Goal: Task Accomplishment & Management: Manage account settings

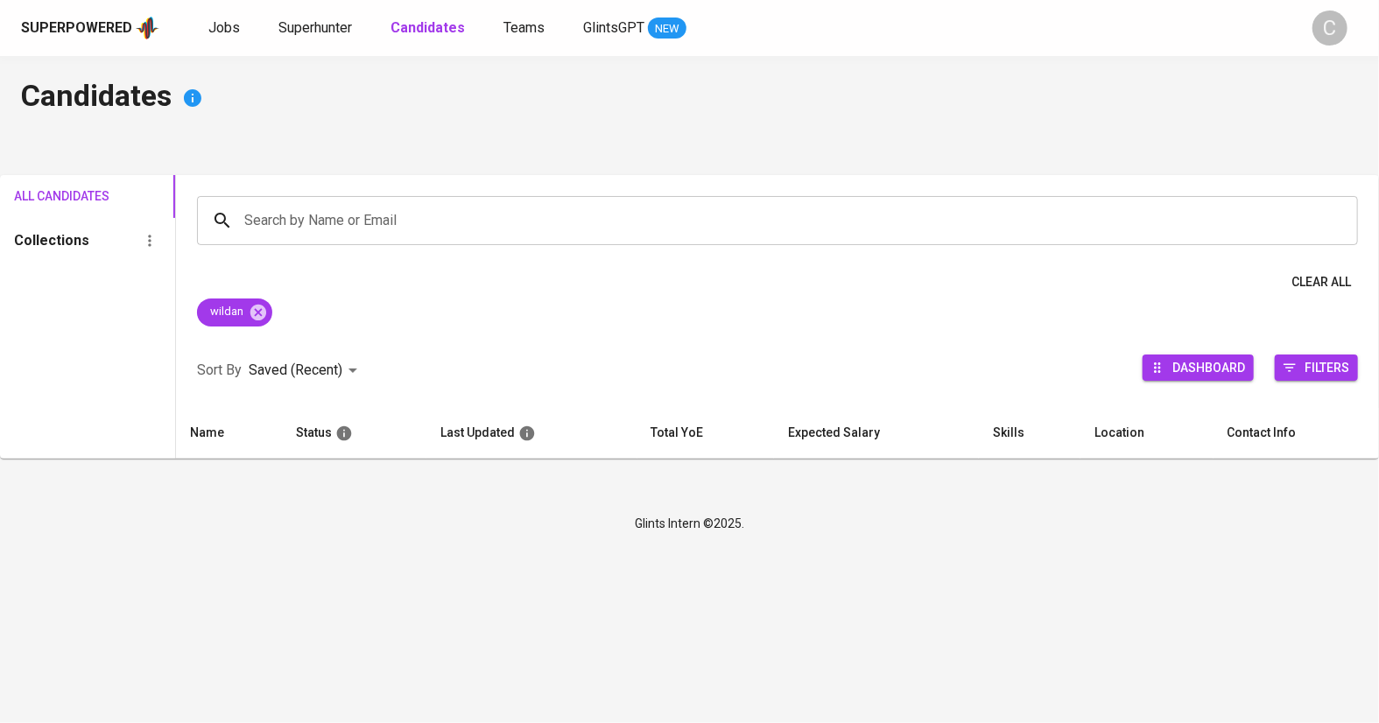
click at [309, 13] on div "Superpowered Jobs Superhunter Candidates Teams GlintsGPT NEW C" at bounding box center [689, 28] width 1379 height 56
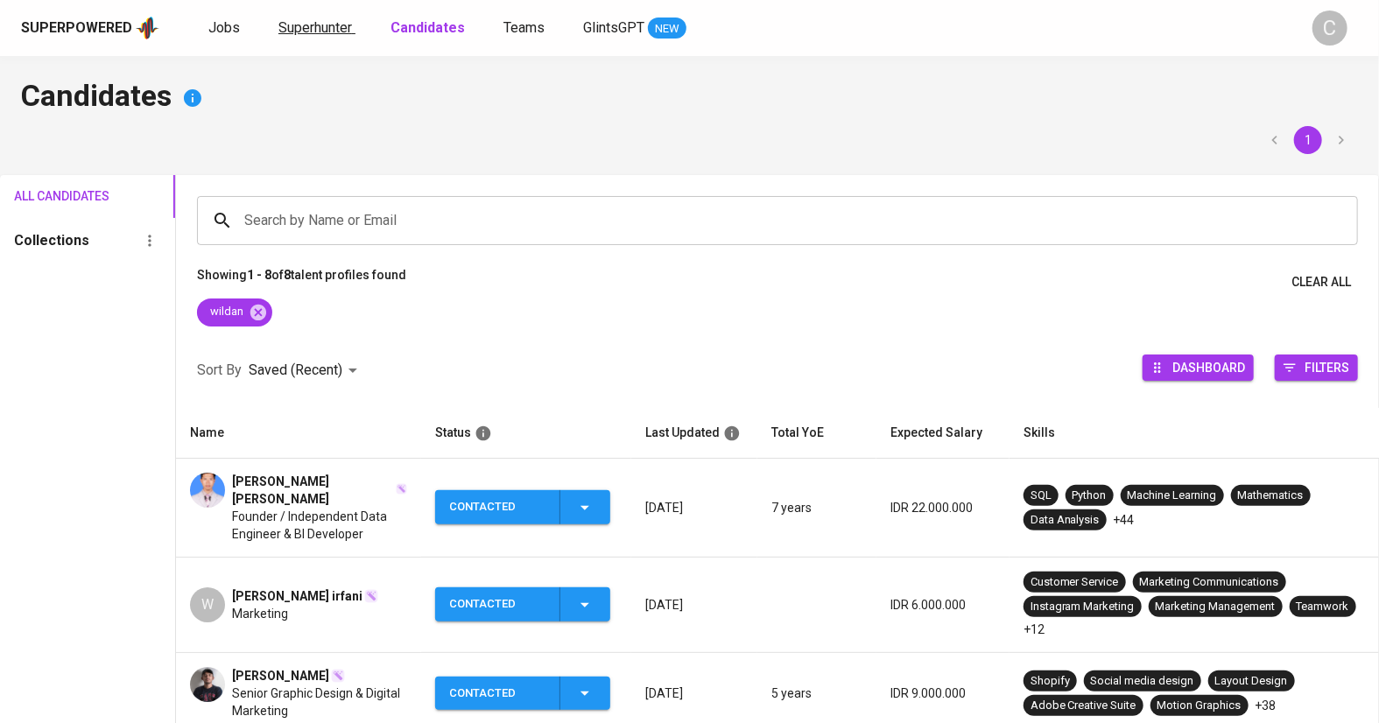
click at [310, 22] on span "Superhunter" at bounding box center [315, 27] width 74 height 17
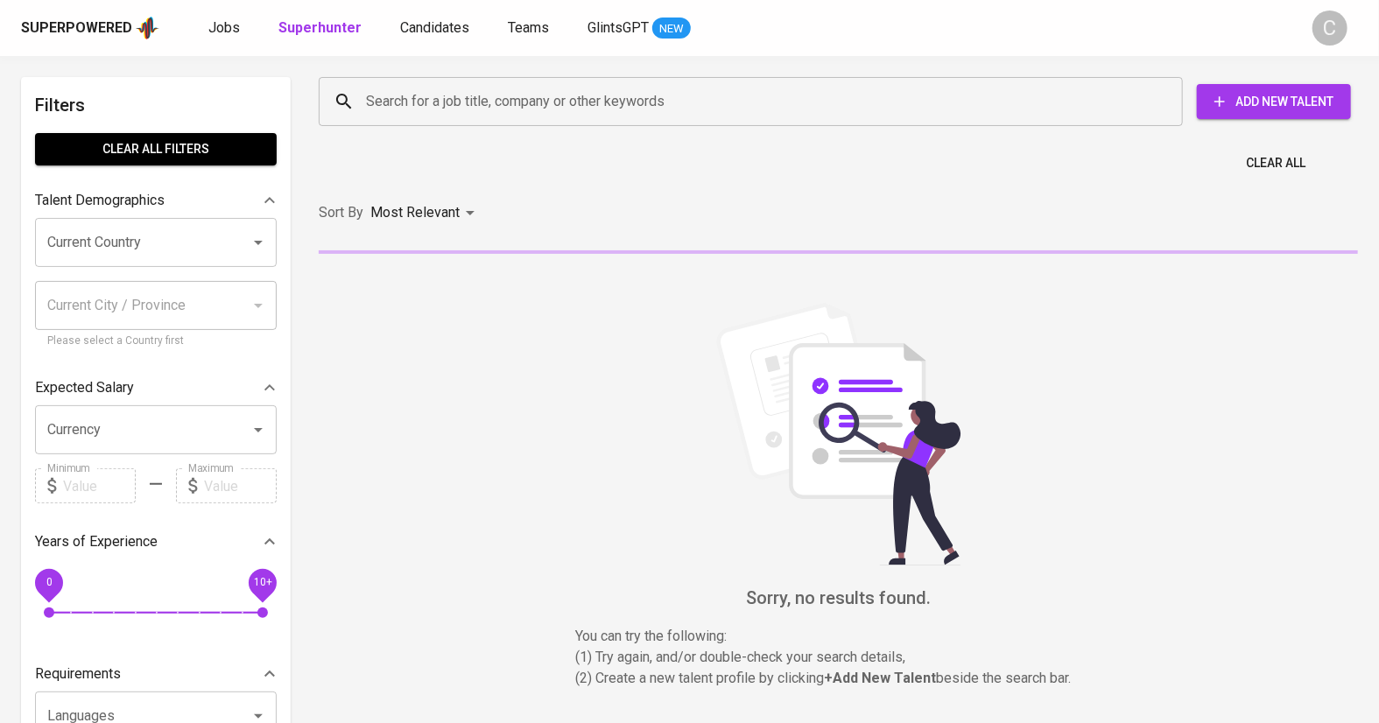
click at [422, 110] on input "Search for a job title, company or other keywords" at bounding box center [755, 101] width 787 height 33
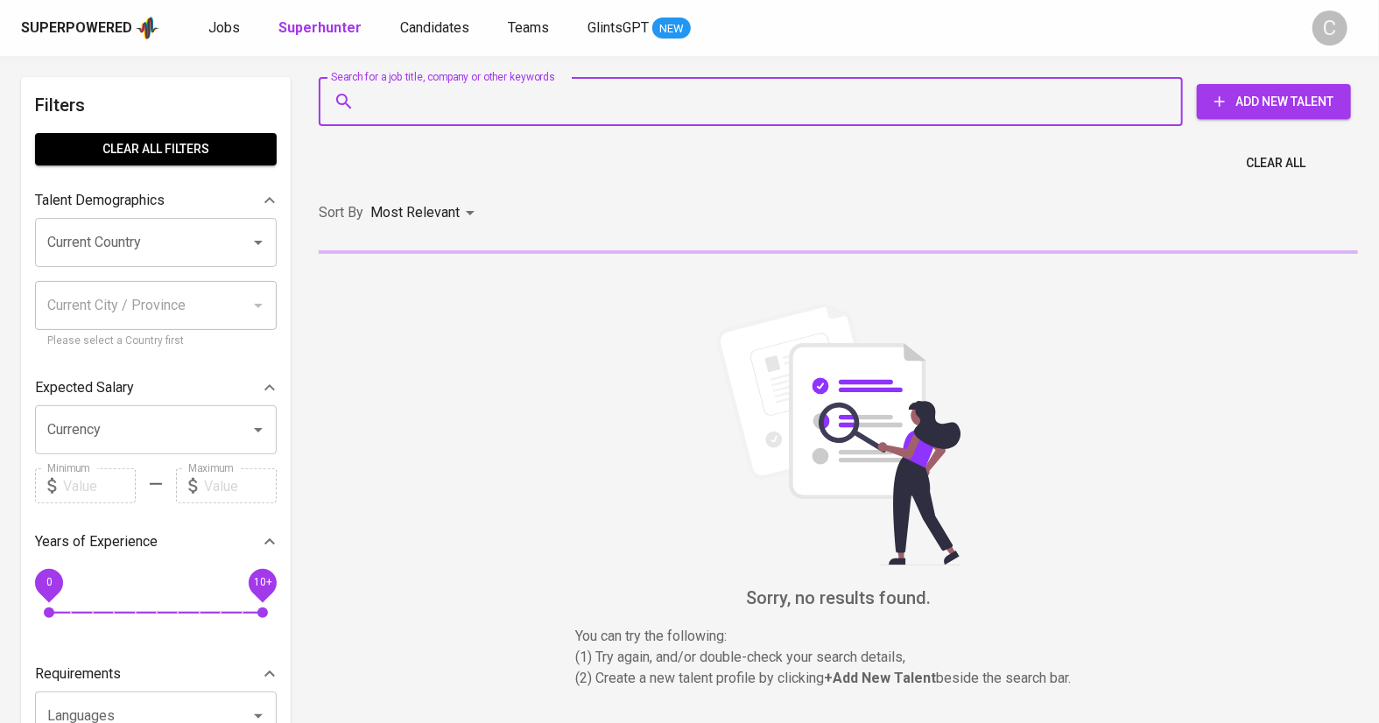
paste input "willysuryahidayat@gmail.com"
type input "willysuryahidayat@gmail.com"
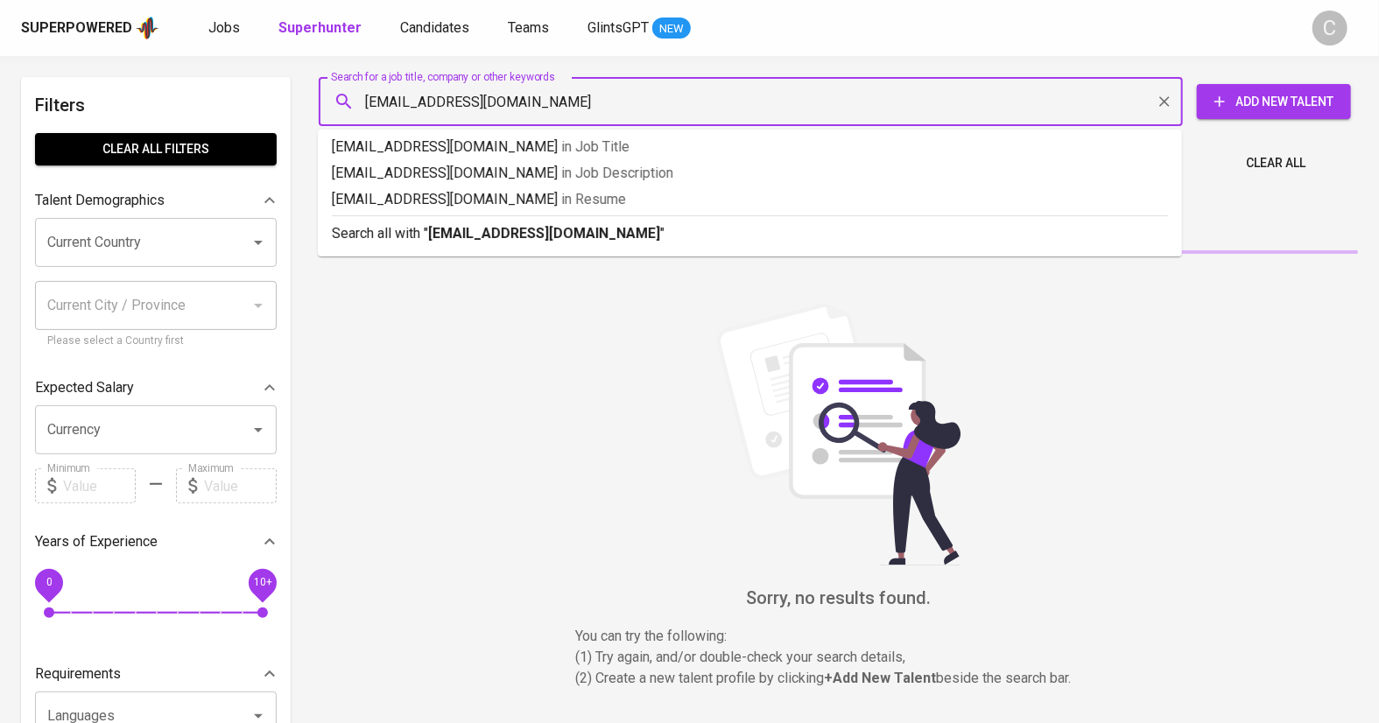
click at [495, 233] on b "willysuryahidayat@gmail.com" at bounding box center [544, 233] width 232 height 17
click at [495, 233] on div "Sort By Most Relevant MOST_RELEVANT" at bounding box center [838, 212] width 1060 height 53
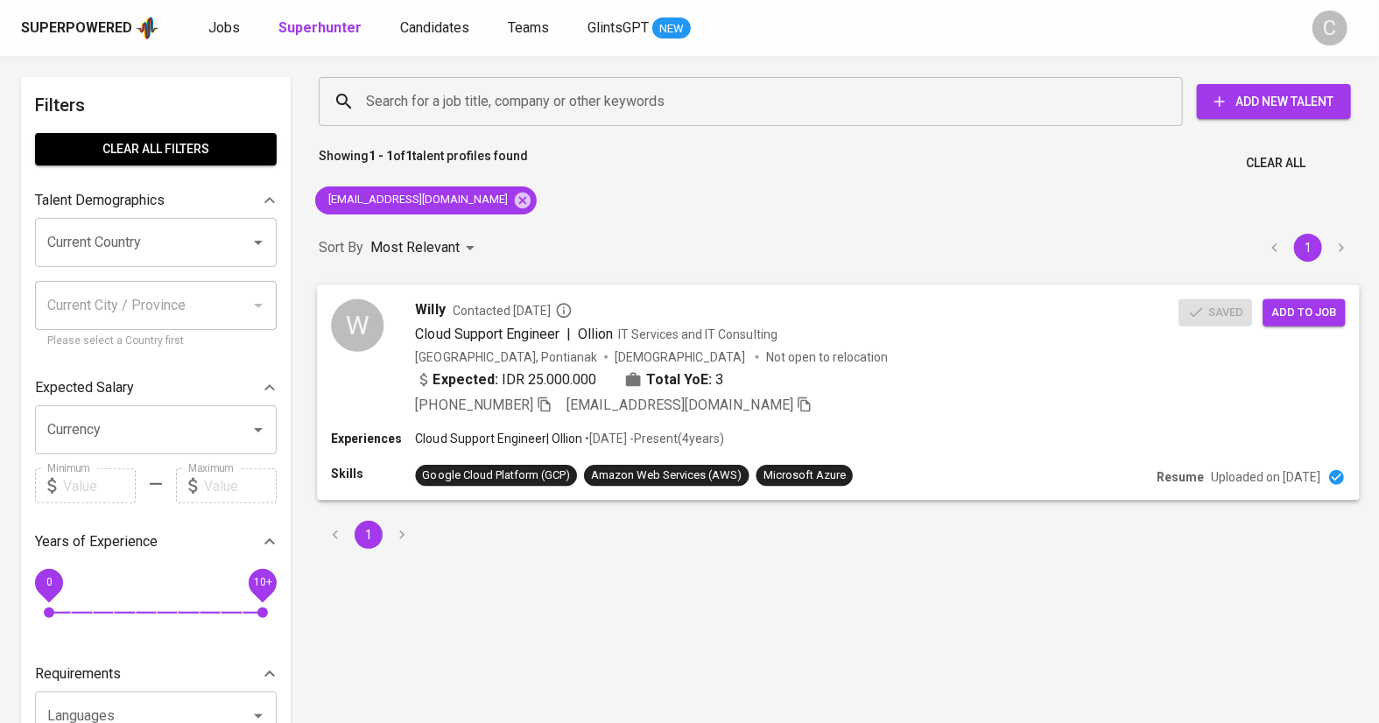
click at [867, 393] on div "Expected: IDR 25.000.000 Total YoE: 3" at bounding box center [797, 381] width 763 height 25
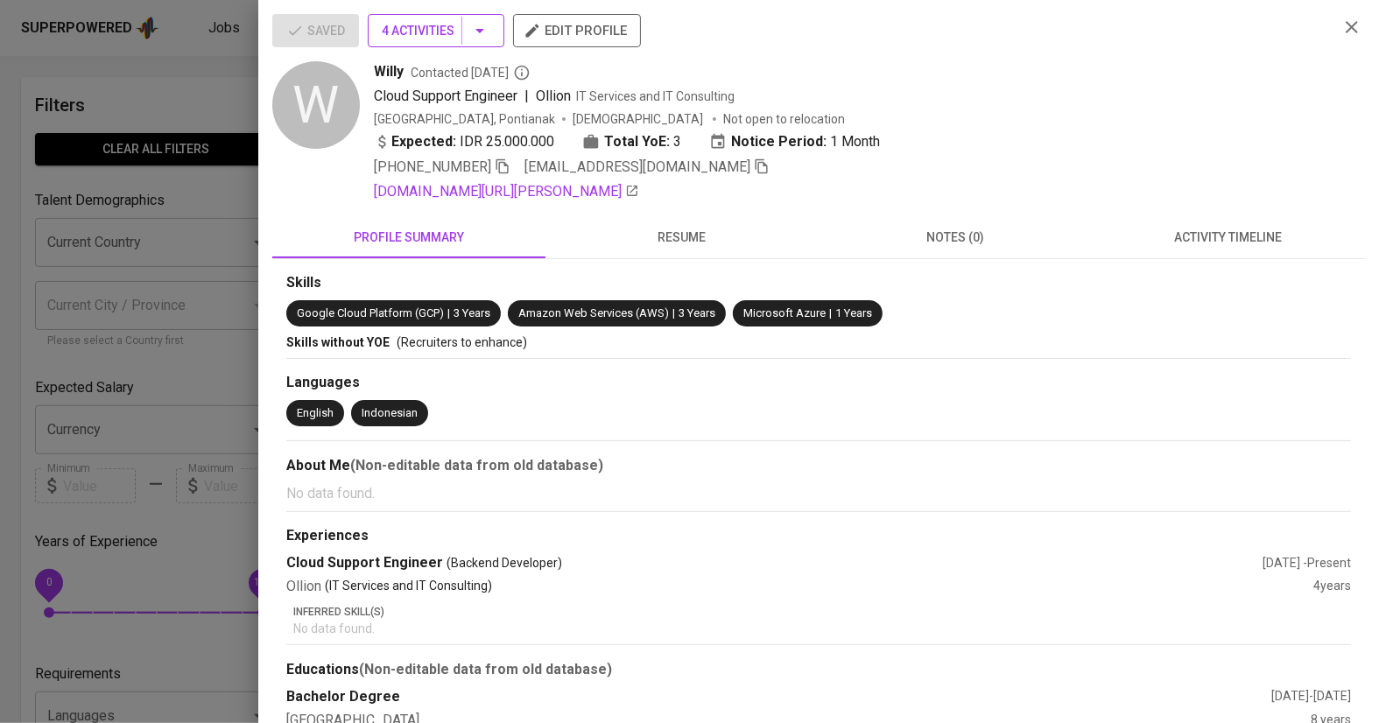
click at [475, 39] on icon "button" at bounding box center [479, 30] width 21 height 21
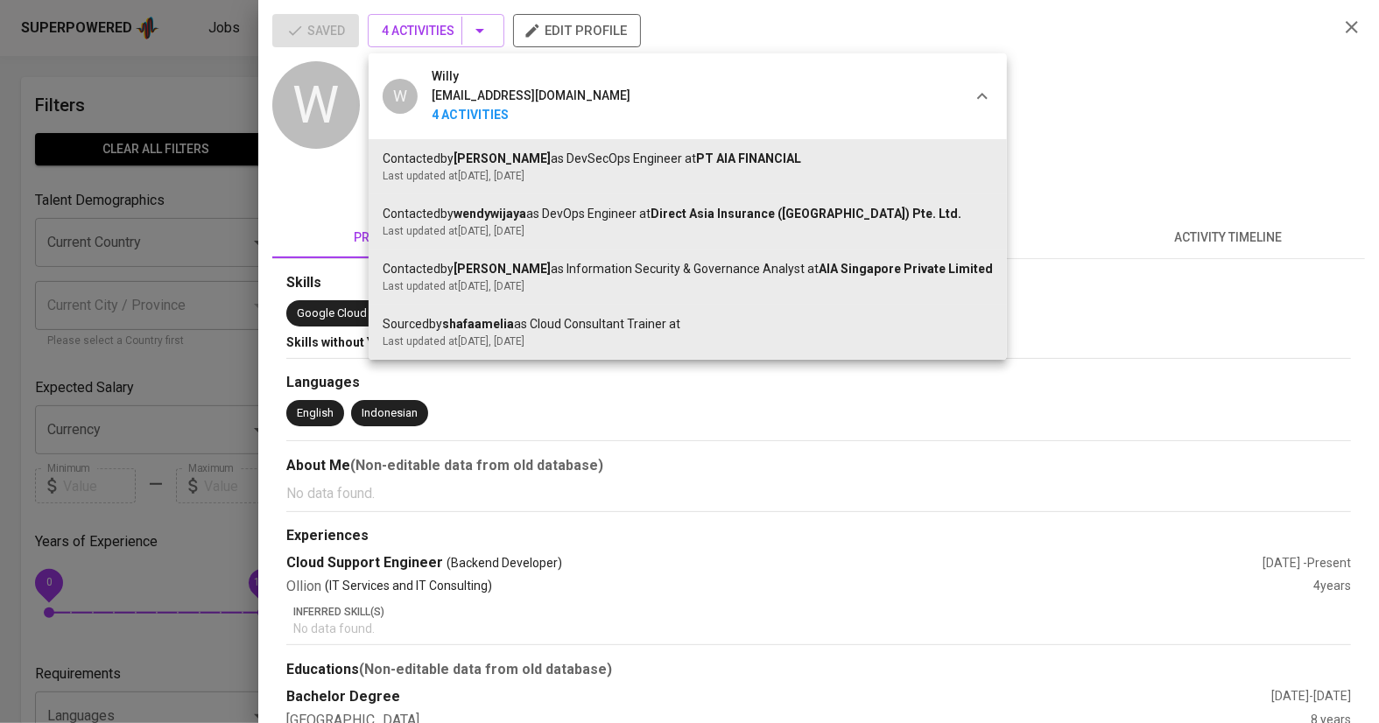
click at [206, 362] on div at bounding box center [689, 361] width 1379 height 723
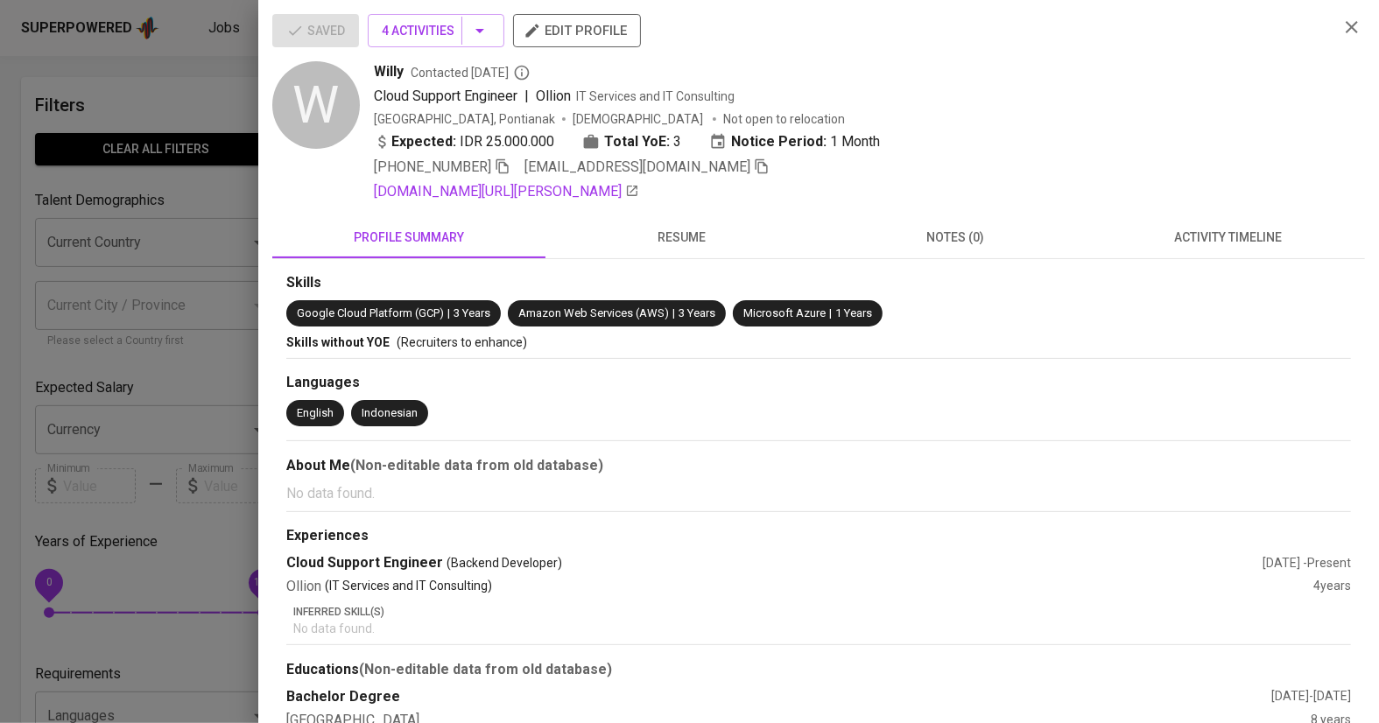
click at [206, 362] on div at bounding box center [689, 361] width 1379 height 723
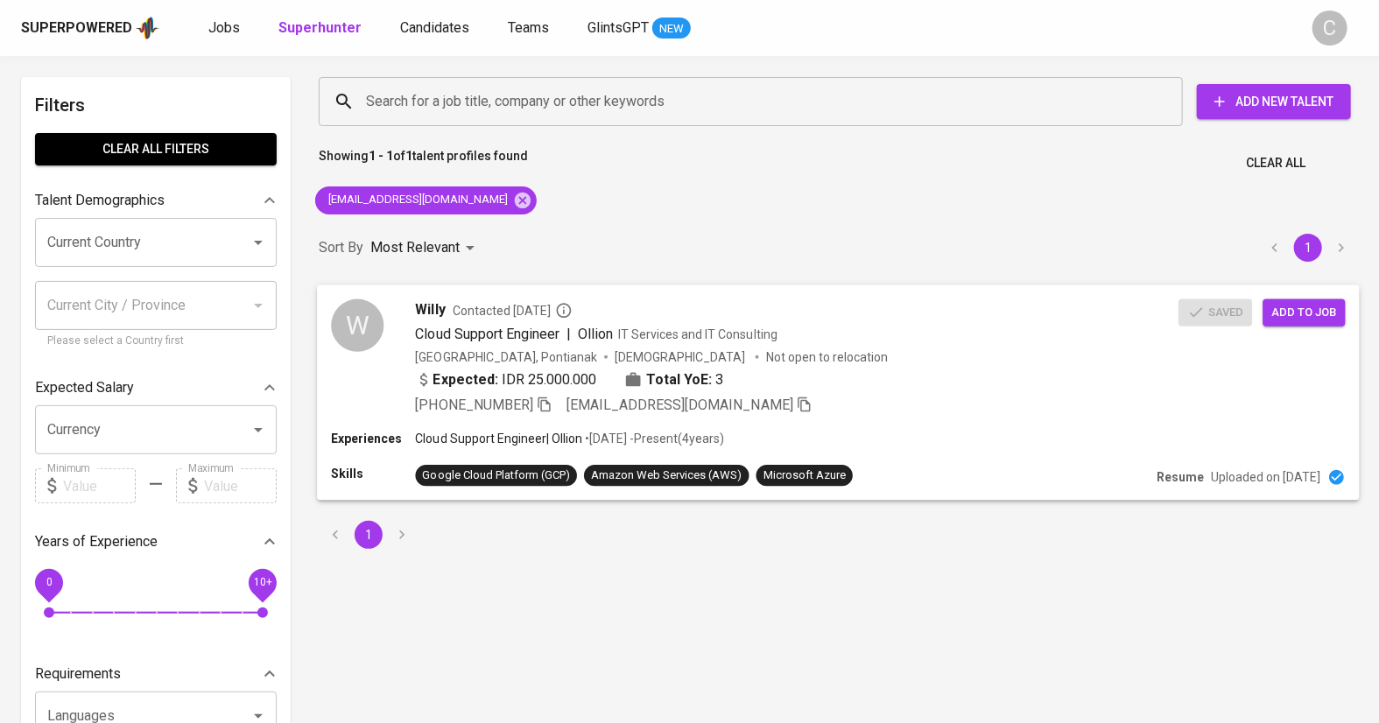
click at [1301, 308] on span "Add to job" at bounding box center [1303, 312] width 65 height 20
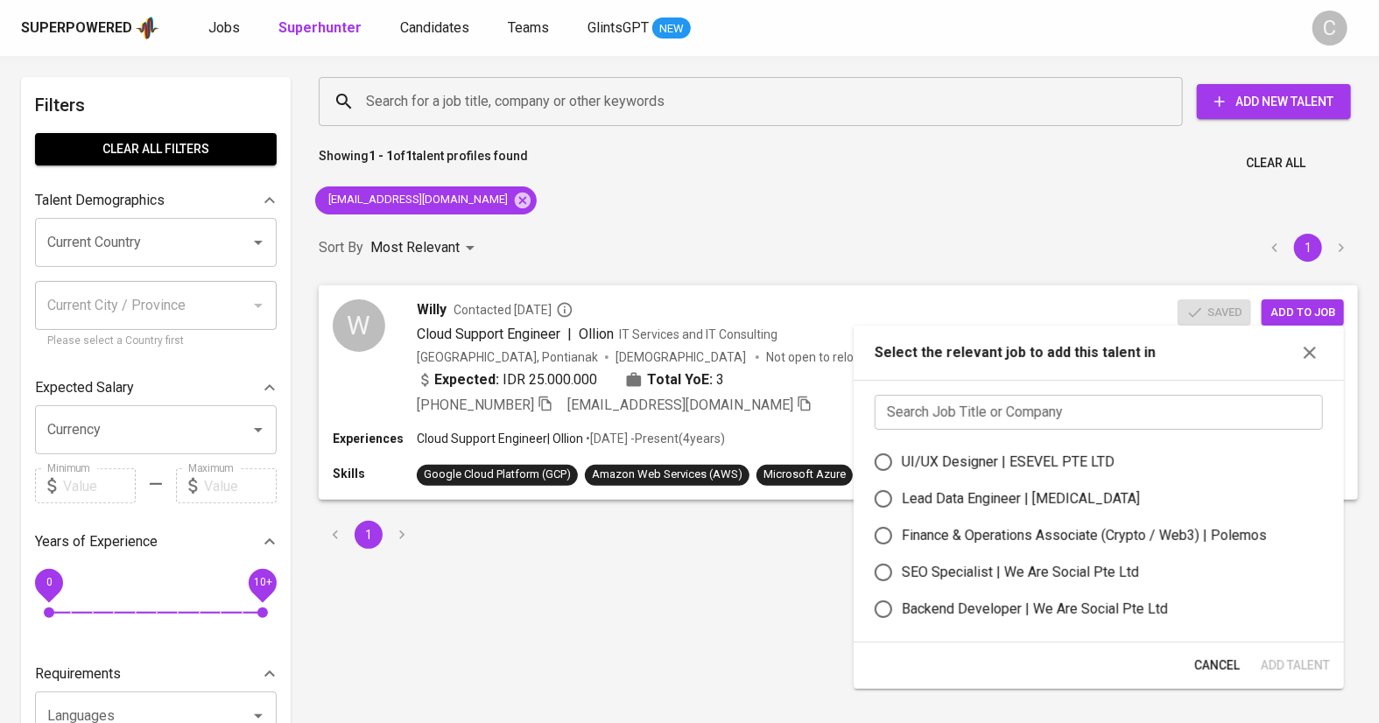
click at [1050, 420] on input "text" at bounding box center [1099, 412] width 448 height 35
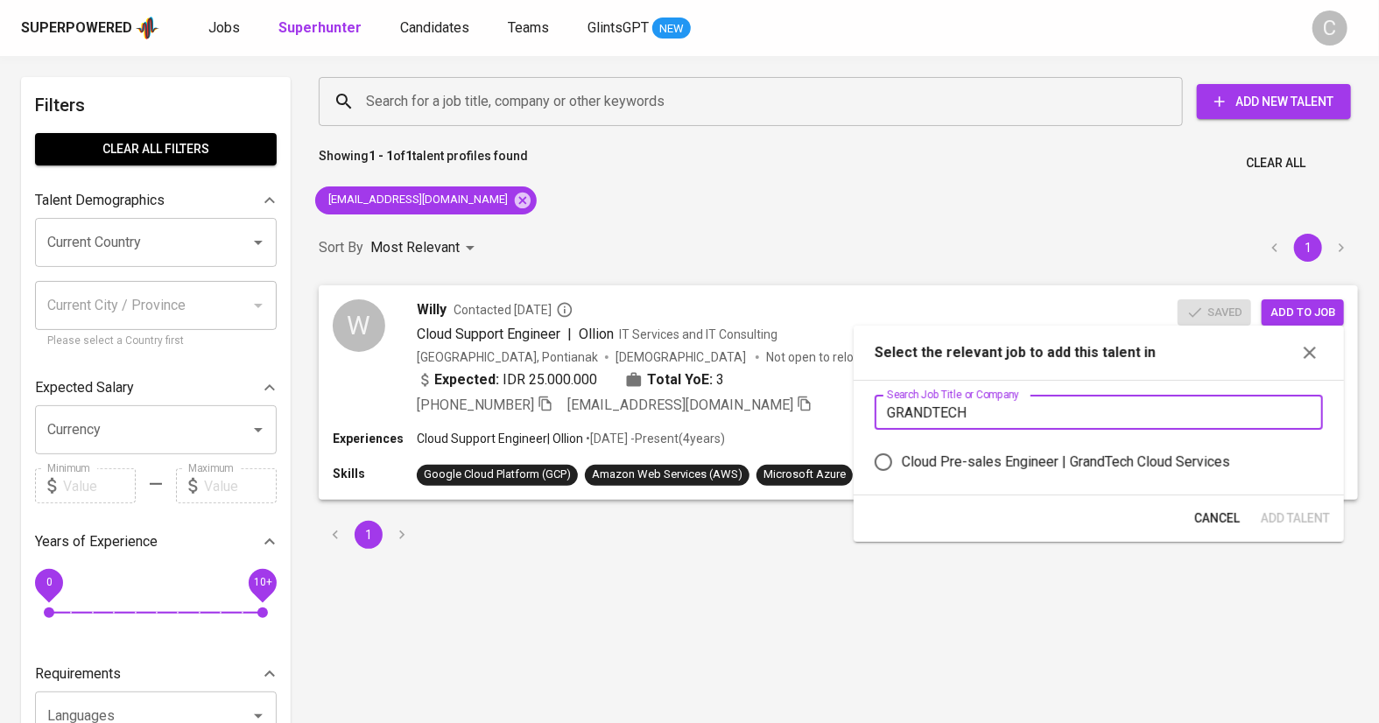
type input "GRANDTECH"
click at [973, 460] on div "Cloud Pre-sales Engineer | GrandTech Cloud Services" at bounding box center [1066, 462] width 328 height 21
click at [902, 460] on input "Cloud Pre-sales Engineer | GrandTech Cloud Services" at bounding box center [883, 462] width 37 height 37
radio input "true"
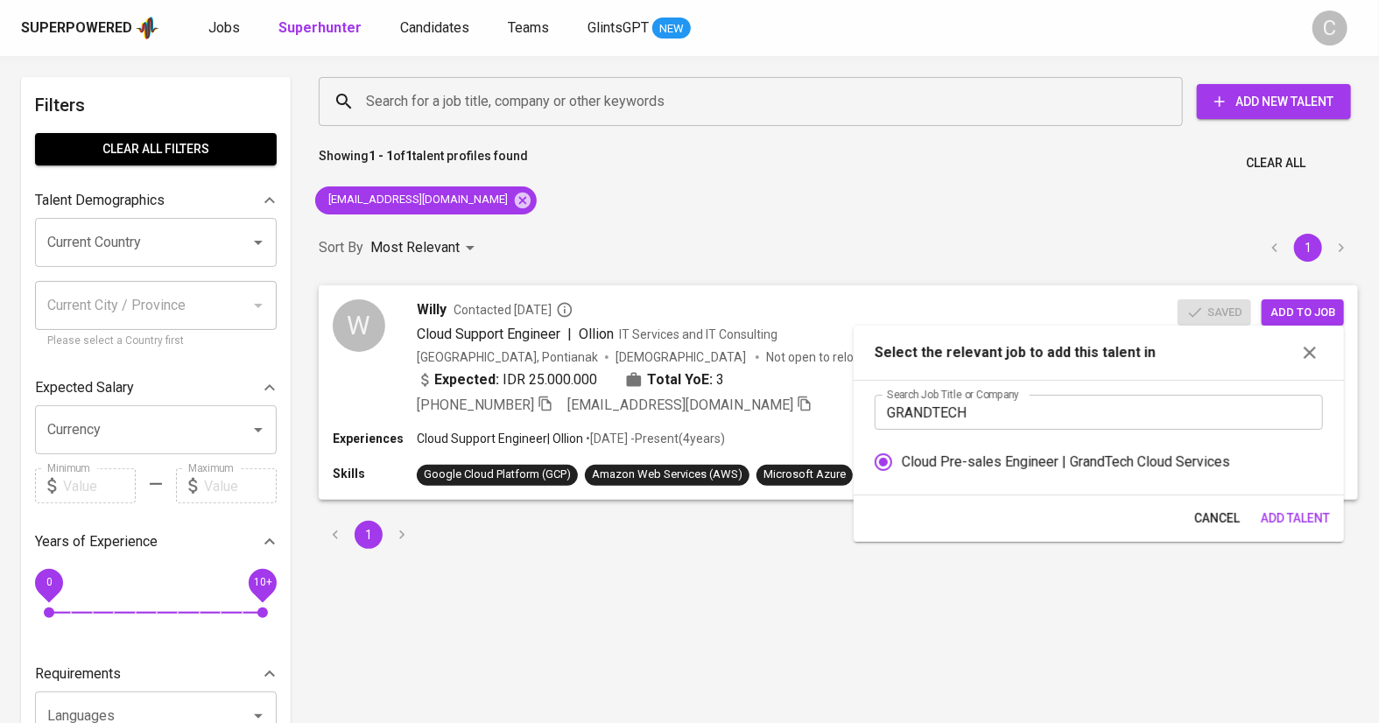
click at [1281, 518] on span "Add Talent" at bounding box center [1295, 519] width 69 height 22
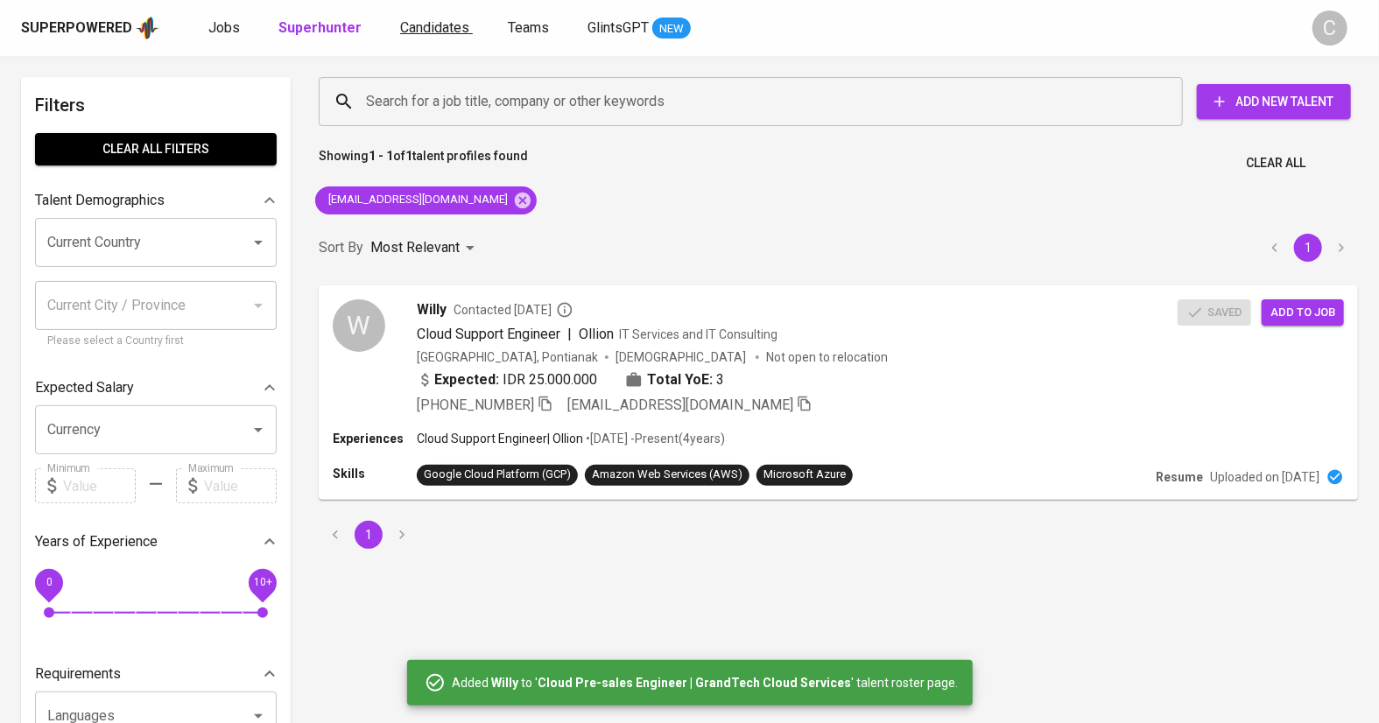
click at [426, 33] on span "Candidates" at bounding box center [434, 27] width 69 height 17
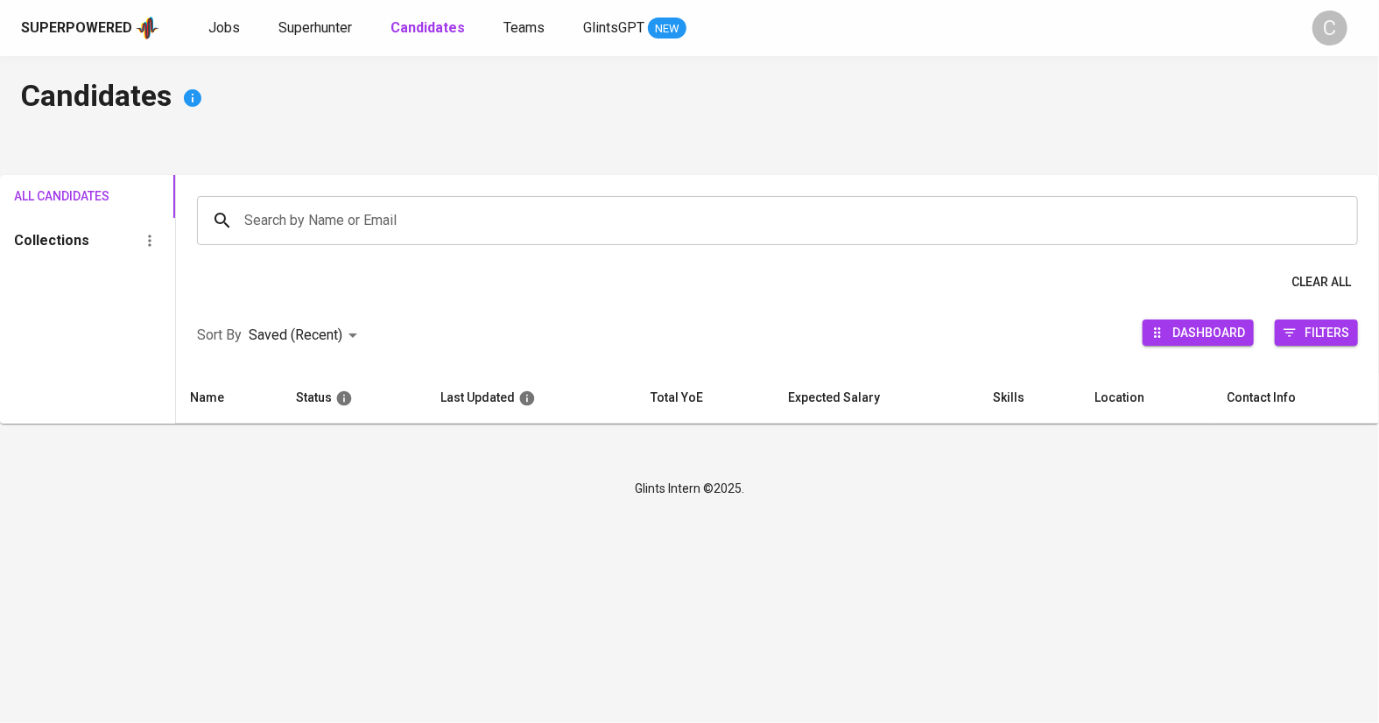
click at [456, 217] on input "Search by Name or Email" at bounding box center [782, 220] width 1084 height 33
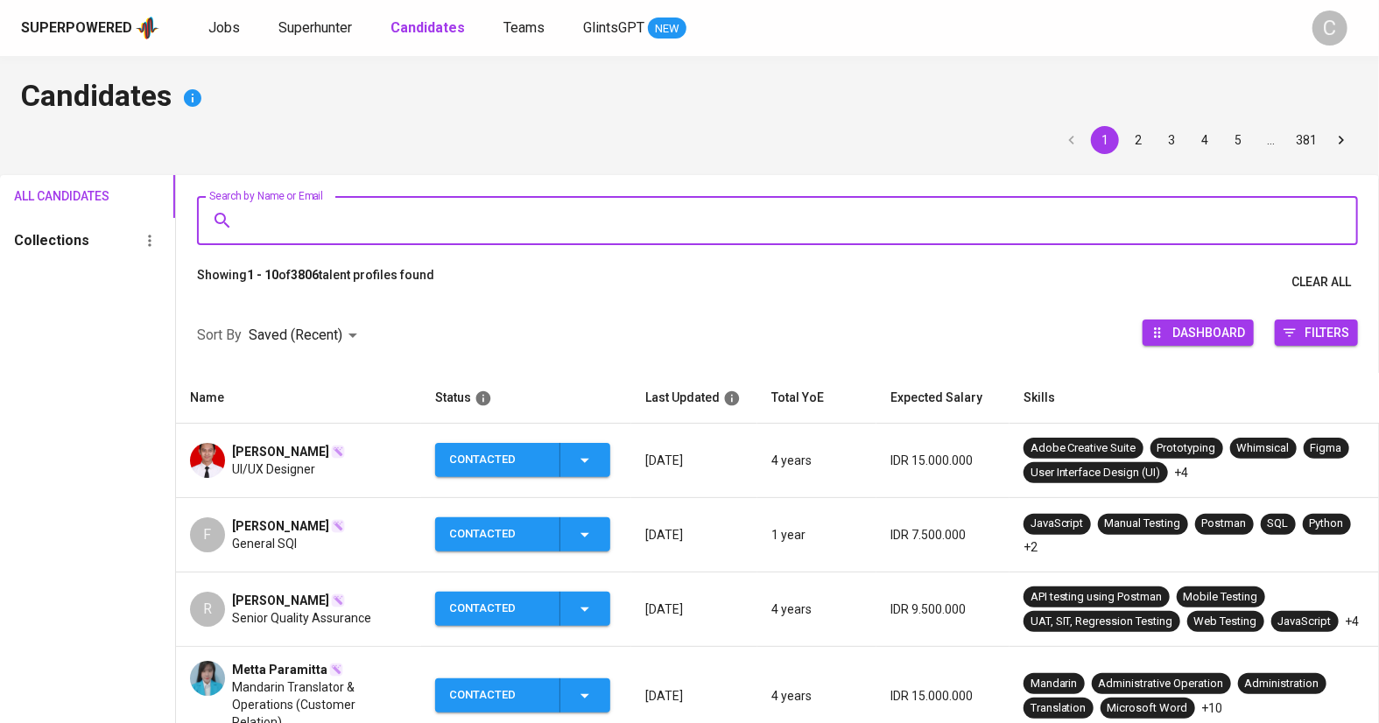
paste input "[EMAIL_ADDRESS][DOMAIN_NAME]"
type input "[EMAIL_ADDRESS][DOMAIN_NAME]"
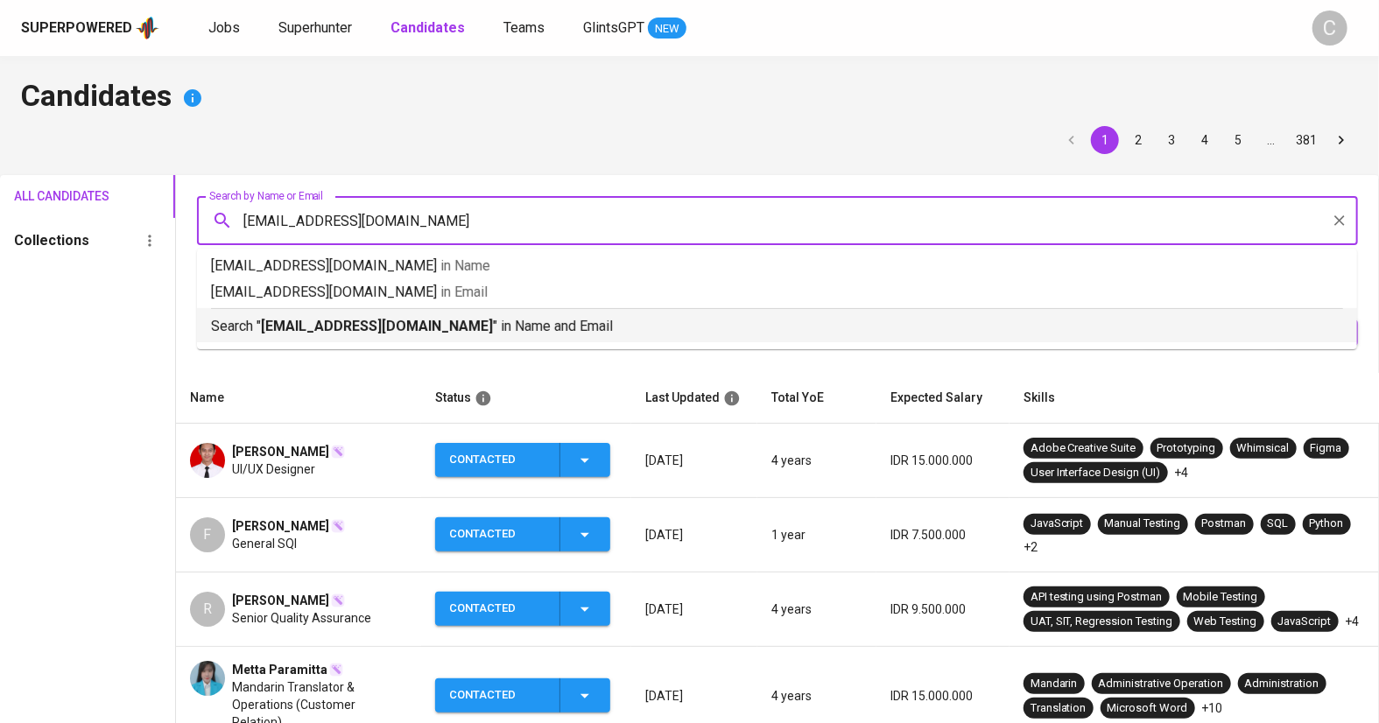
click at [388, 332] on b "[EMAIL_ADDRESS][DOMAIN_NAME]" at bounding box center [377, 326] width 232 height 17
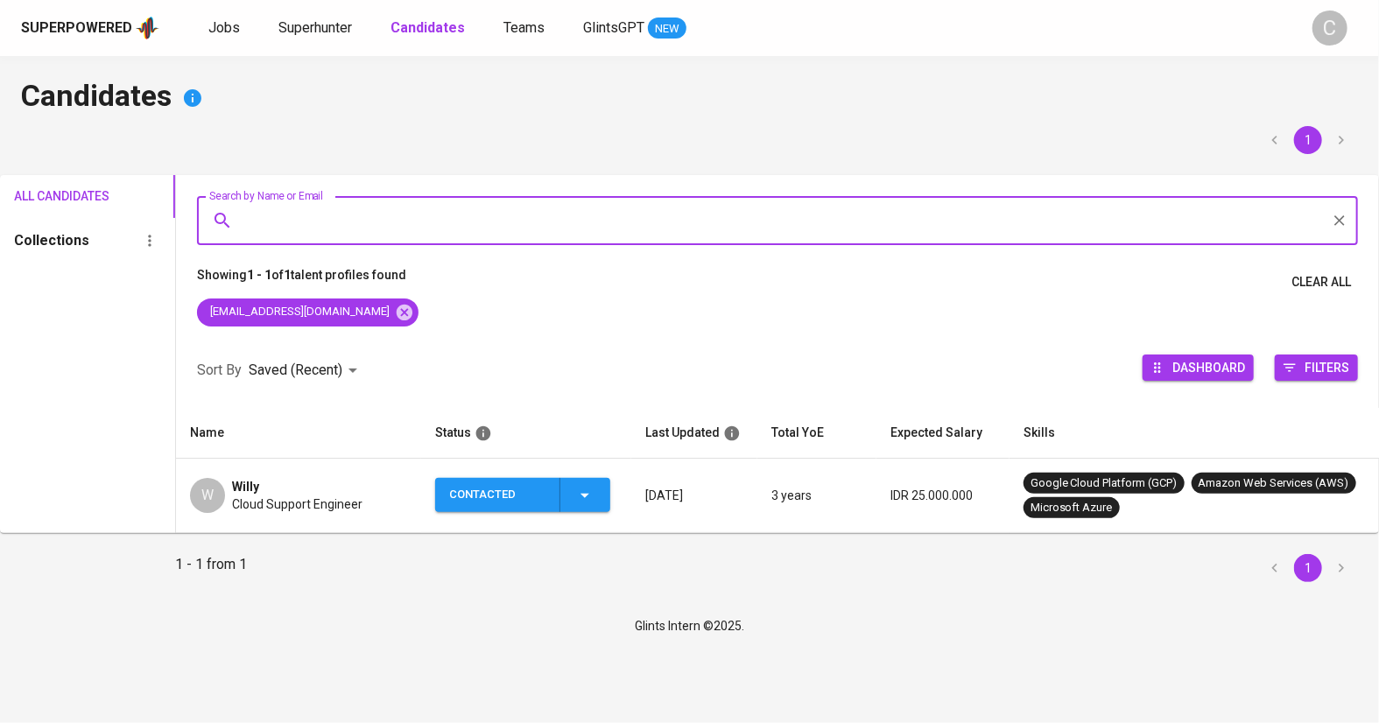
click at [578, 471] on td "Contacted" at bounding box center [526, 496] width 210 height 74
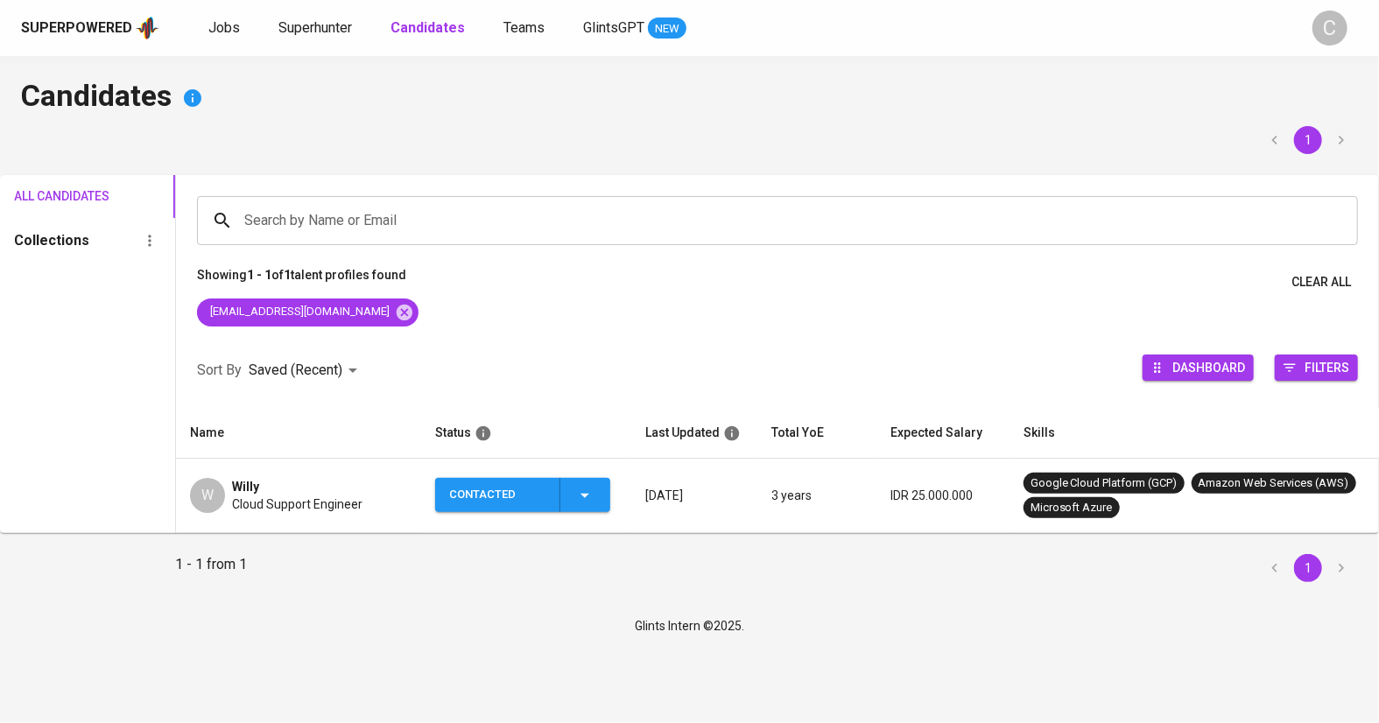
click at [594, 509] on div "Contacted" at bounding box center [522, 495] width 146 height 34
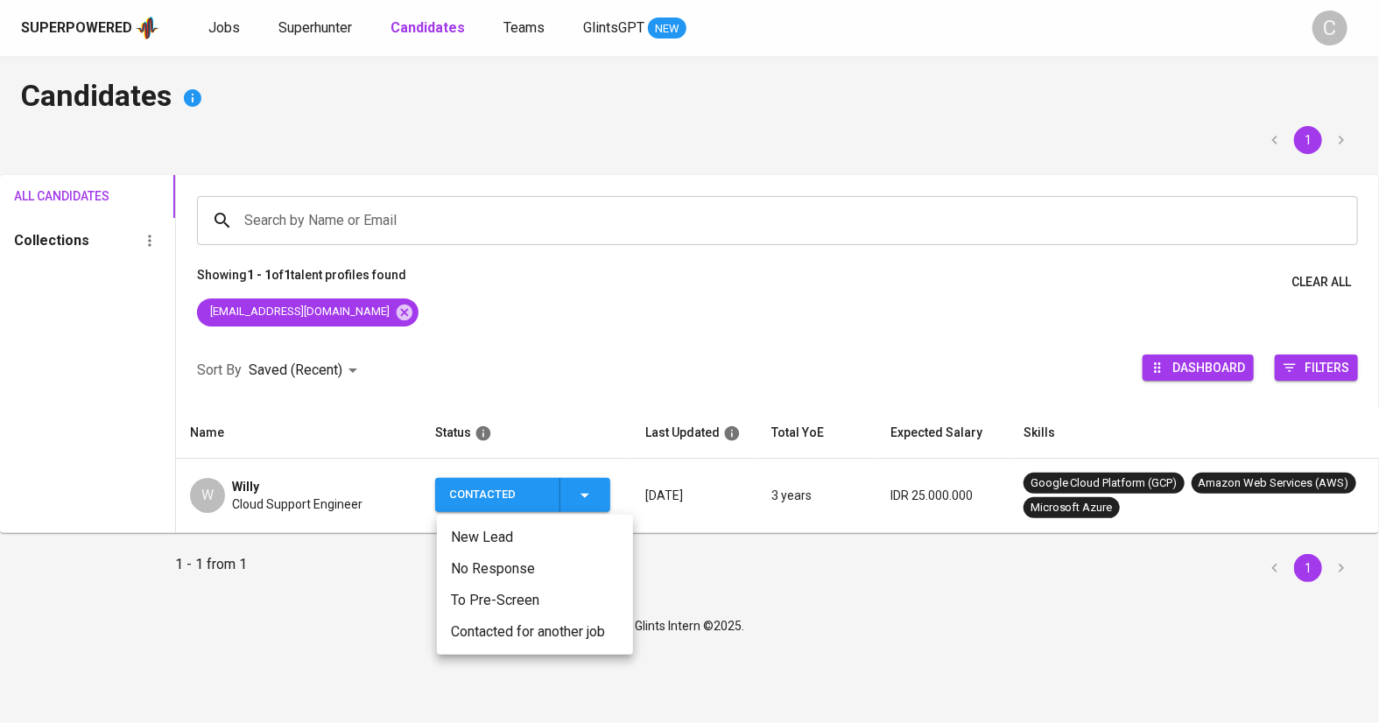
click at [502, 634] on li "Contacted for another job" at bounding box center [535, 632] width 196 height 32
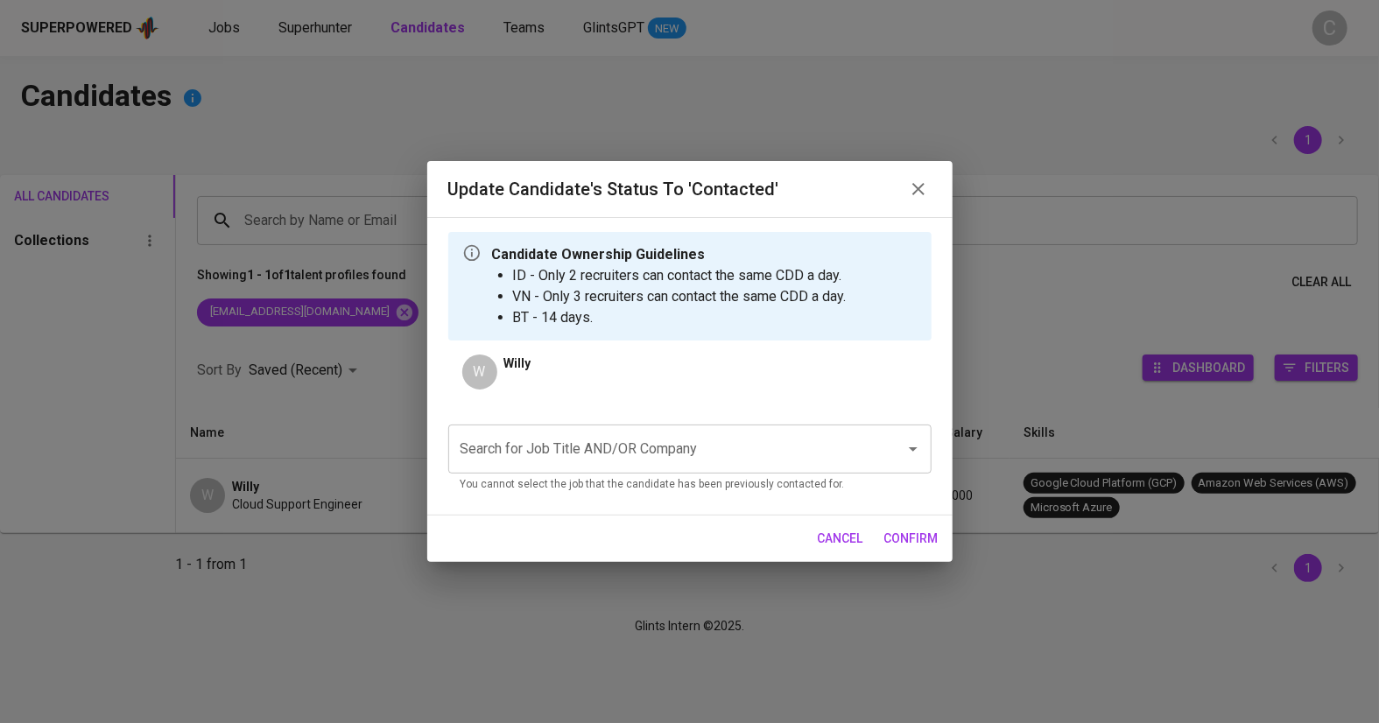
click at [537, 447] on input "Search for Job Title AND/OR Company" at bounding box center [665, 448] width 418 height 33
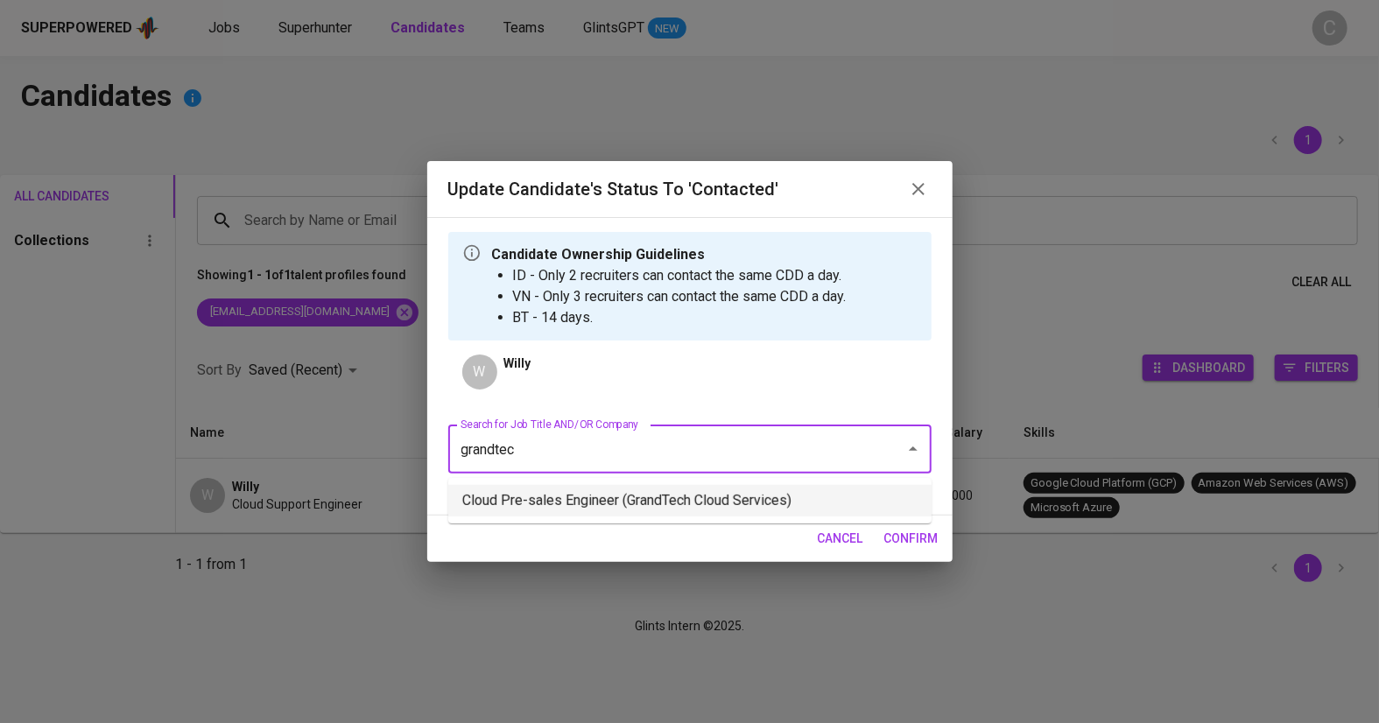
click at [578, 501] on li "Cloud Pre-sales Engineer (GrandTech Cloud Services)" at bounding box center [689, 501] width 483 height 32
type input "grandtec"
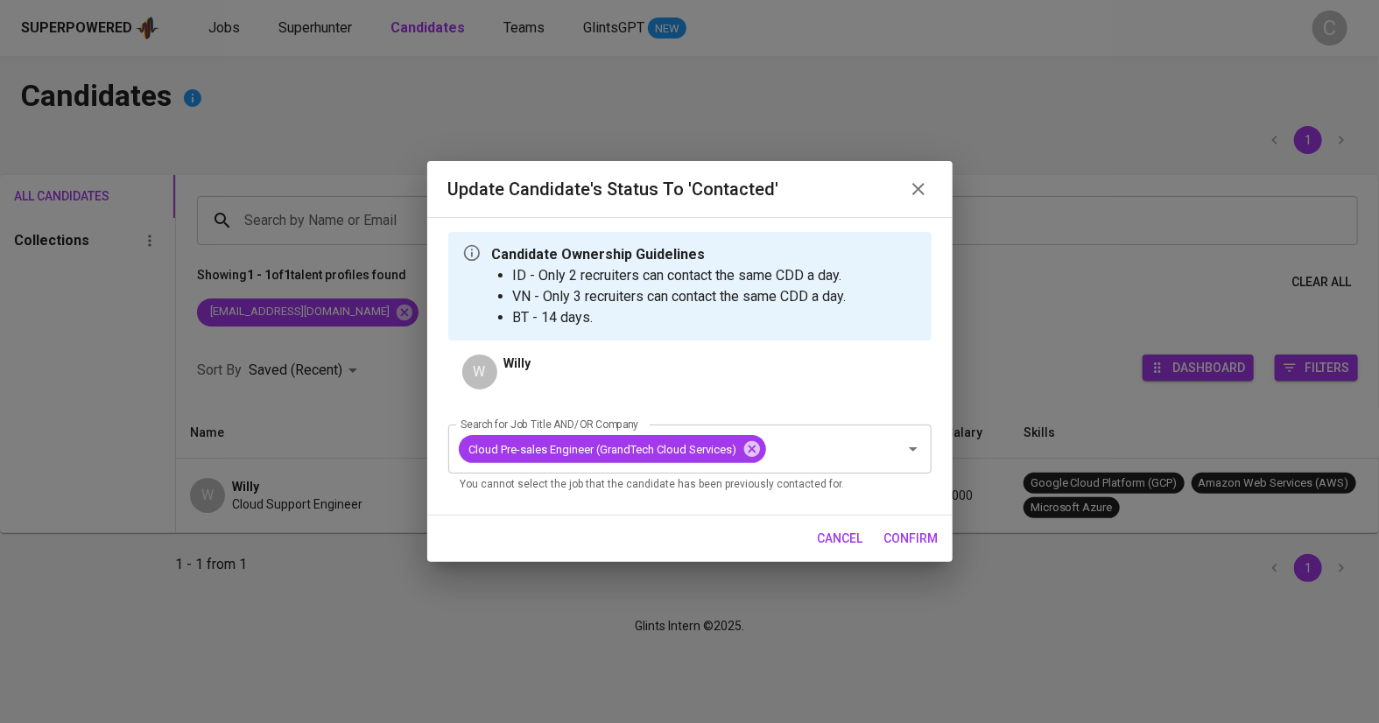
click at [894, 554] on div "cancel confirm" at bounding box center [689, 539] width 525 height 46
click at [895, 542] on span "confirm" at bounding box center [911, 539] width 54 height 22
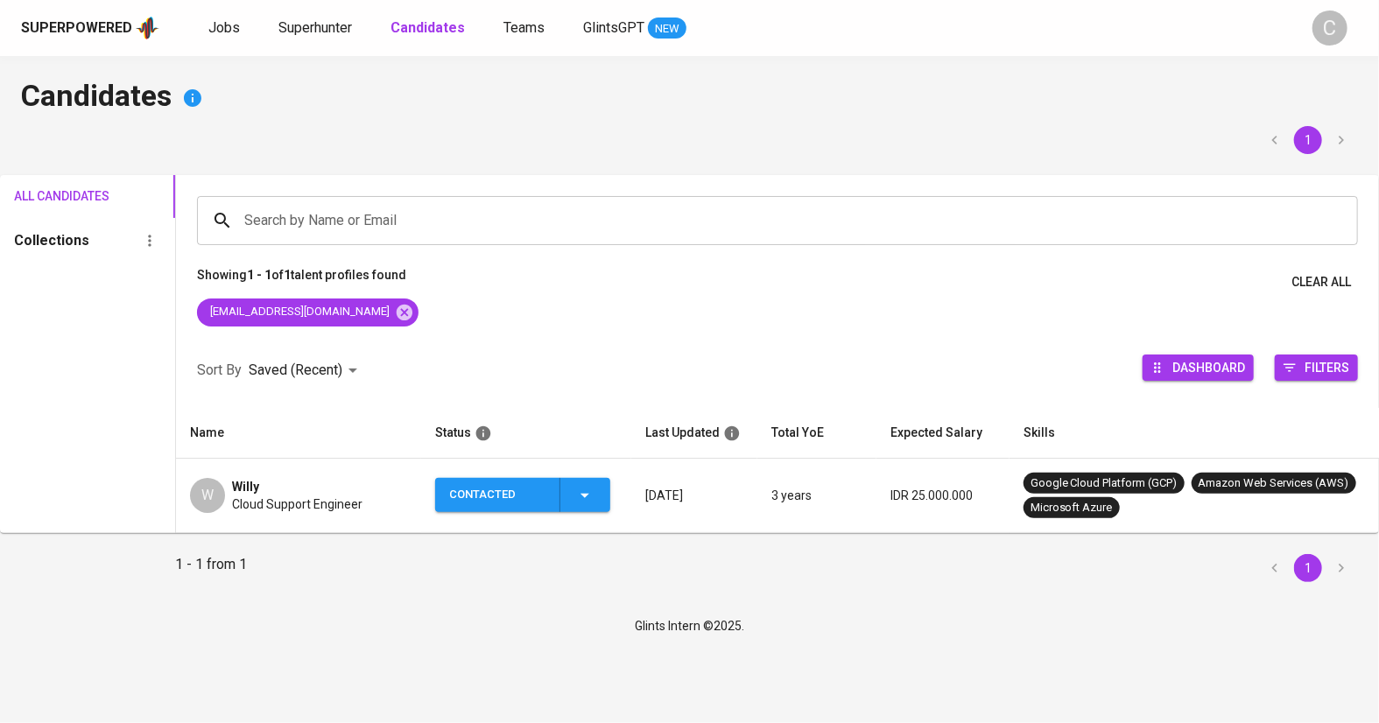
click at [221, 41] on div "Superpowered Jobs Superhunter Candidates Teams GlintsGPT NEW C" at bounding box center [689, 28] width 1379 height 56
click at [219, 33] on span "Jobs" at bounding box center [224, 27] width 32 height 17
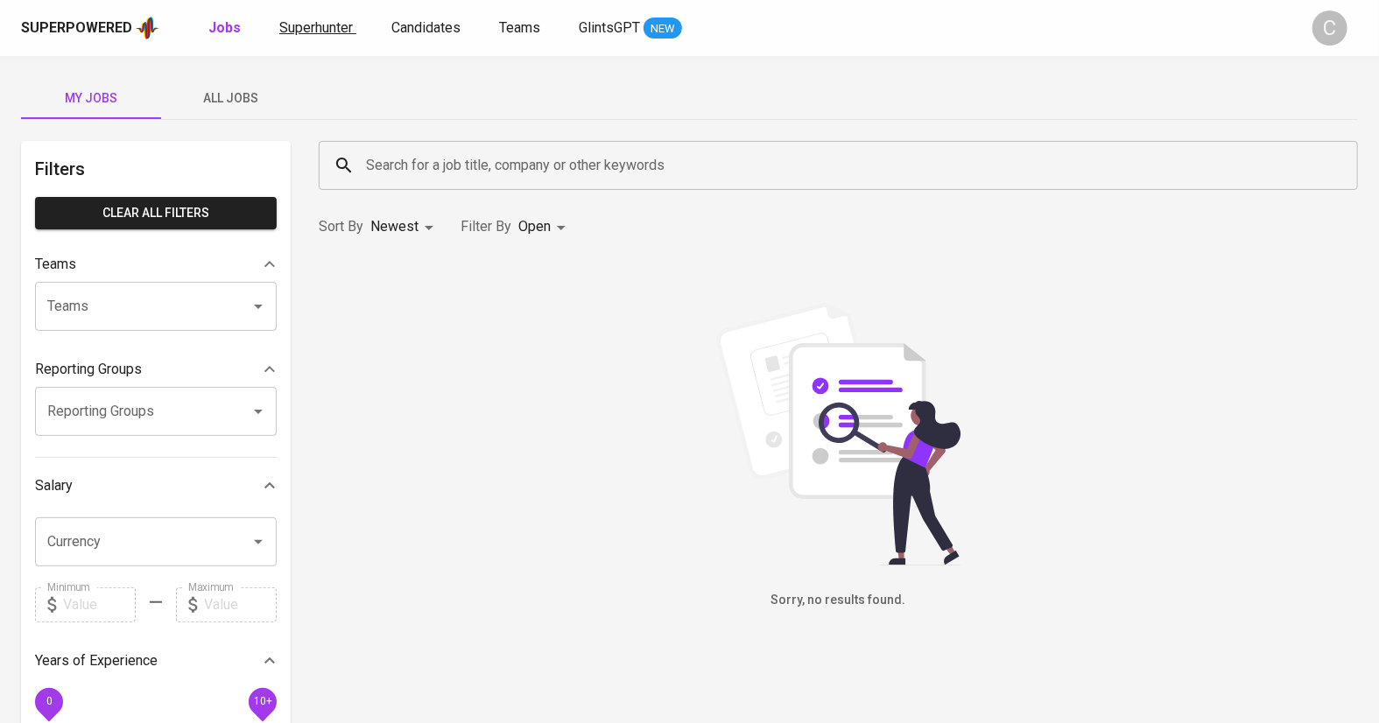
click at [313, 32] on span "Superhunter" at bounding box center [316, 27] width 74 height 17
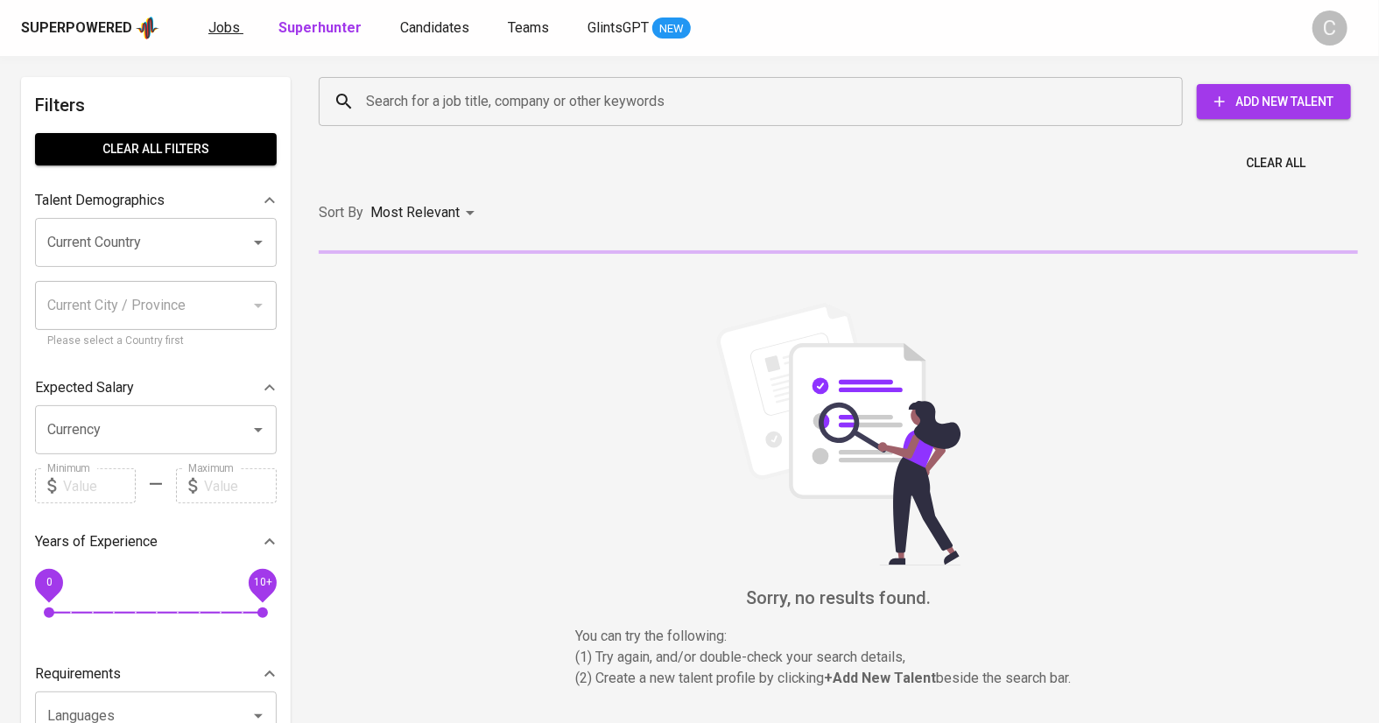
click at [228, 20] on span "Jobs" at bounding box center [224, 27] width 32 height 17
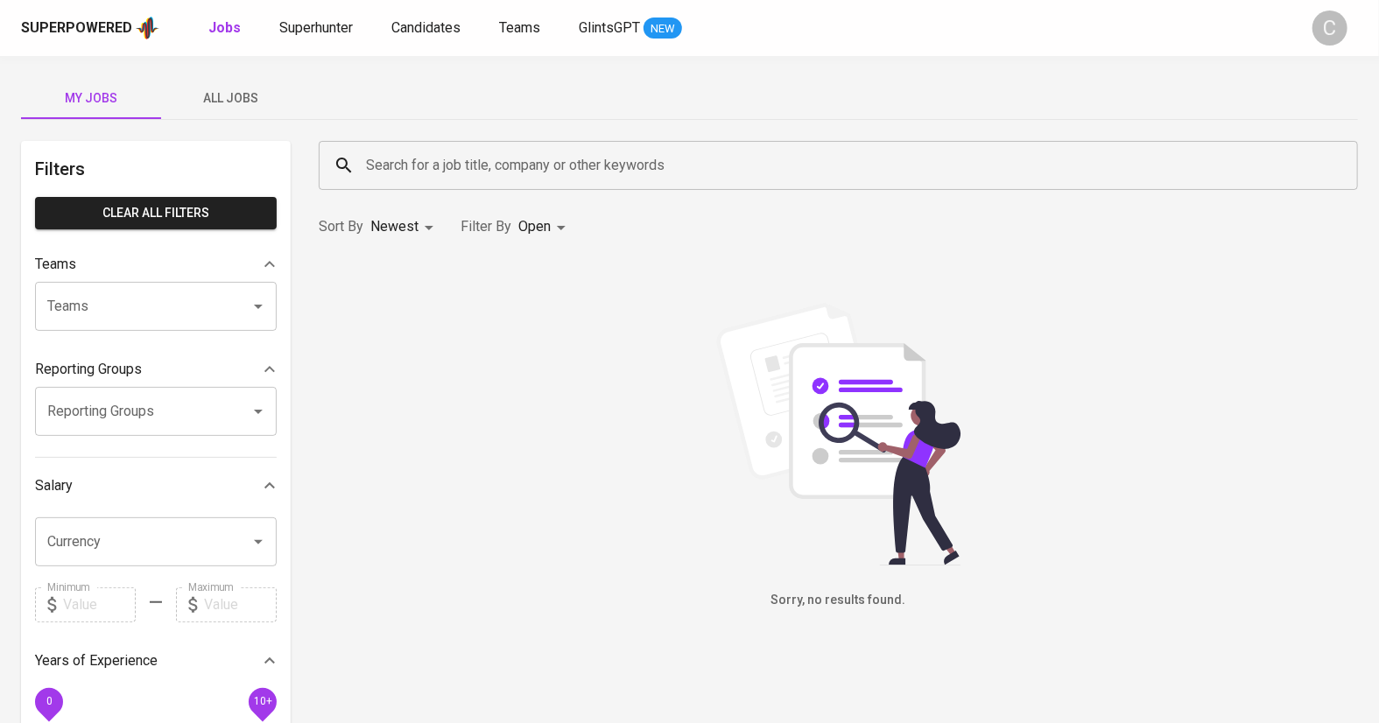
click at [235, 106] on span "All Jobs" at bounding box center [231, 99] width 119 height 22
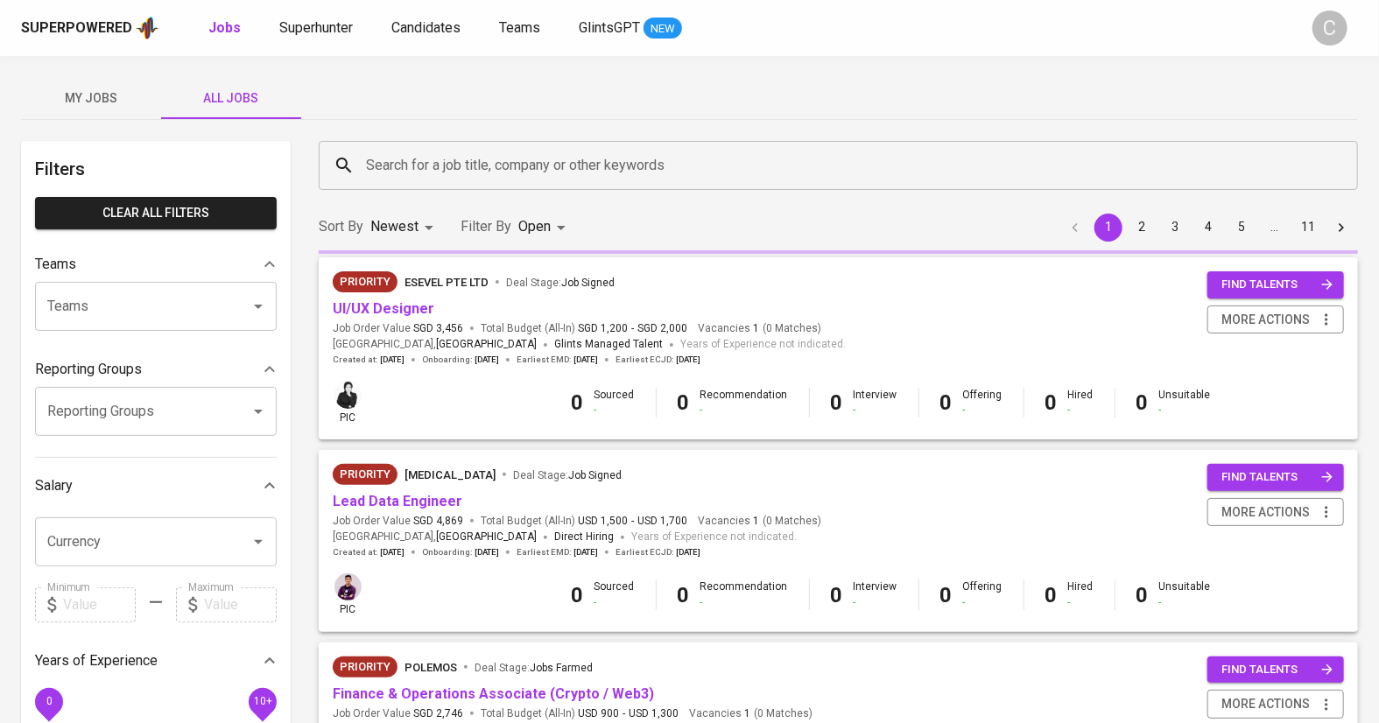
click at [497, 172] on input "Search for a job title, company or other keywords" at bounding box center [843, 165] width 962 height 33
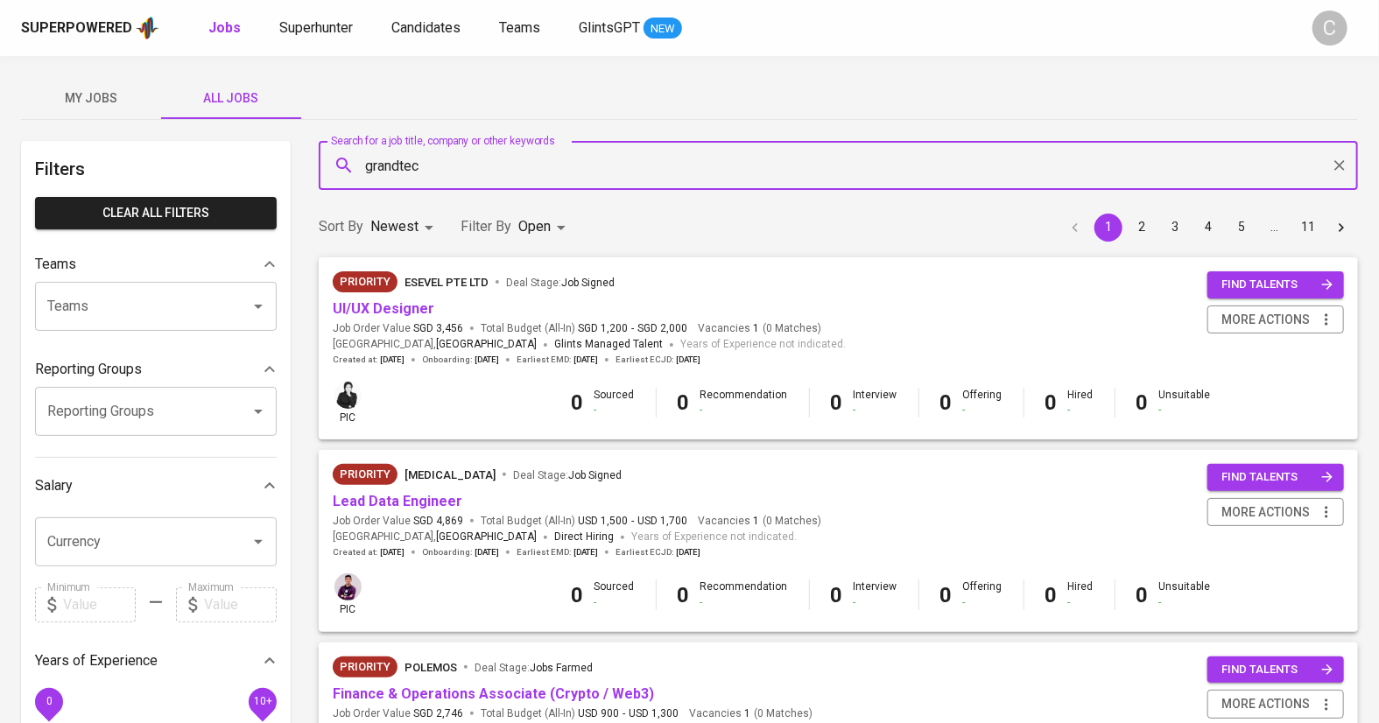
type input "grandtech"
click at [386, 206] on p "grandtech in Companies" at bounding box center [405, 216] width 147 height 21
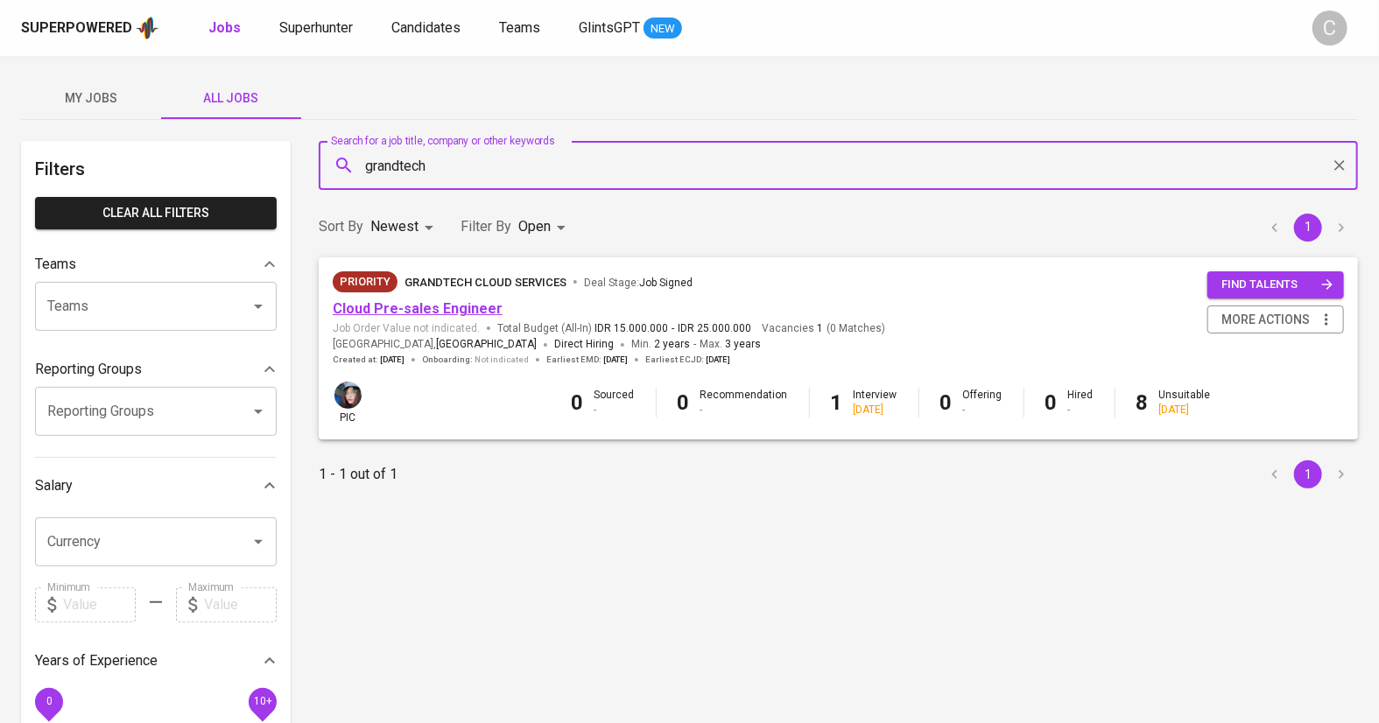
click at [400, 307] on link "Cloud Pre-sales Engineer" at bounding box center [418, 308] width 170 height 17
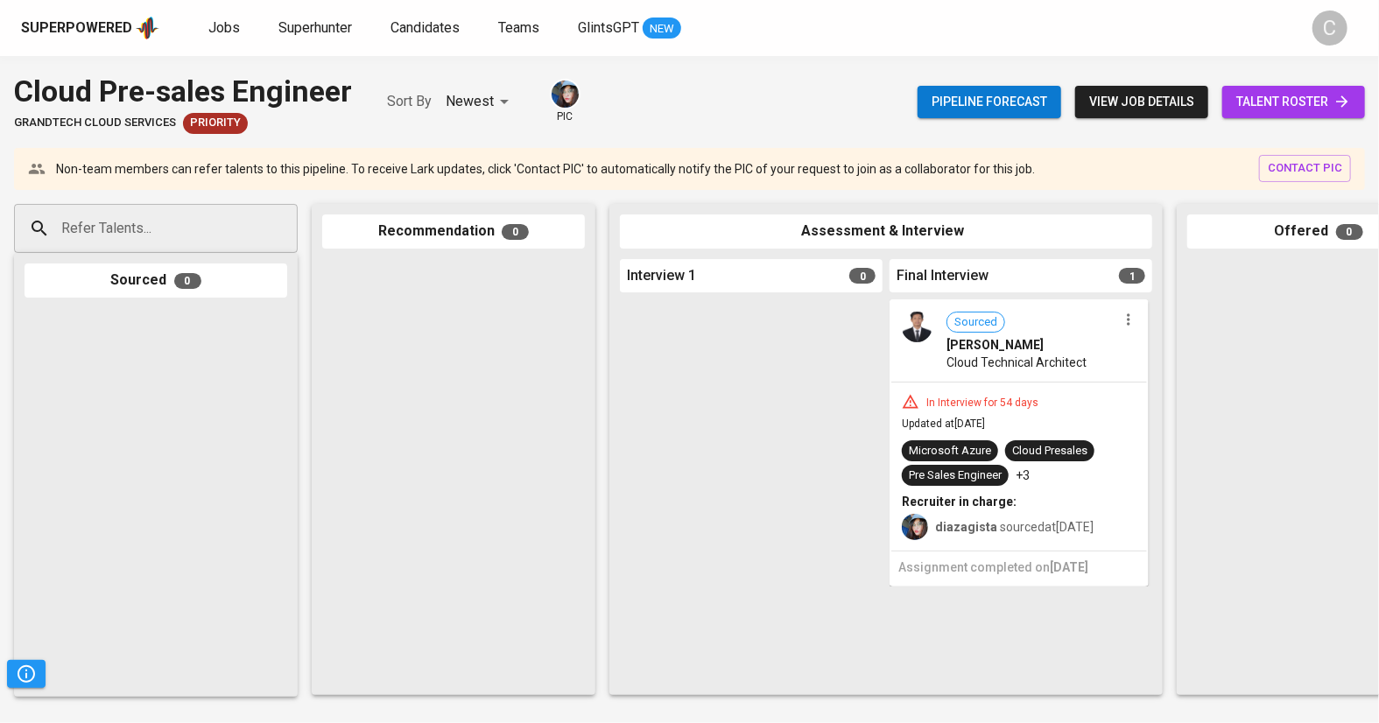
click at [1266, 98] on span "talent roster" at bounding box center [1293, 102] width 115 height 22
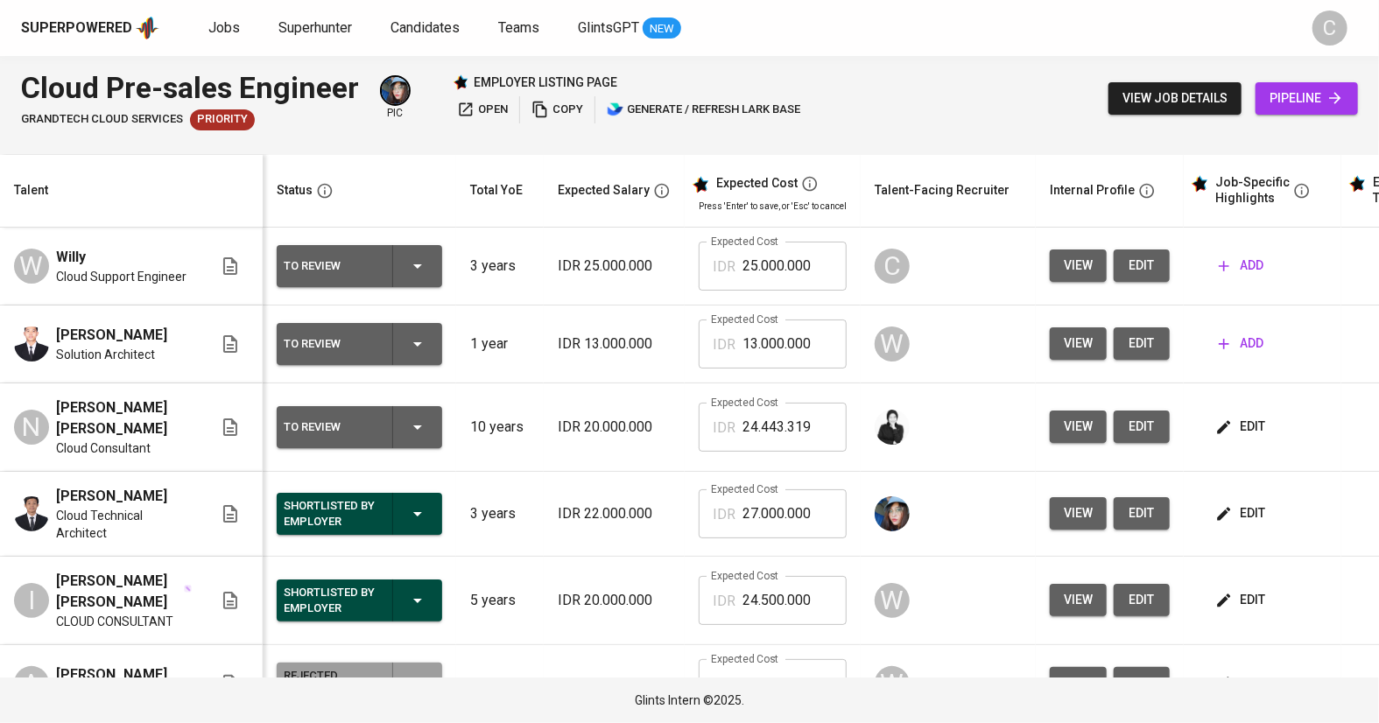
click at [1140, 258] on span "edit" at bounding box center [1142, 266] width 28 height 22
click at [482, 107] on span "open" at bounding box center [482, 110] width 51 height 20
click at [1236, 278] on button "add" at bounding box center [1241, 265] width 59 height 32
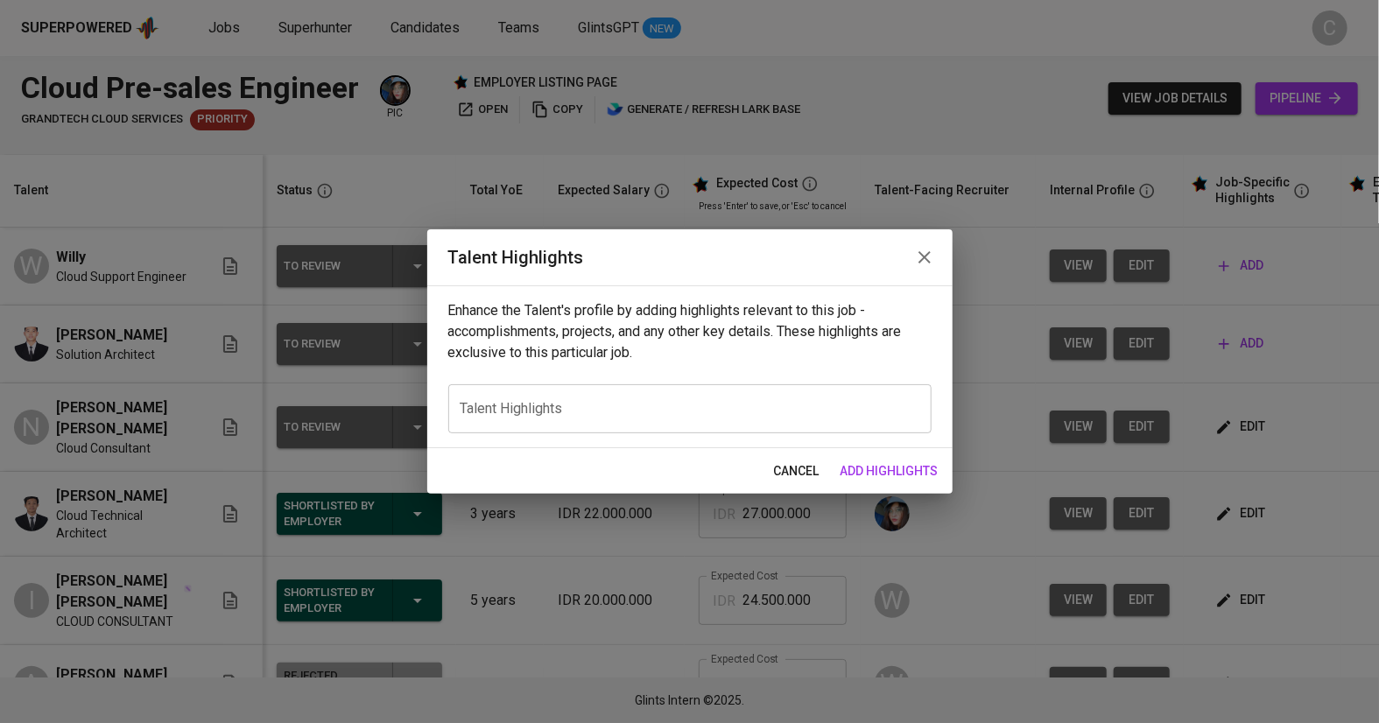
click at [624, 413] on textarea at bounding box center [689, 408] width 459 height 17
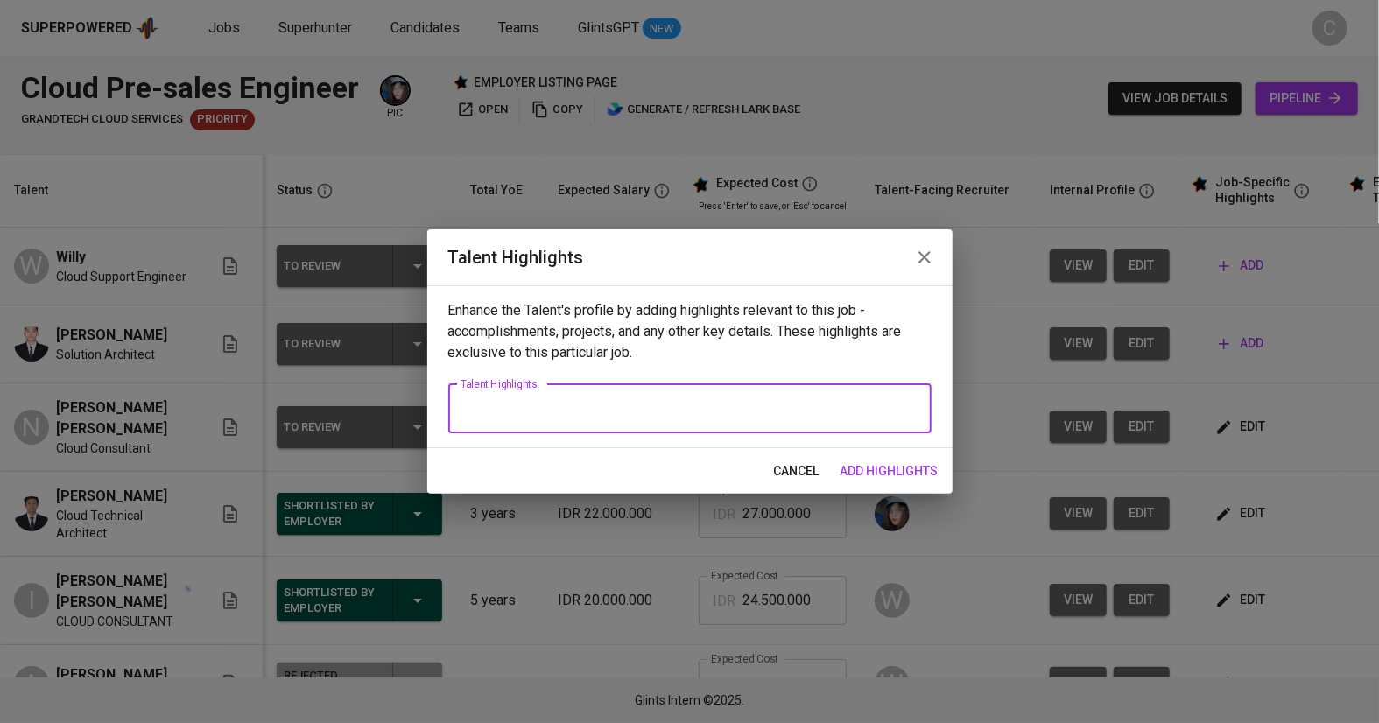
paste textarea "Here’s a polished 2–3 paragraph career highlight for Willy based on all the det…"
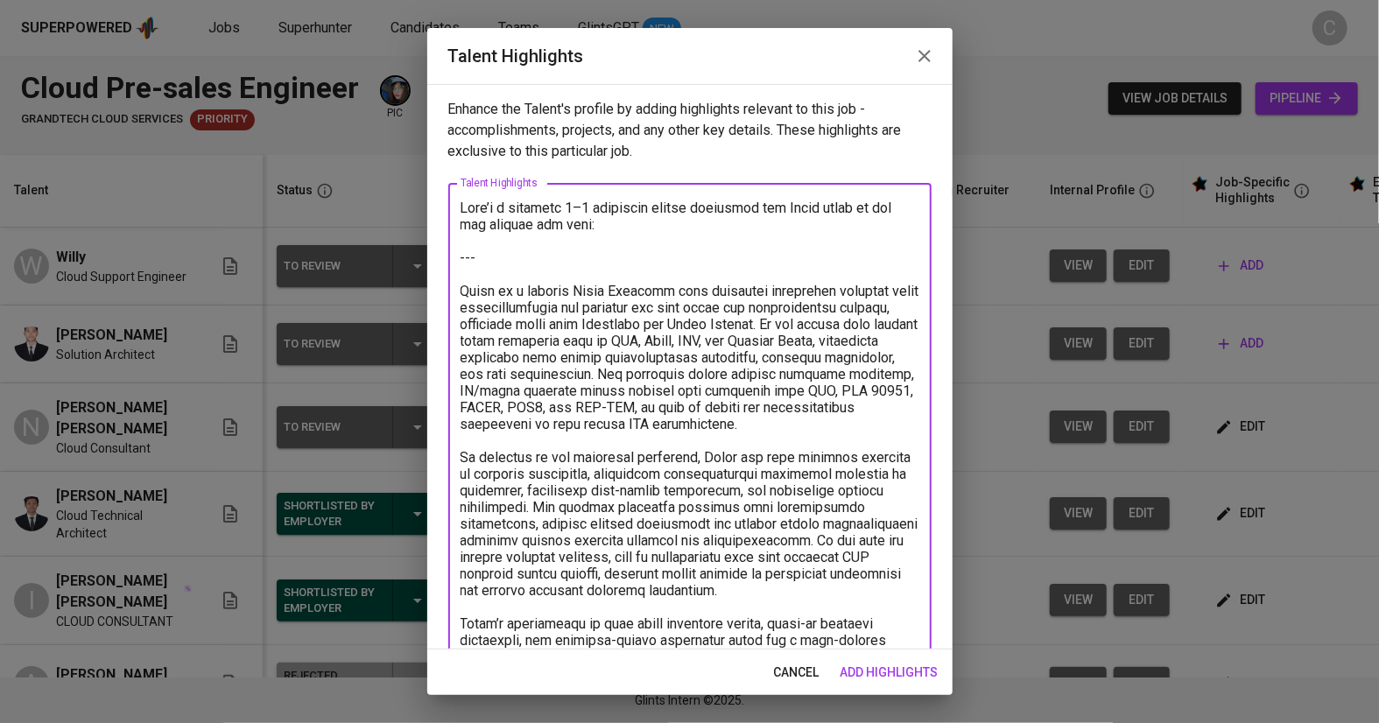
click at [538, 259] on textarea at bounding box center [689, 516] width 459 height 632
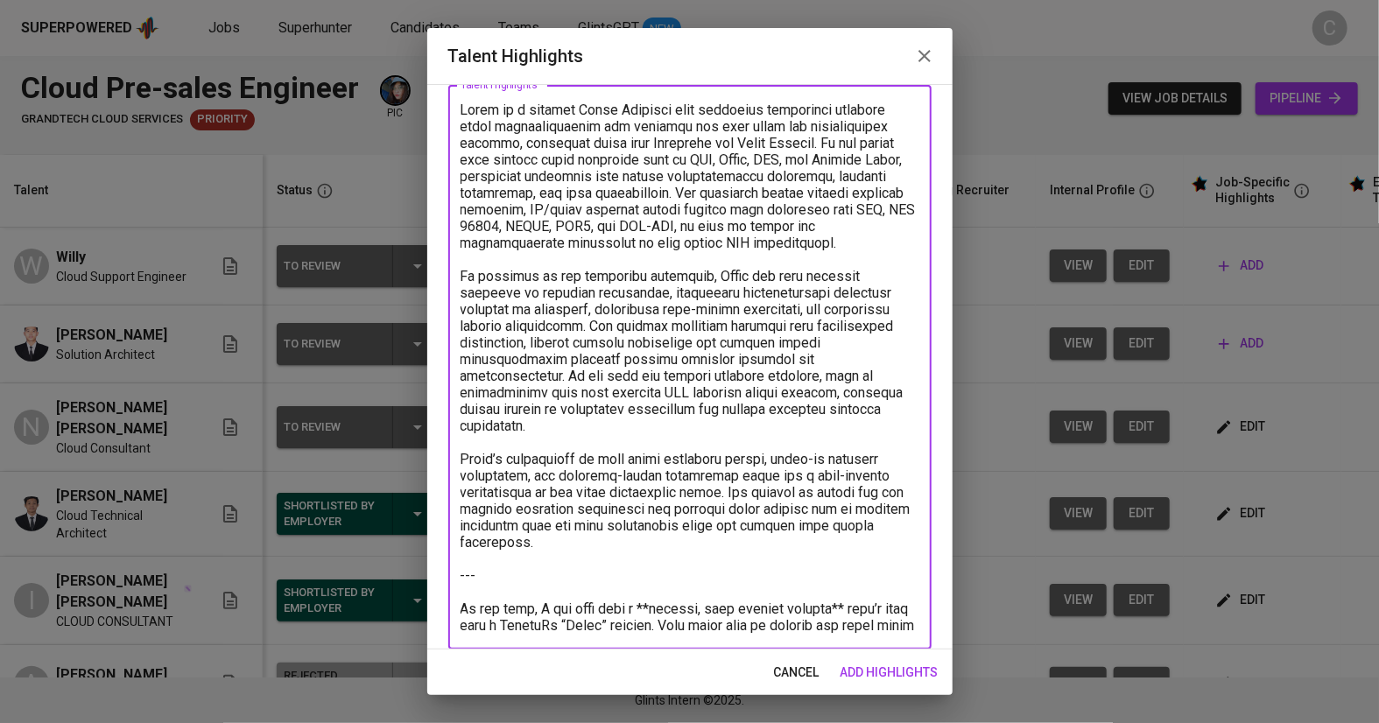
scroll to position [112, 0]
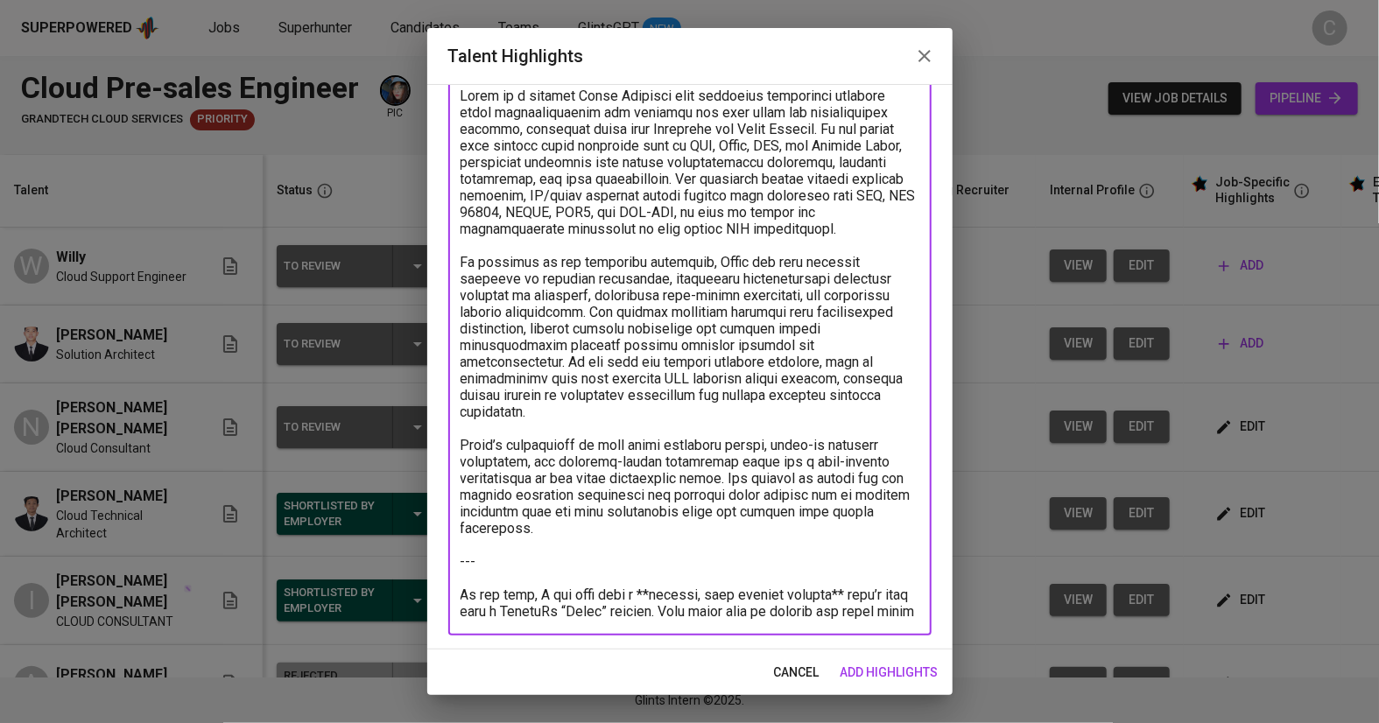
drag, startPoint x: 546, startPoint y: 608, endPoint x: 443, endPoint y: 554, distance: 116.7
click at [443, 554] on div "Enhance the Talent's profile by adding highlights relevant to this job - accomp…" at bounding box center [689, 367] width 525 height 566
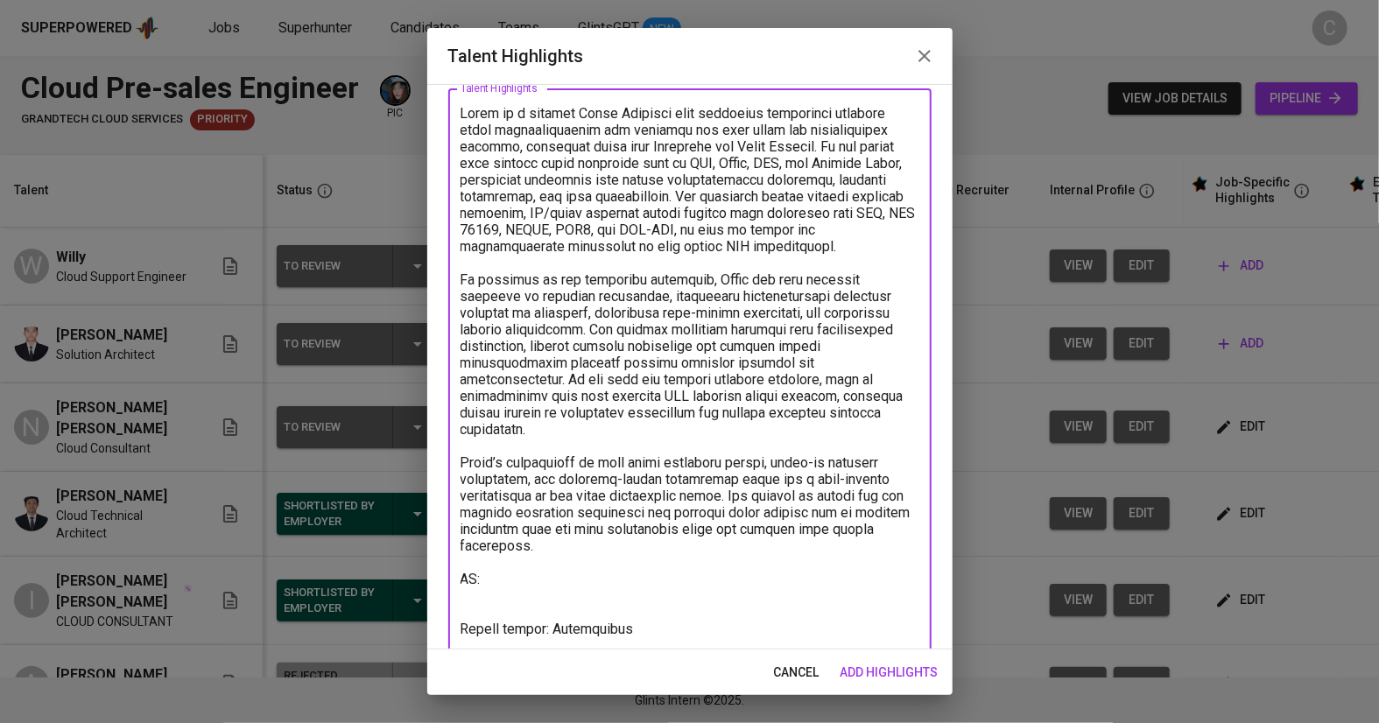
scroll to position [98, 0]
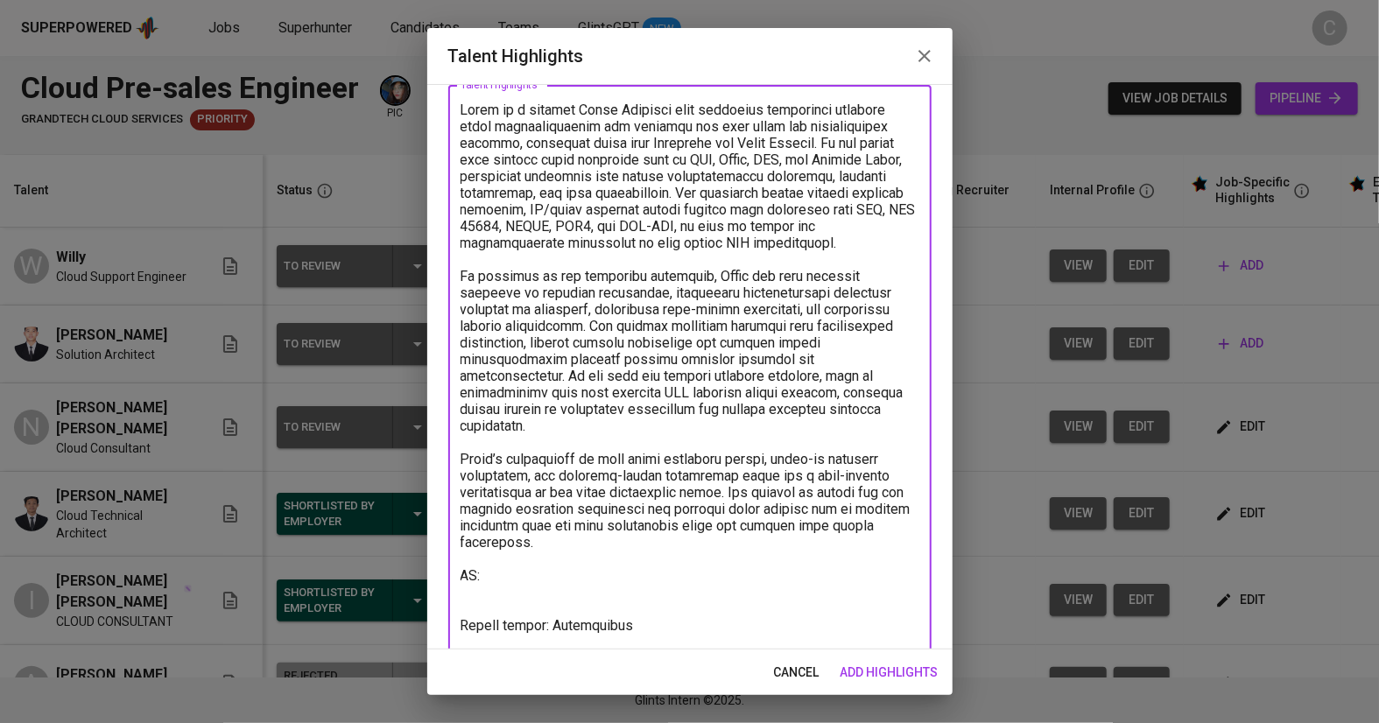
click at [577, 569] on textarea at bounding box center [689, 376] width 459 height 549
click at [576, 567] on textarea at bounding box center [689, 376] width 459 height 549
click at [545, 566] on textarea at bounding box center [689, 376] width 459 height 549
paste textarea "https://glints.sg.larksuite.com/wiki/S66ywO4Itidi0lkZWVSlQoaygqc?from=from_copy…"
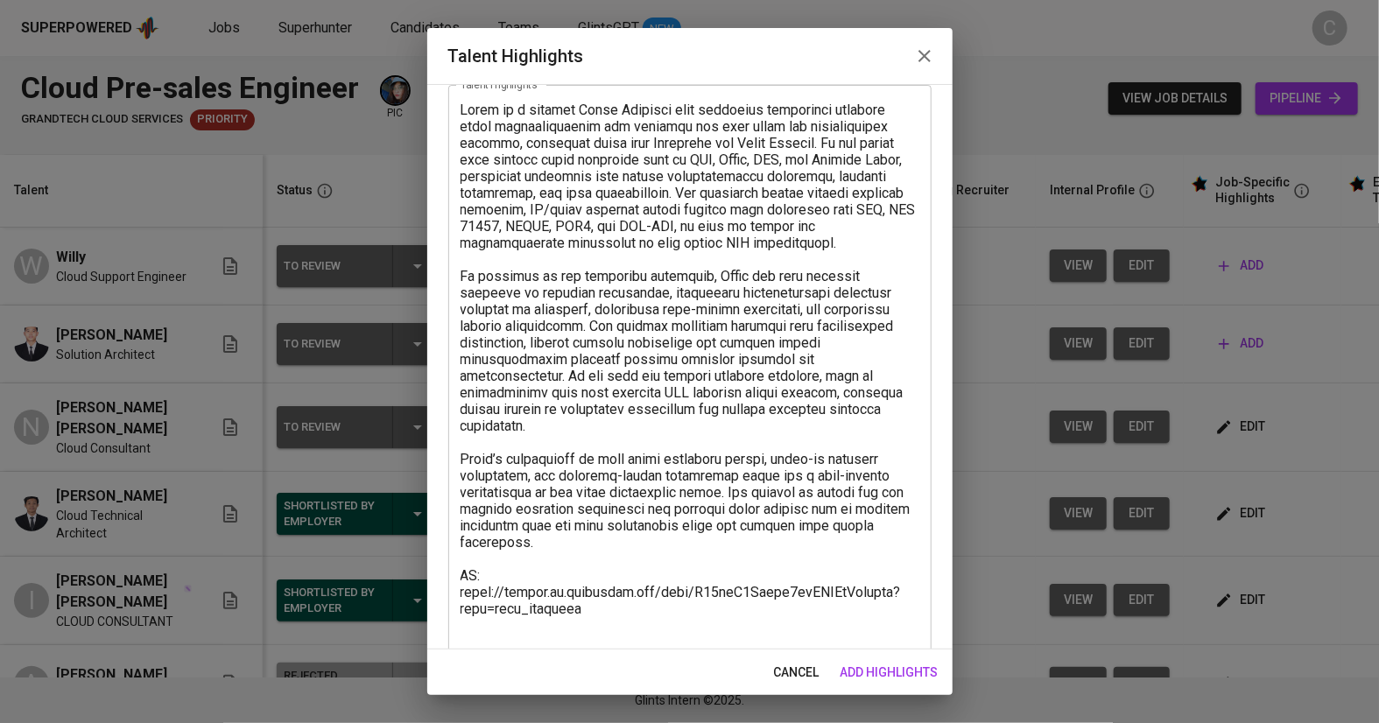
scroll to position [145, 0]
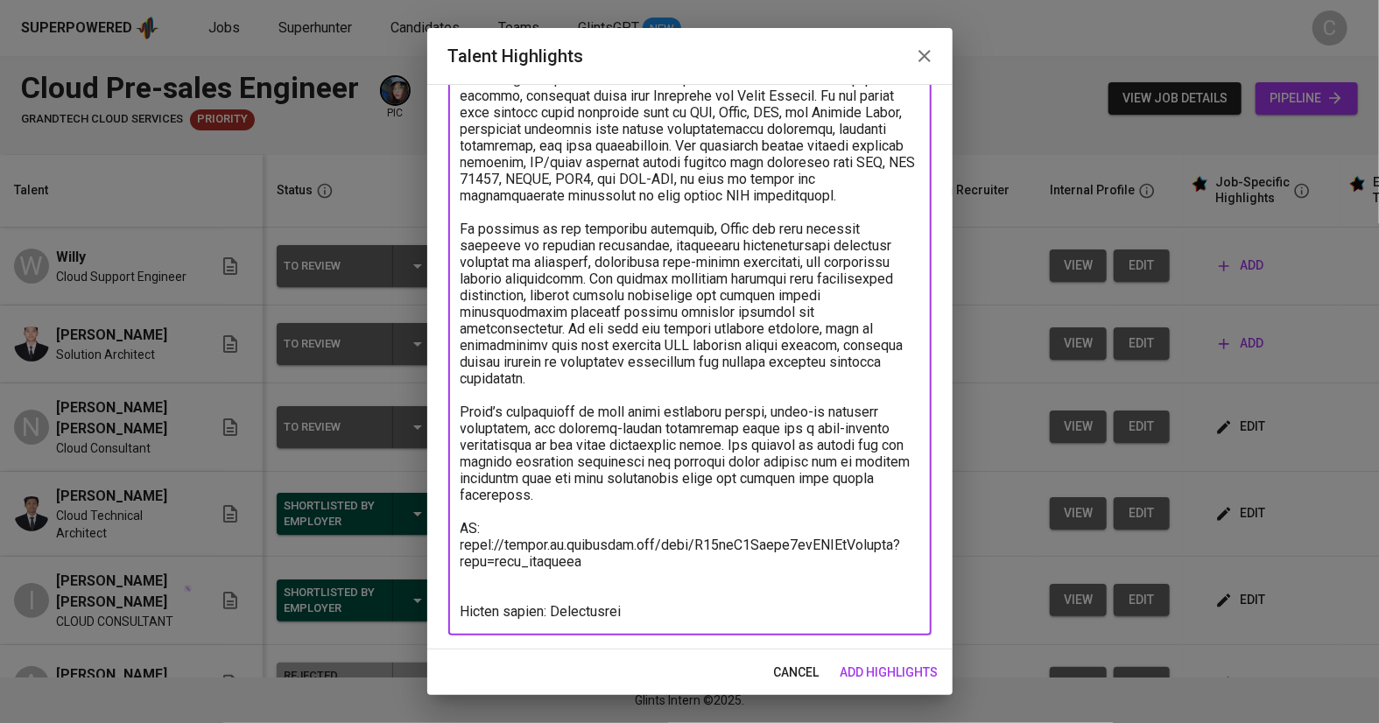
click at [538, 615] on textarea at bounding box center [689, 337] width 459 height 566
paste textarea "https://glints.sg.larksuite.com/minutes/obsg891awy254ojhzv3gg9eo"
type textarea "Willy is a skilled Cloud Engineer with extensive experience managing cloud infr…"
click at [886, 670] on span "add highlights" at bounding box center [889, 673] width 98 height 22
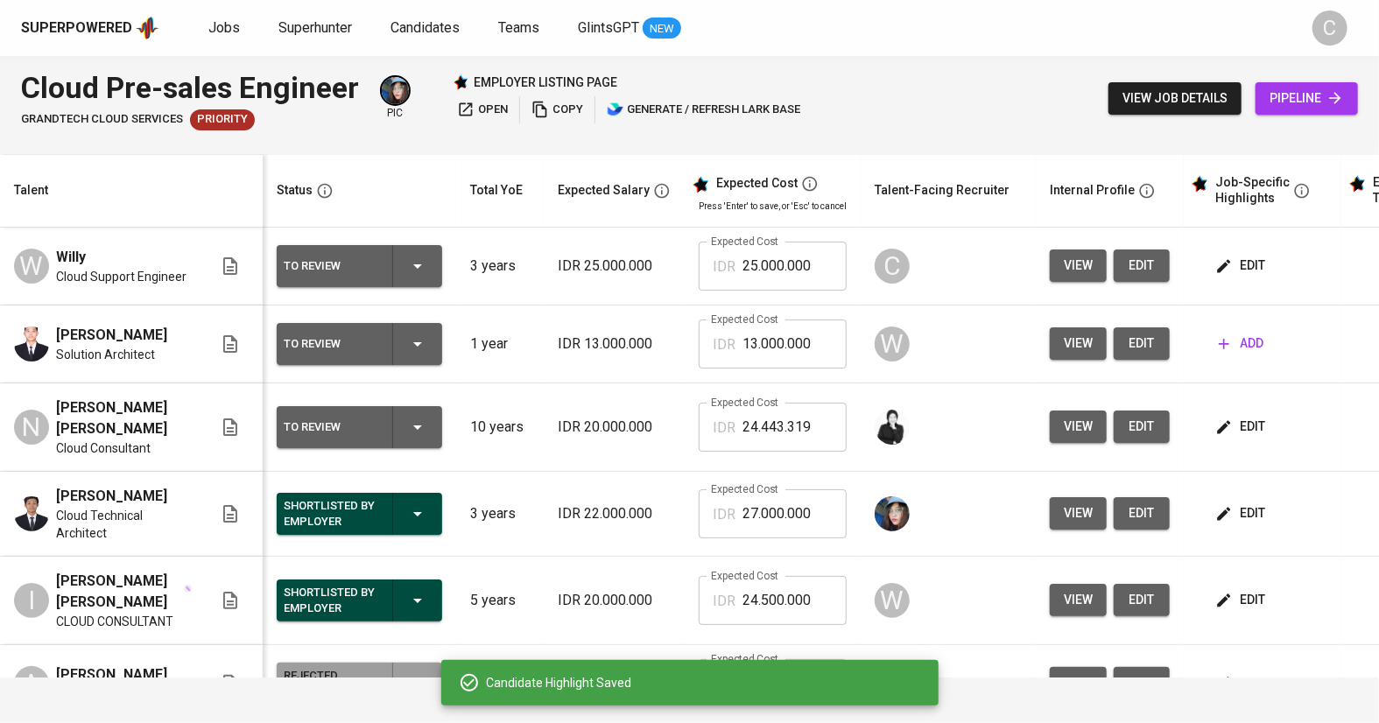
click at [819, 431] on input "24.443.319" at bounding box center [794, 427] width 104 height 49
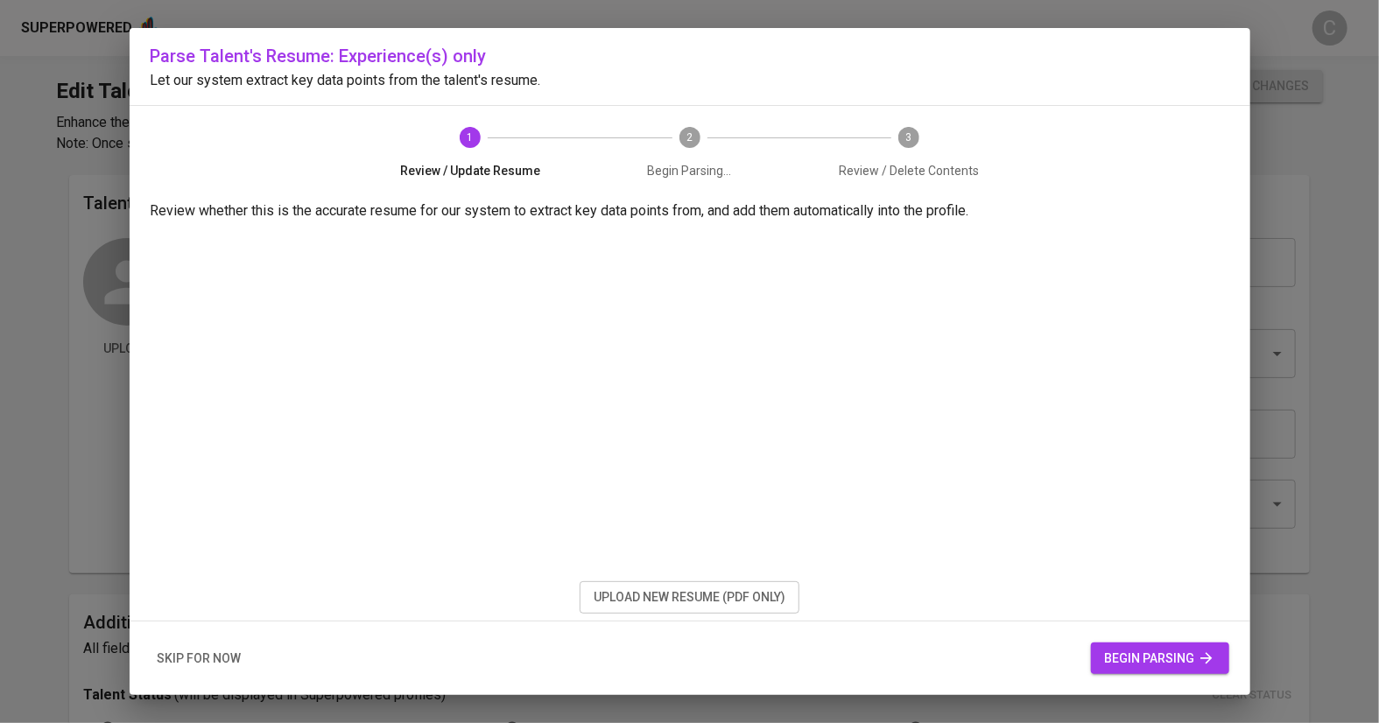
click at [686, 594] on span "upload new resume (pdf only)" at bounding box center [690, 598] width 192 height 22
click at [1142, 652] on span "begin parsing" at bounding box center [1160, 659] width 110 height 22
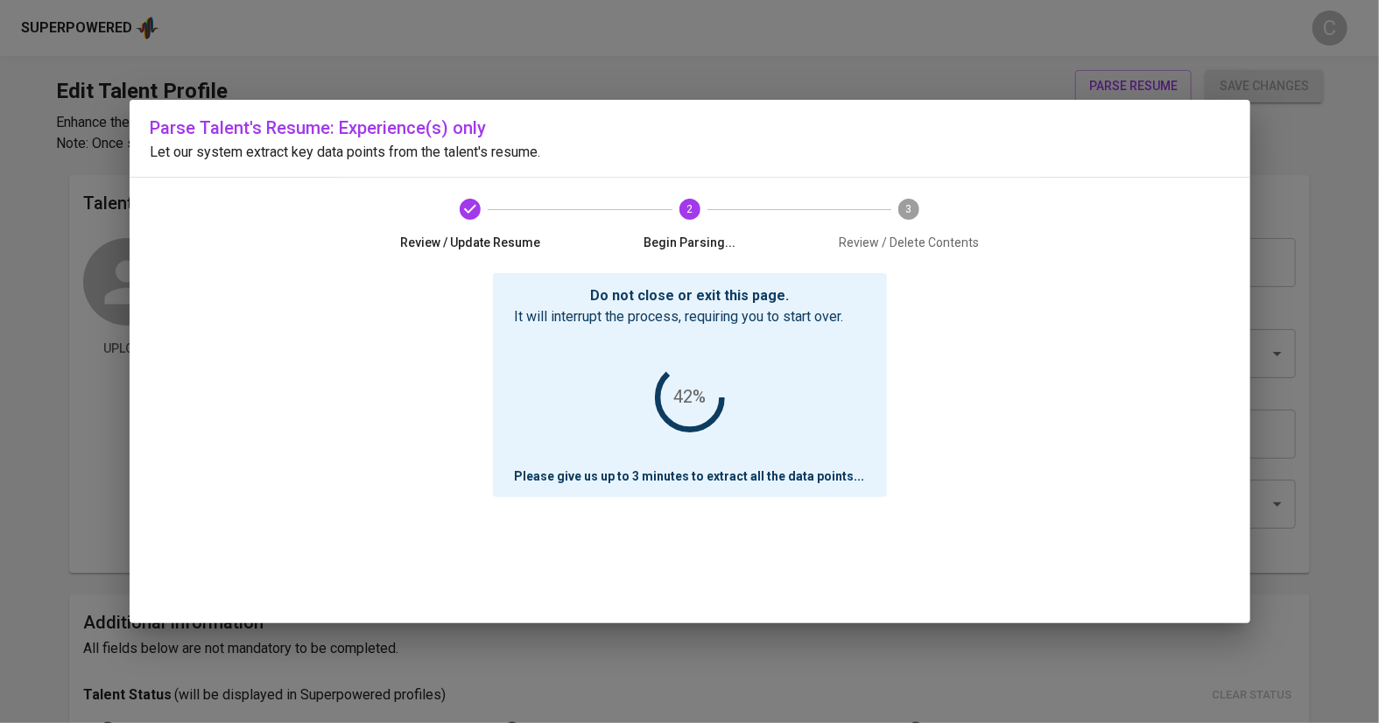
click at [1084, 466] on div "Do not close or exit this page. It will interrupt the process, requiring you to…" at bounding box center [690, 448] width 1079 height 350
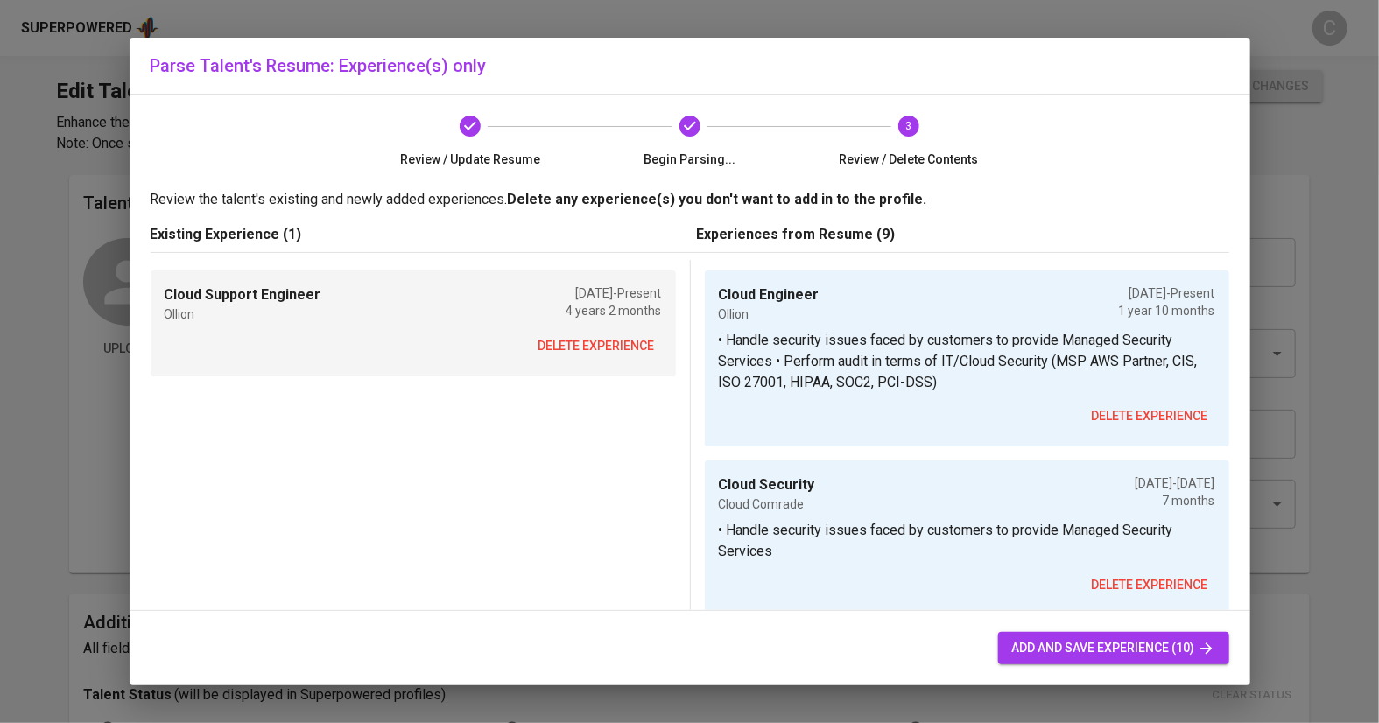
click at [584, 348] on span "delete experience" at bounding box center [596, 346] width 116 height 22
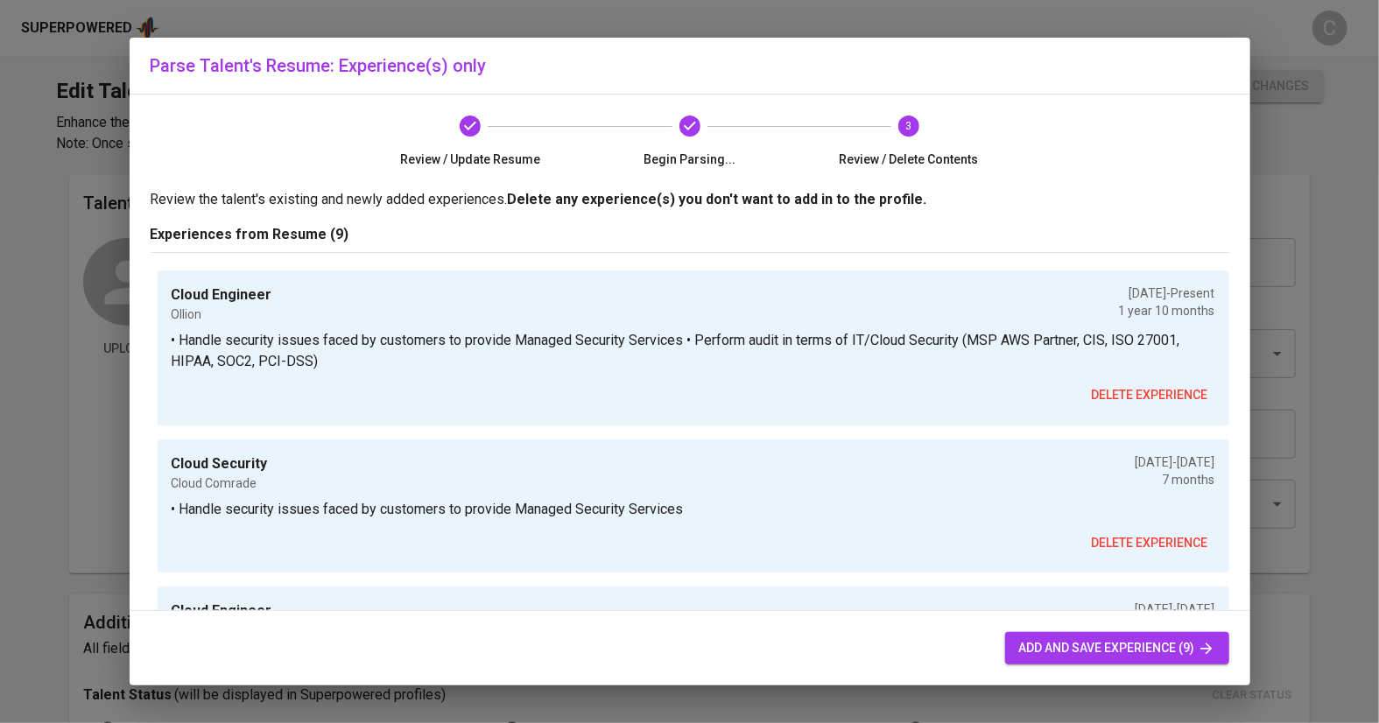
click at [1083, 651] on span "add and save experience (9)" at bounding box center [1117, 648] width 196 height 22
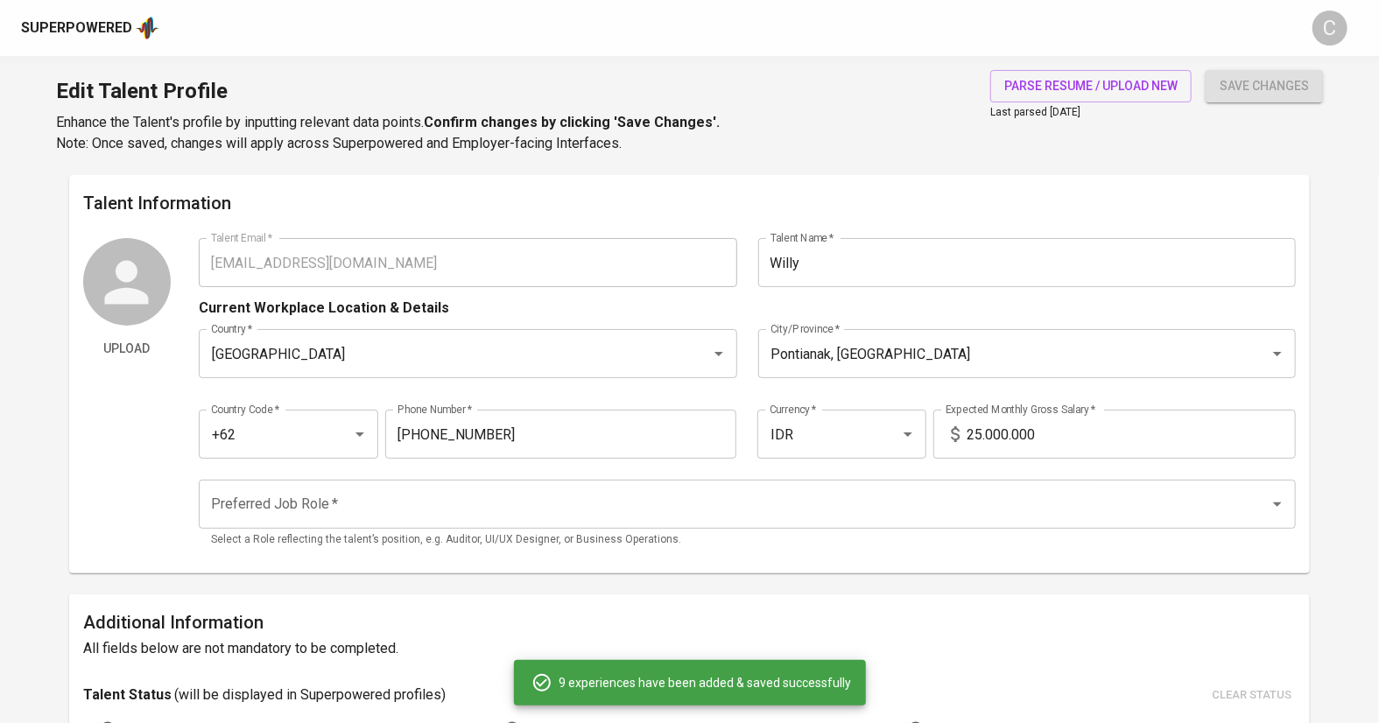
type input "Cloud Engineer"
type input "10/01/2023"
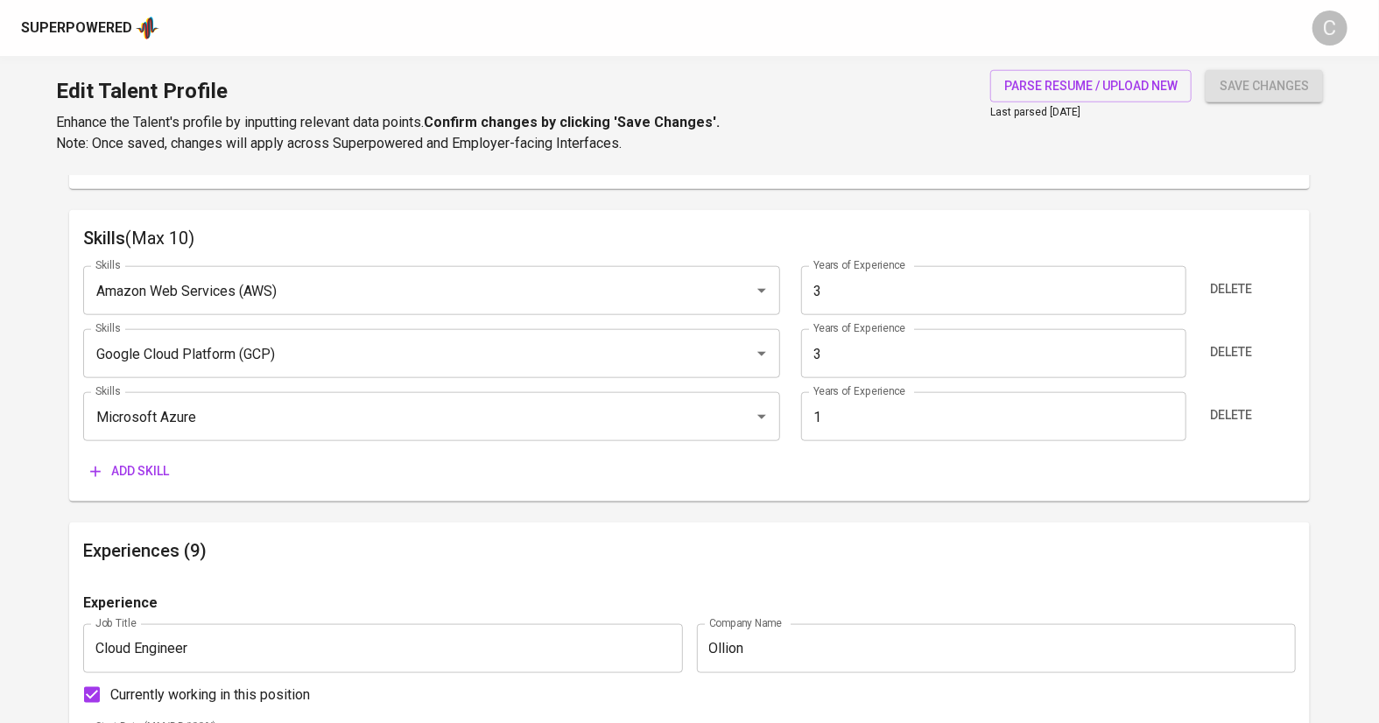
scroll to position [867, 0]
click at [134, 480] on span "Add skill" at bounding box center [129, 473] width 79 height 22
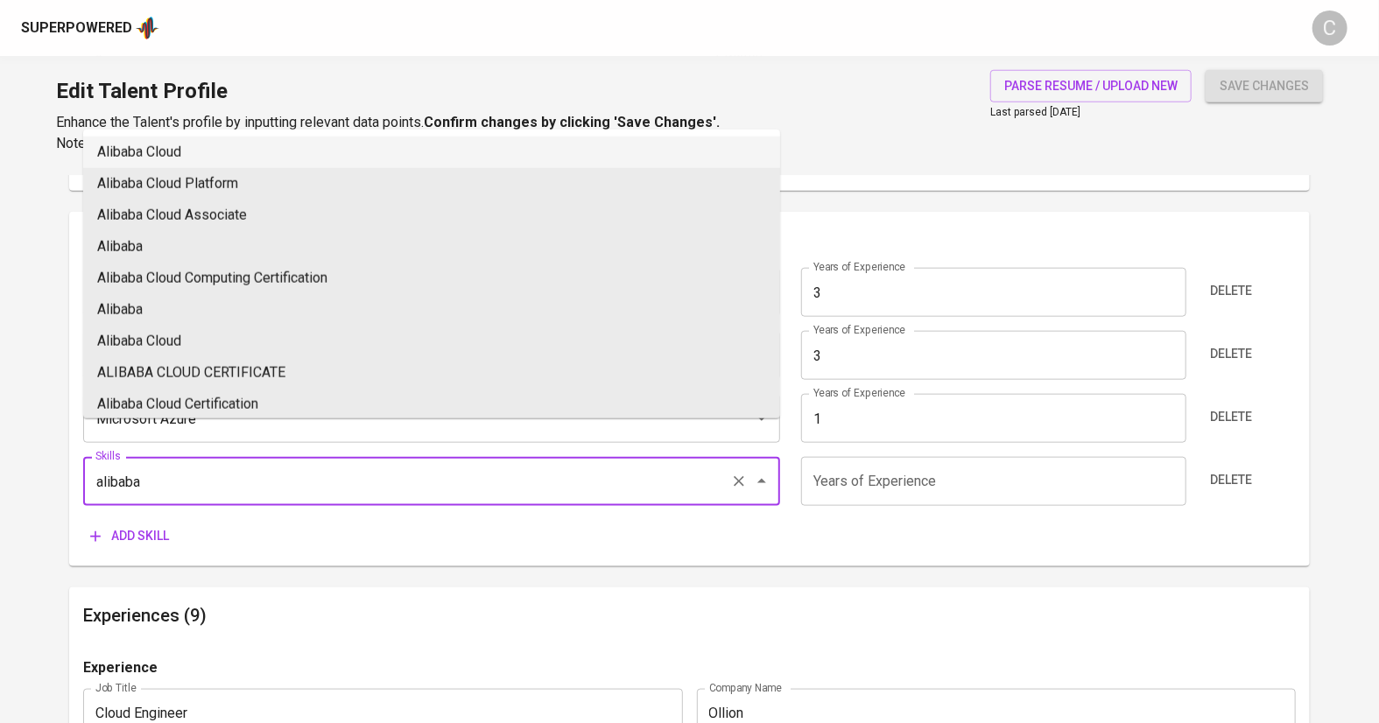
click at [168, 156] on li "Alibaba Cloud" at bounding box center [431, 153] width 697 height 32
type input "Alibaba Cloud"
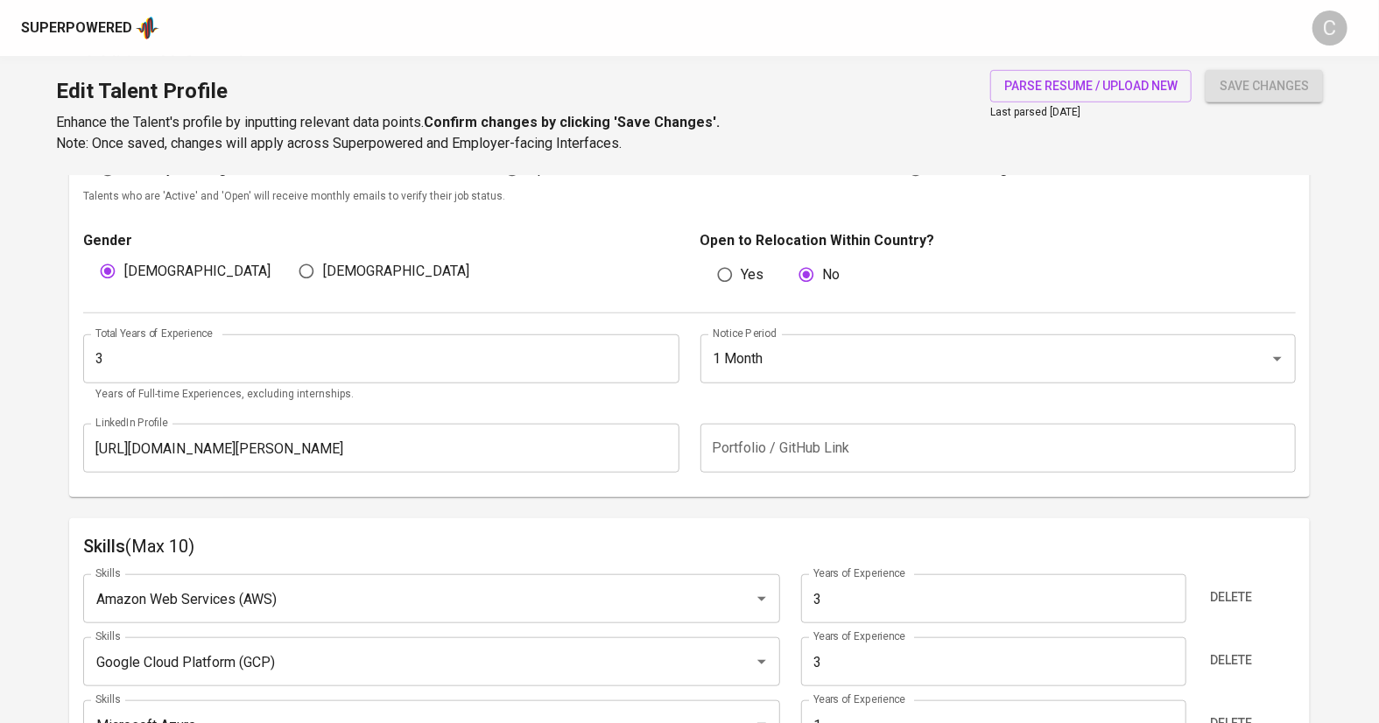
scroll to position [556, 0]
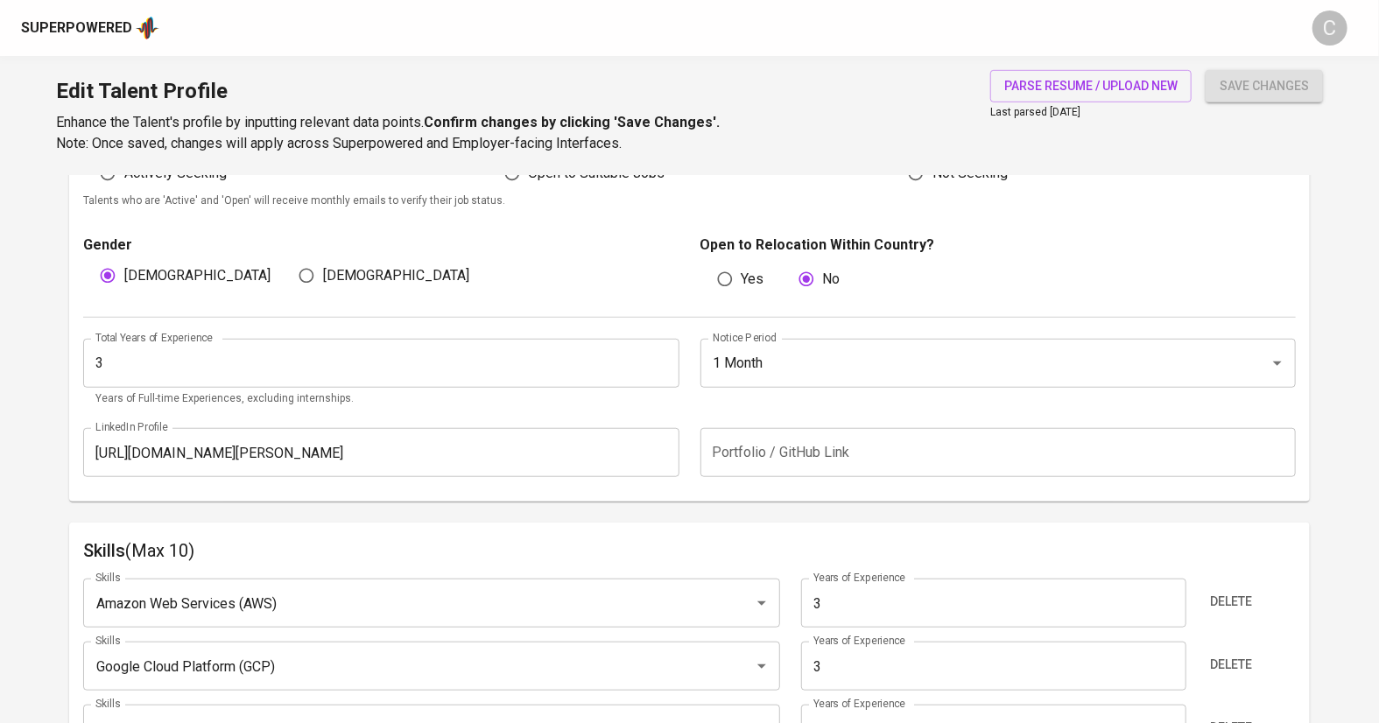
click at [762, 368] on input "1 Month" at bounding box center [973, 363] width 531 height 33
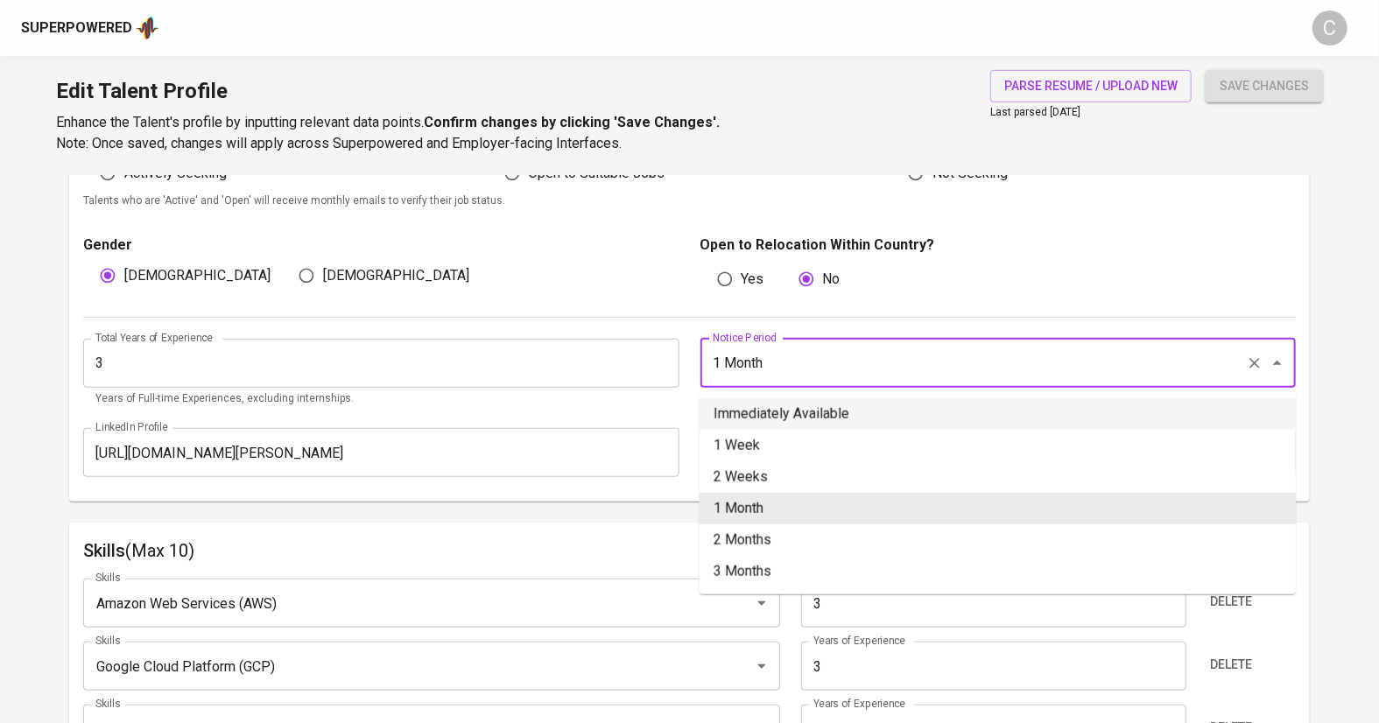
click at [762, 411] on li "Immediately Available" at bounding box center [997, 414] width 596 height 32
type input "Immediately Available"
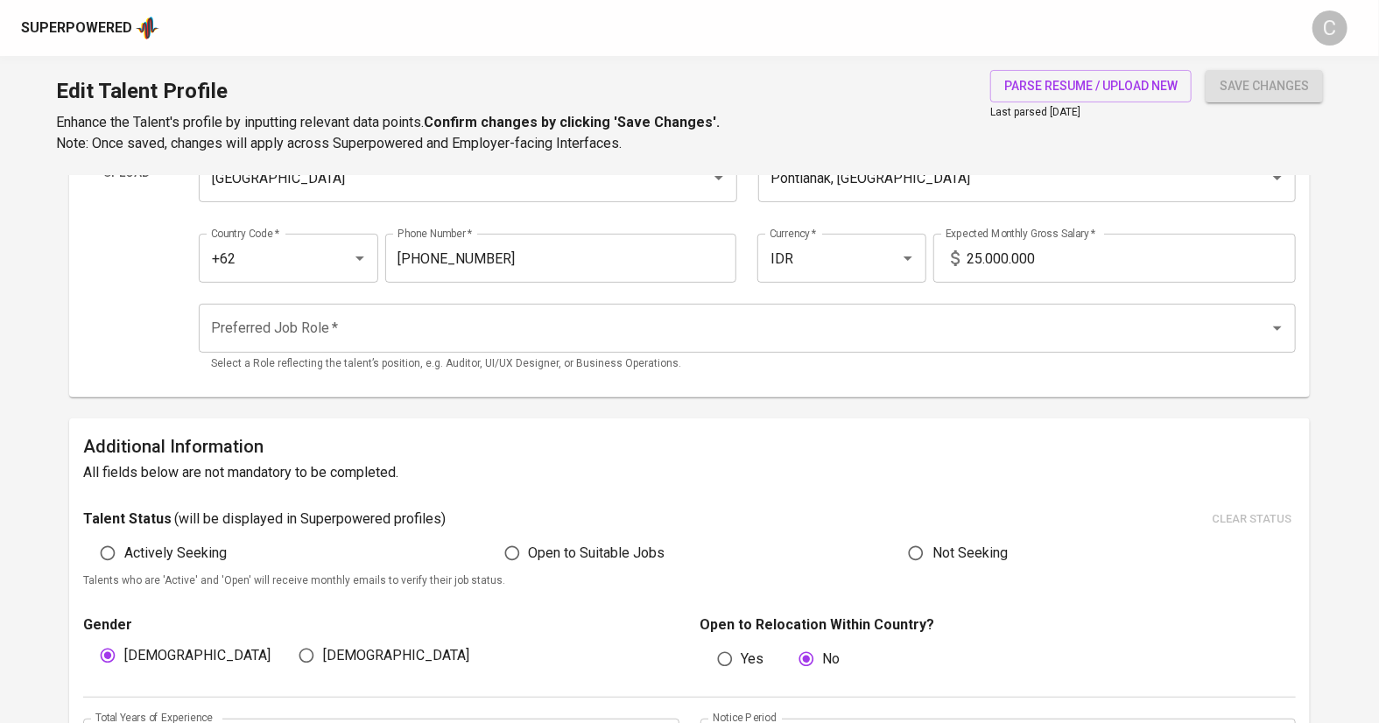
scroll to position [137, 0]
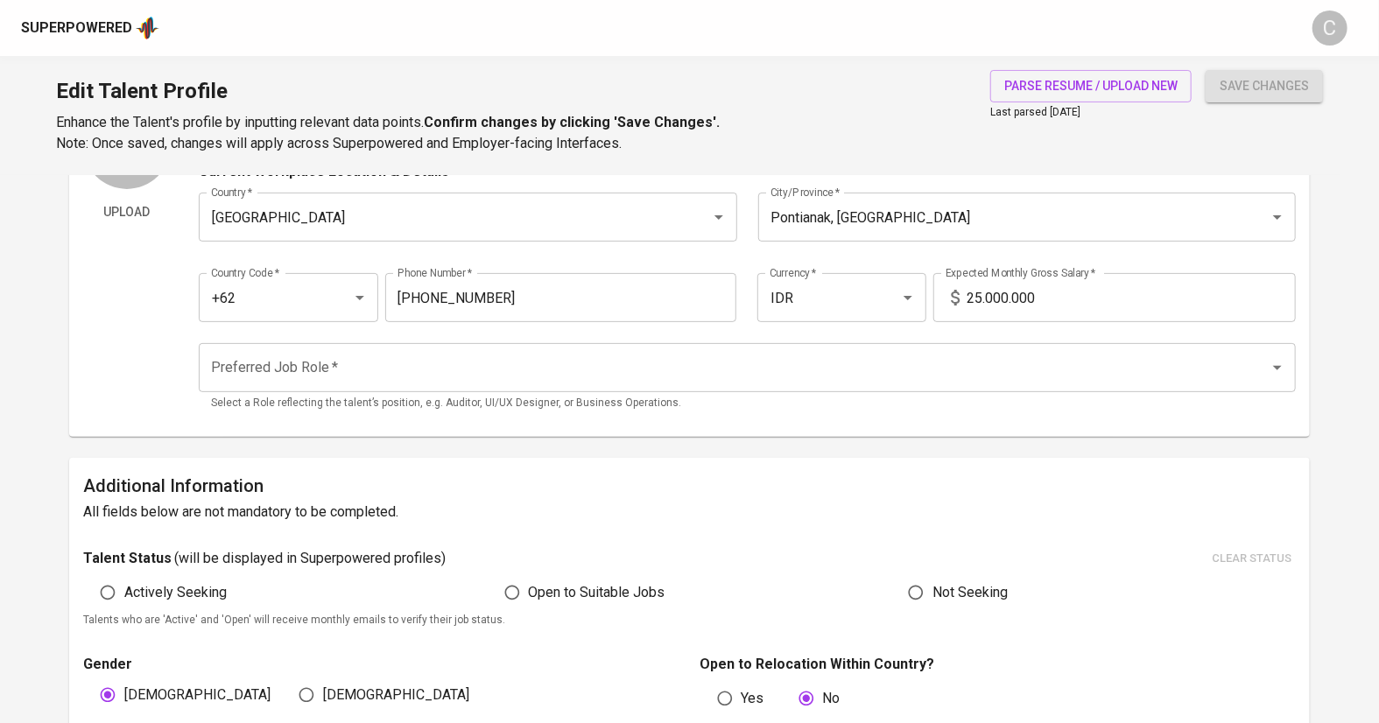
click at [976, 298] on input "25.000.000" at bounding box center [1130, 297] width 329 height 49
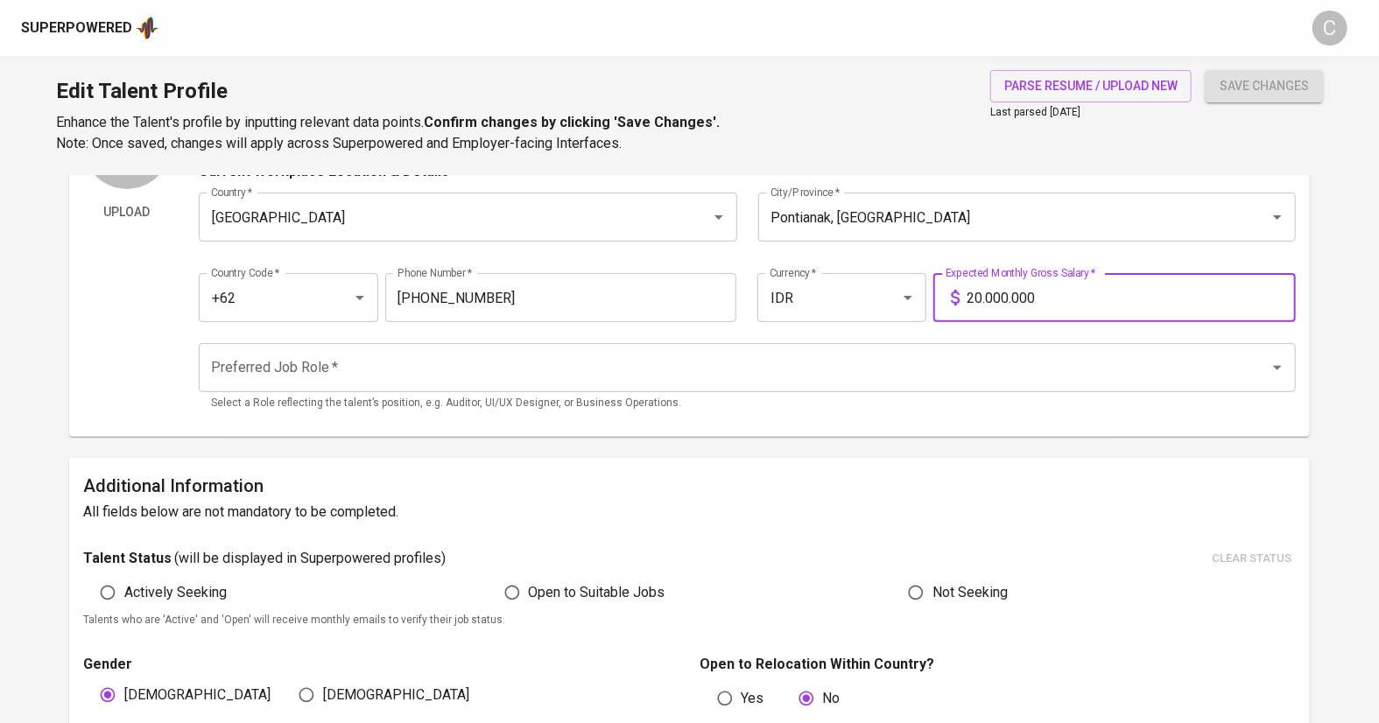
type input "20.000.000"
click at [371, 373] on input "Preferred Job Role   *" at bounding box center [723, 367] width 1033 height 33
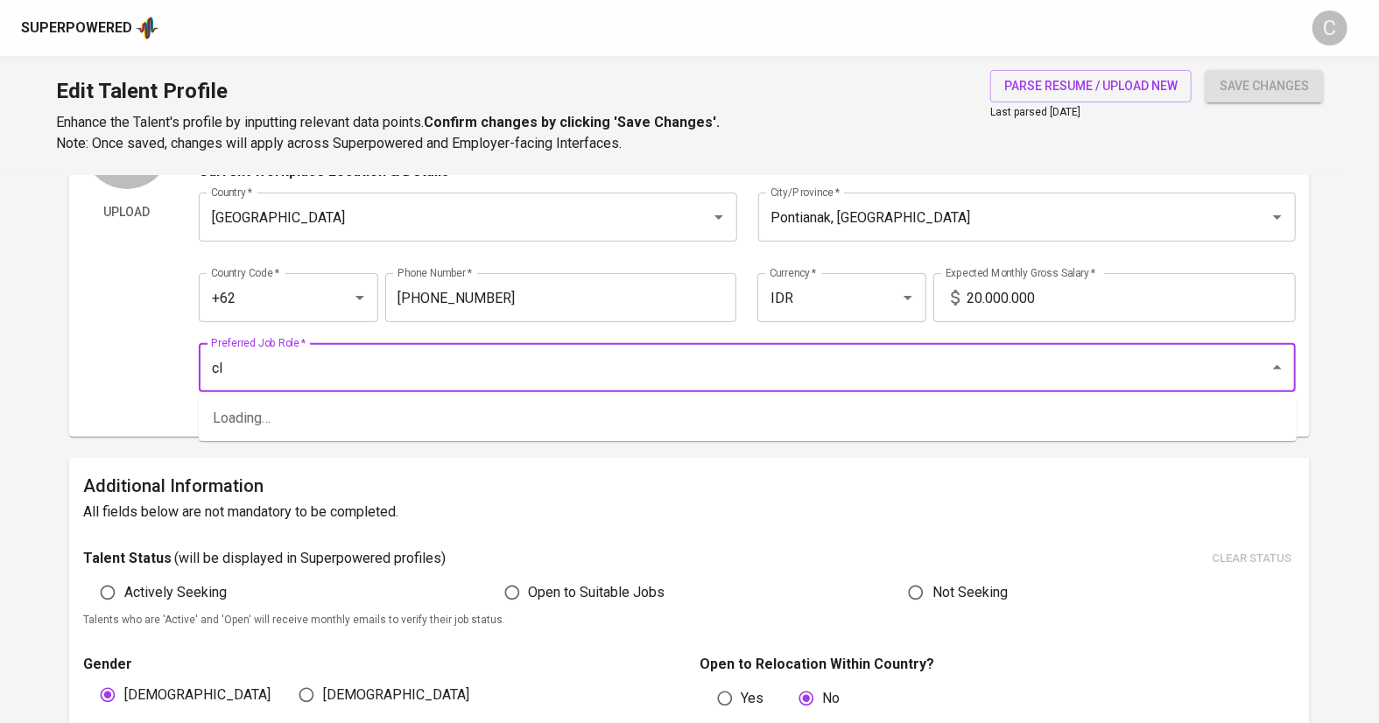
type input "c"
type input "p"
type input "solution"
click at [275, 357] on input "Preferred Job Role   *" at bounding box center [723, 367] width 1033 height 33
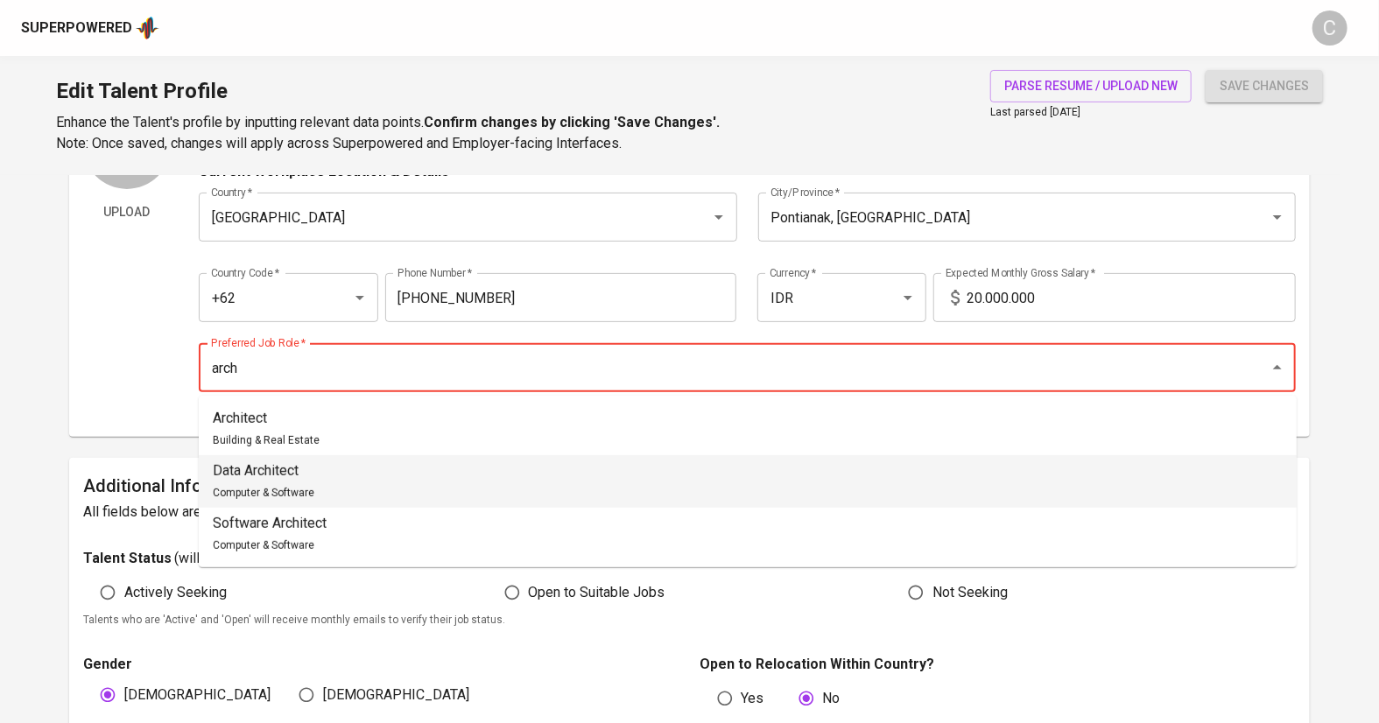
click at [289, 476] on p "Data Architect" at bounding box center [264, 470] width 102 height 21
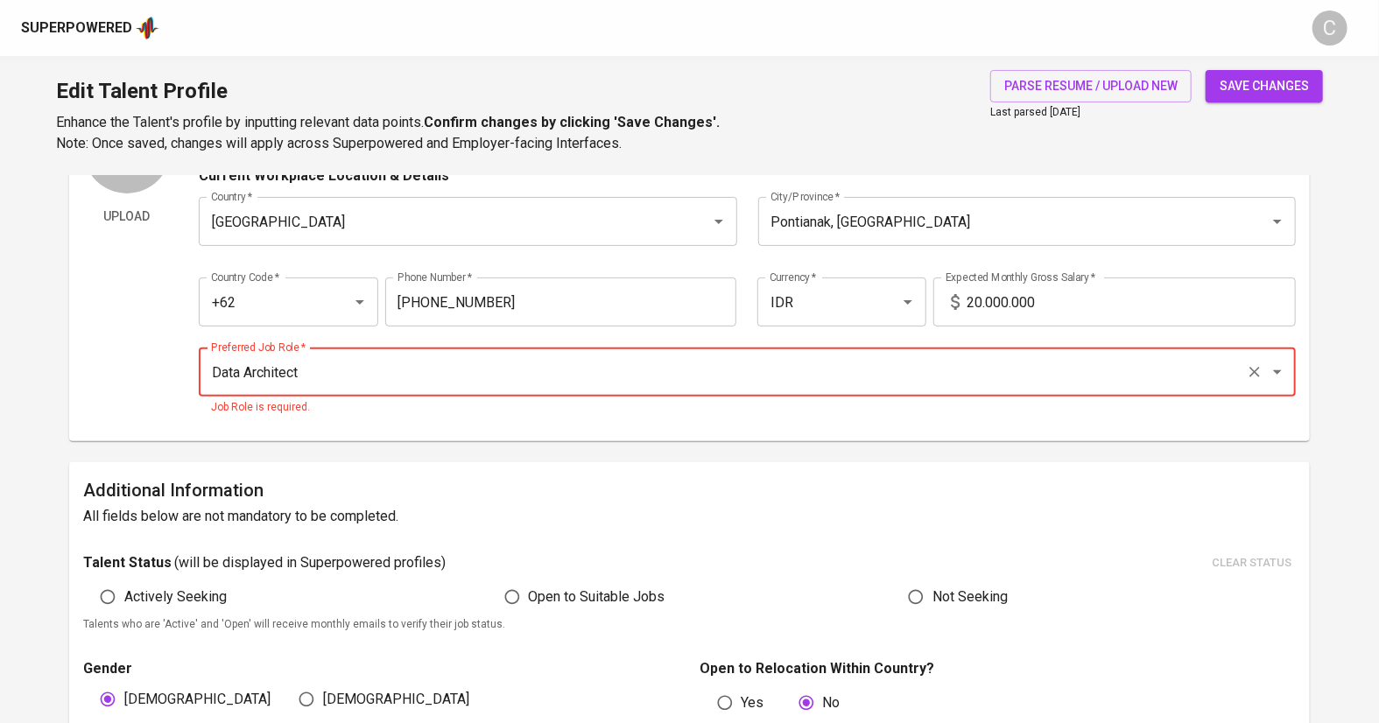
scroll to position [130, 0]
type input "Data Architect"
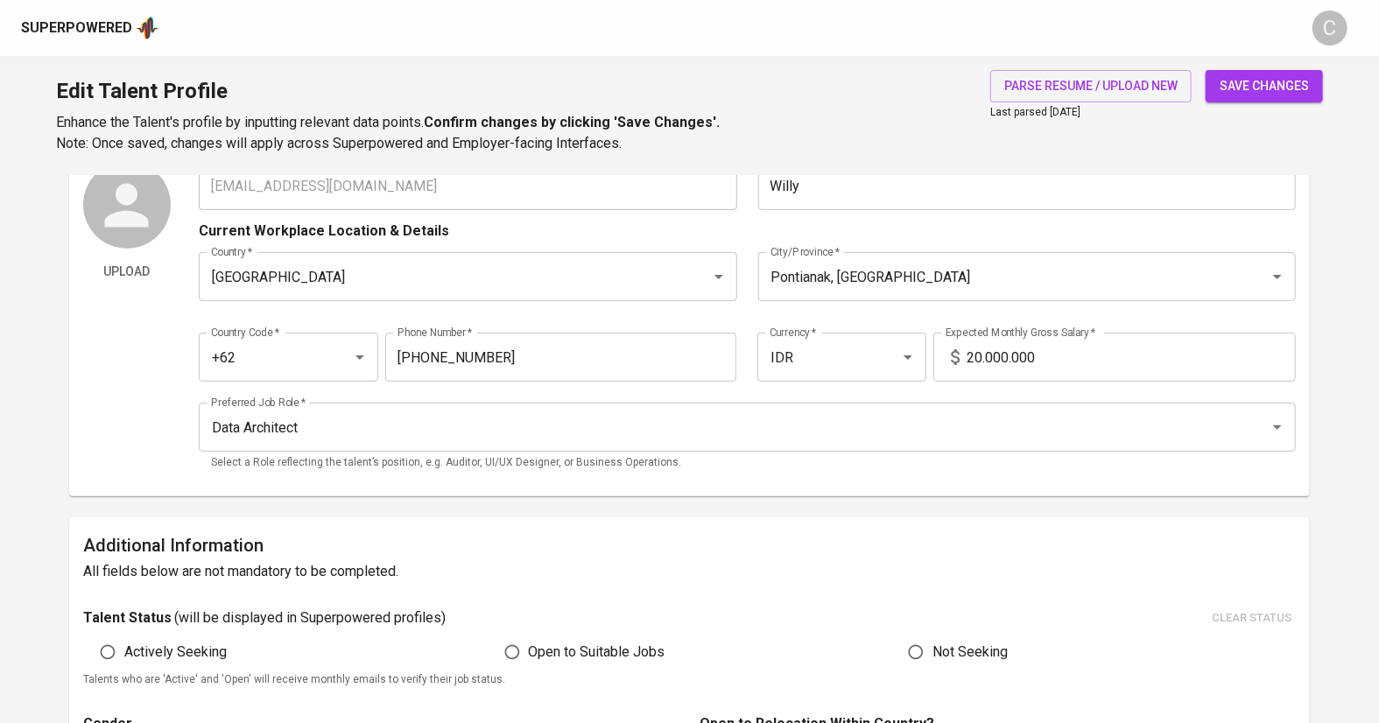
scroll to position [0, 0]
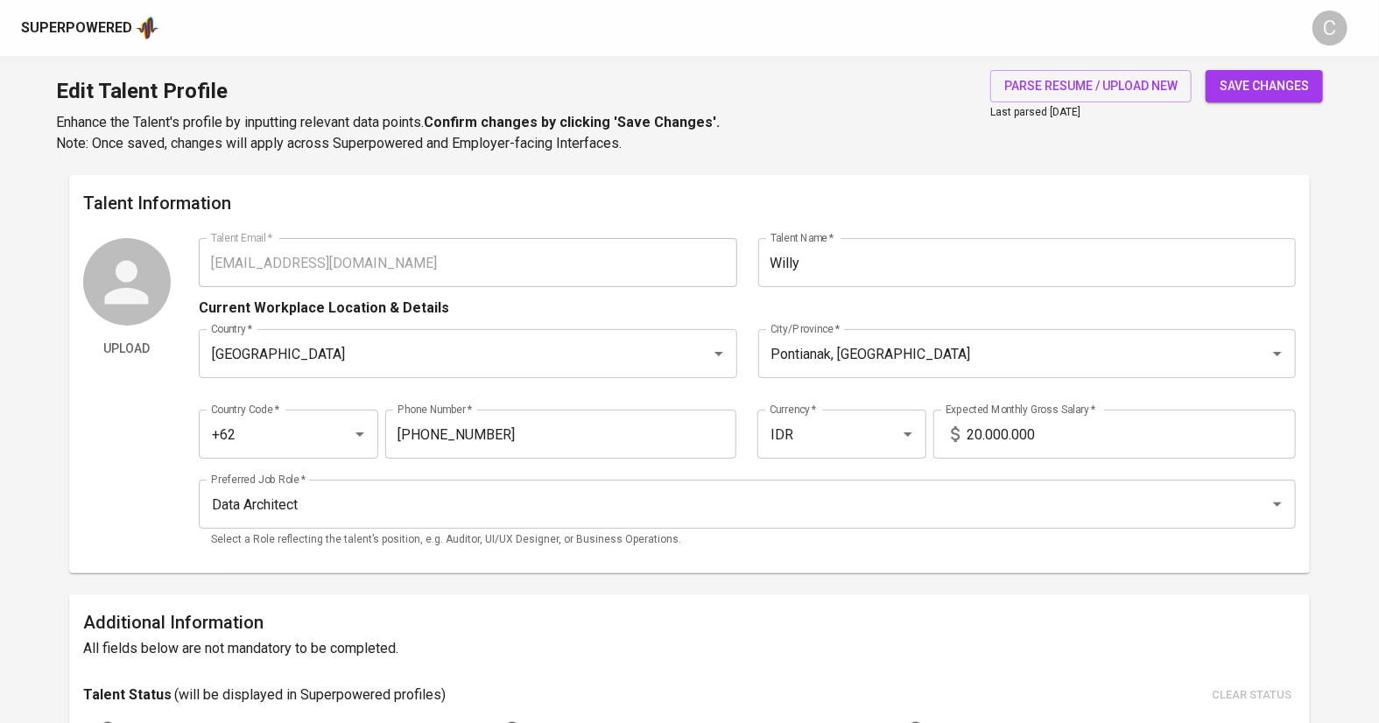
click at [886, 253] on input "Willy" at bounding box center [1027, 262] width 538 height 49
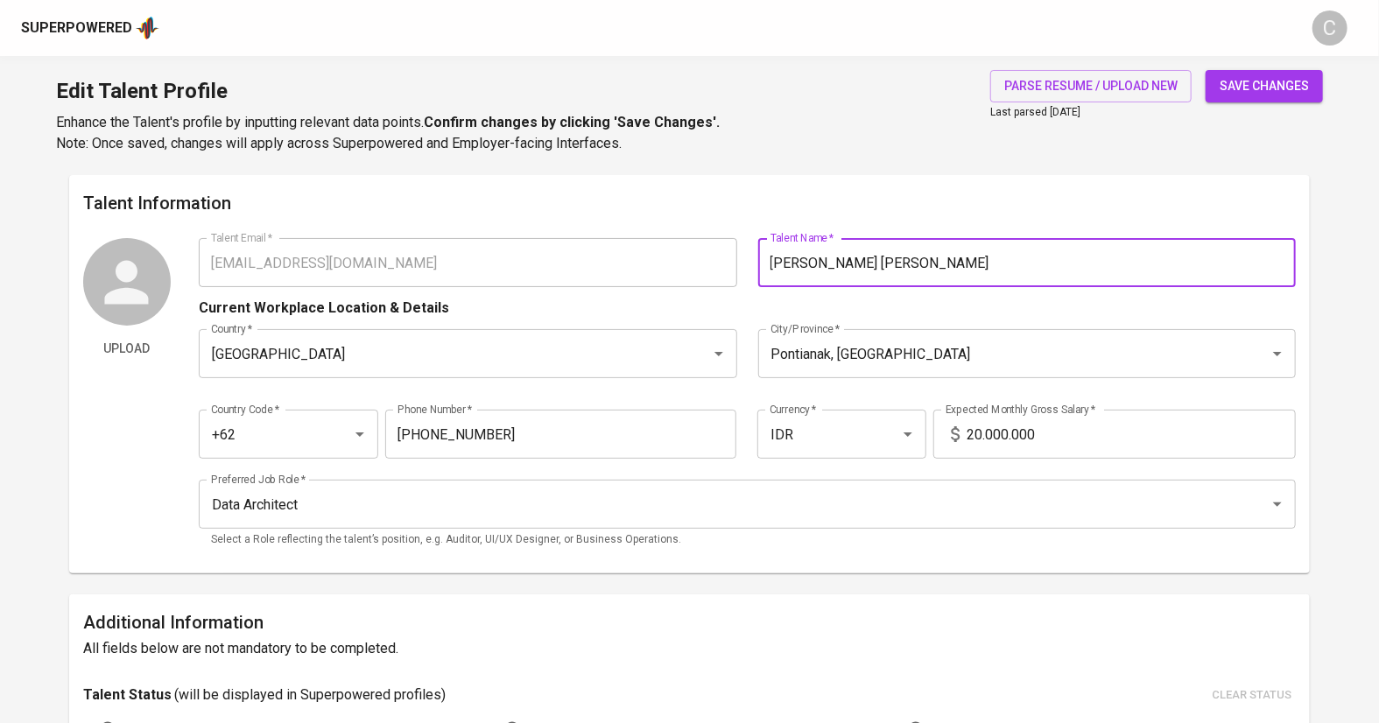
type input "Willy Surya Hidayat"
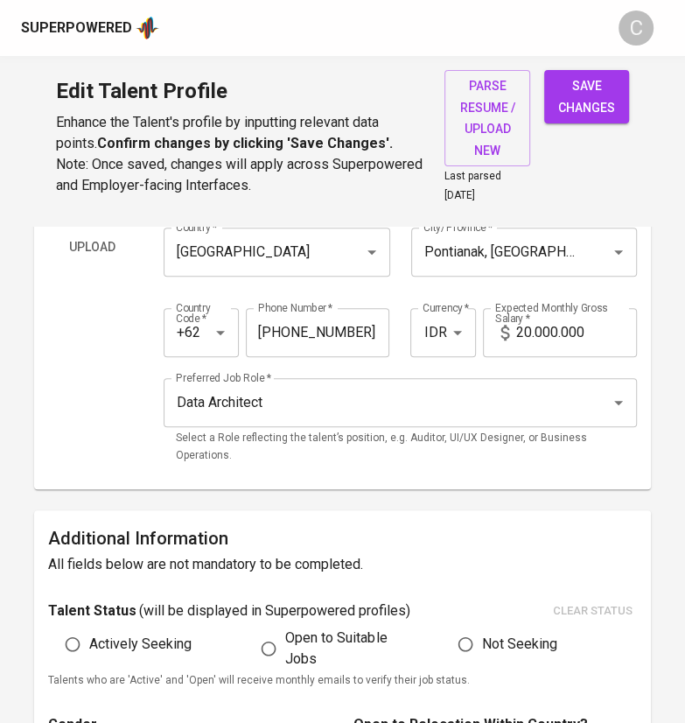
scroll to position [154, 0]
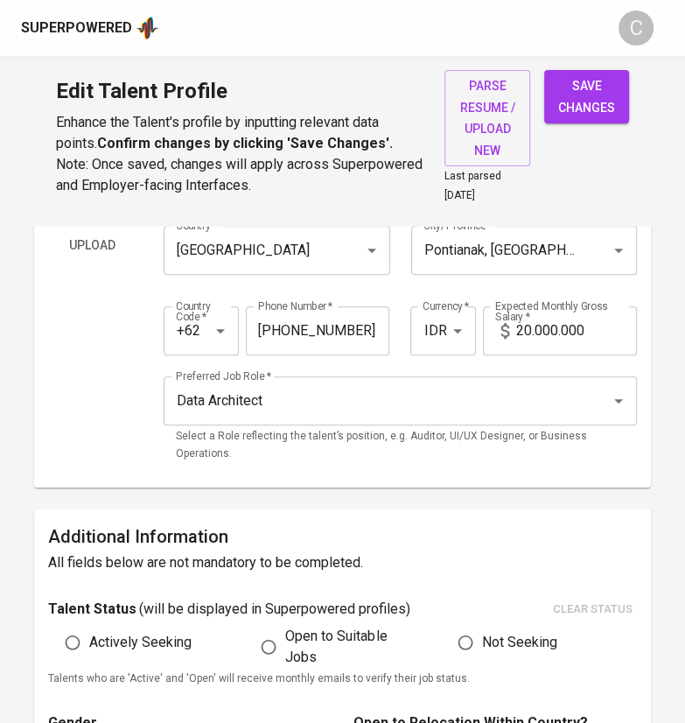
click at [335, 384] on input "Data Architect" at bounding box center [376, 400] width 409 height 33
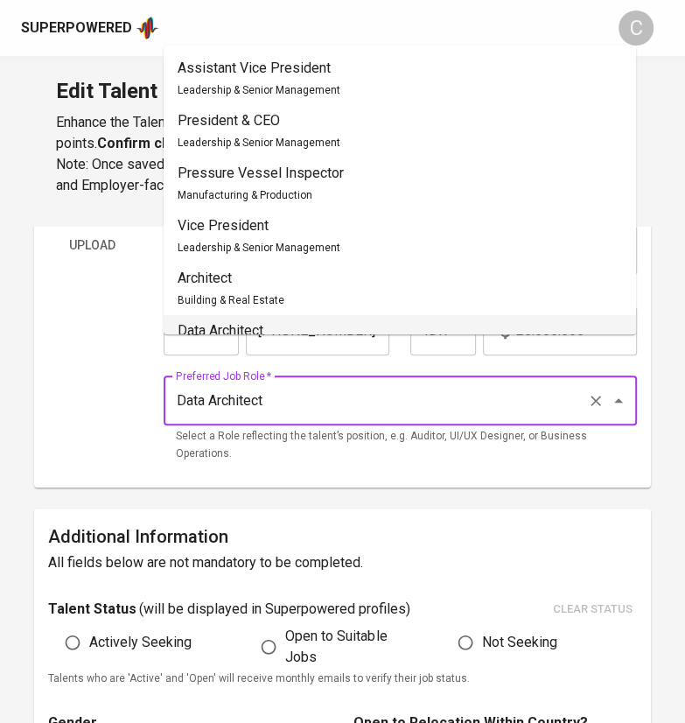
scroll to position [1, 0]
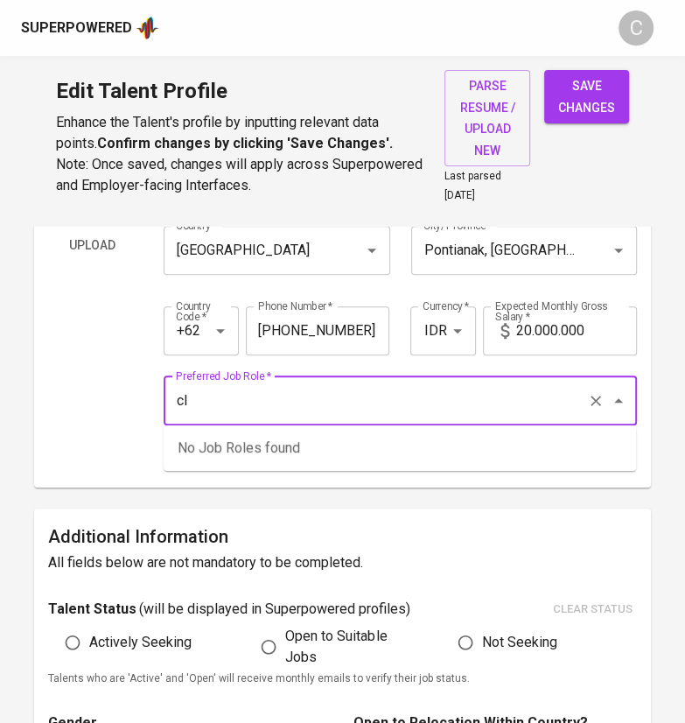
type input "c"
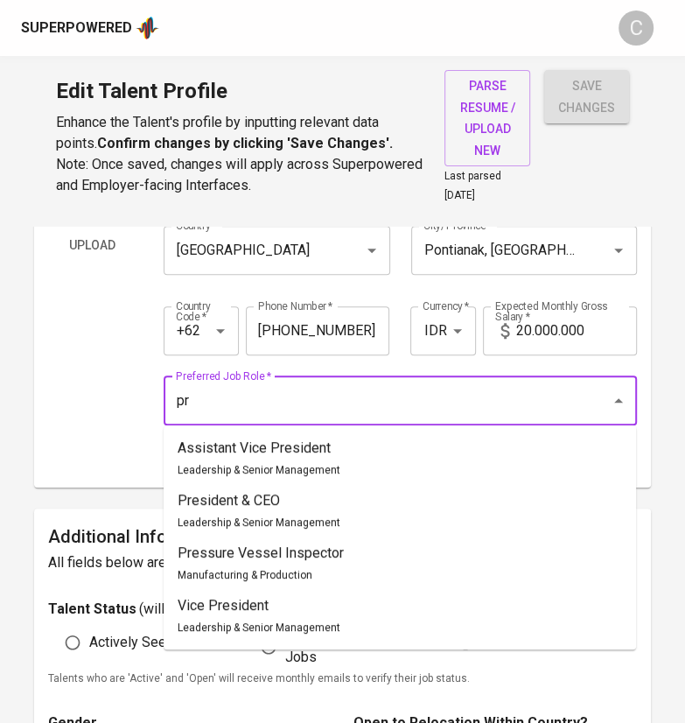
type input "p"
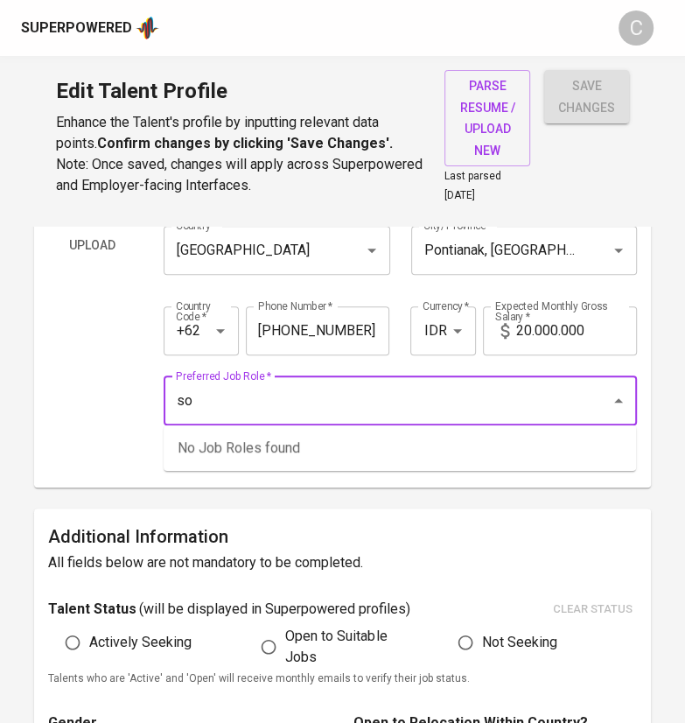
type input "s"
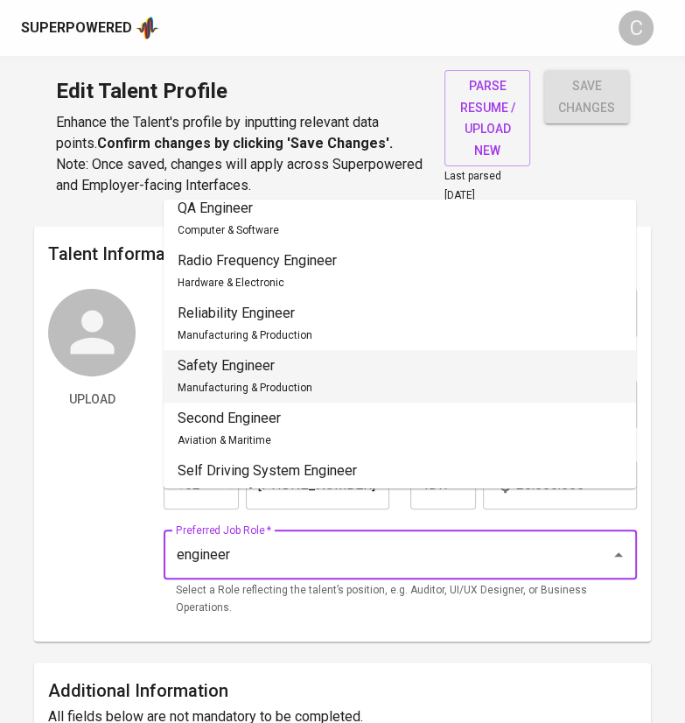
scroll to position [3691, 0]
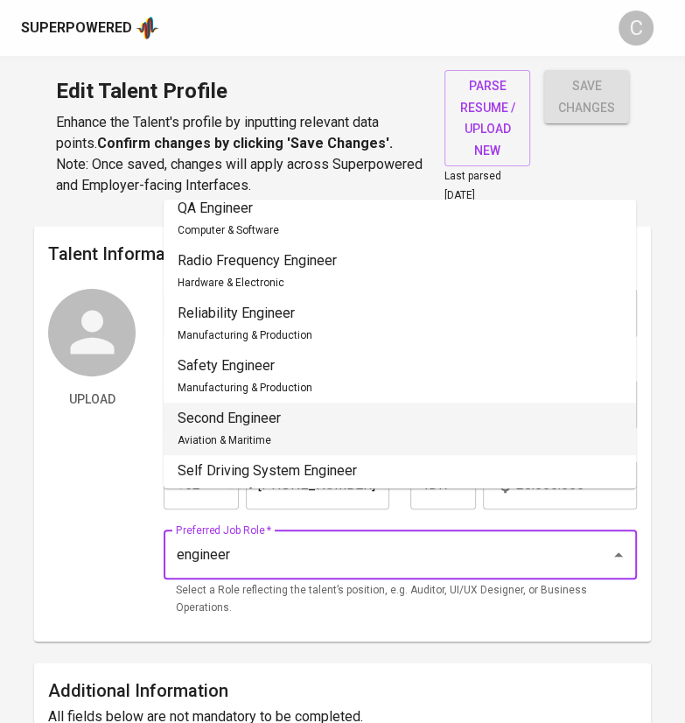
type input "engineer"
click at [111, 508] on div "Upload" at bounding box center [92, 458] width 88 height 339
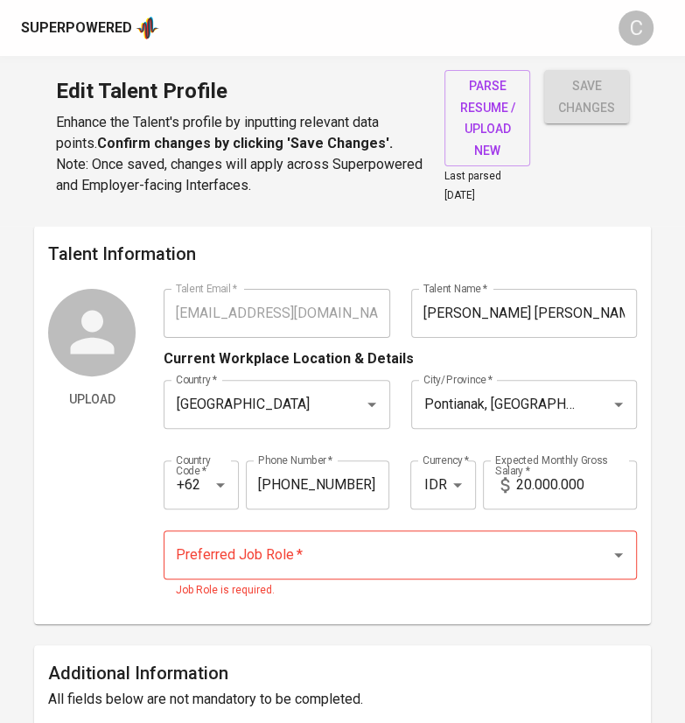
click at [264, 559] on input "Preferred Job Role   *" at bounding box center [376, 554] width 409 height 33
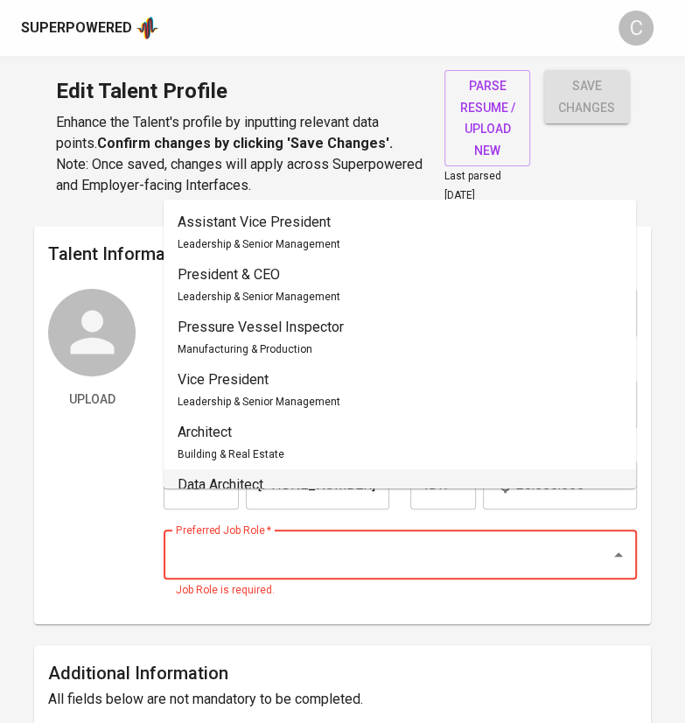
click at [232, 488] on p "Data Architect" at bounding box center [229, 484] width 102 height 21
type input "Data Architect"
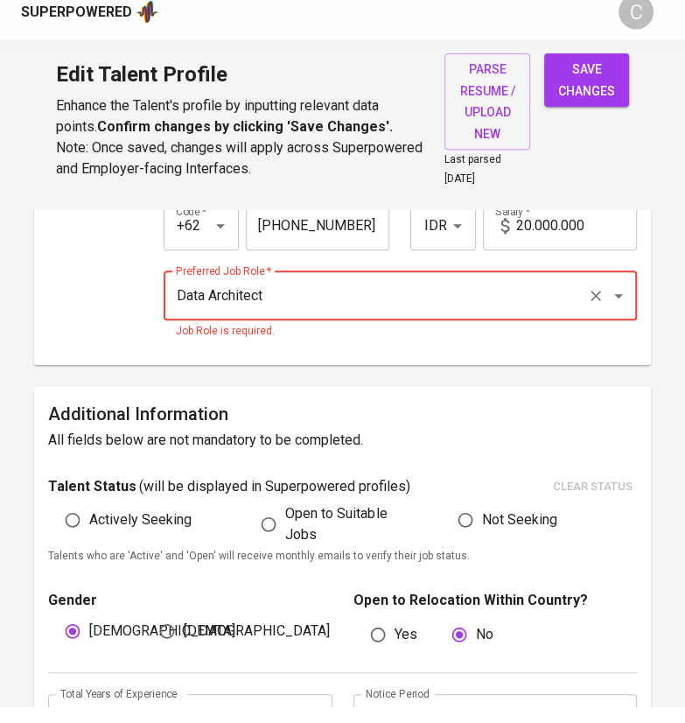
click at [70, 327] on div "Upload" at bounding box center [92, 206] width 88 height 321
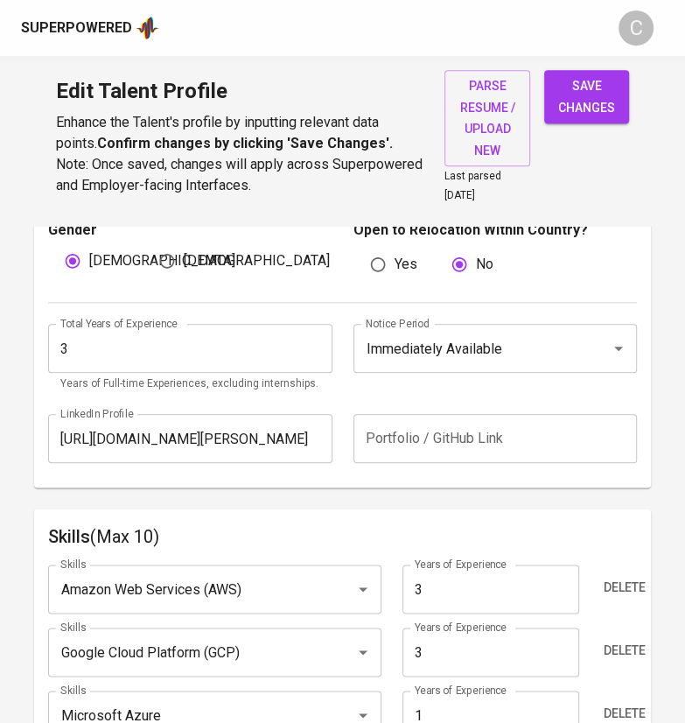
scroll to position [669, 0]
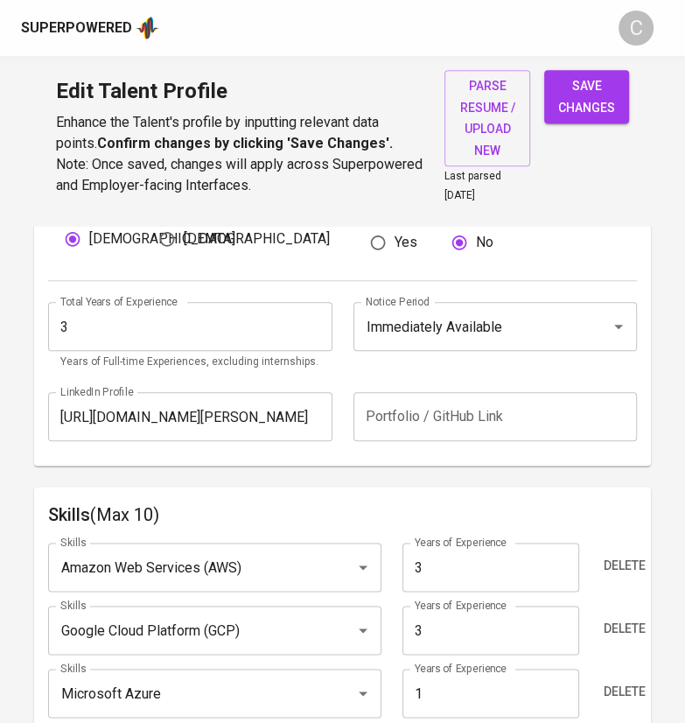
click at [104, 323] on input "3" at bounding box center [190, 326] width 284 height 49
type input "4"
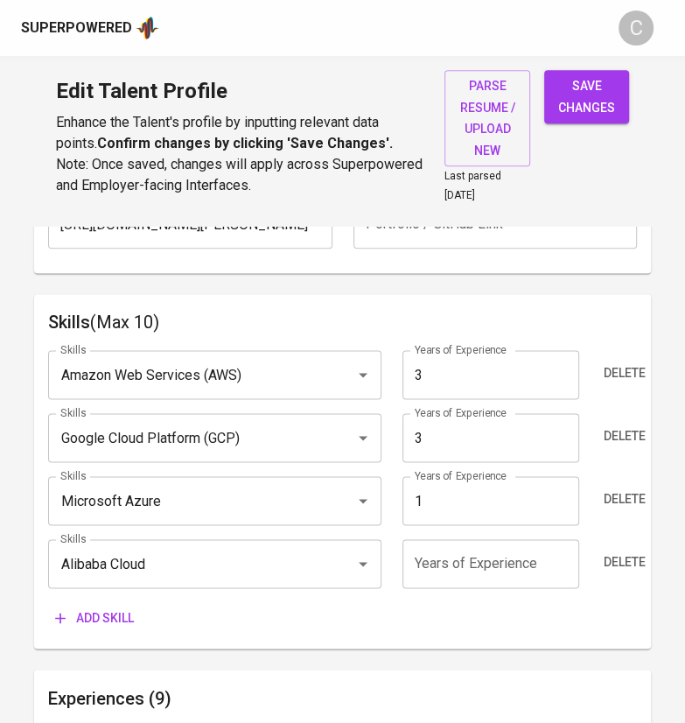
scroll to position [867, 0]
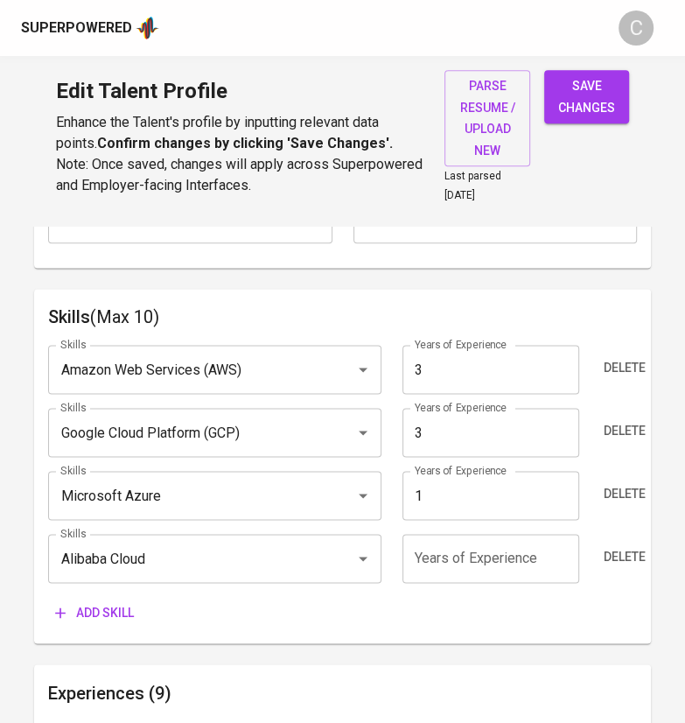
click at [102, 605] on span "Add skill" at bounding box center [94, 613] width 79 height 22
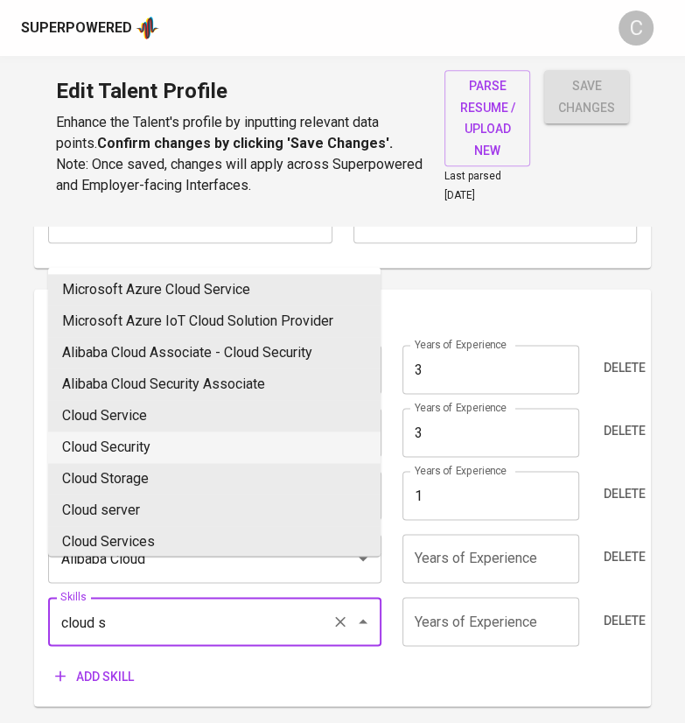
click at [137, 444] on li "Cloud Security" at bounding box center [214, 448] width 333 height 32
type input "Cloud Security"
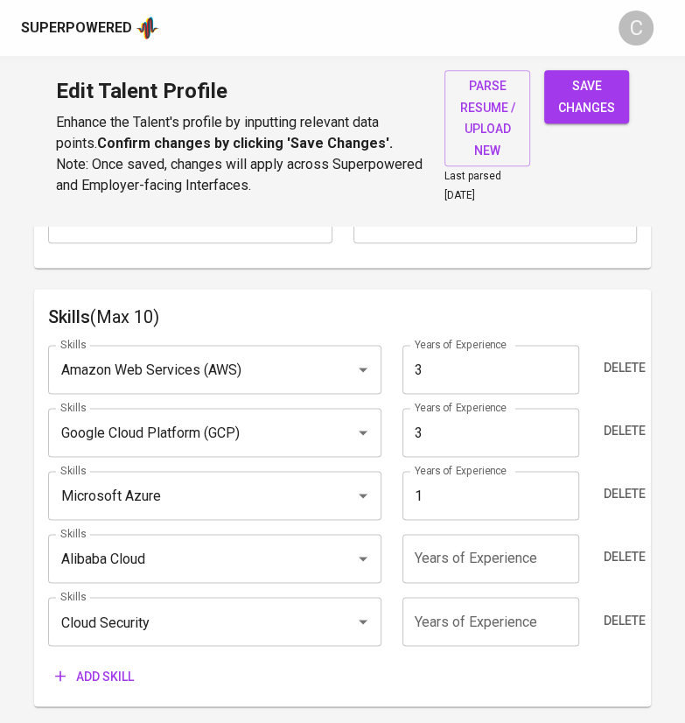
click at [114, 672] on span "Add skill" at bounding box center [94, 676] width 79 height 22
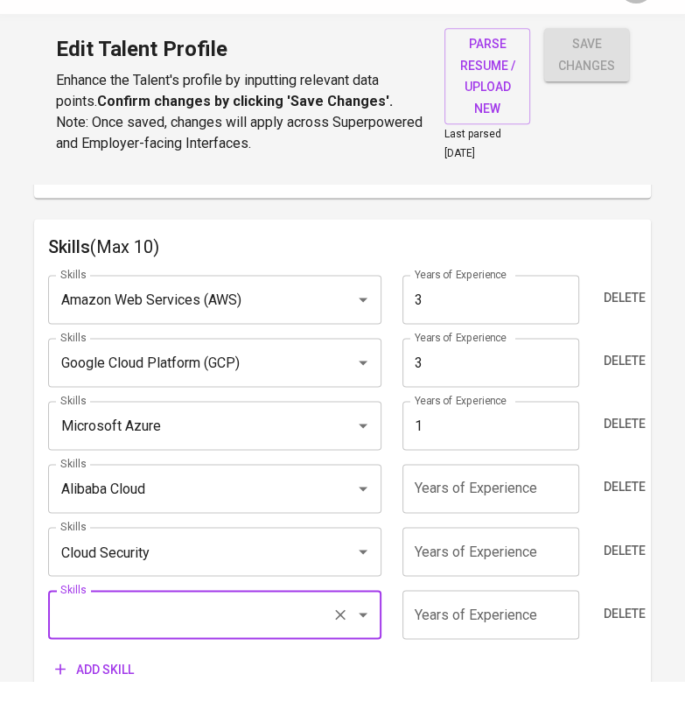
scroll to position [1165, 0]
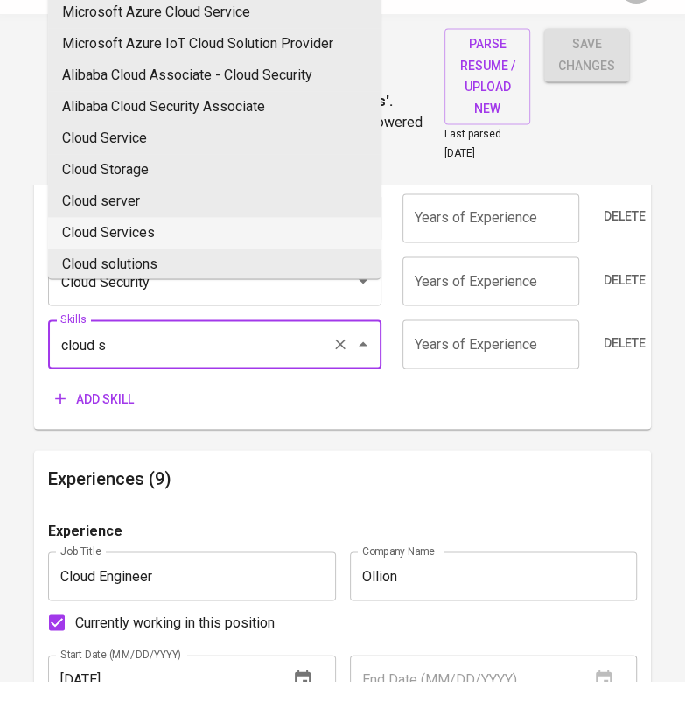
click at [137, 276] on li "Cloud Services" at bounding box center [214, 275] width 333 height 32
type input "Cloud Services"
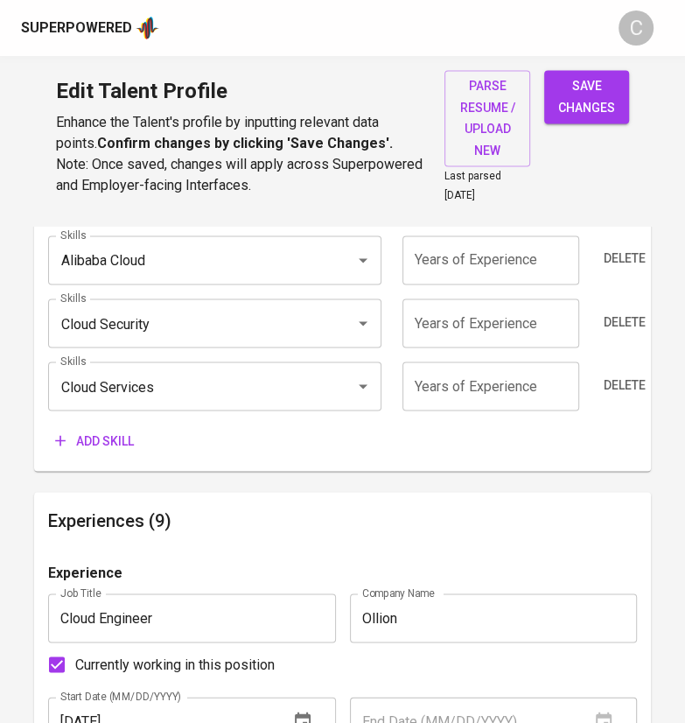
click at [109, 425] on button "Add skill" at bounding box center [94, 441] width 93 height 32
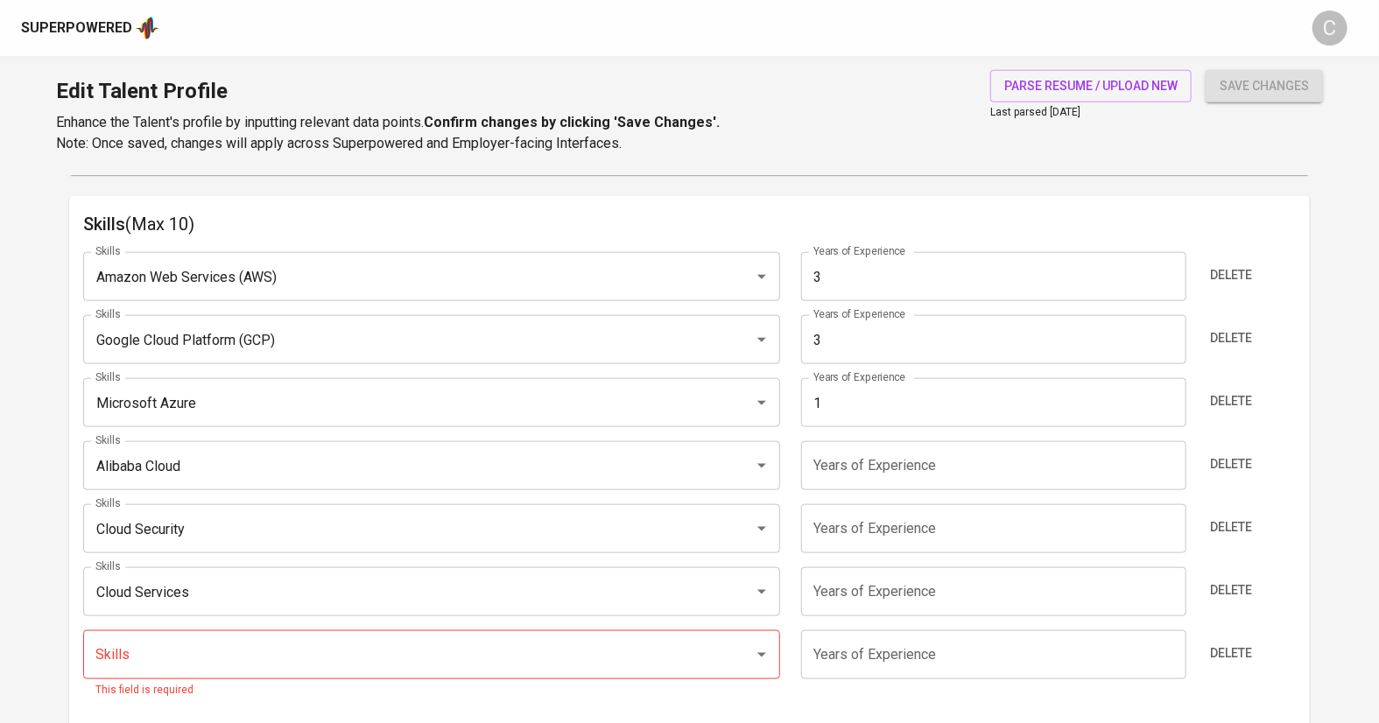
scroll to position [875, 0]
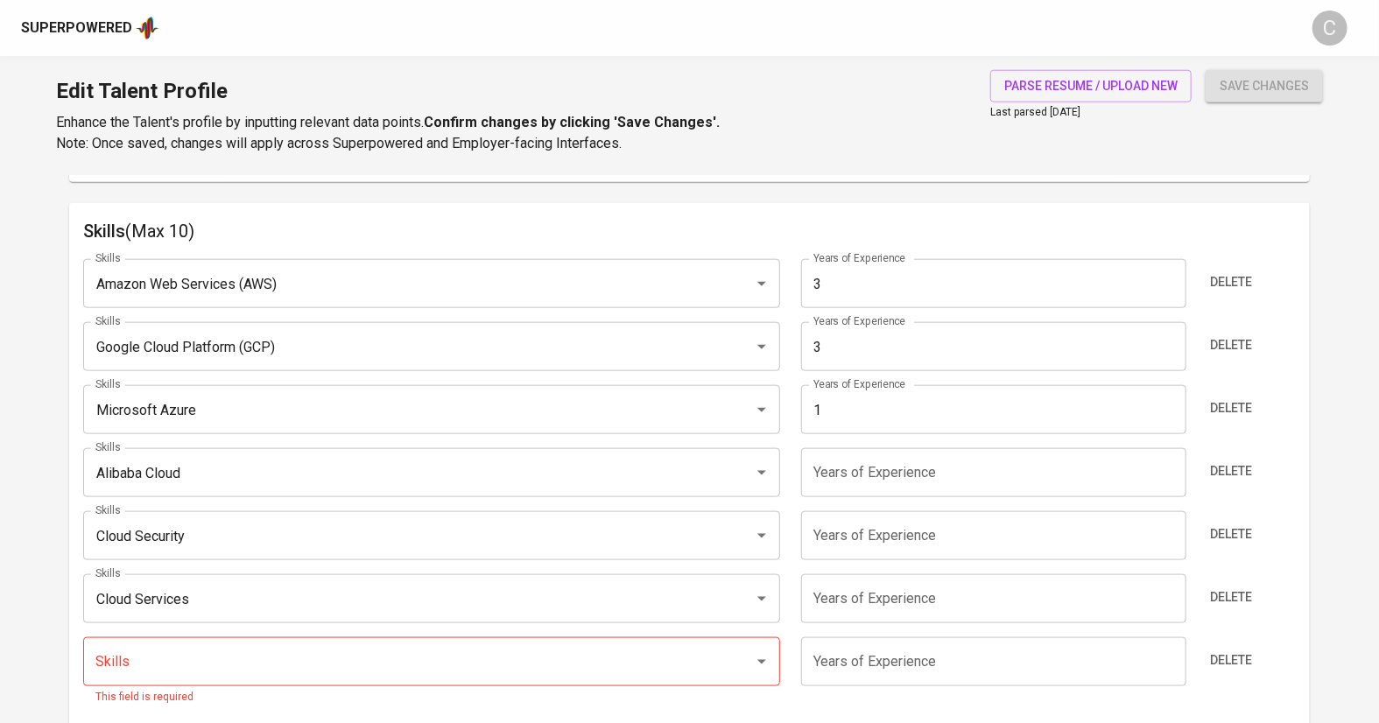
click at [120, 652] on input "Skills" at bounding box center [407, 661] width 632 height 33
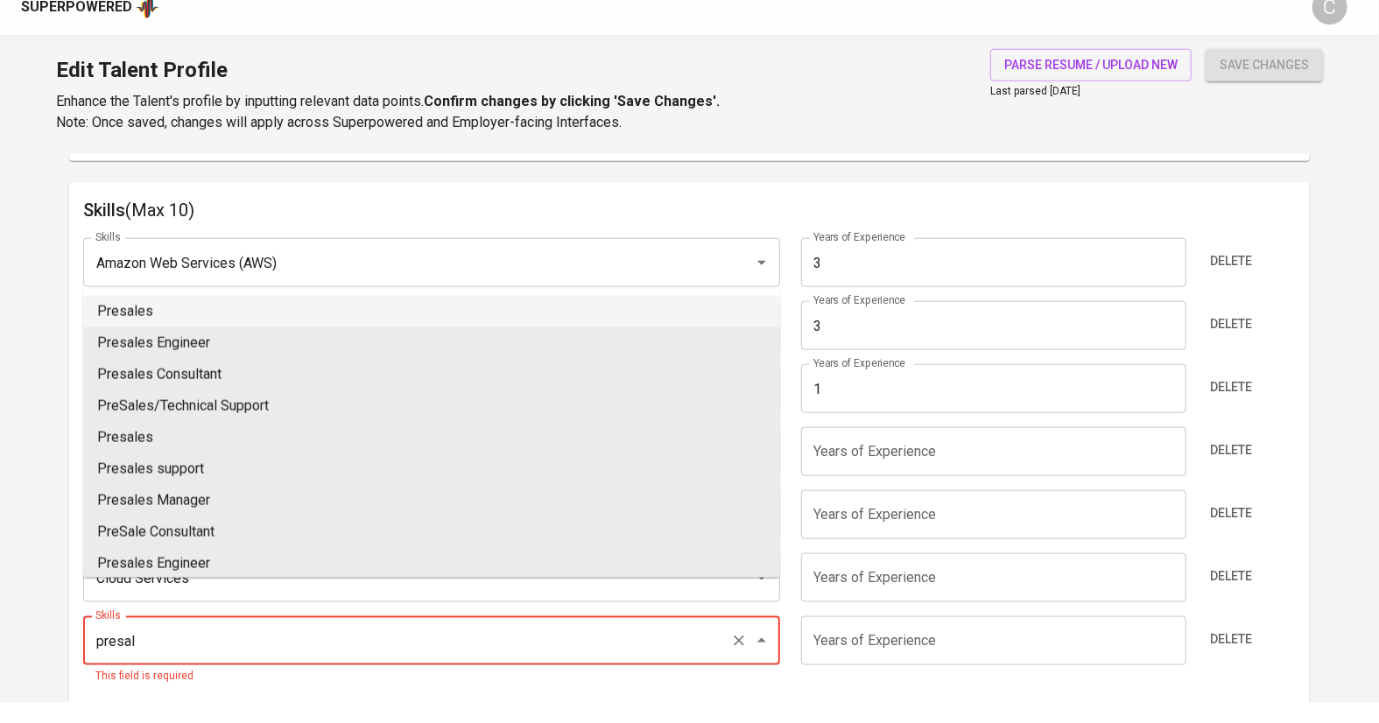
click at [125, 326] on li "Presales" at bounding box center [431, 333] width 697 height 32
type input "Presales"
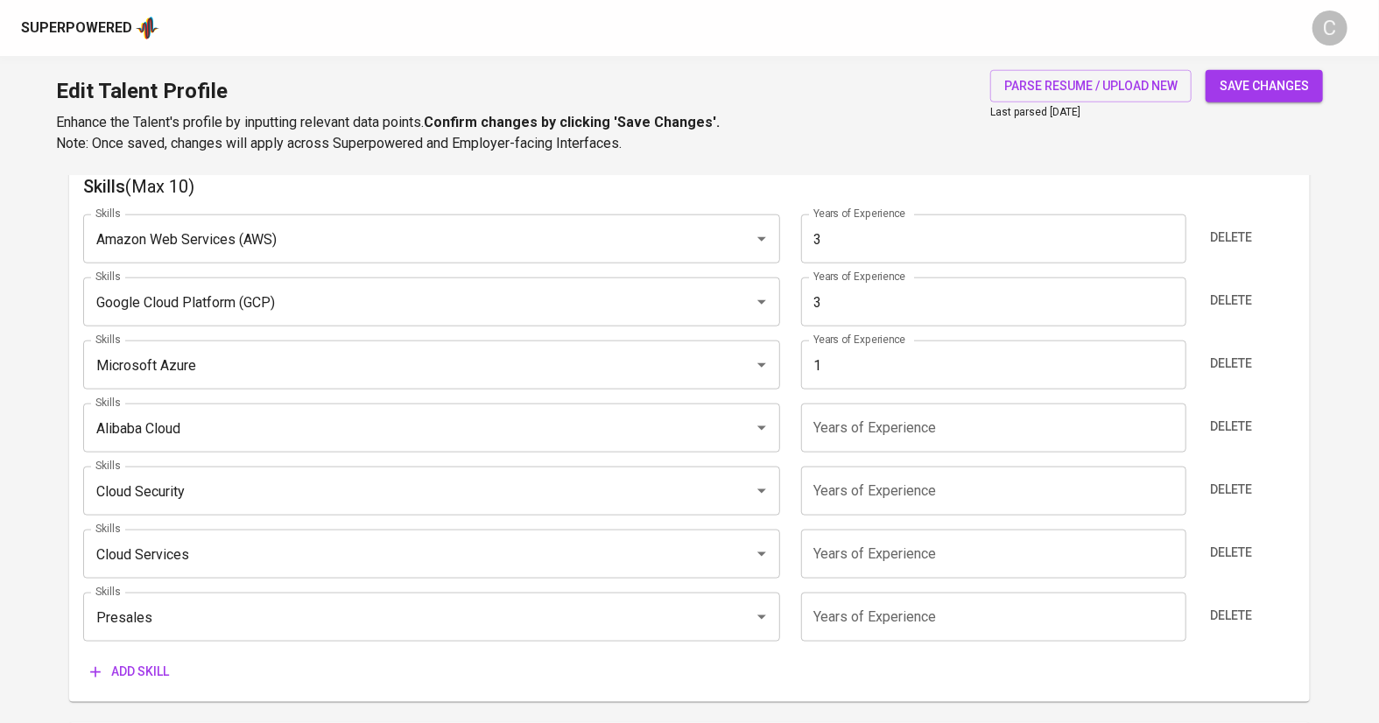
scroll to position [925, 0]
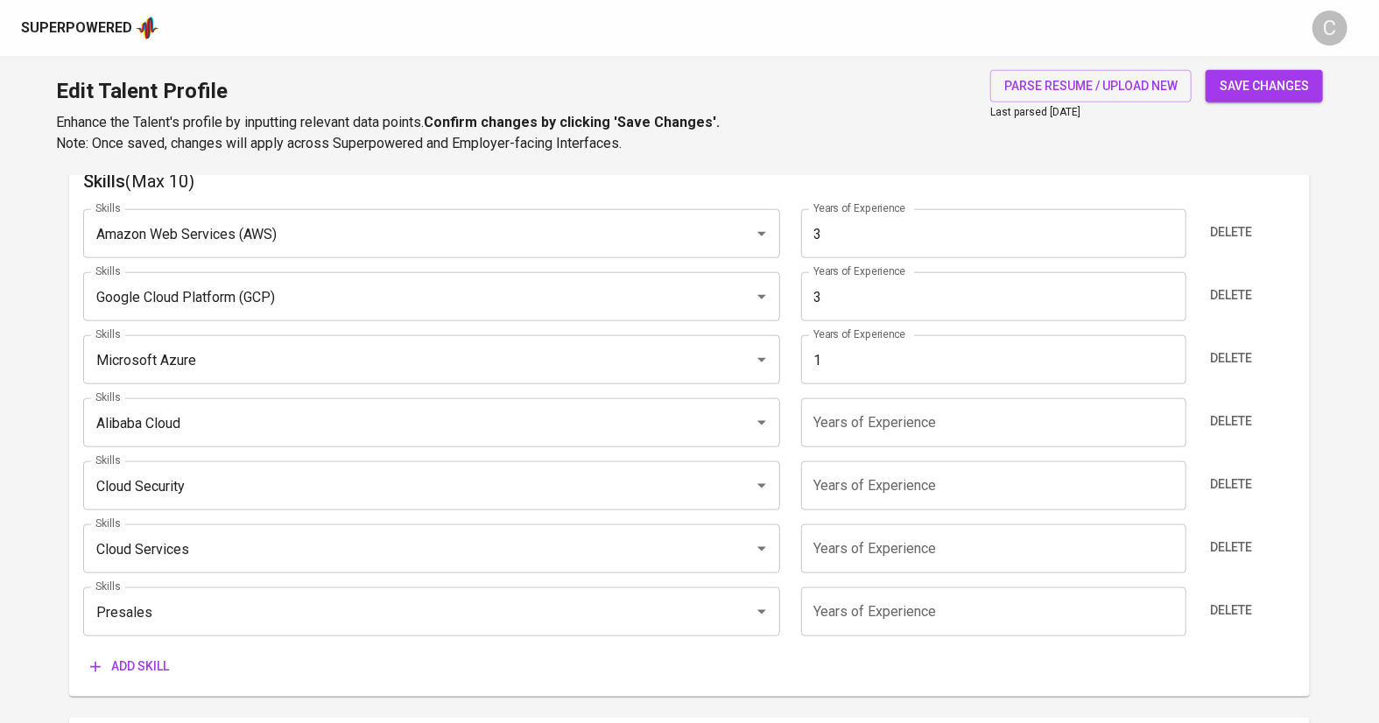
click at [145, 665] on span "Add skill" at bounding box center [129, 667] width 79 height 22
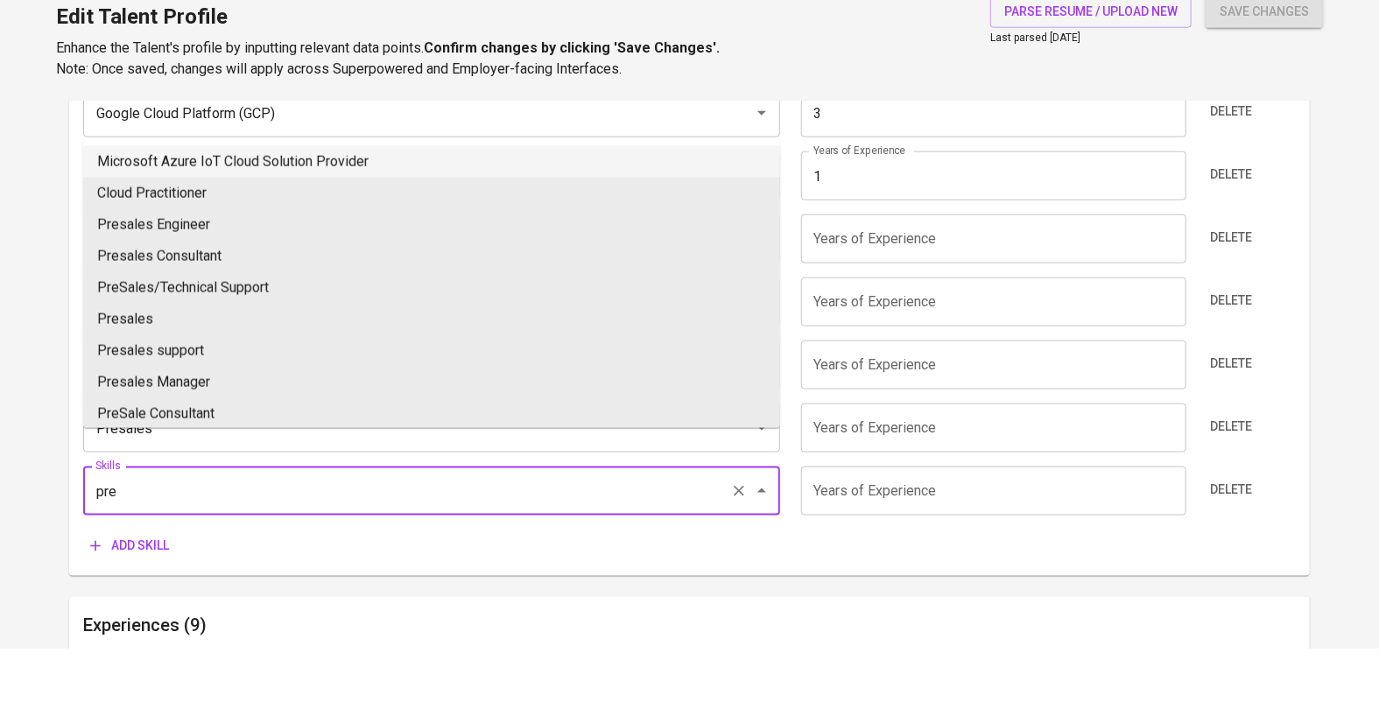
scroll to position [1201, 0]
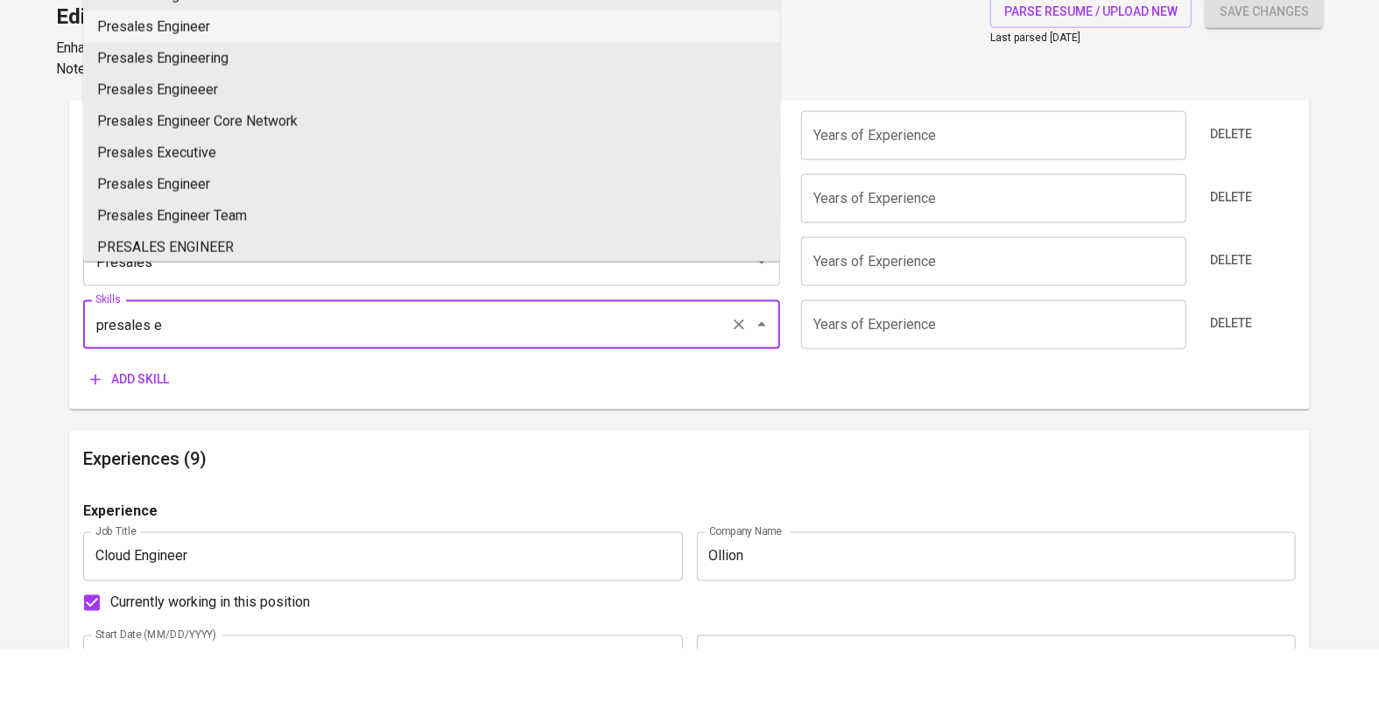
click at [177, 102] on li "Presales Engineer" at bounding box center [431, 102] width 697 height 32
type input "Presales Engineer"
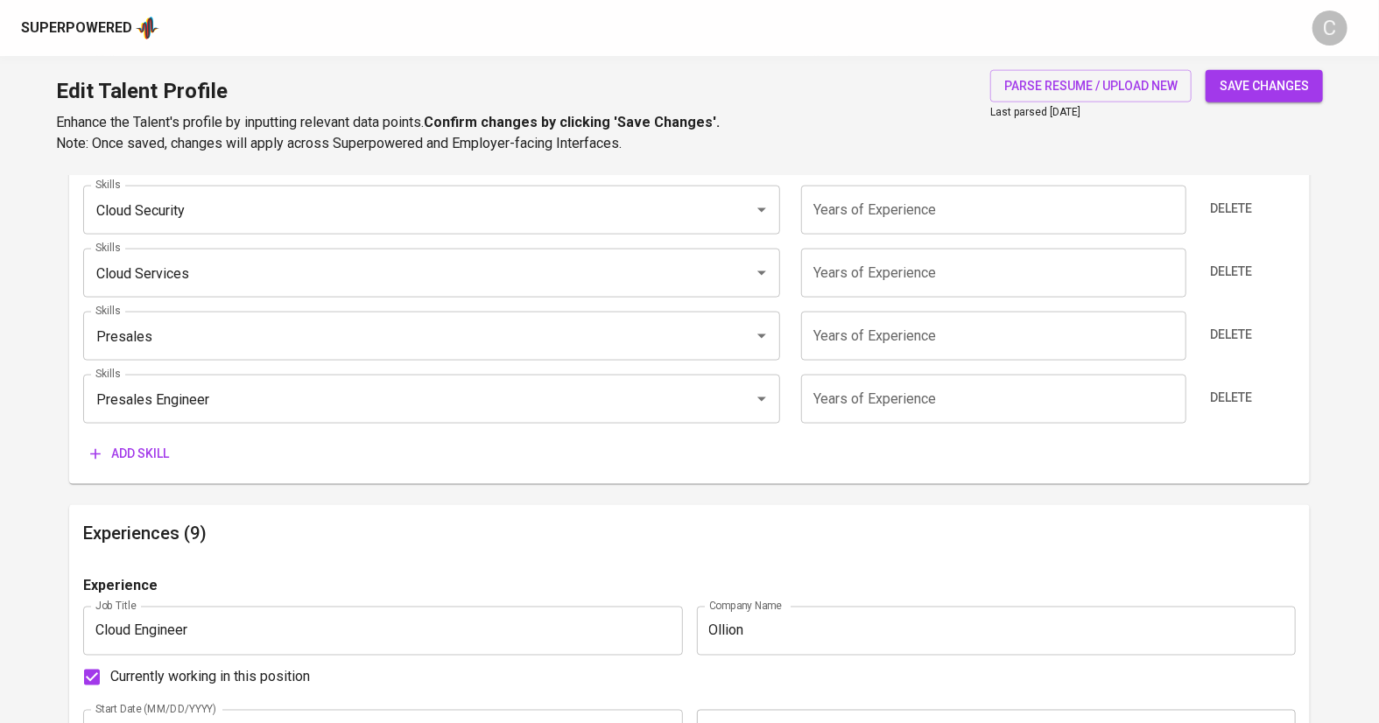
click at [145, 453] on span "Add skill" at bounding box center [129, 454] width 79 height 22
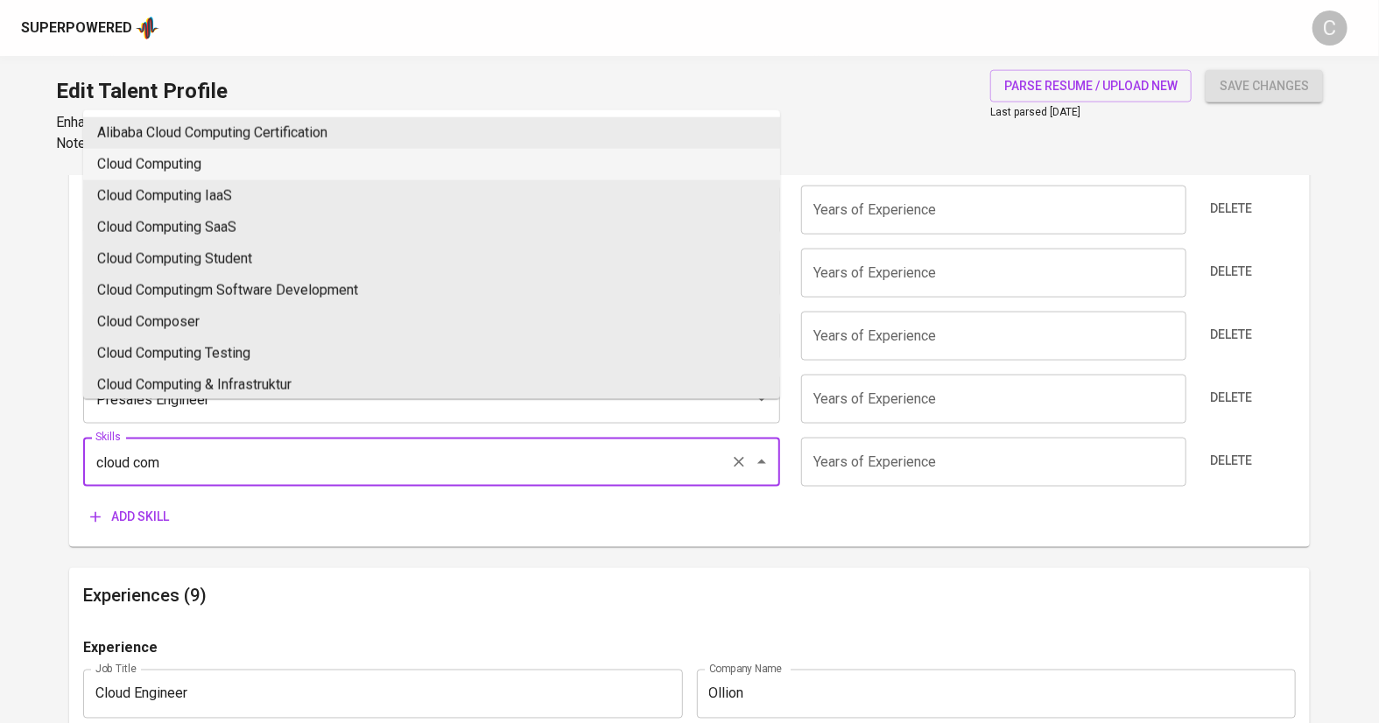
click at [162, 161] on li "Cloud Computing" at bounding box center [431, 165] width 697 height 32
type input "Cloud Computing"
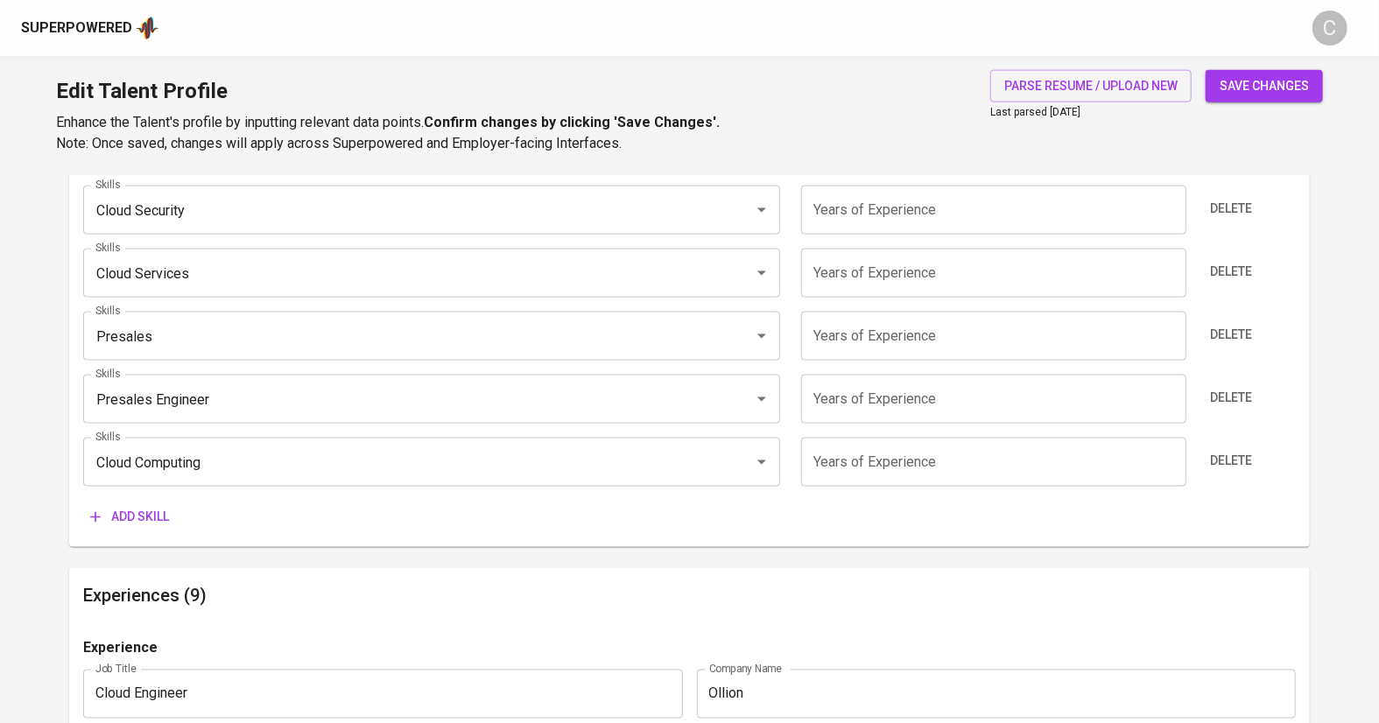
click at [931, 481] on input "number" at bounding box center [993, 462] width 385 height 49
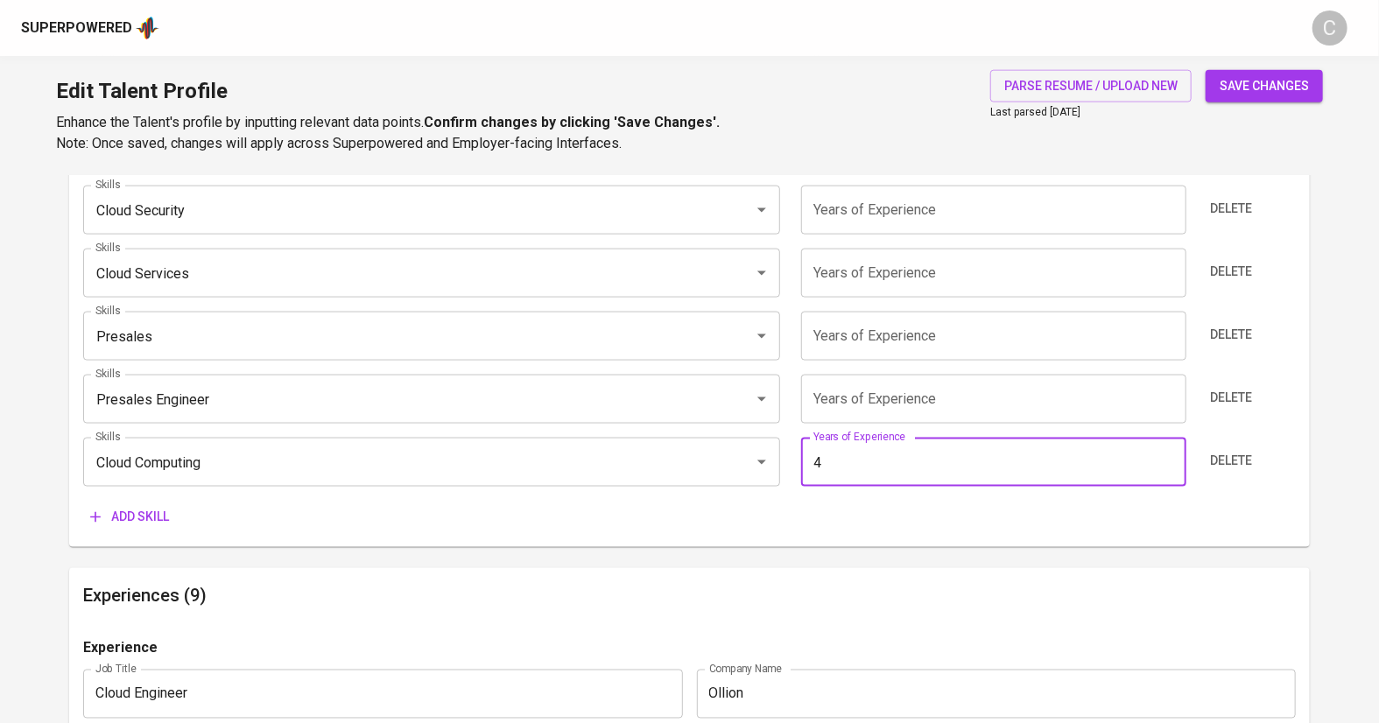
type input "4"
click at [939, 402] on input "number" at bounding box center [993, 399] width 385 height 49
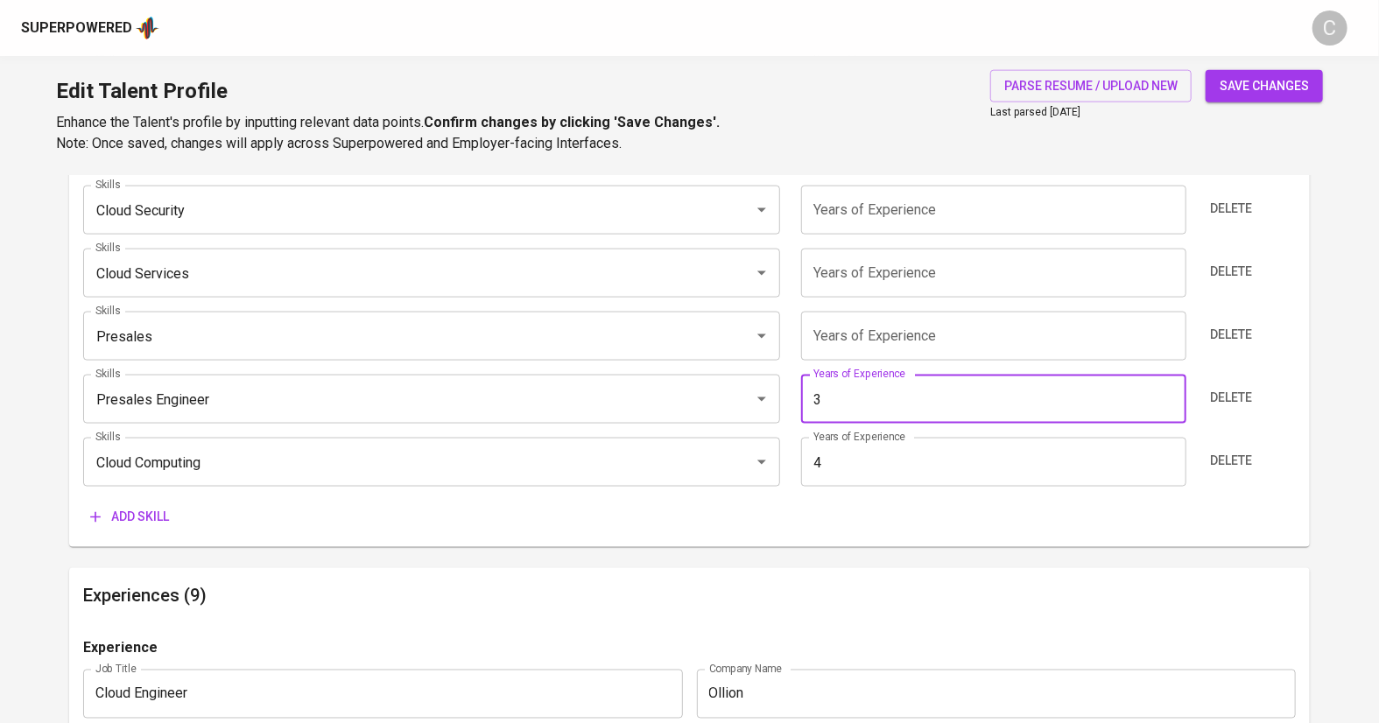
type input "3"
click at [952, 335] on input "number" at bounding box center [993, 336] width 385 height 49
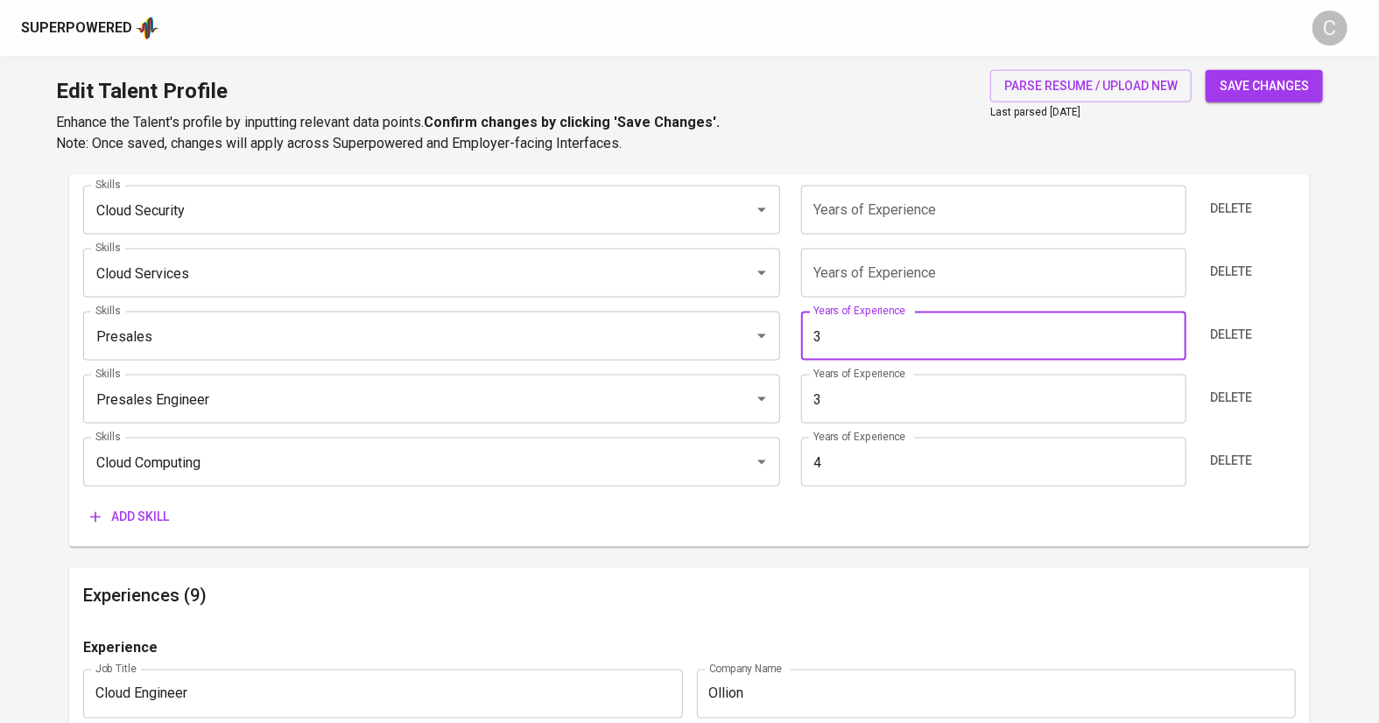
type input "3"
click at [946, 280] on input "number" at bounding box center [993, 273] width 385 height 49
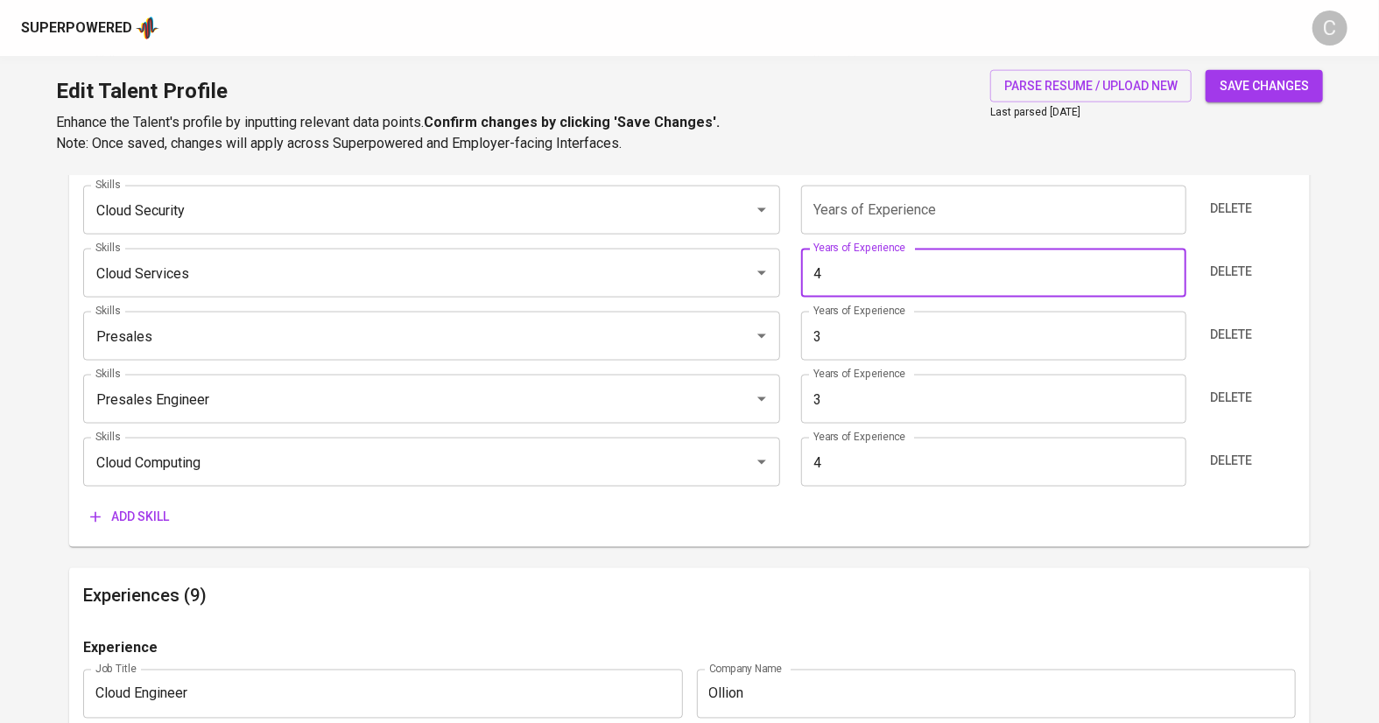
type input "4"
click at [952, 208] on input "number" at bounding box center [993, 210] width 385 height 49
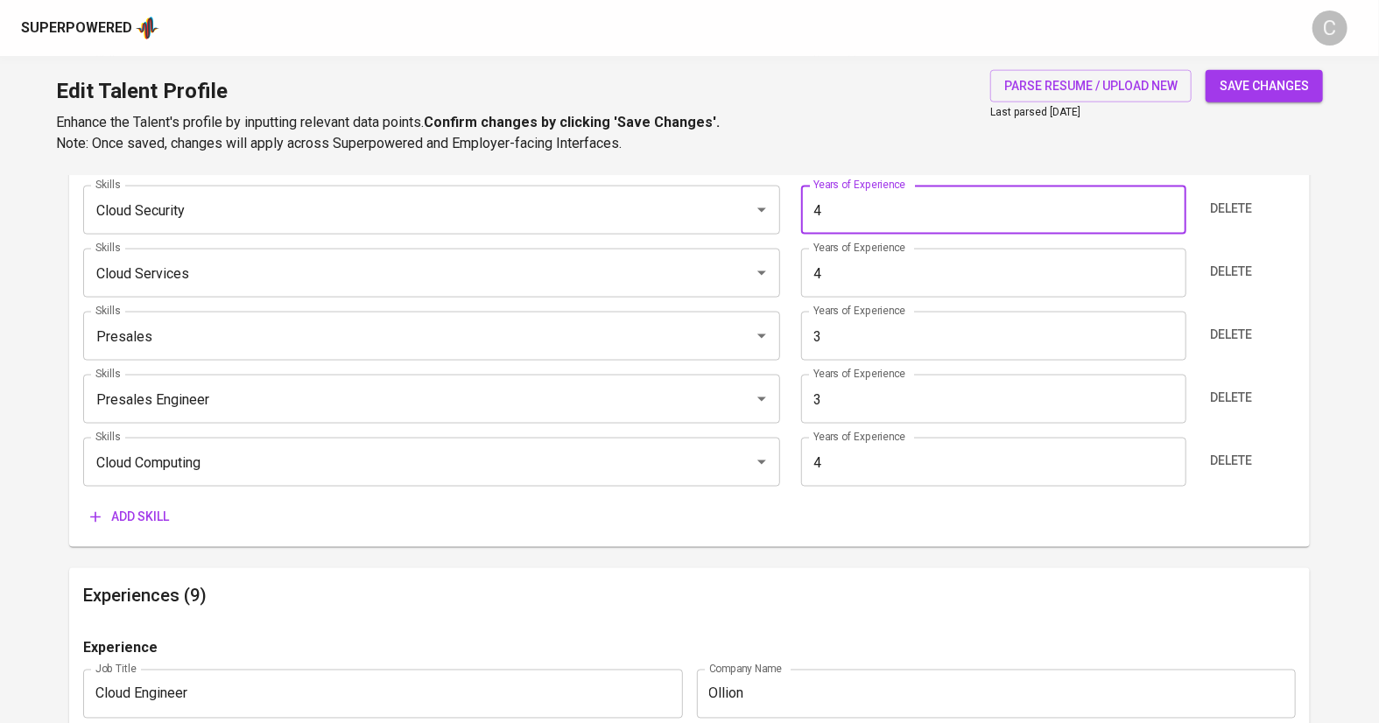
type input "4"
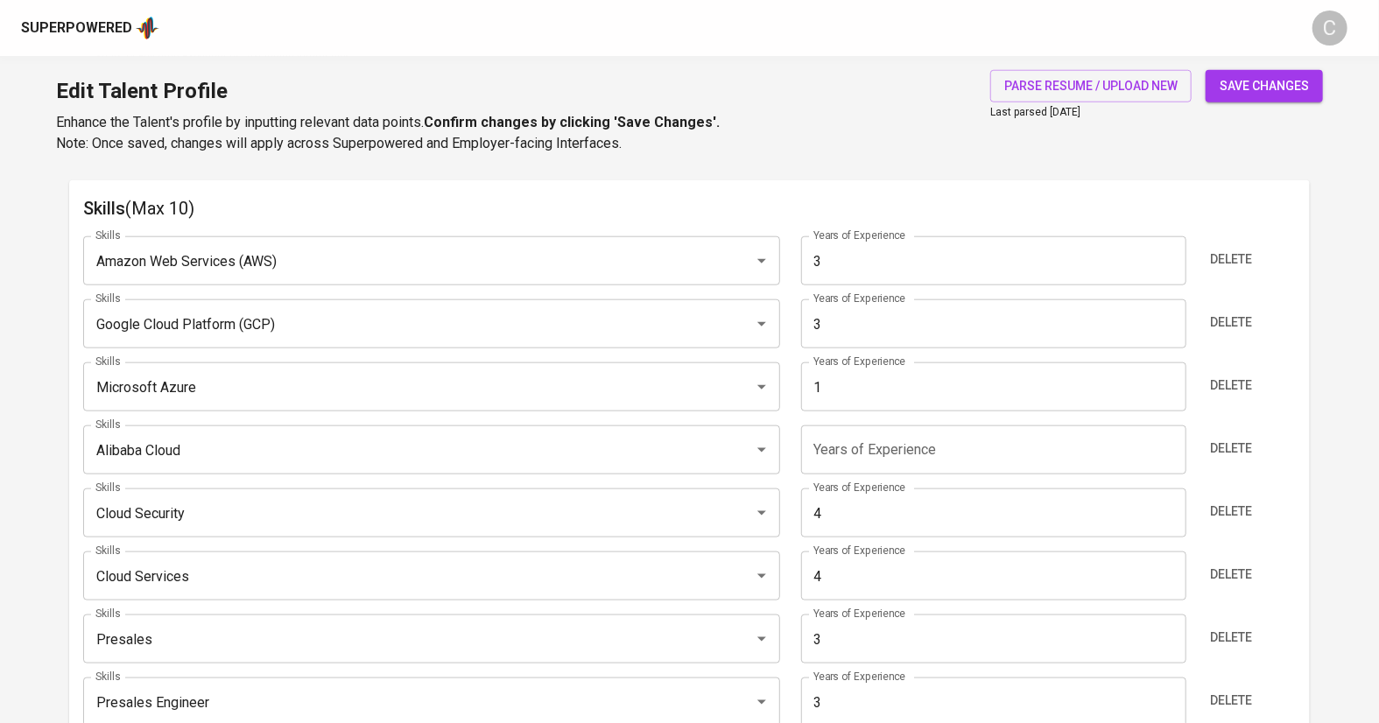
scroll to position [889, 0]
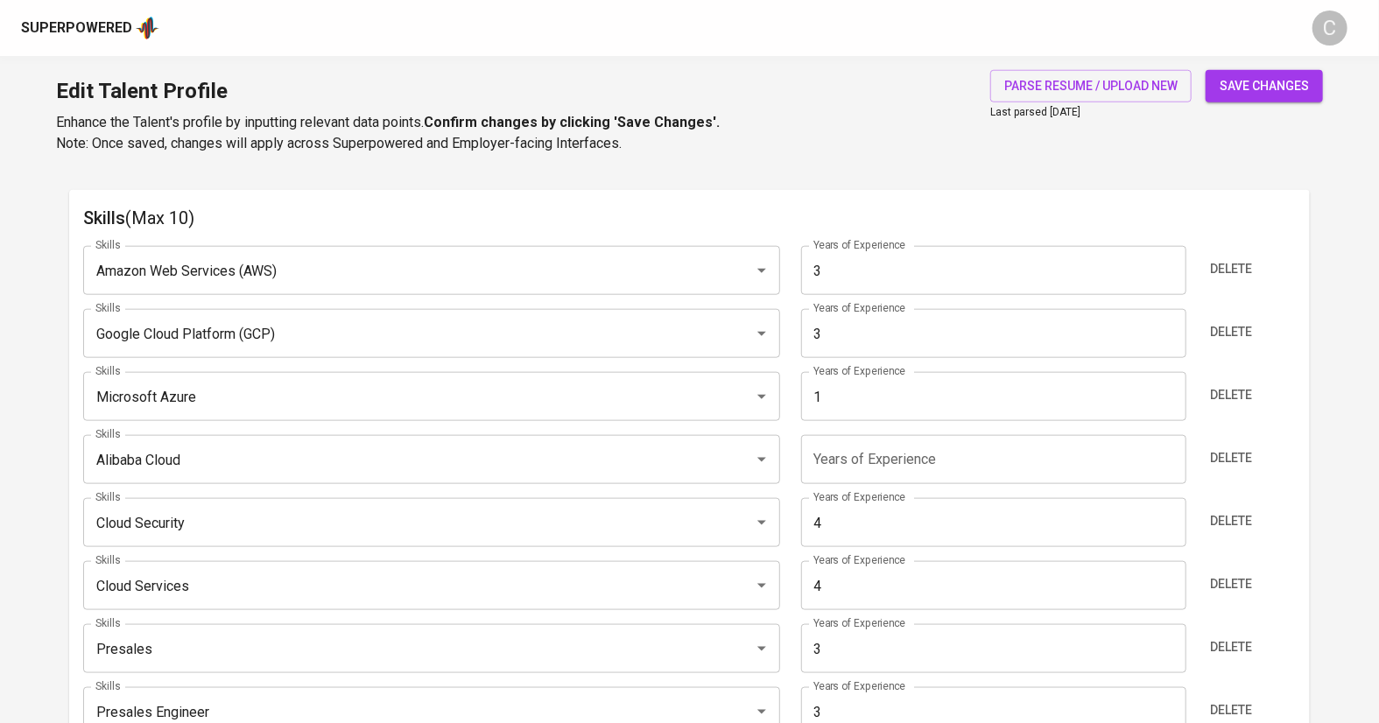
click at [870, 390] on input "1" at bounding box center [993, 396] width 385 height 49
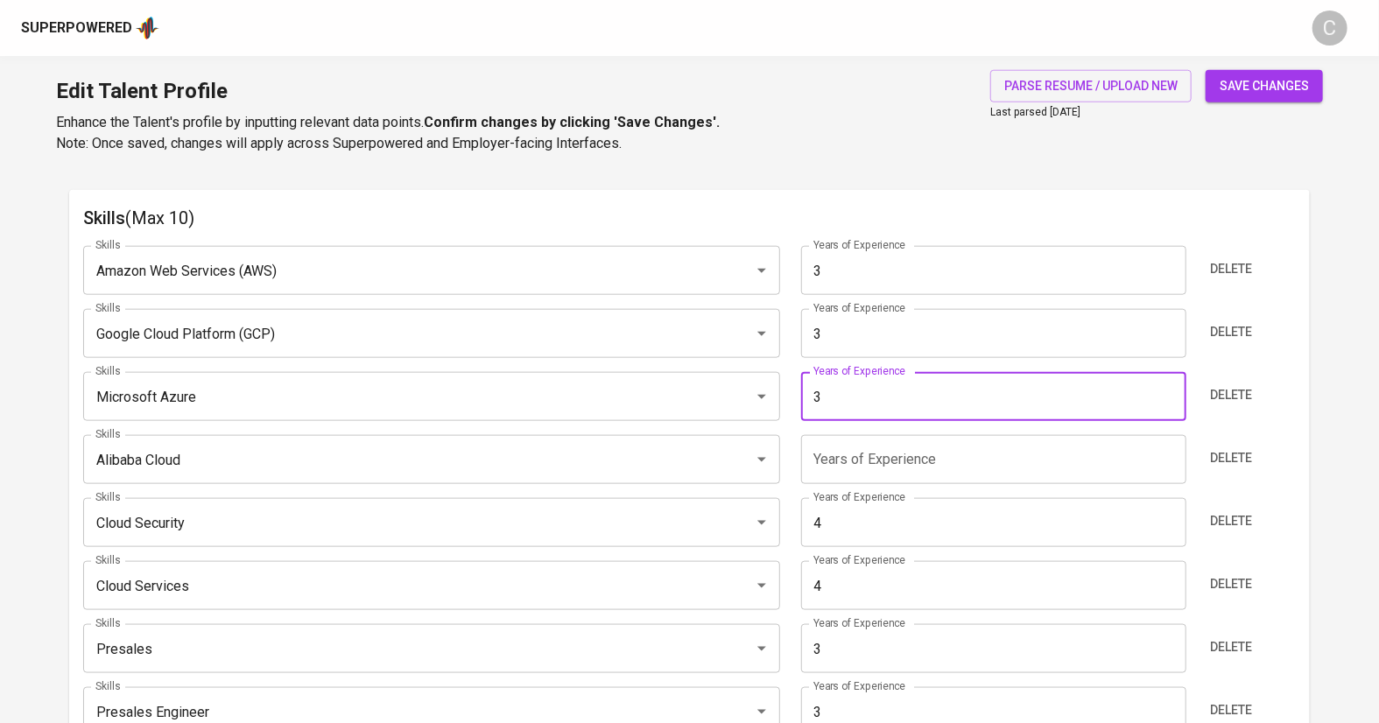
type input "3"
click at [918, 454] on input "number" at bounding box center [993, 459] width 385 height 49
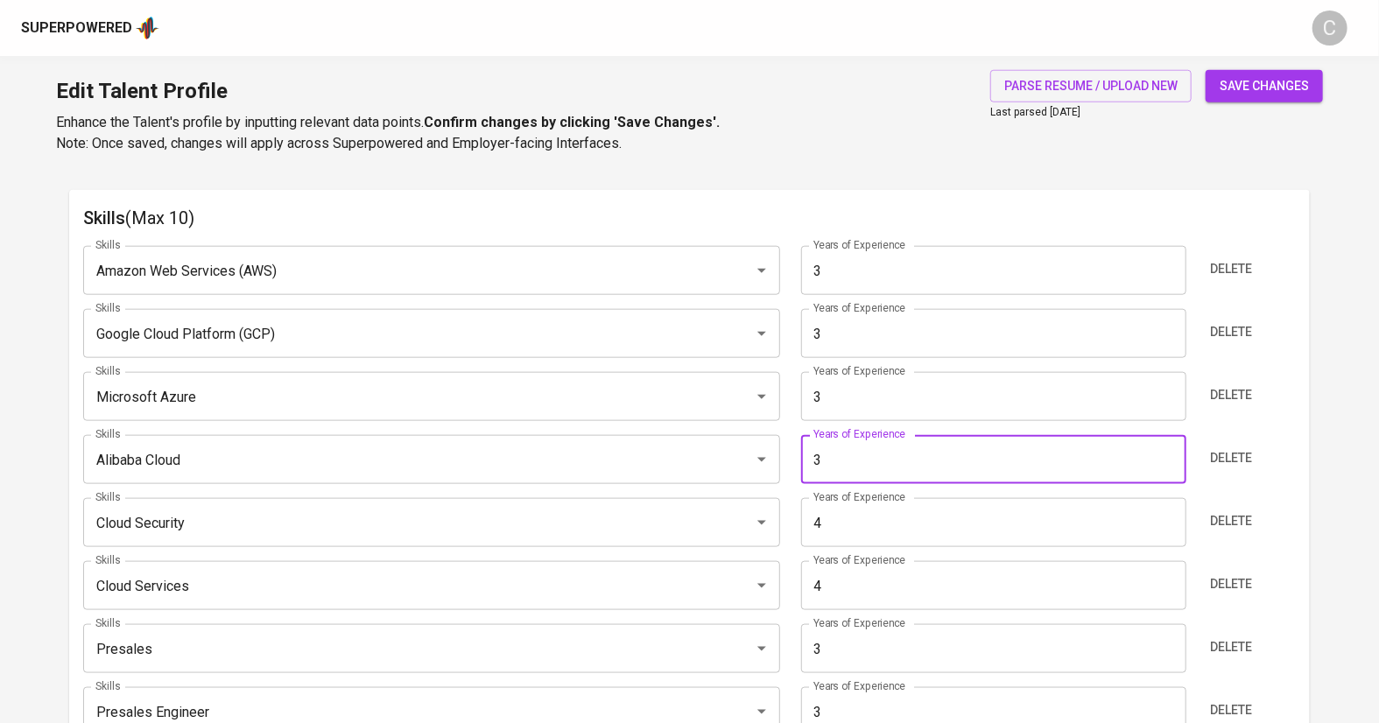
type input "3"
click at [892, 397] on input "3" at bounding box center [993, 396] width 385 height 49
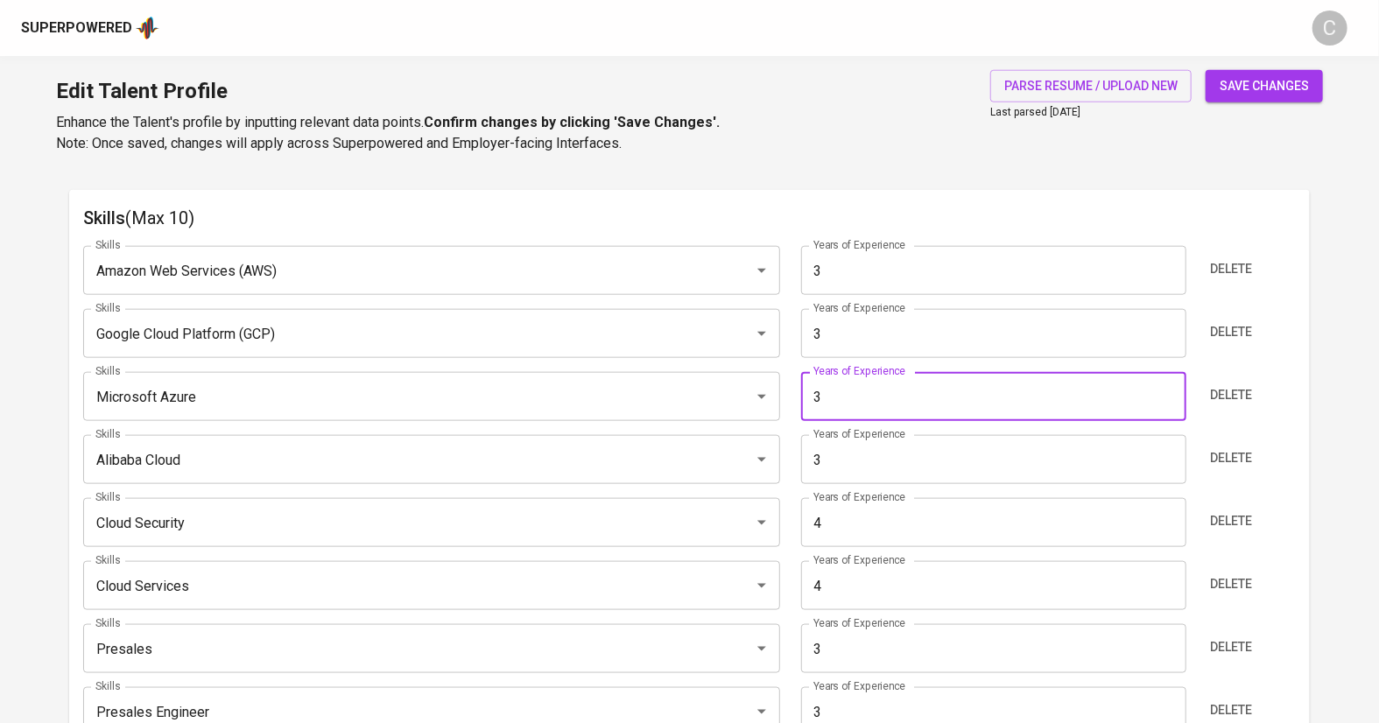
click at [902, 341] on input "3" at bounding box center [993, 333] width 385 height 49
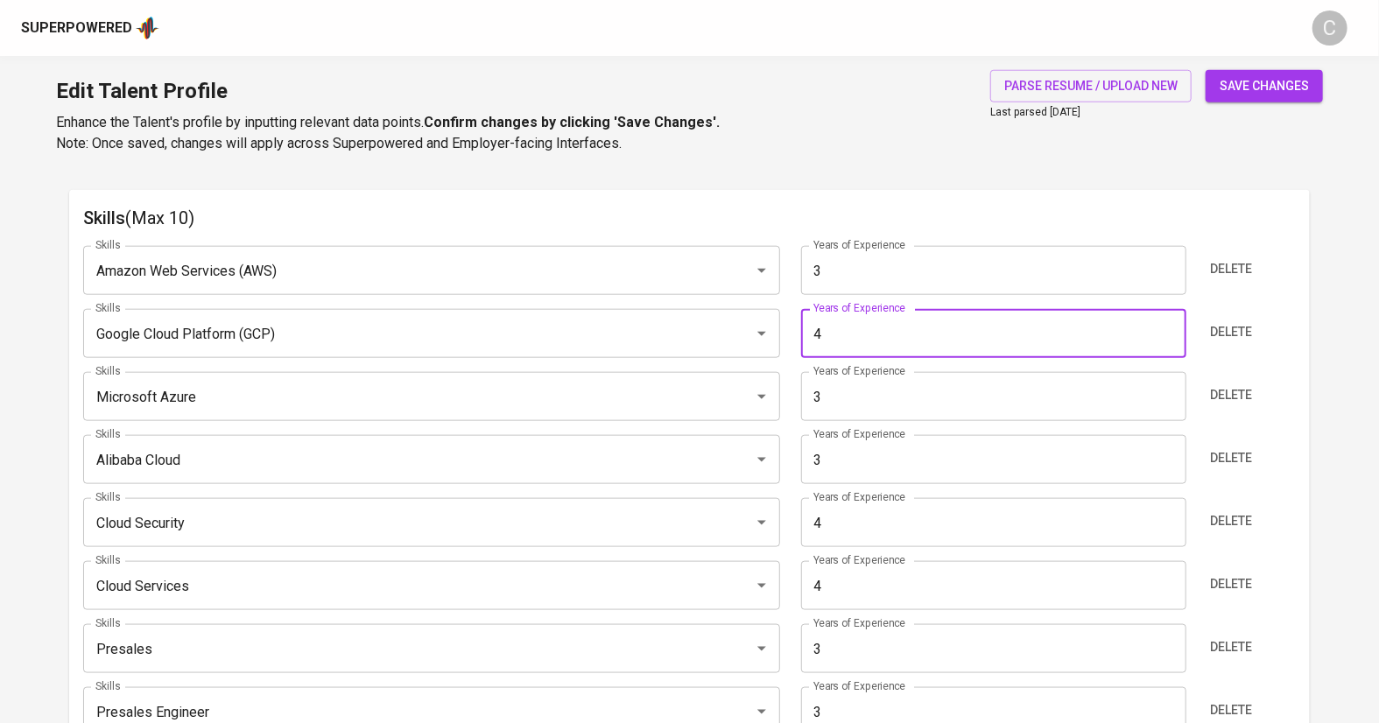
type input "4"
click at [893, 278] on input "3" at bounding box center [993, 270] width 385 height 49
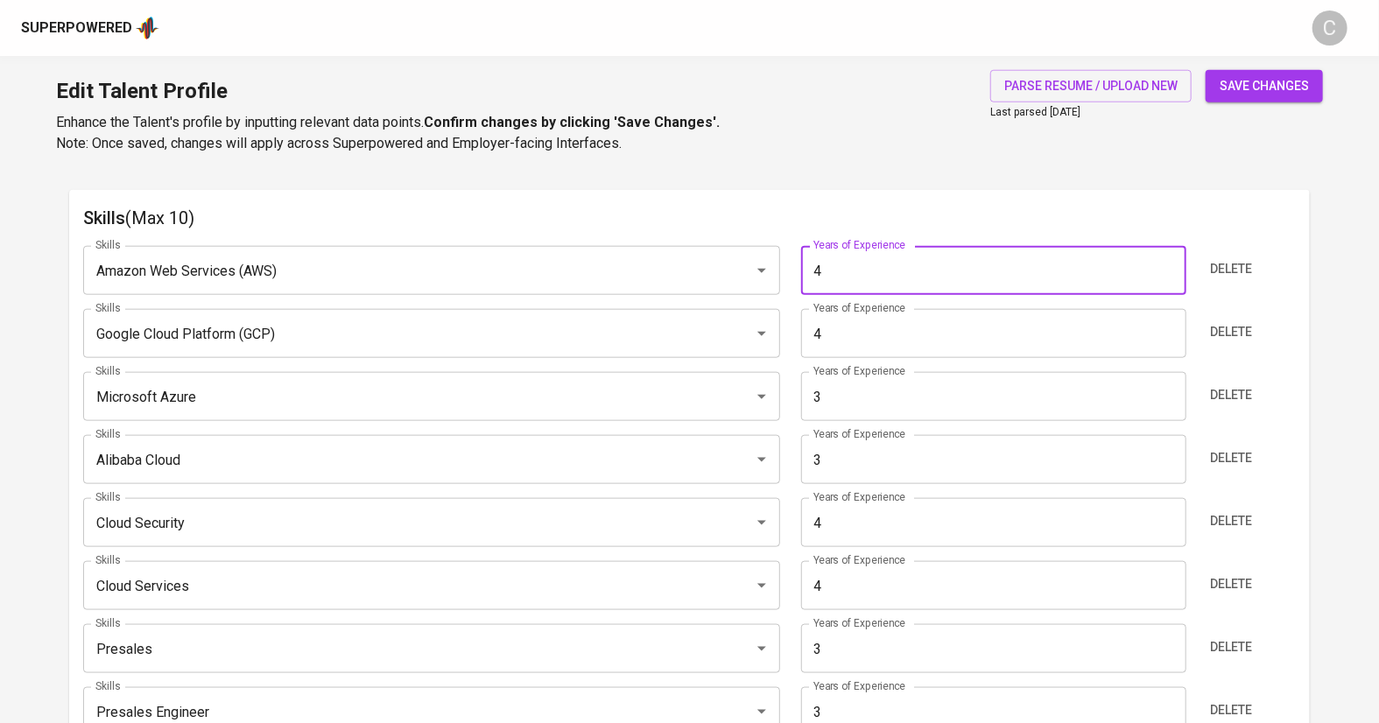
type input "4"
click at [1260, 93] on span "save changes" at bounding box center [1263, 86] width 89 height 22
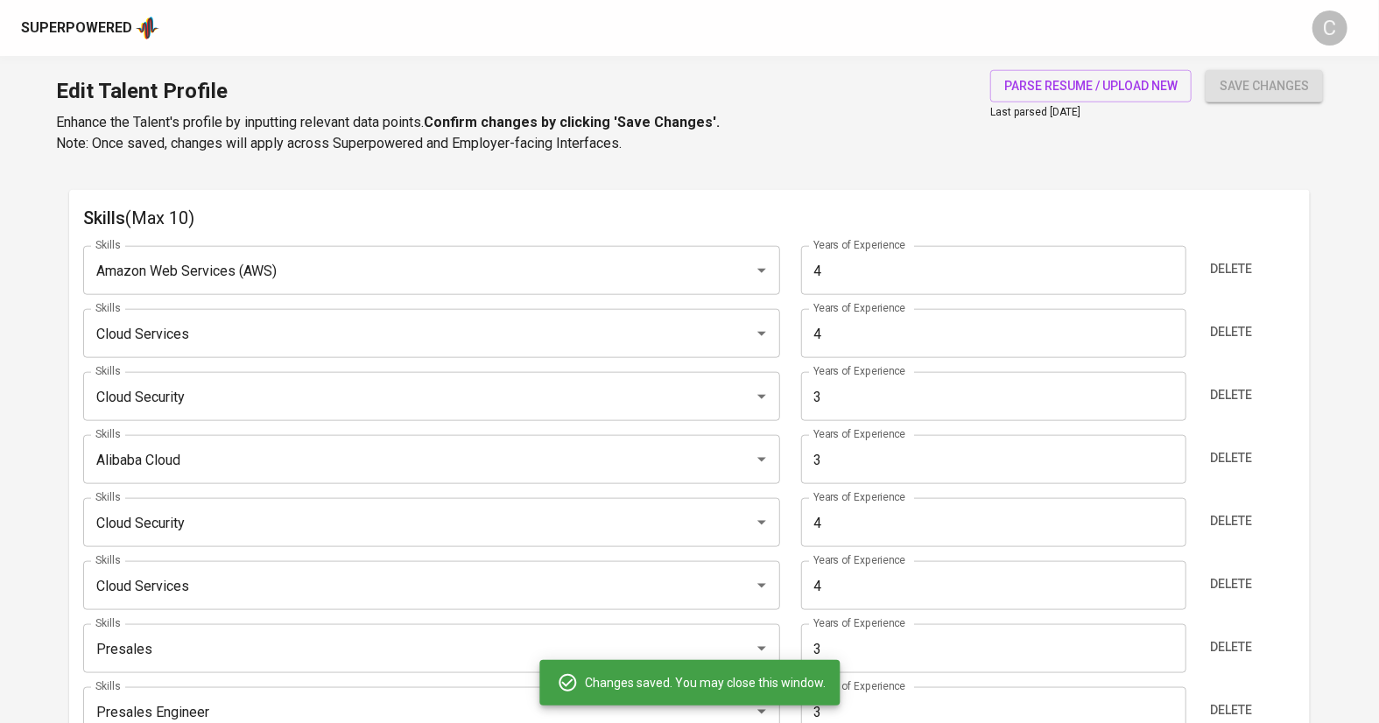
type input "Cloud Services"
type input "Cloud Security"
type input "4"
type input "Google Cloud Platform (GCP)"
type input "4"
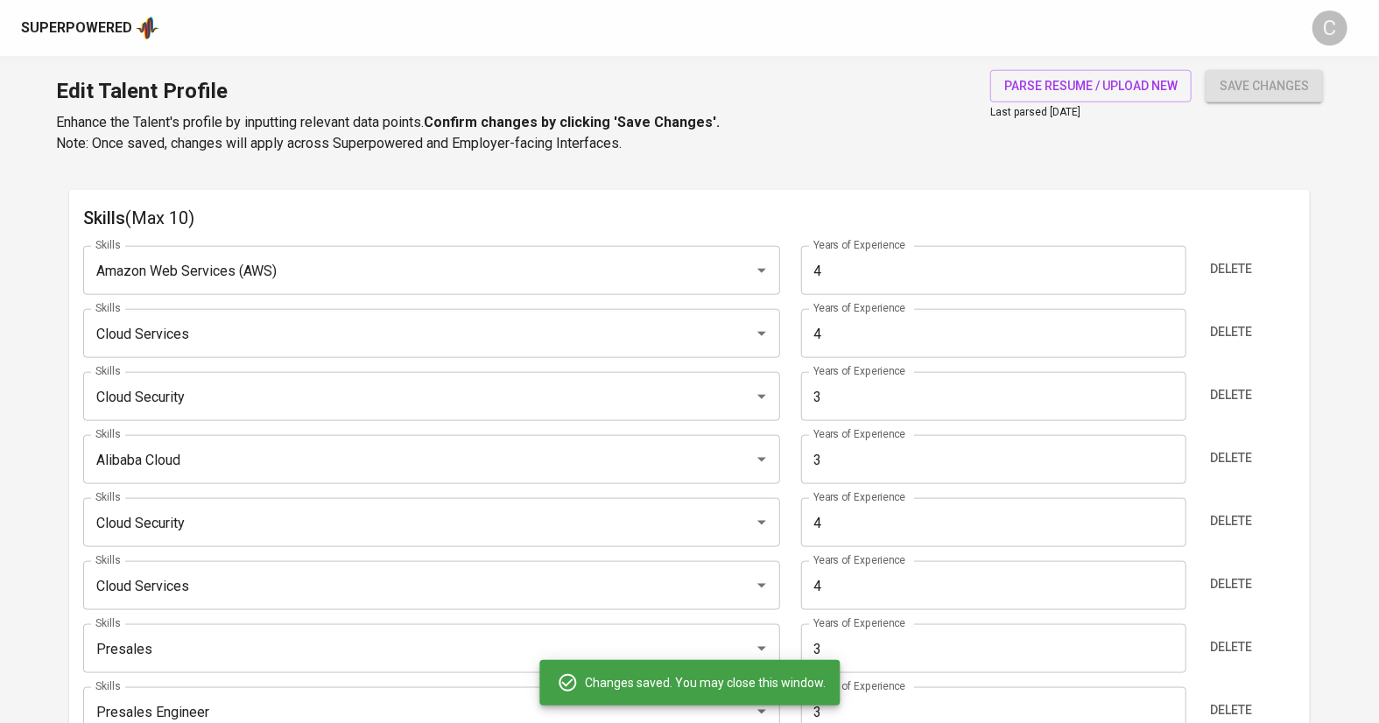
type input "Cloud Computing"
type input "Presales Engineer"
type input "3"
type input "Alibaba Cloud"
type input "Microsoft Azure"
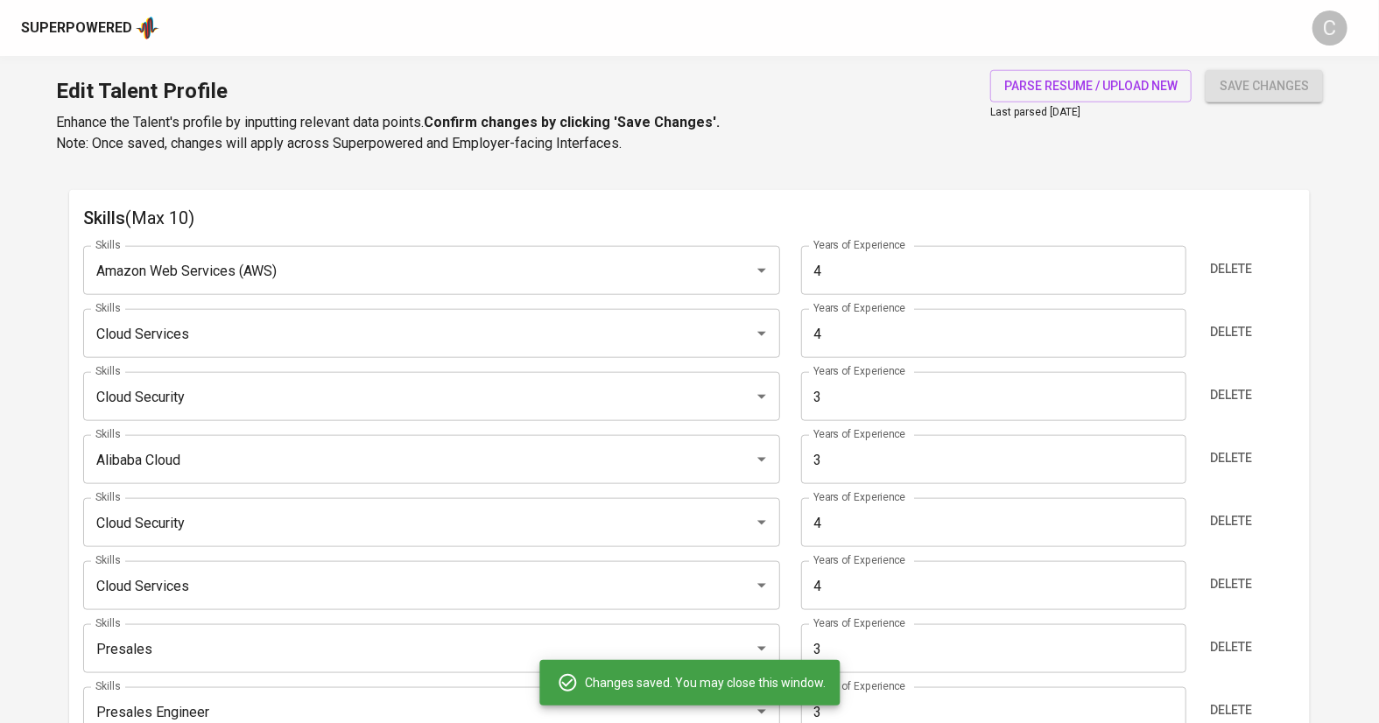
type input "3"
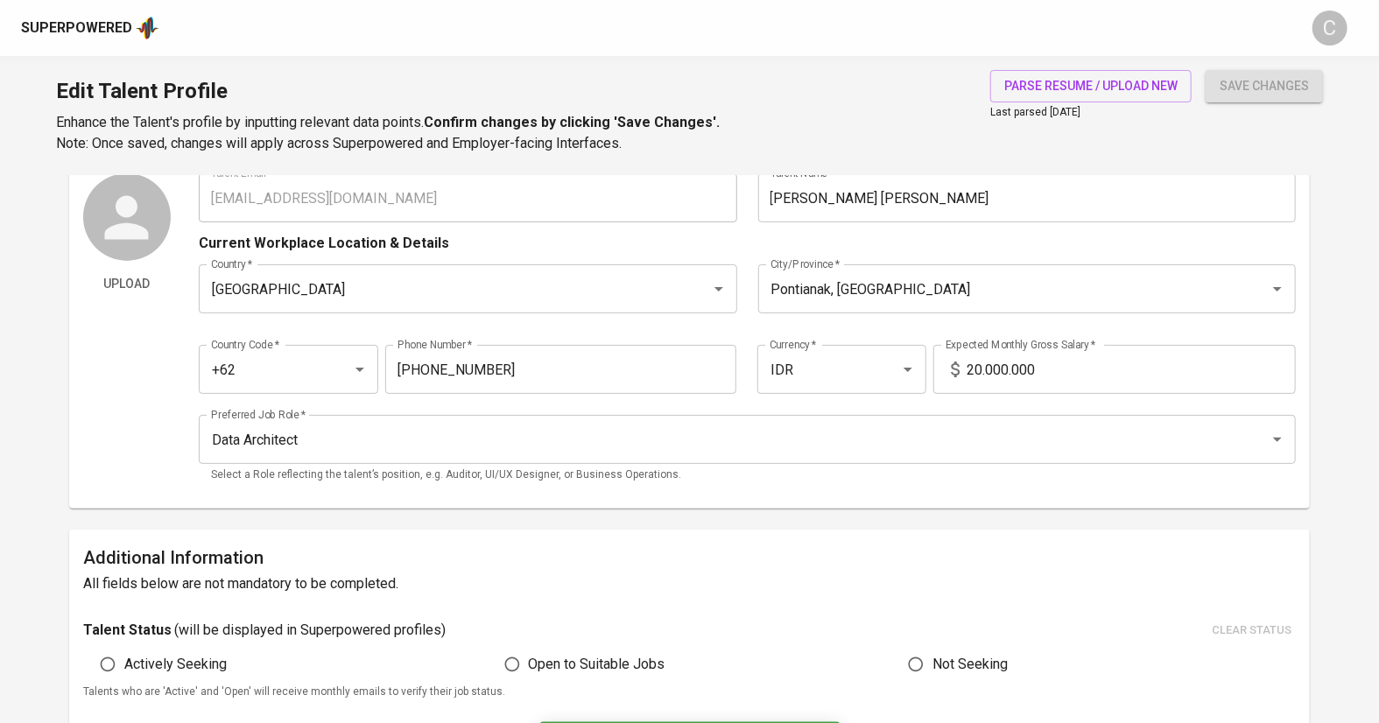
scroll to position [62, 0]
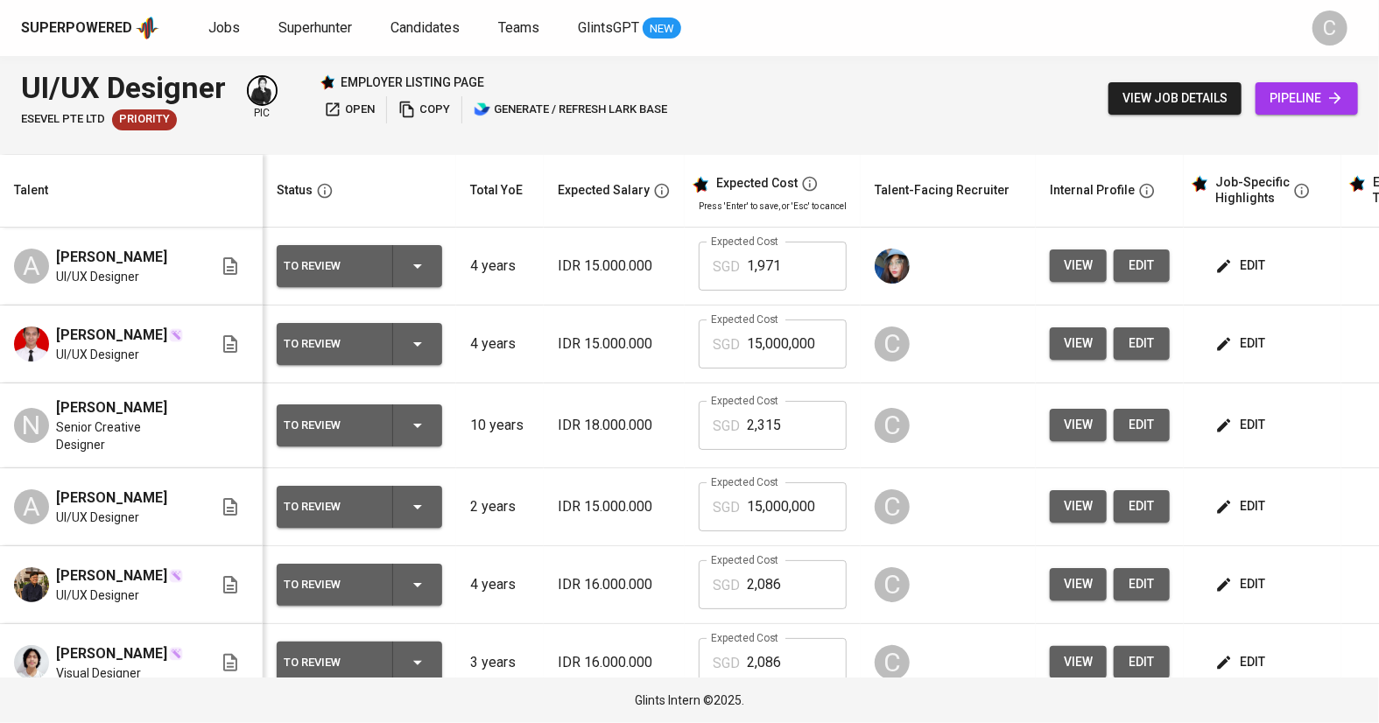
click at [794, 283] on input "1,971" at bounding box center [797, 266] width 100 height 49
type input "197"
click at [964, 294] on td at bounding box center [948, 267] width 175 height 78
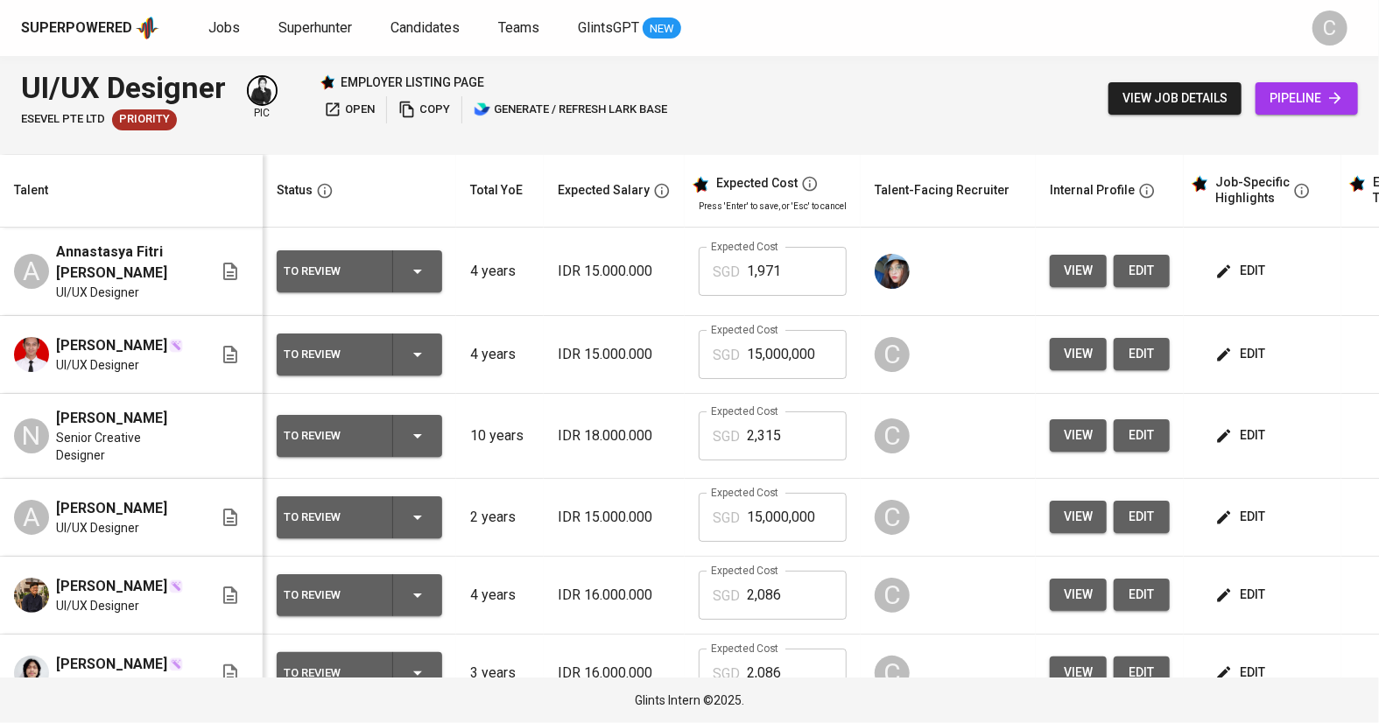
click at [823, 254] on input "1,971" at bounding box center [797, 271] width 100 height 49
click at [826, 515] on input "15,000,000" at bounding box center [797, 517] width 100 height 49
type input "1"
paste input "1,971"
type input "1,971"
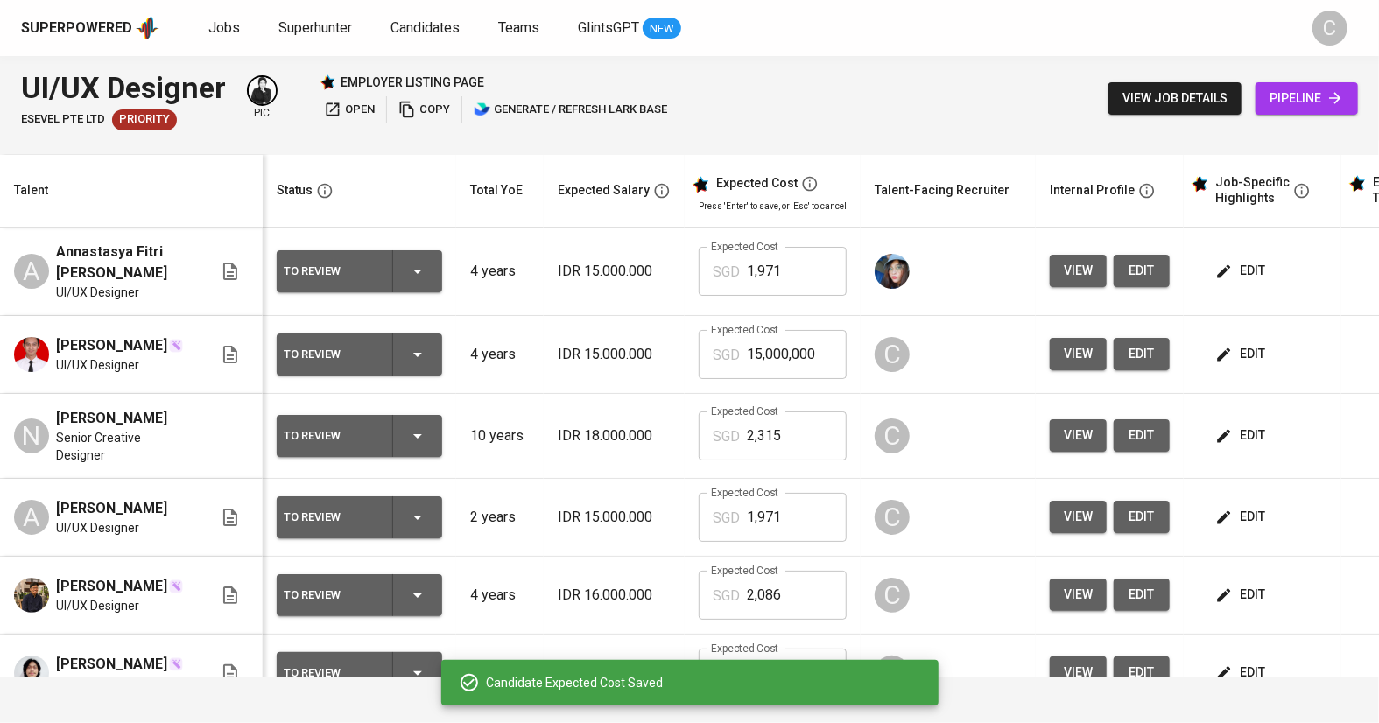
click at [823, 346] on input "15,000,000" at bounding box center [797, 354] width 100 height 49
type input "1"
paste input "1,971"
type input "1,971"
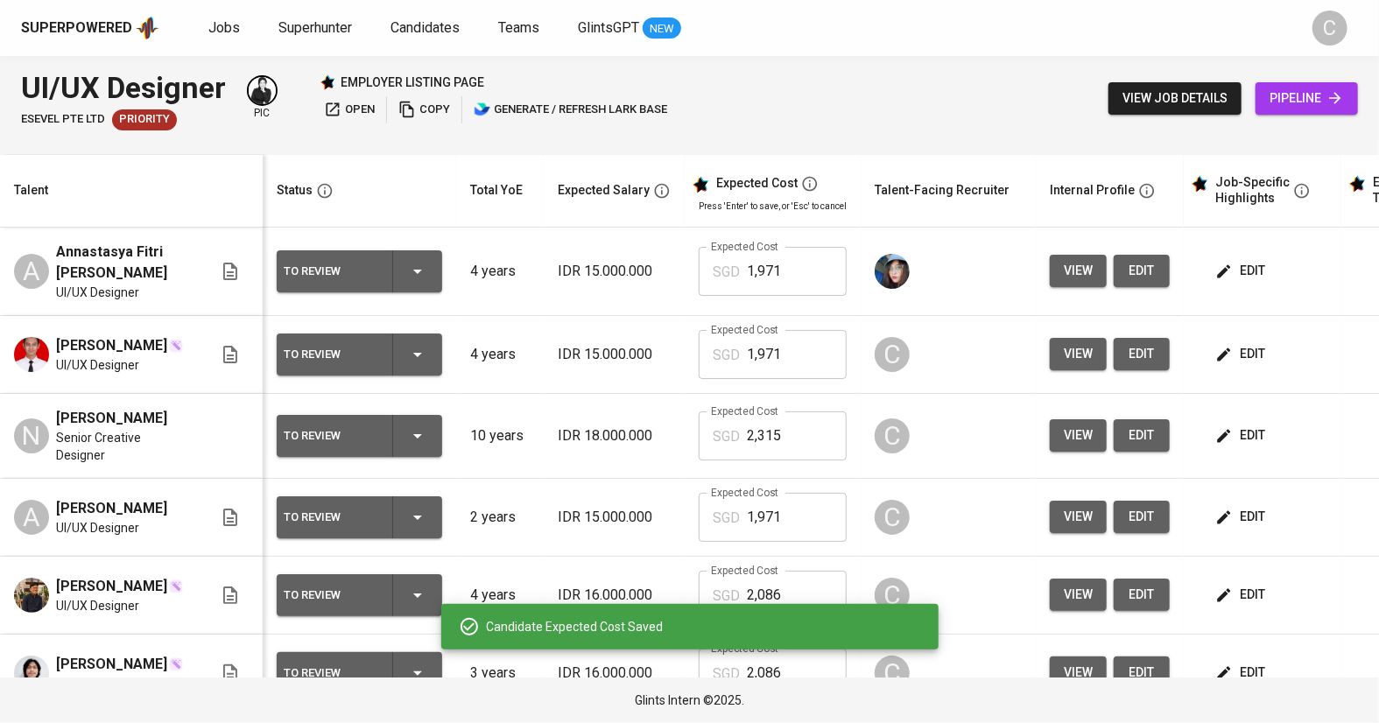
click at [1235, 274] on span "edit" at bounding box center [1242, 271] width 46 height 22
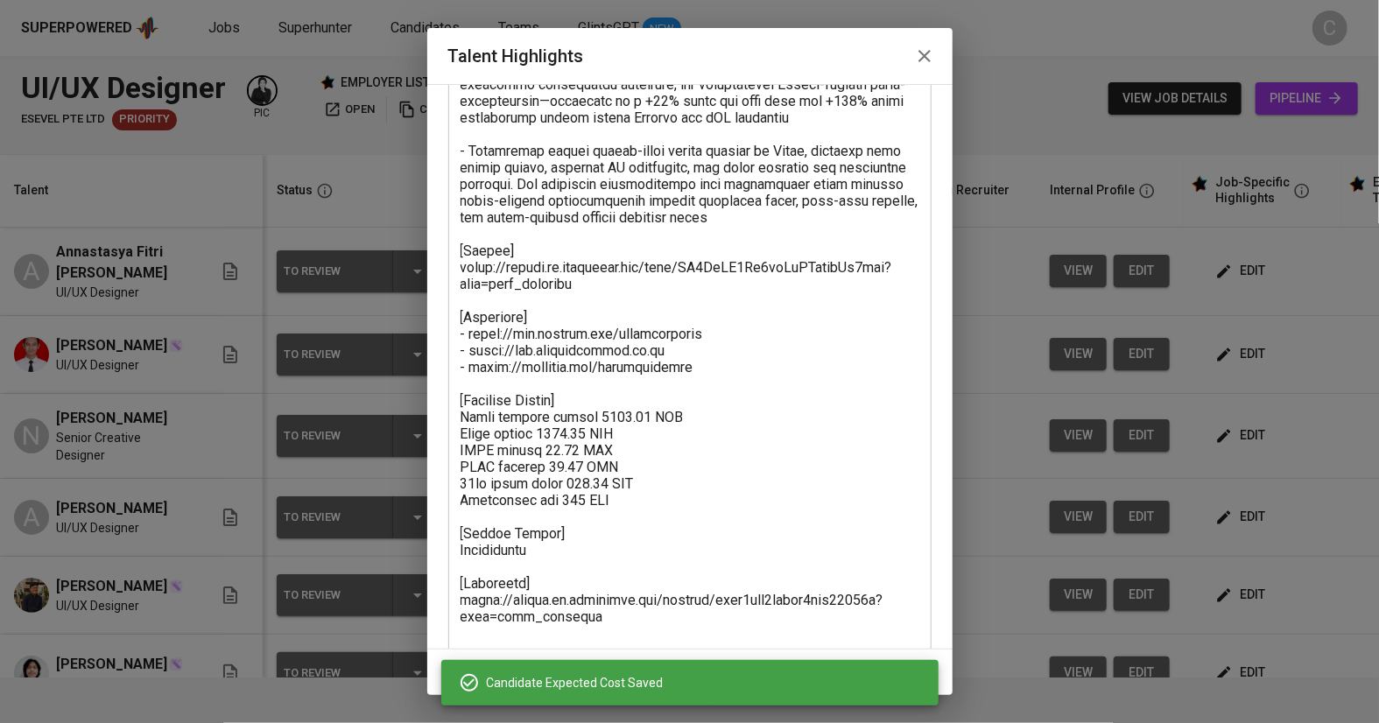
scroll to position [494, 0]
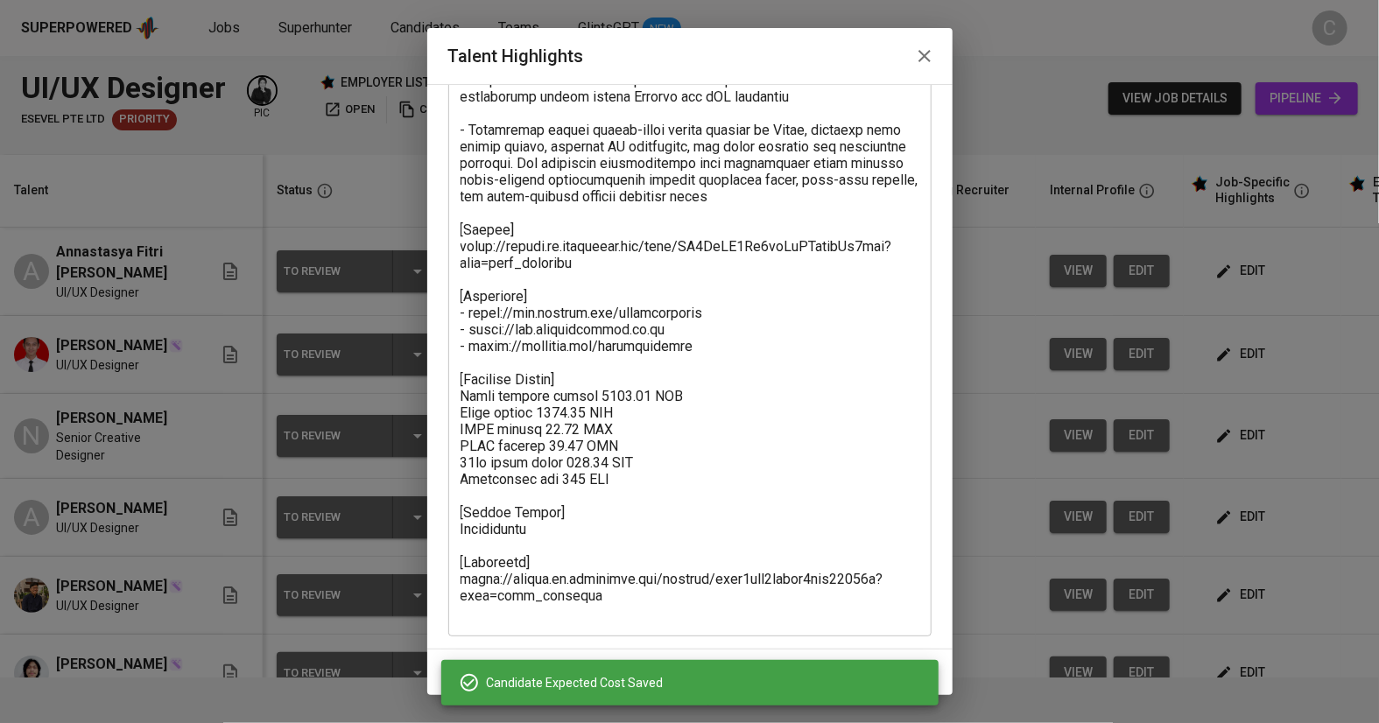
click at [656, 475] on textarea at bounding box center [689, 163] width 459 height 915
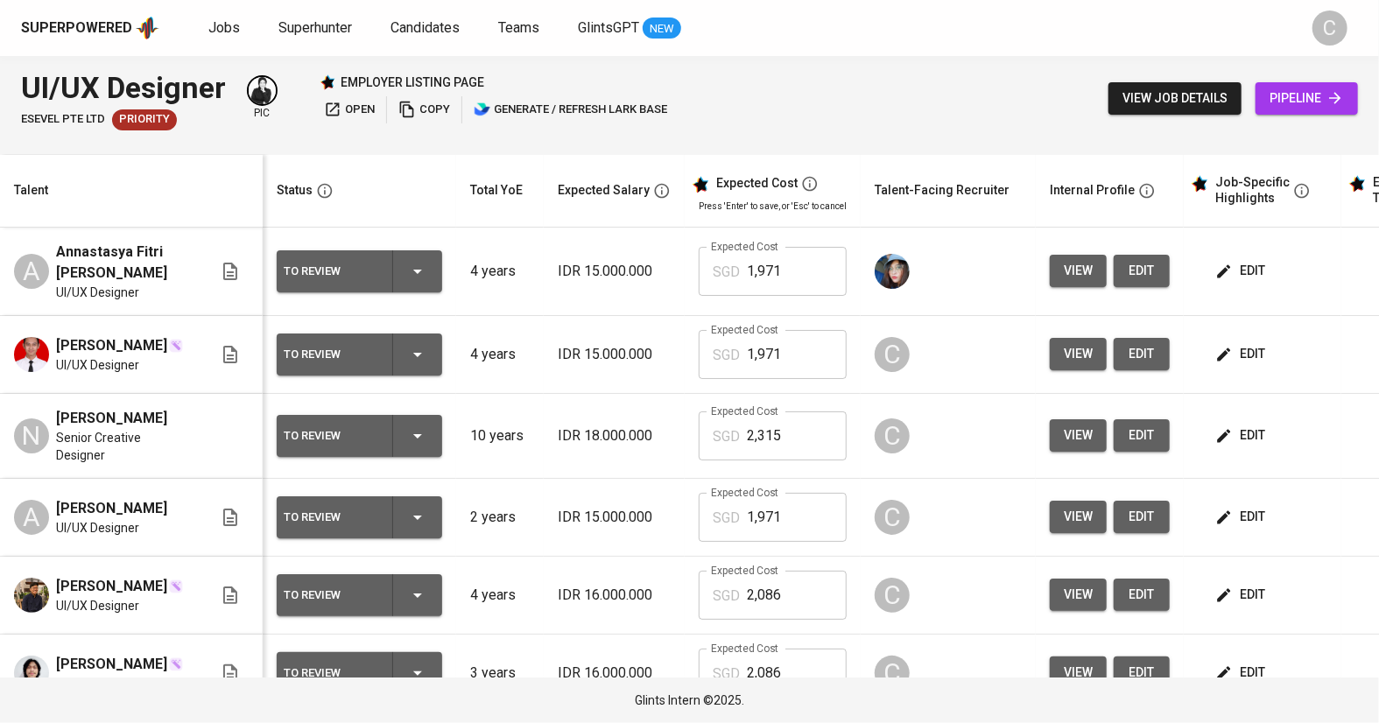
click at [1240, 357] on span "edit" at bounding box center [1242, 354] width 46 height 22
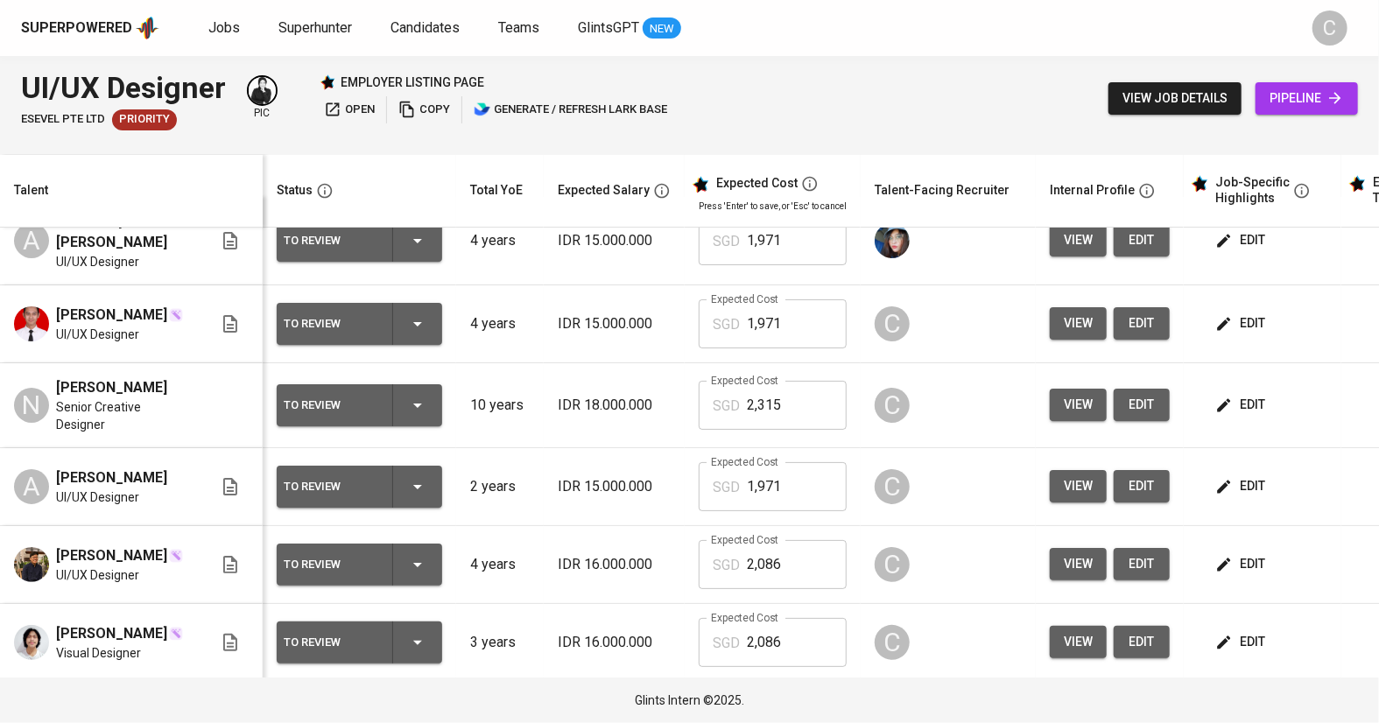
scroll to position [33, 0]
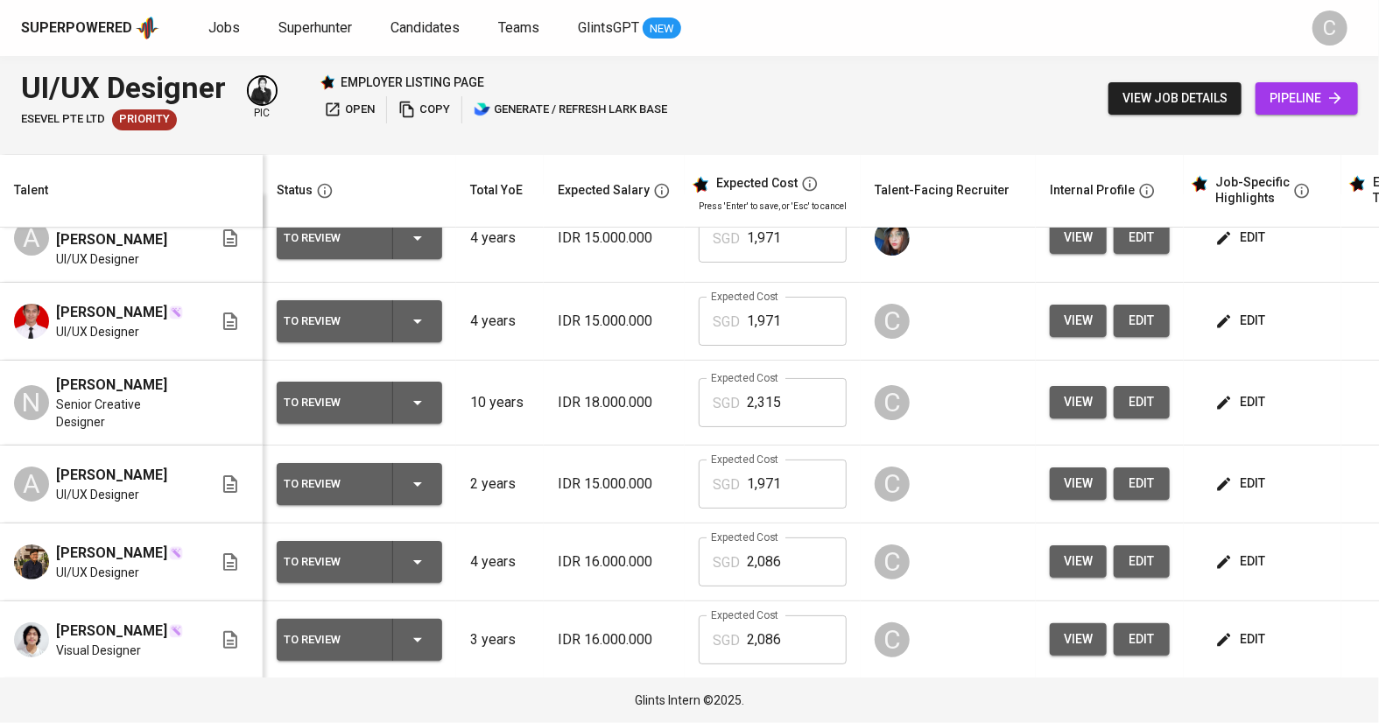
click at [1240, 321] on span "edit" at bounding box center [1242, 321] width 46 height 22
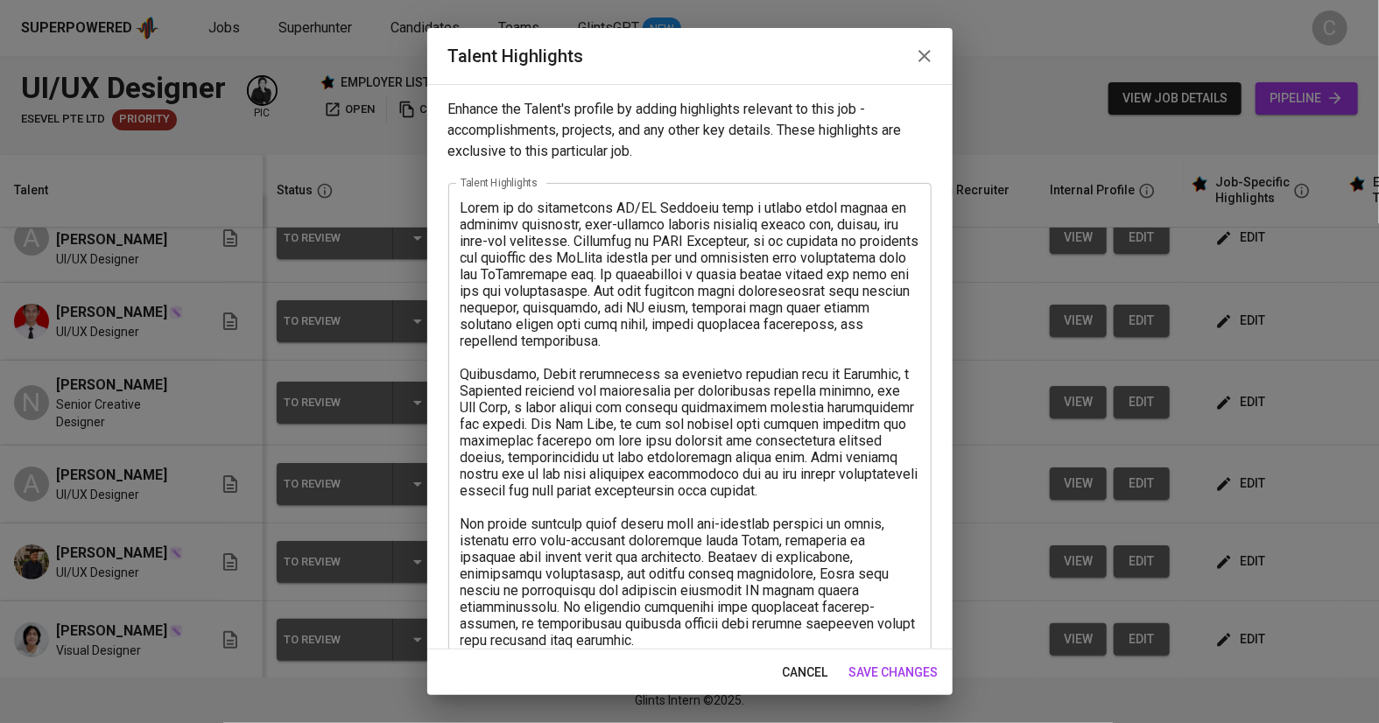
scroll to position [245, 0]
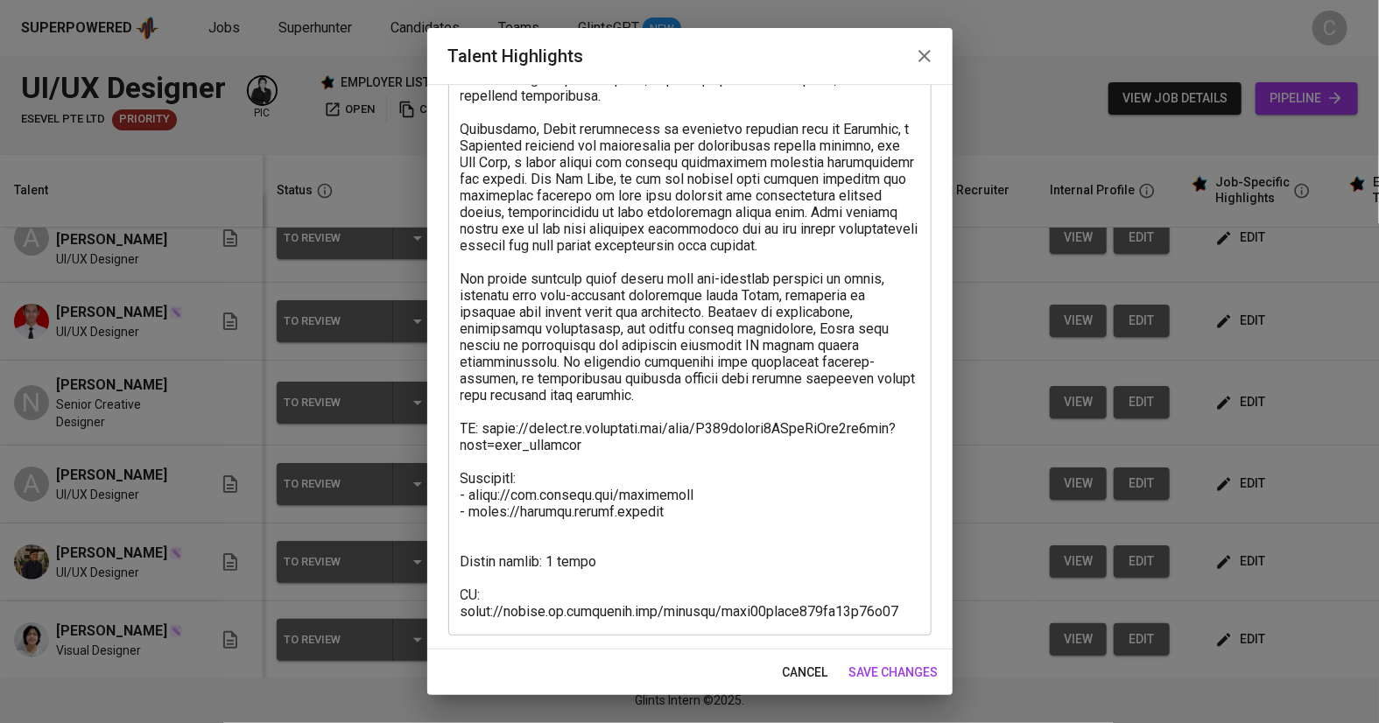
click at [490, 540] on textarea at bounding box center [689, 286] width 459 height 665
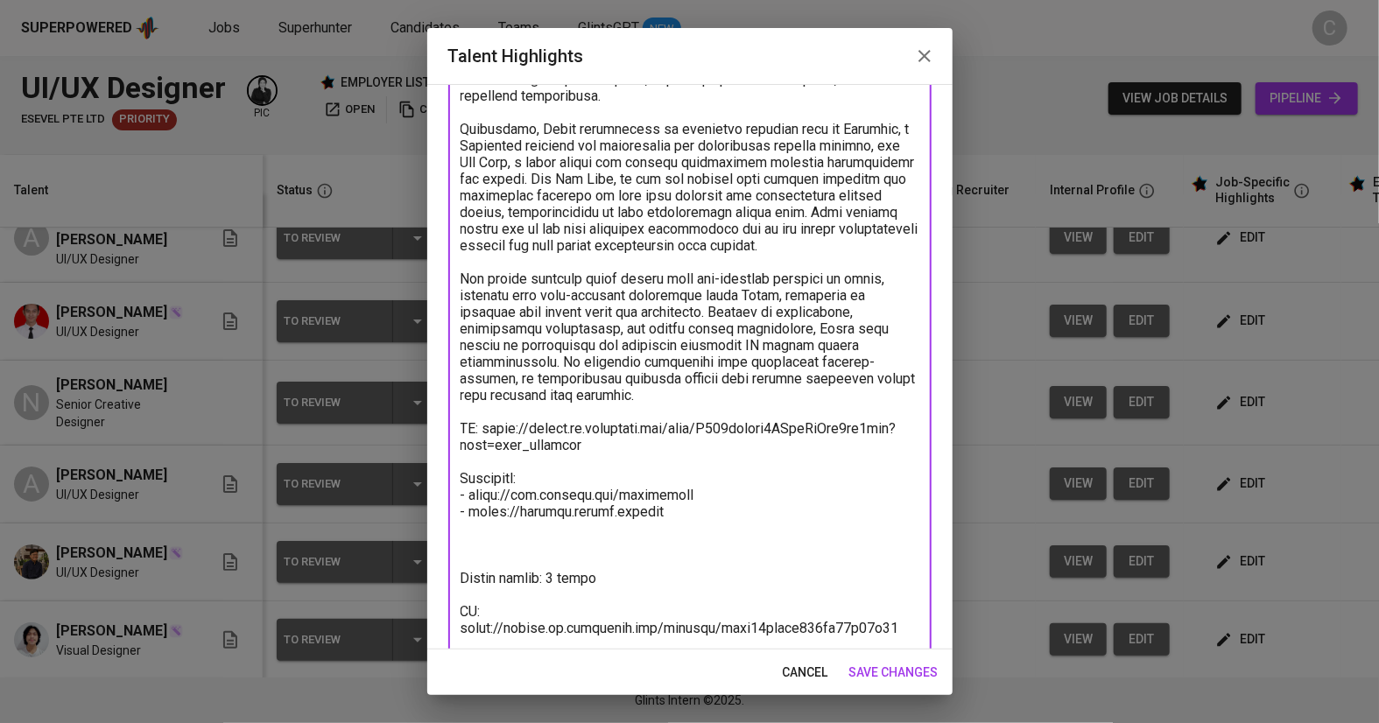
paste textarea "[Expected Salary] Total monthly salary 1971.16 SGD Basic salary 1423.50 SGD BPJ…"
type textarea "Daffa is an experienced UI/UX Designer with a strong track record of creating i…"
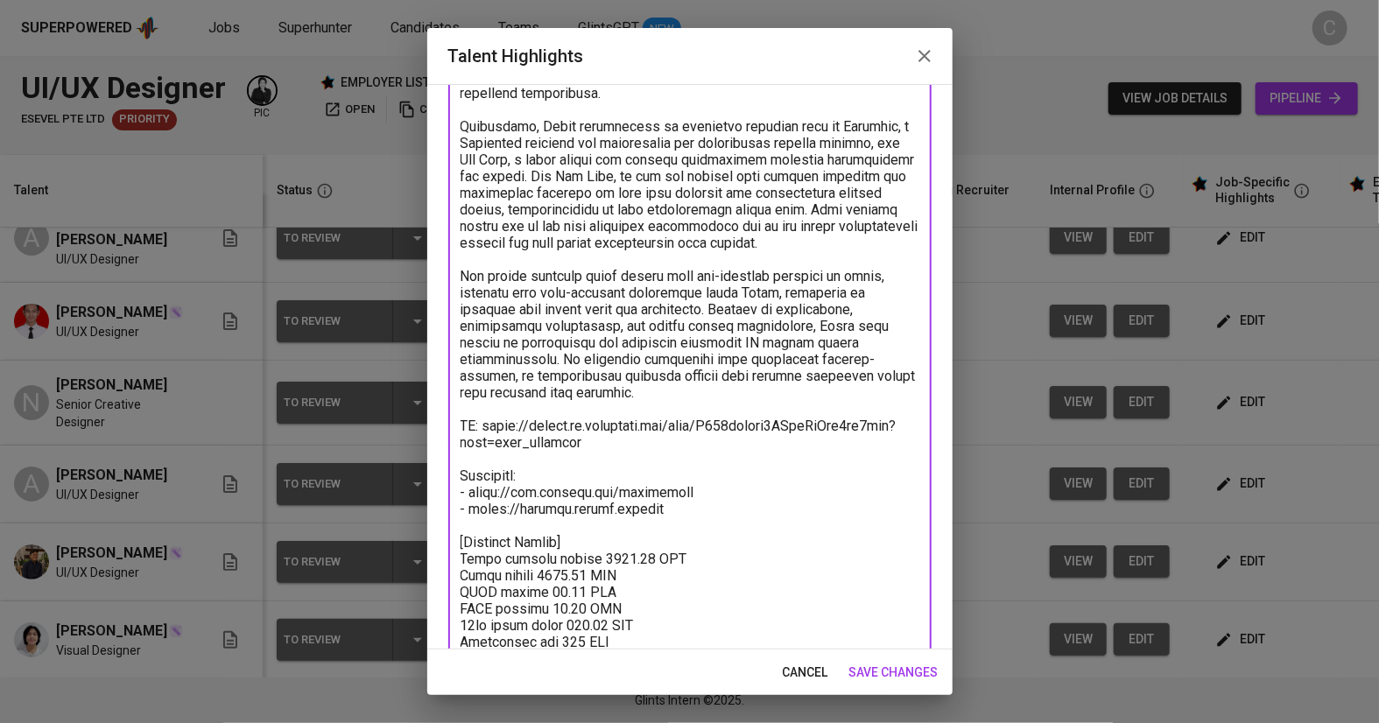
scroll to position [361, 0]
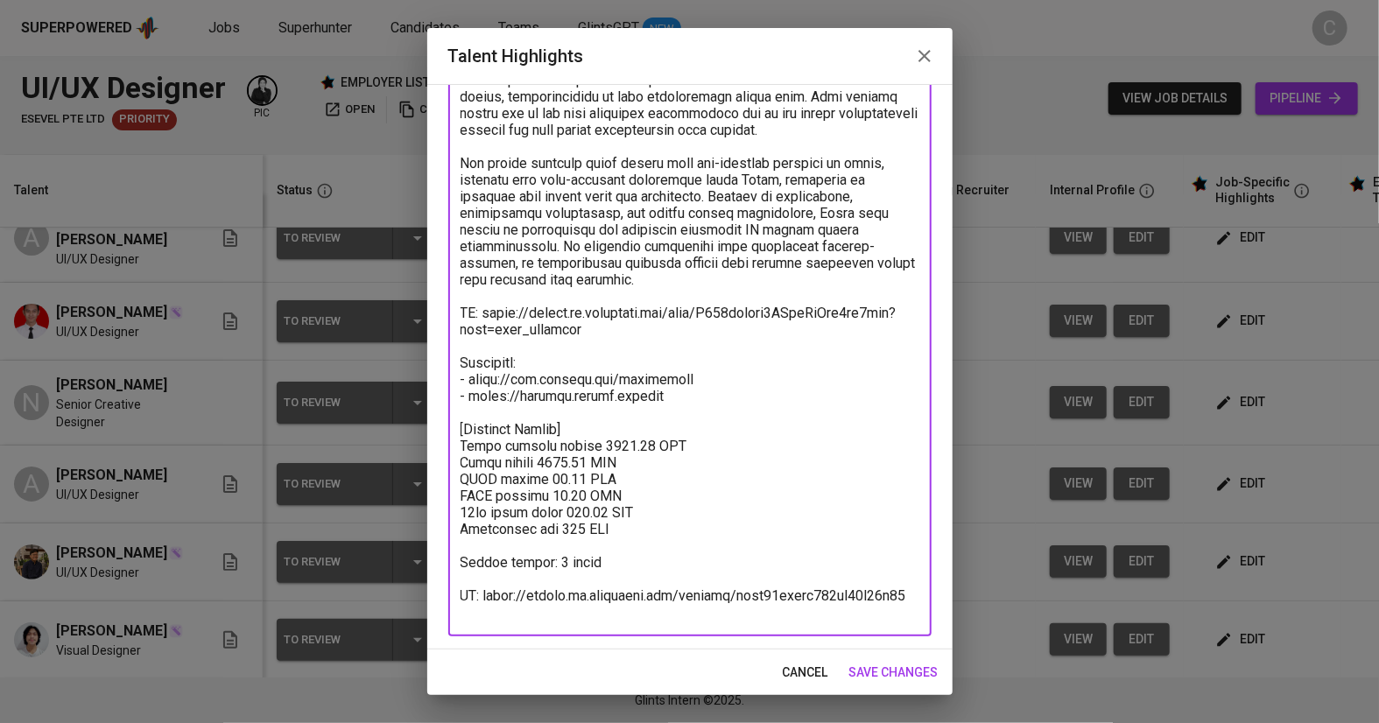
click at [902, 671] on span "save changes" at bounding box center [893, 673] width 89 height 22
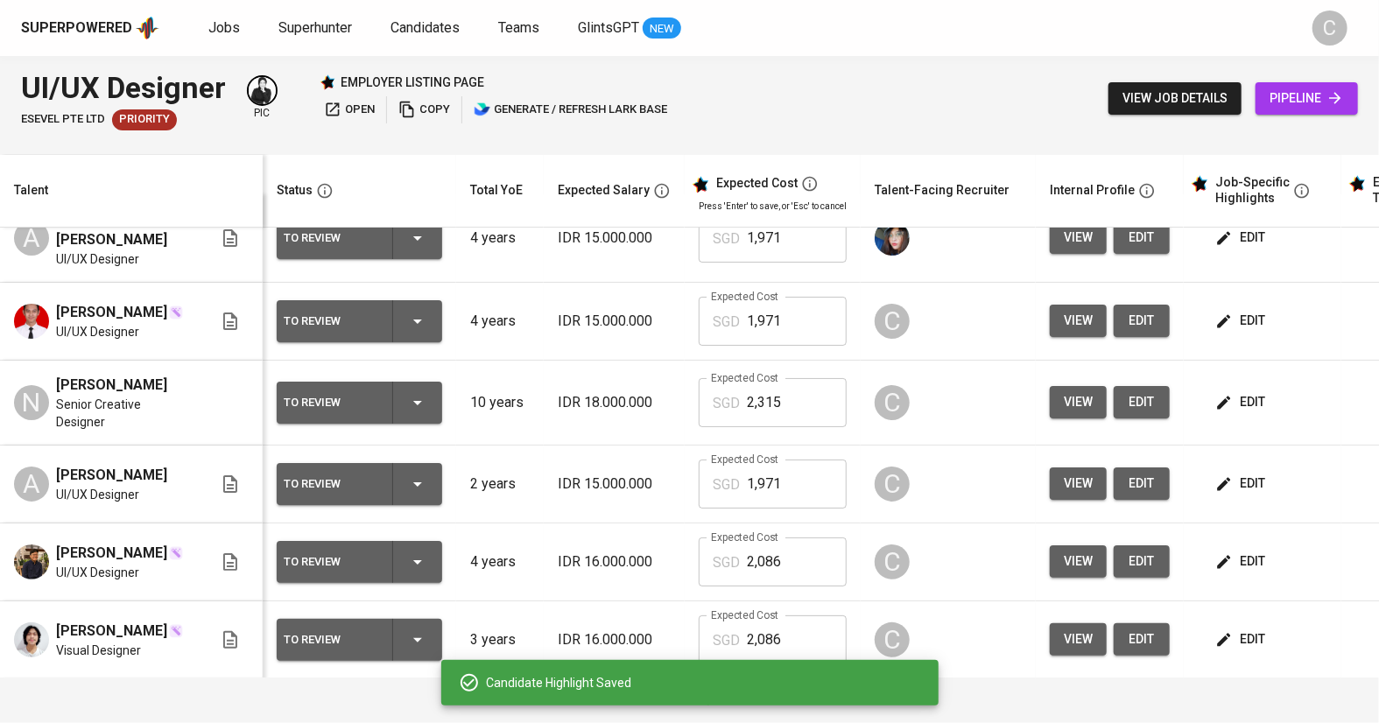
click at [1244, 478] on span "edit" at bounding box center [1242, 484] width 46 height 22
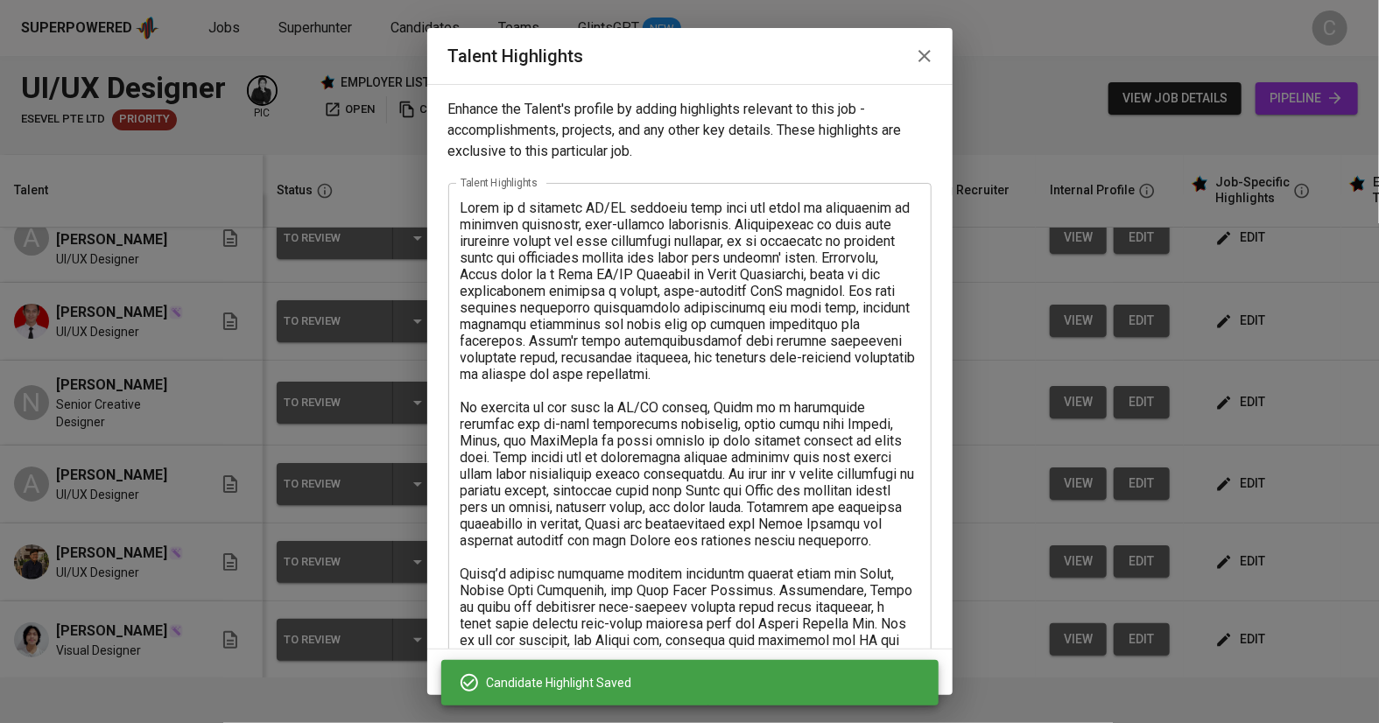
scroll to position [378, 0]
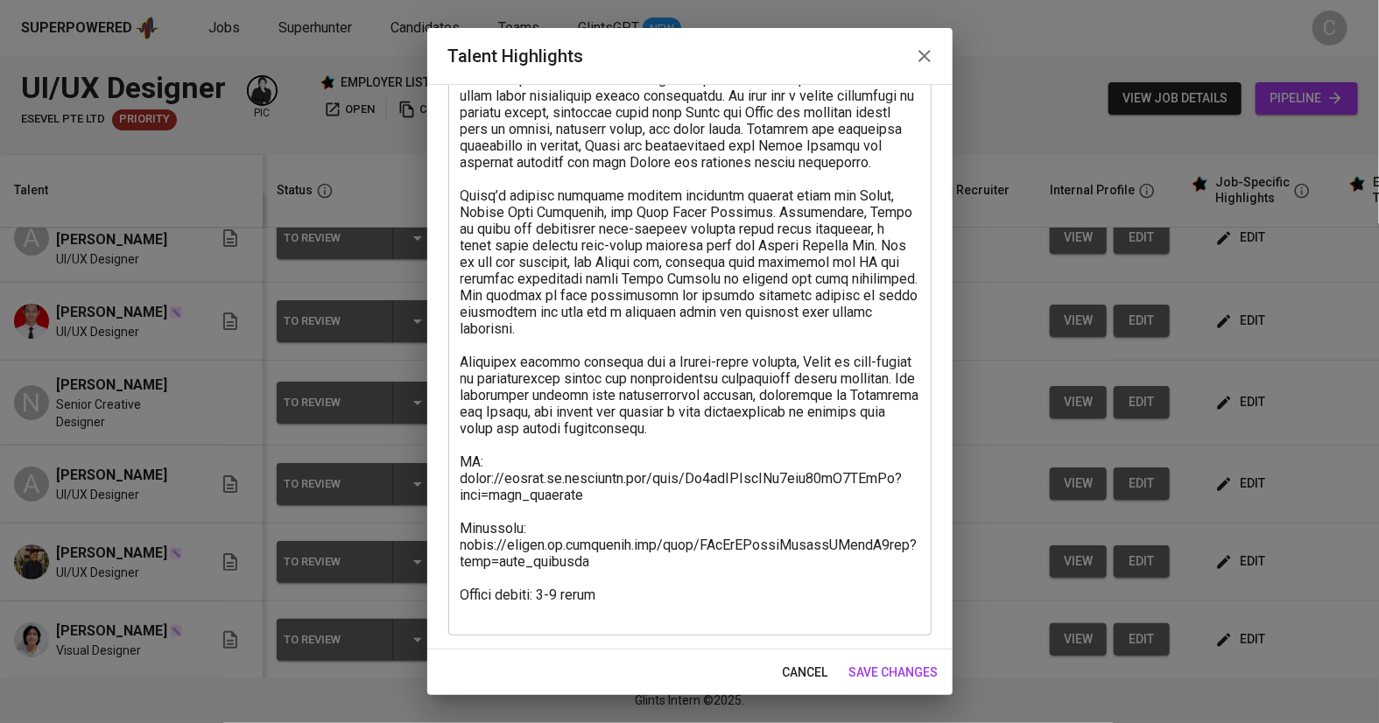
click at [645, 576] on textarea at bounding box center [689, 220] width 459 height 798
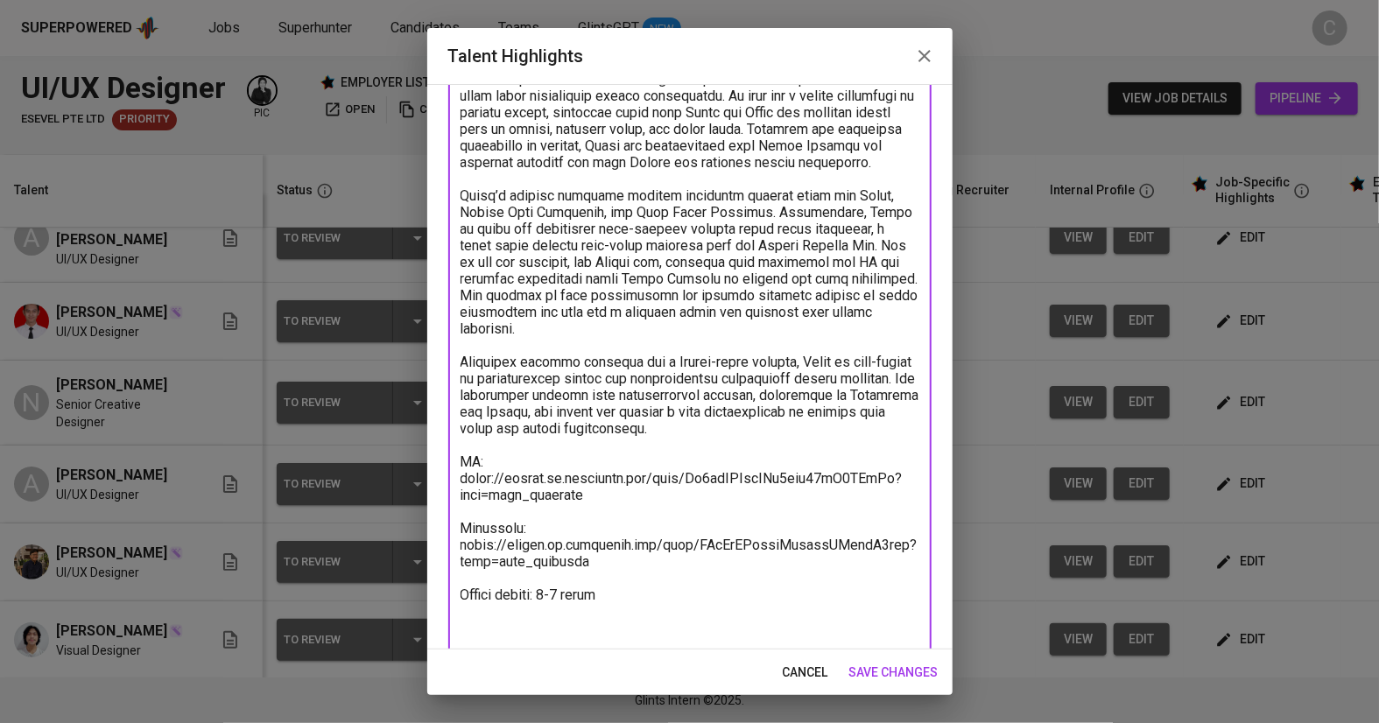
paste textarea "[Expected Salary] Total monthly salary 1971.16 SGD Basic salary 1423.50 SGD BPJ…"
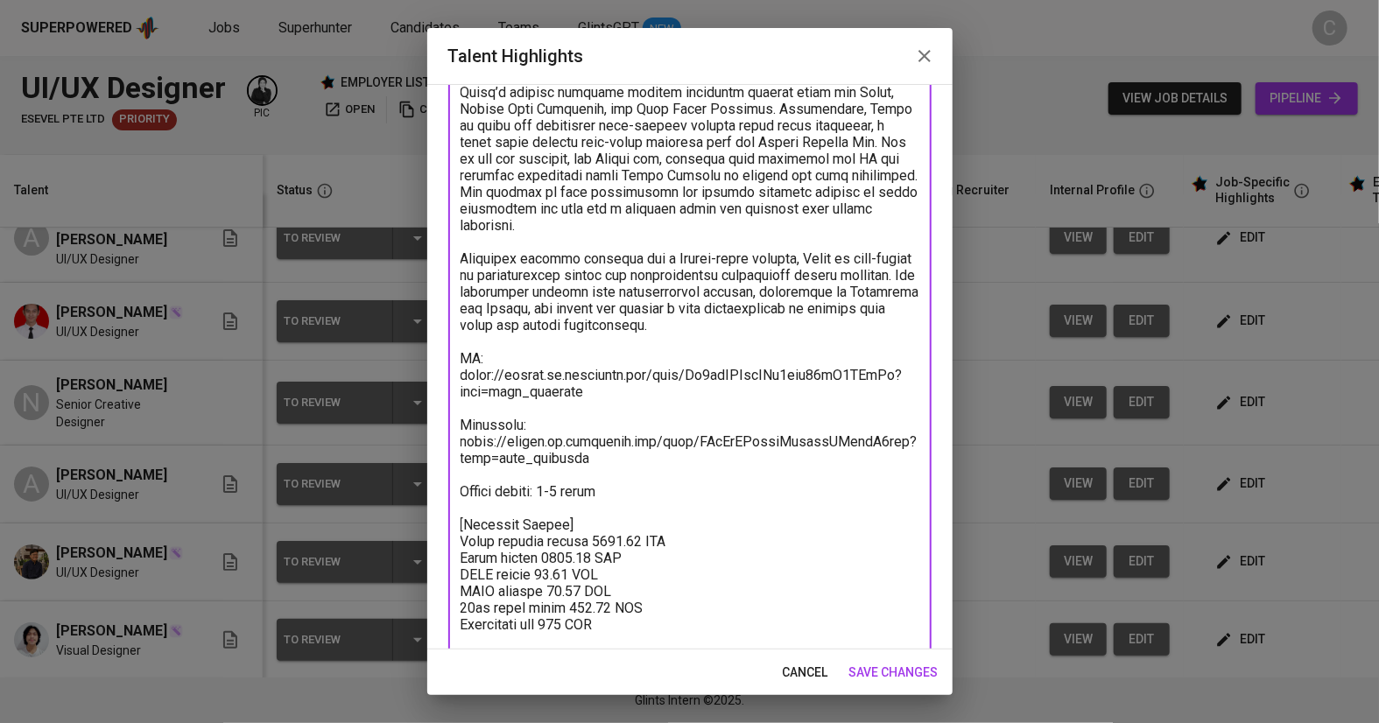
scroll to position [511, 0]
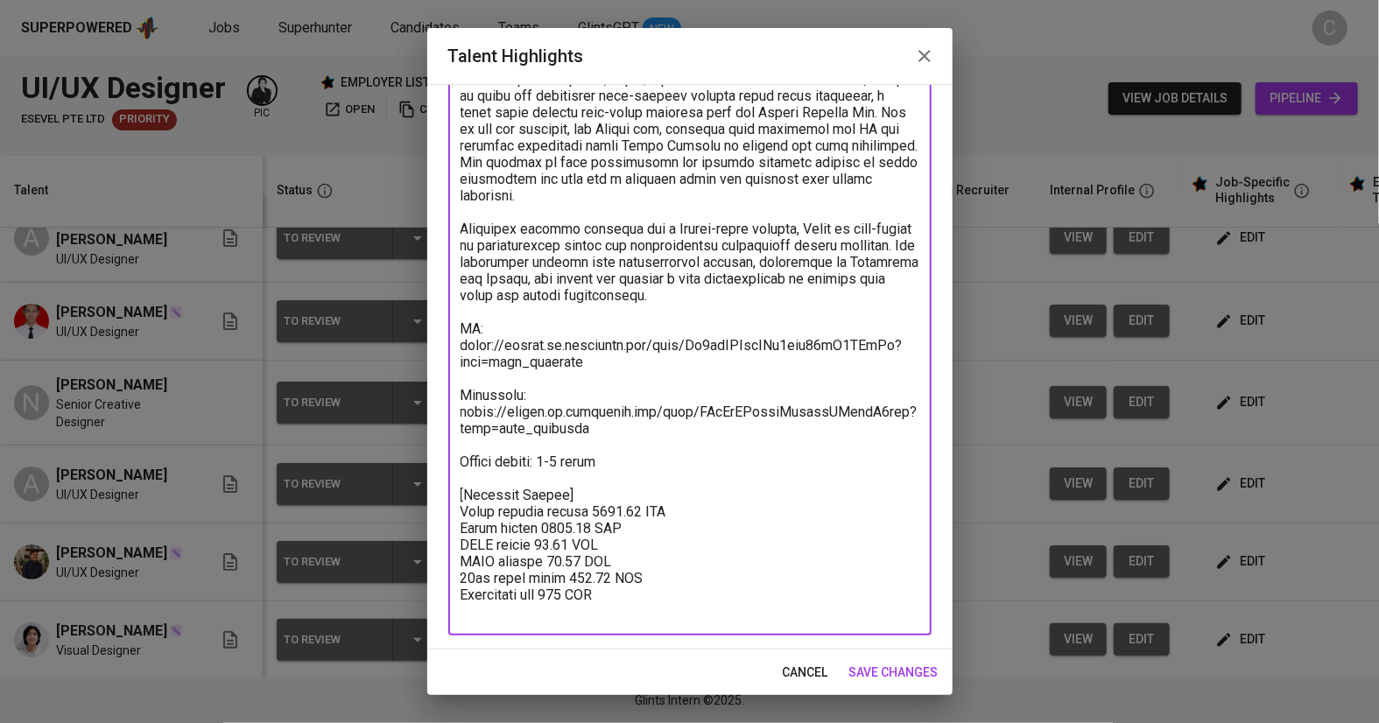
drag, startPoint x: 615, startPoint y: 438, endPoint x: 459, endPoint y: 445, distance: 156.9
click at [459, 445] on div "x Talent Highlights" at bounding box center [689, 154] width 483 height 964
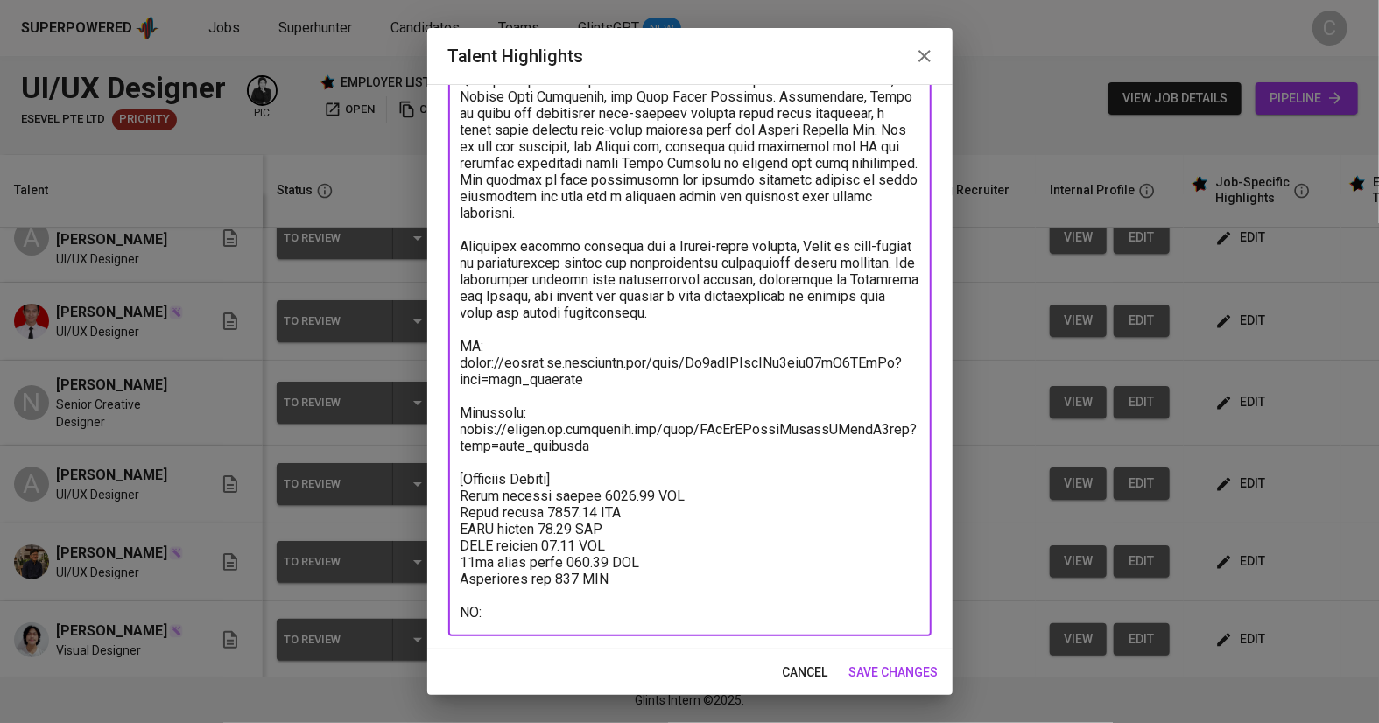
scroll to position [477, 0]
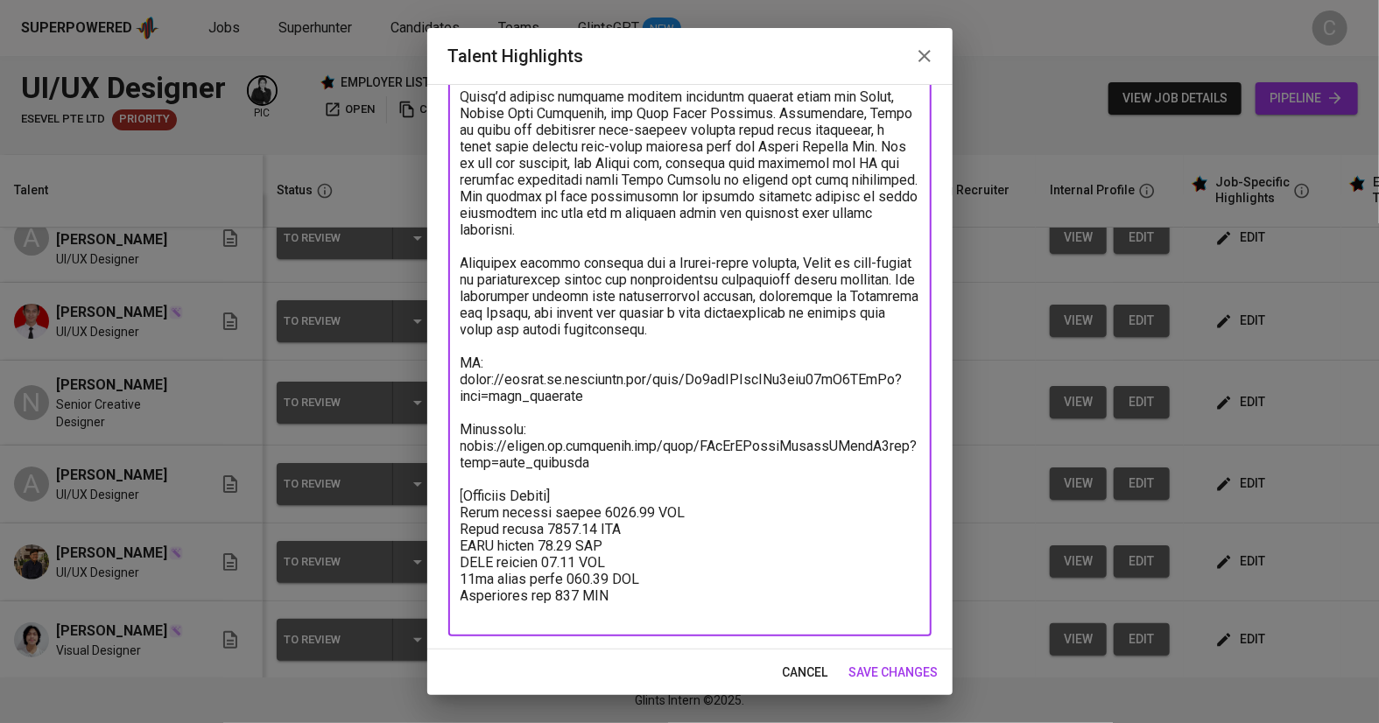
click at [646, 581] on textarea at bounding box center [689, 171] width 459 height 898
paste textarea "Notice period: 2-4 weeks"
type textarea "Alden is a talented UI/UX designer with over two years of experience in craftin…"
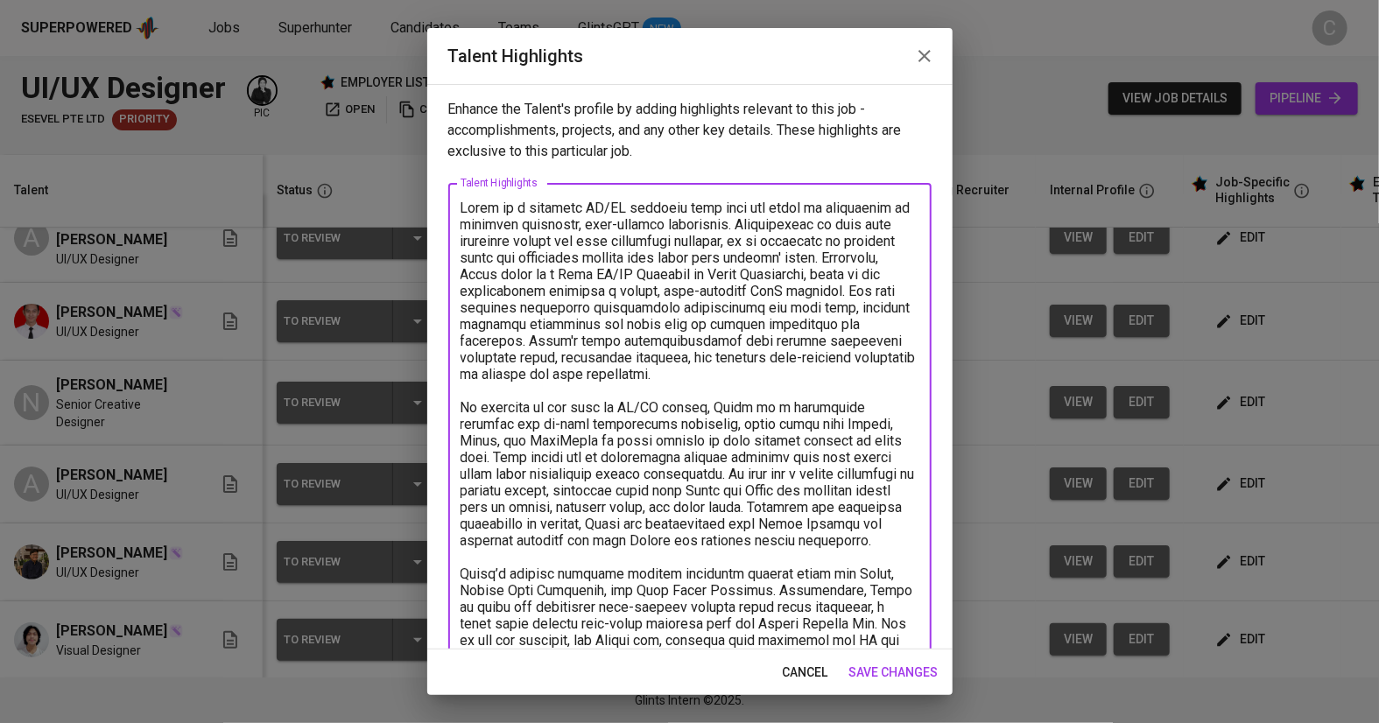
scroll to position [511, 0]
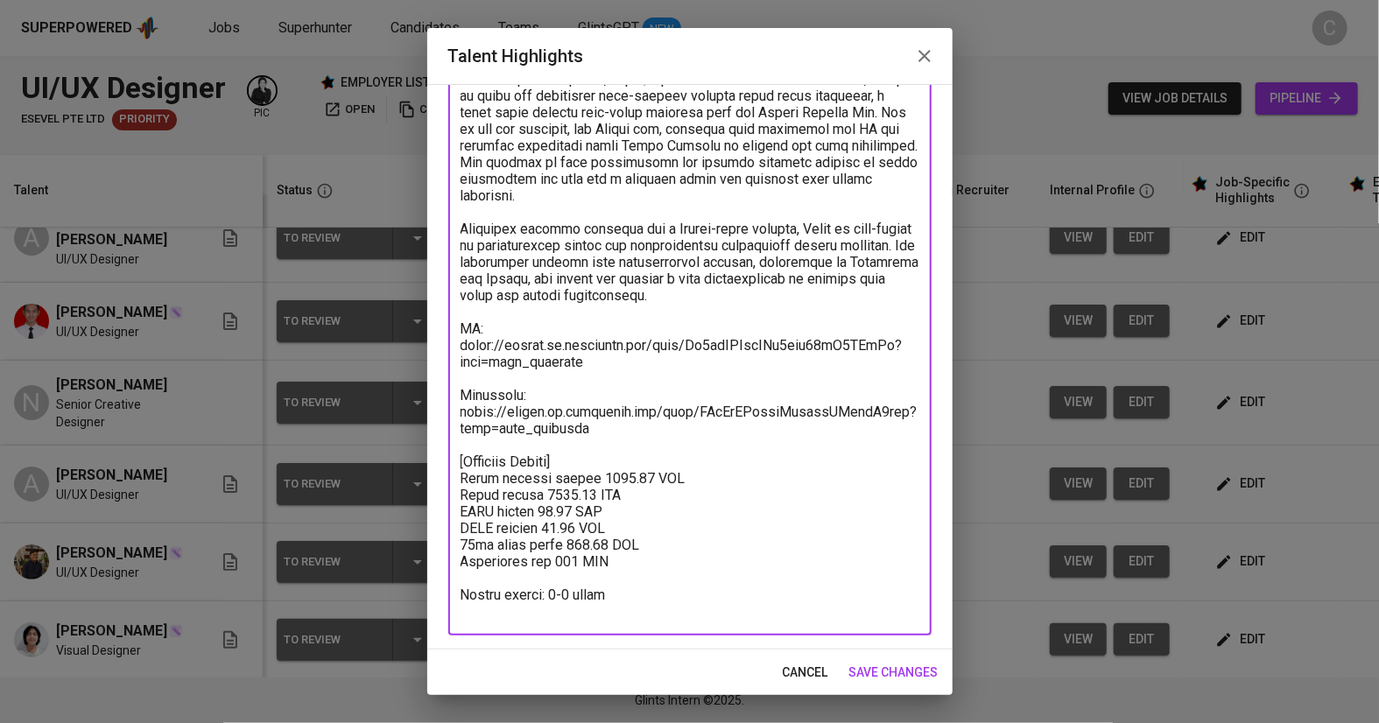
click at [889, 677] on span "save changes" at bounding box center [893, 673] width 89 height 22
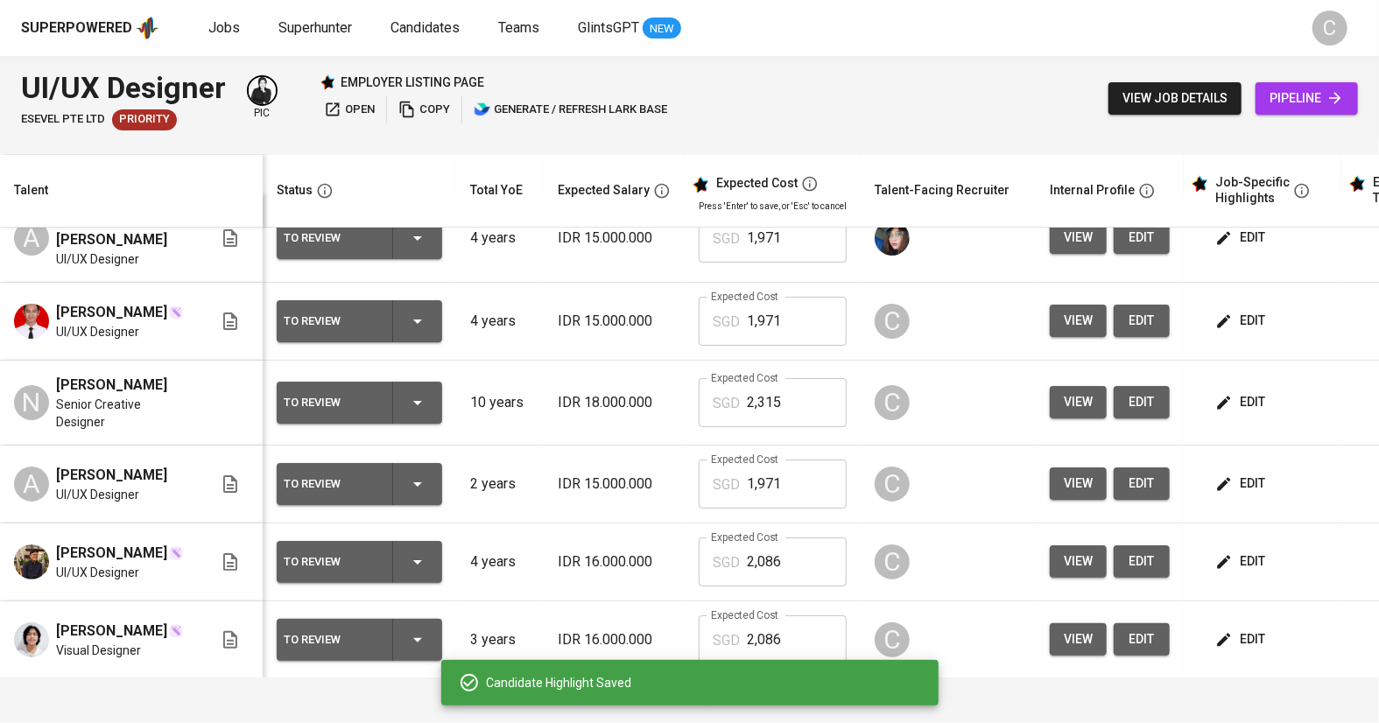
click at [1245, 485] on span "edit" at bounding box center [1242, 484] width 46 height 22
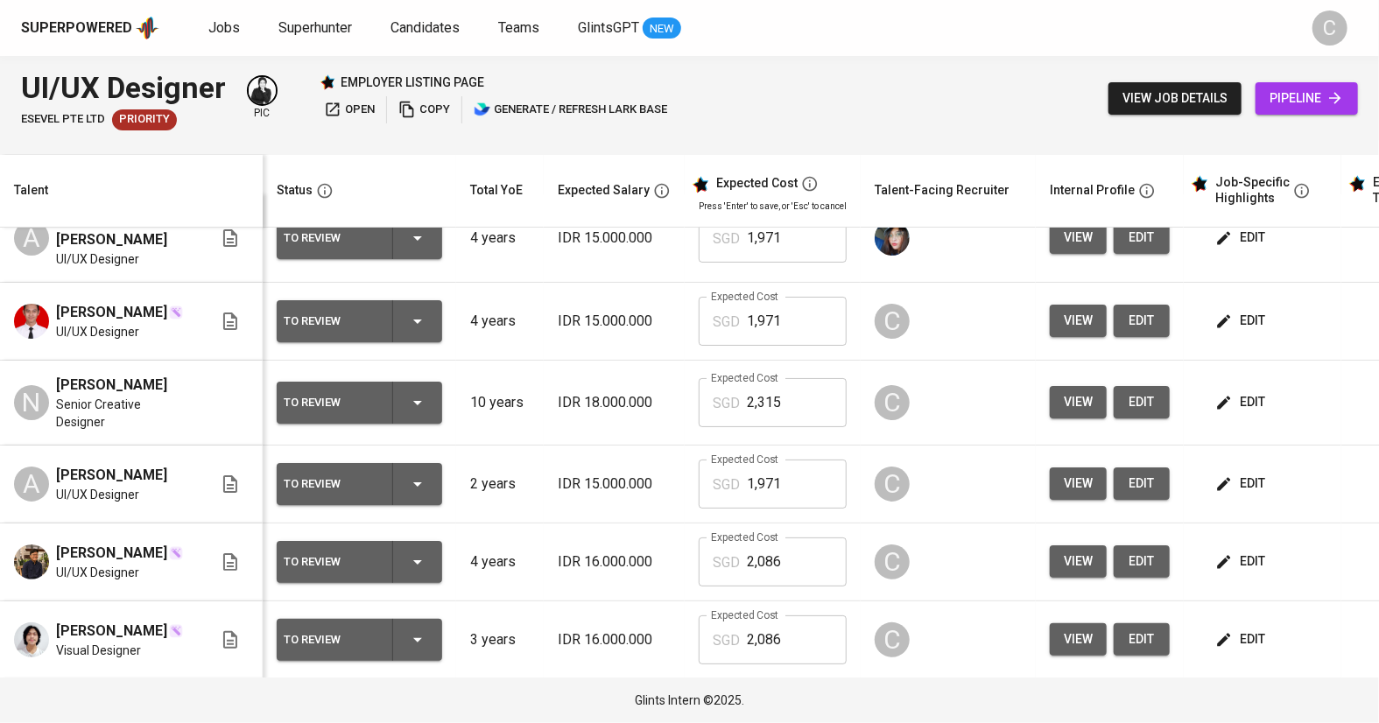
click at [1231, 405] on span "edit" at bounding box center [1242, 402] width 46 height 22
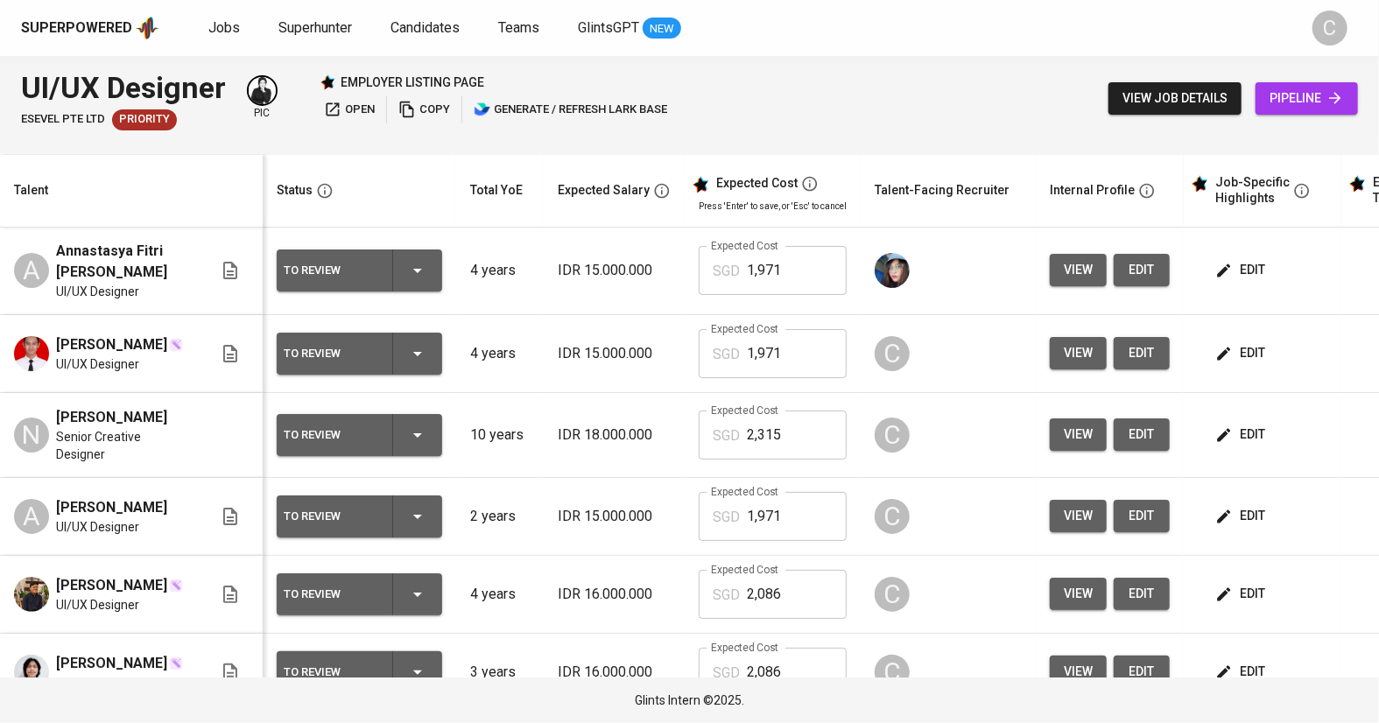
scroll to position [0, 0]
click at [1233, 359] on span "edit" at bounding box center [1242, 354] width 46 height 22
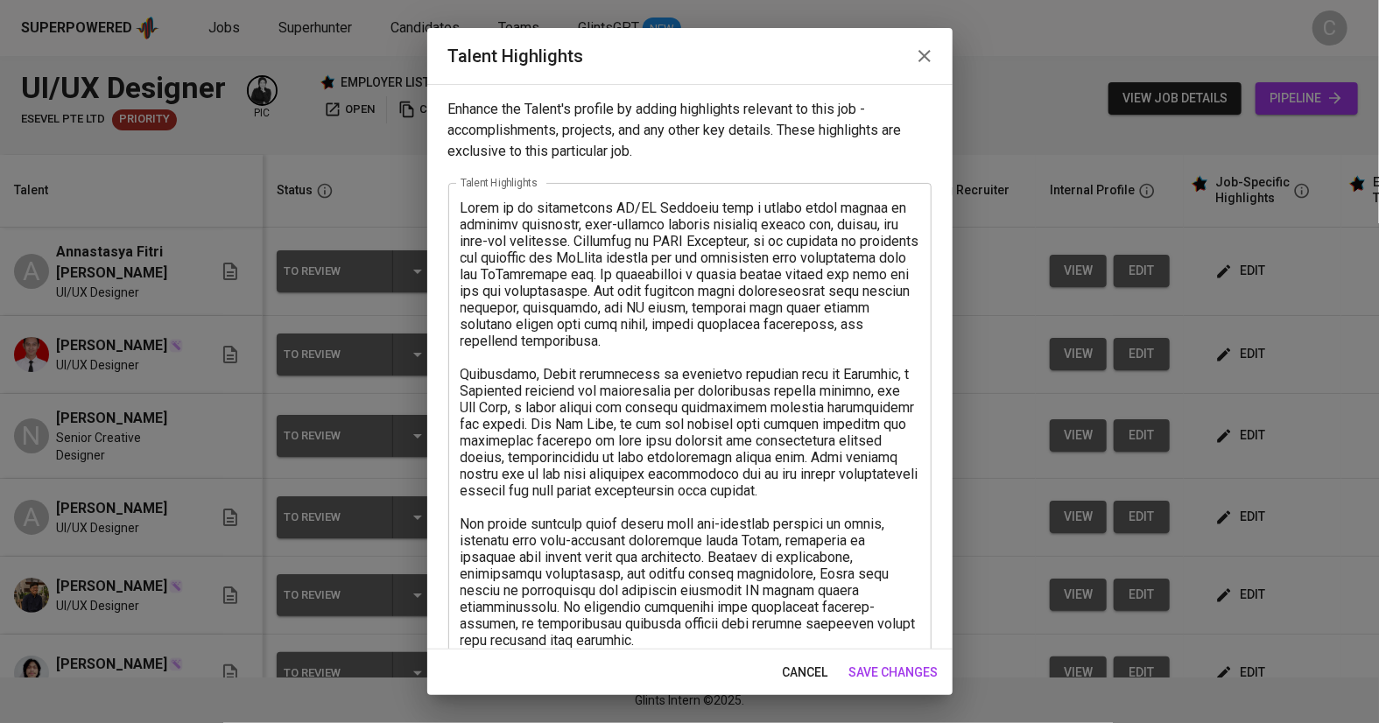
scroll to position [361, 0]
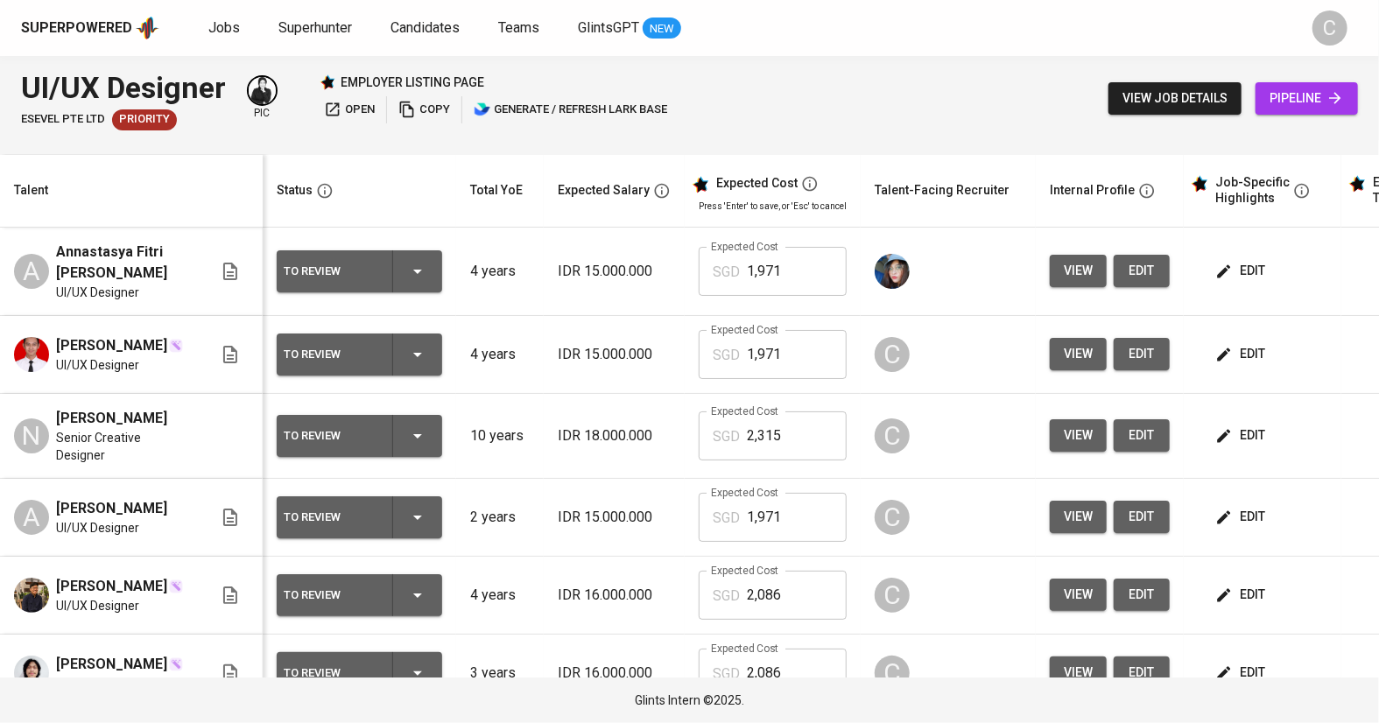
click at [1231, 501] on button "edit" at bounding box center [1242, 517] width 60 height 32
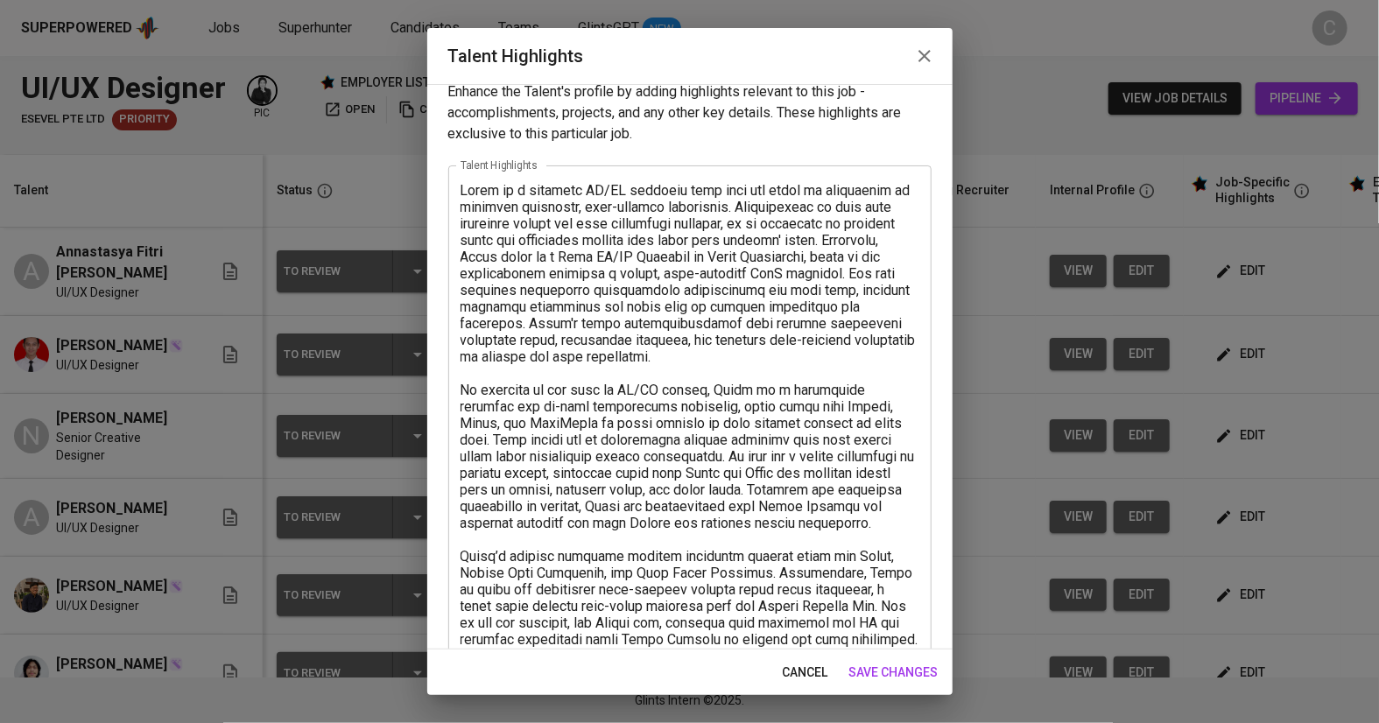
scroll to position [17, 0]
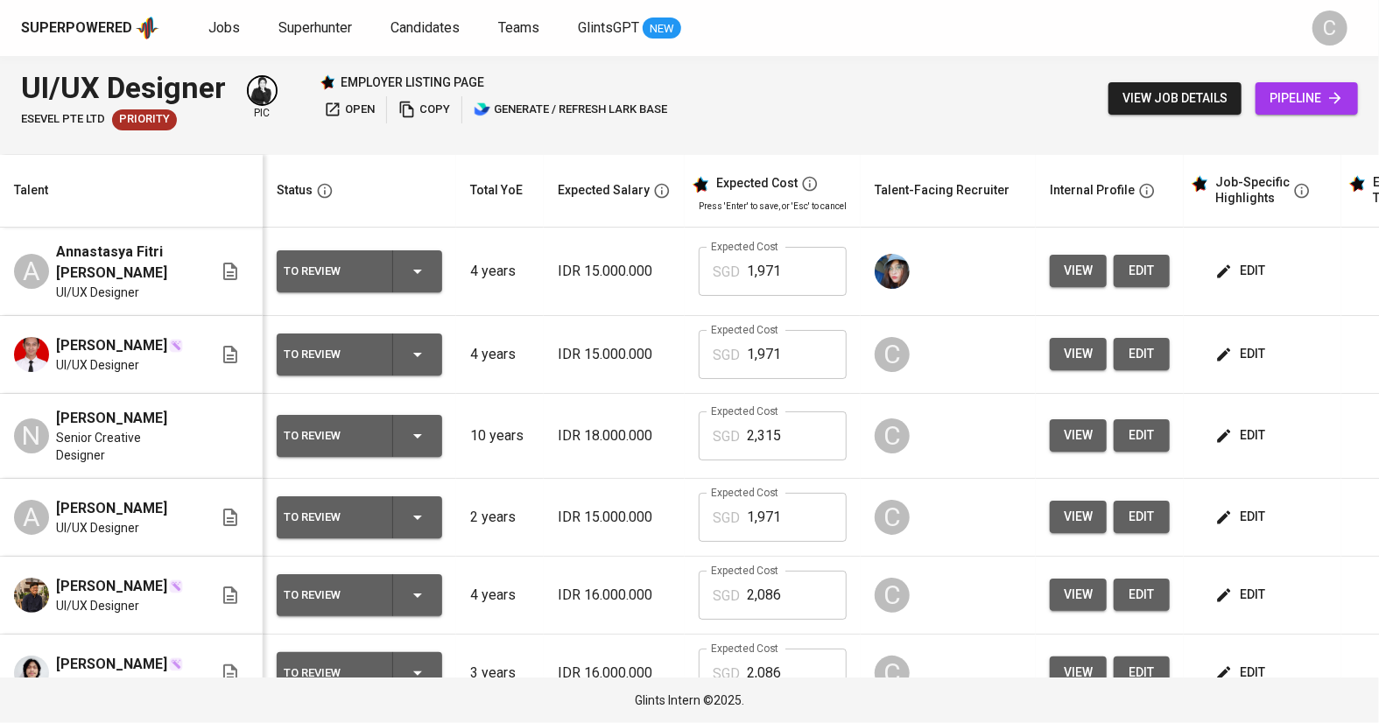
click at [1245, 350] on span "edit" at bounding box center [1242, 354] width 46 height 22
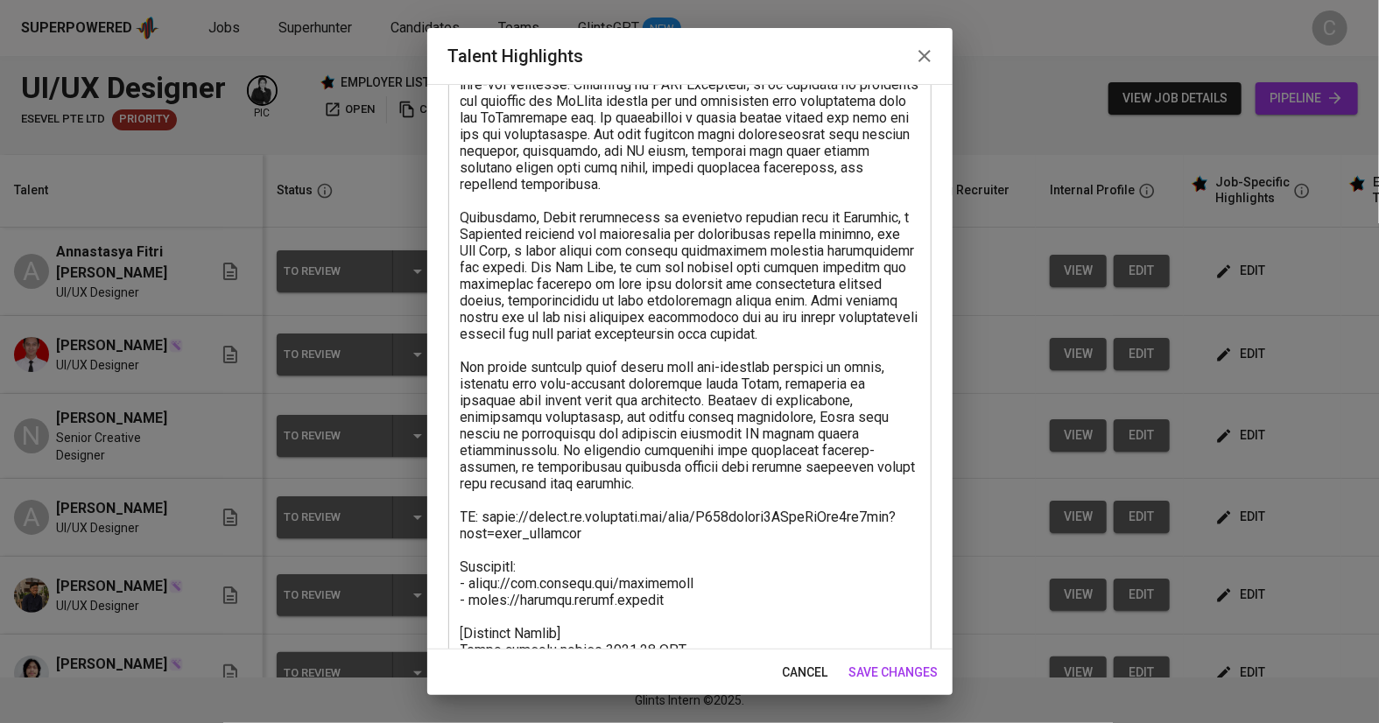
scroll to position [361, 0]
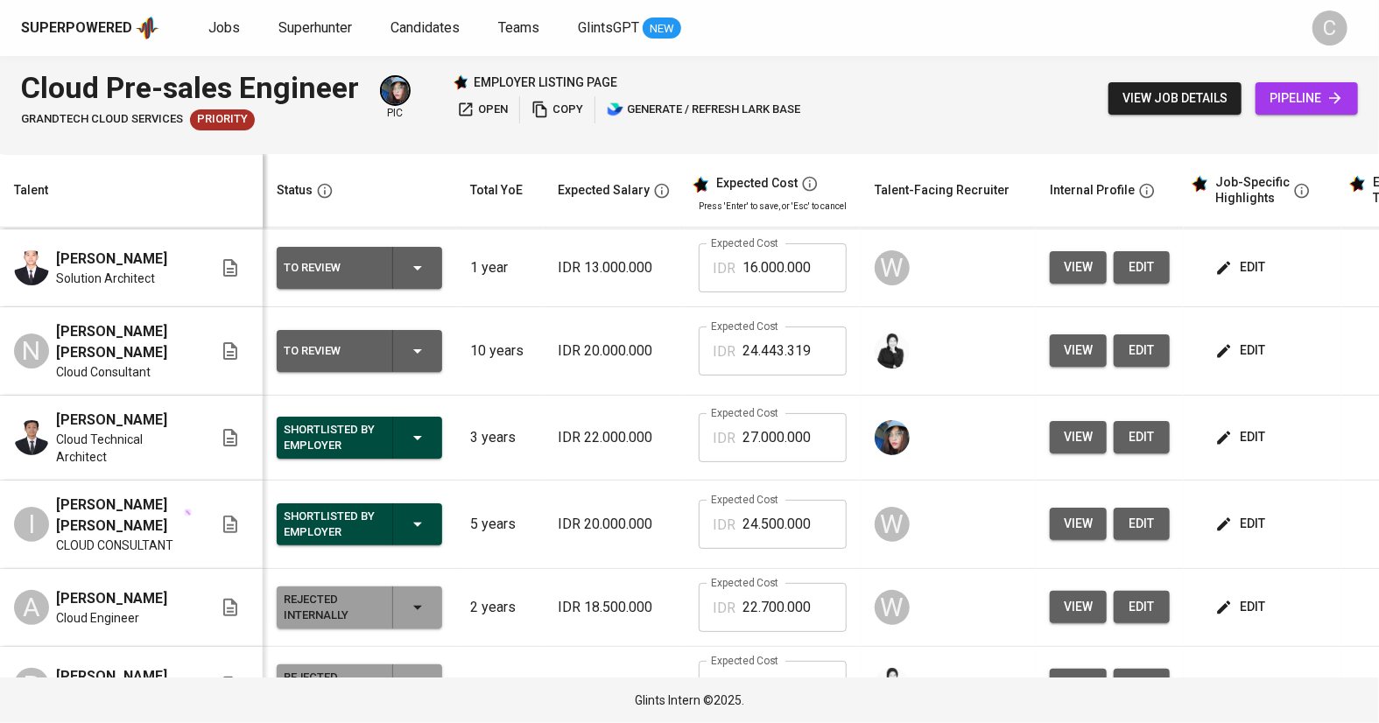
scroll to position [88, 0]
click at [1233, 533] on span "edit" at bounding box center [1242, 523] width 46 height 22
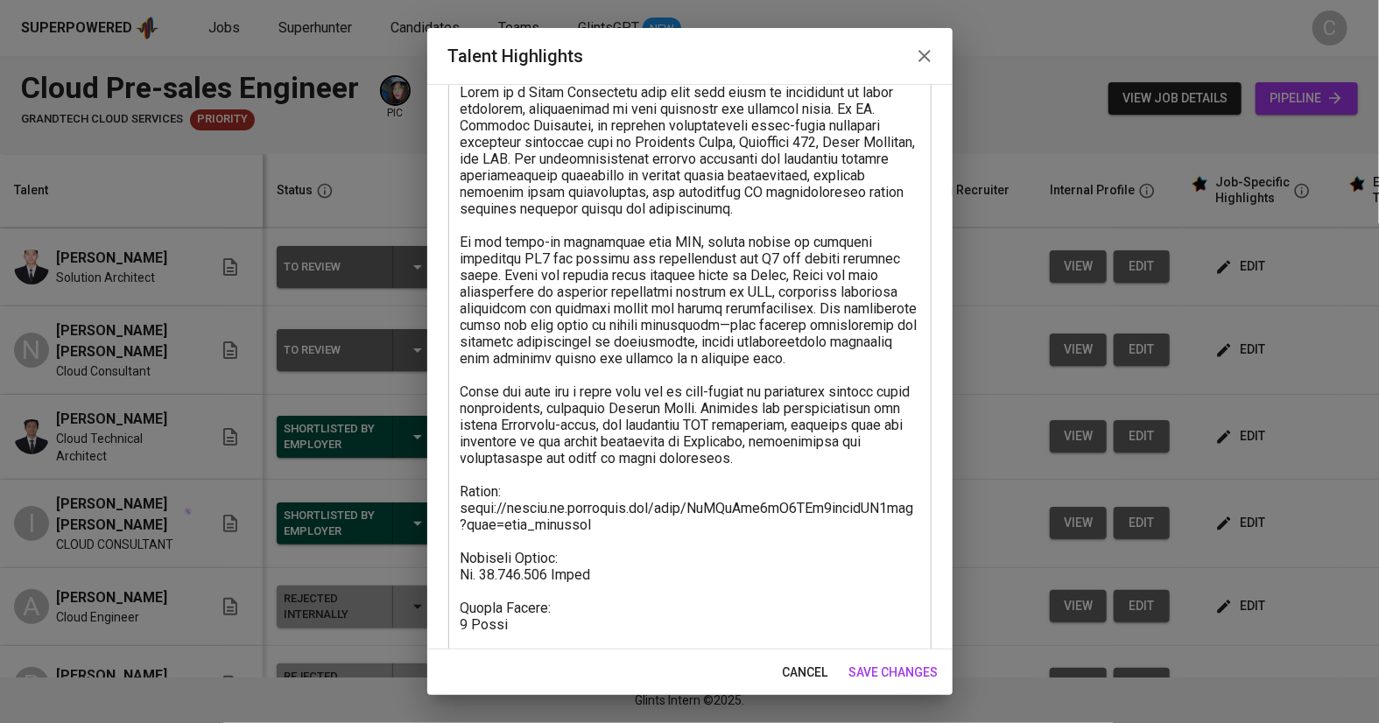
scroll to position [162, 0]
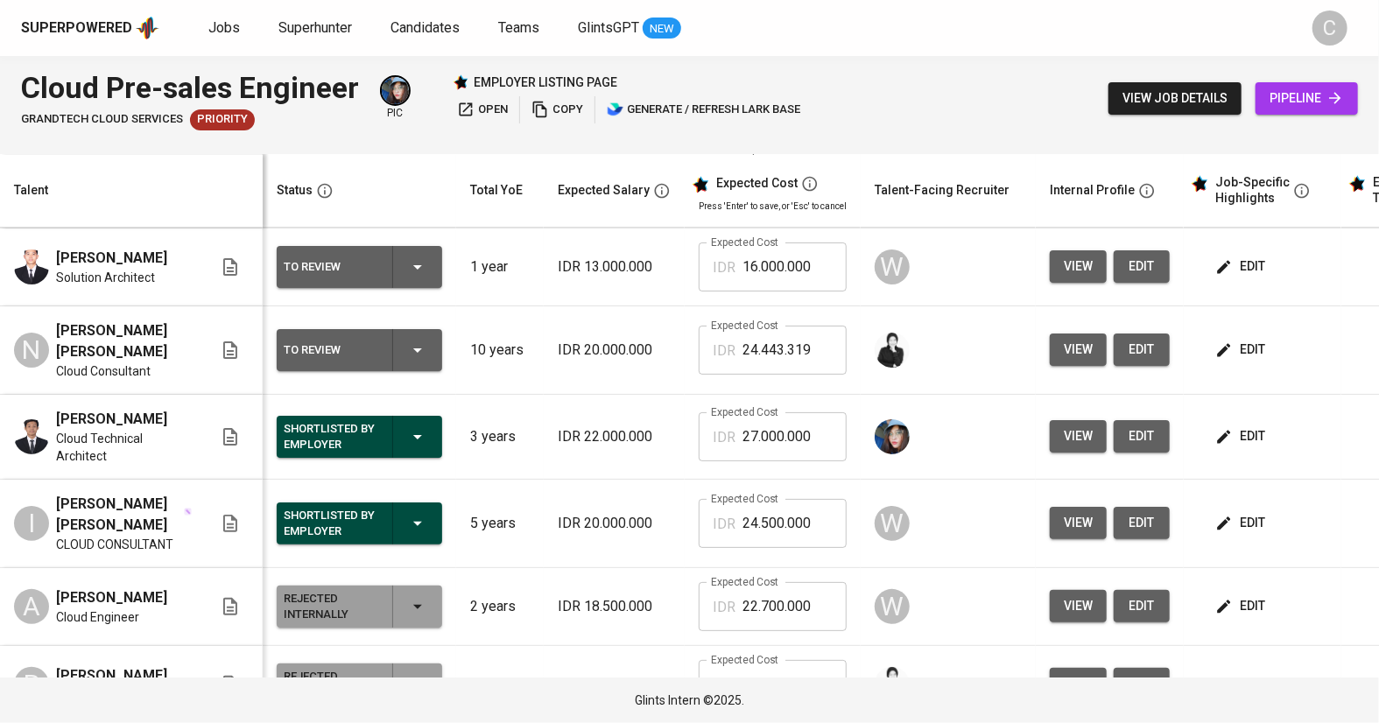
click at [1226, 341] on icon "button" at bounding box center [1224, 350] width 18 height 18
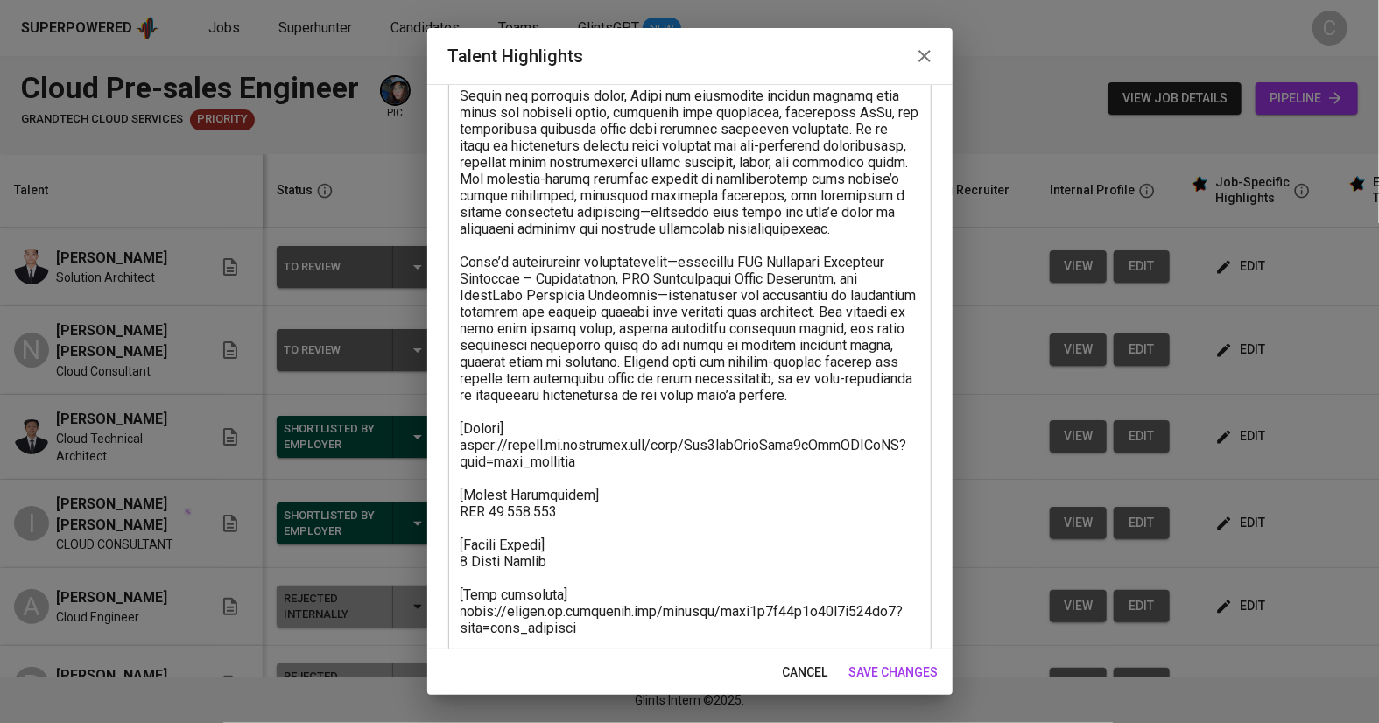
scroll to position [278, 0]
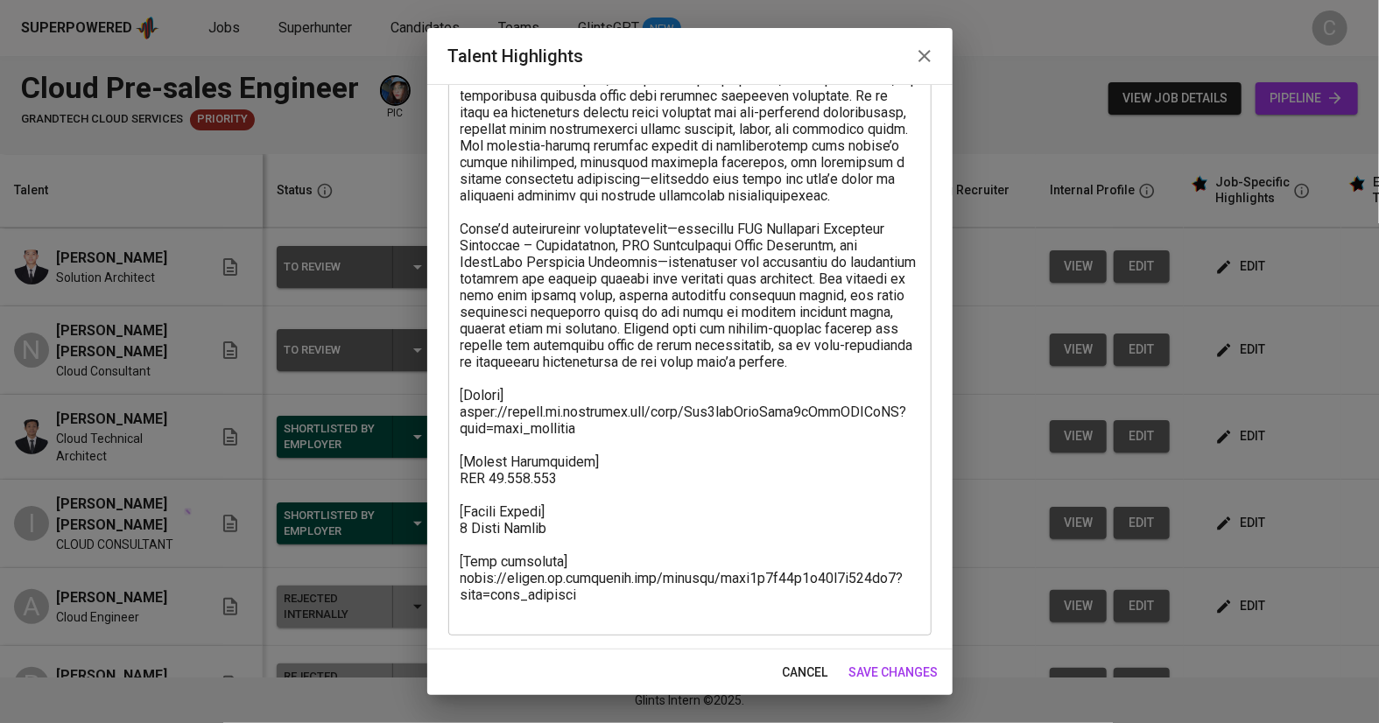
click at [672, 504] on textarea at bounding box center [689, 270] width 459 height 699
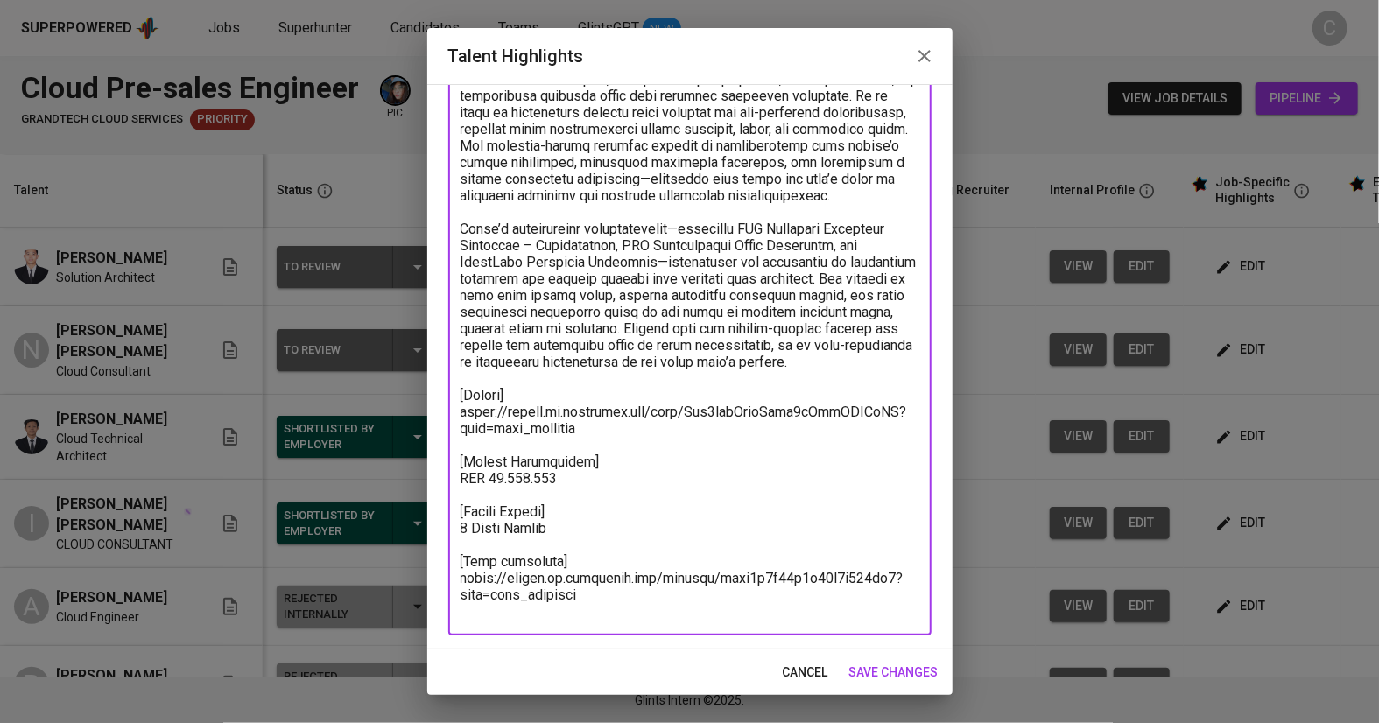
click at [591, 505] on textarea at bounding box center [689, 270] width 459 height 699
click at [578, 511] on textarea at bounding box center [689, 270] width 459 height 699
click at [583, 507] on textarea at bounding box center [689, 270] width 459 height 699
click at [578, 497] on textarea at bounding box center [689, 270] width 459 height 699
click at [569, 498] on textarea at bounding box center [689, 270] width 459 height 699
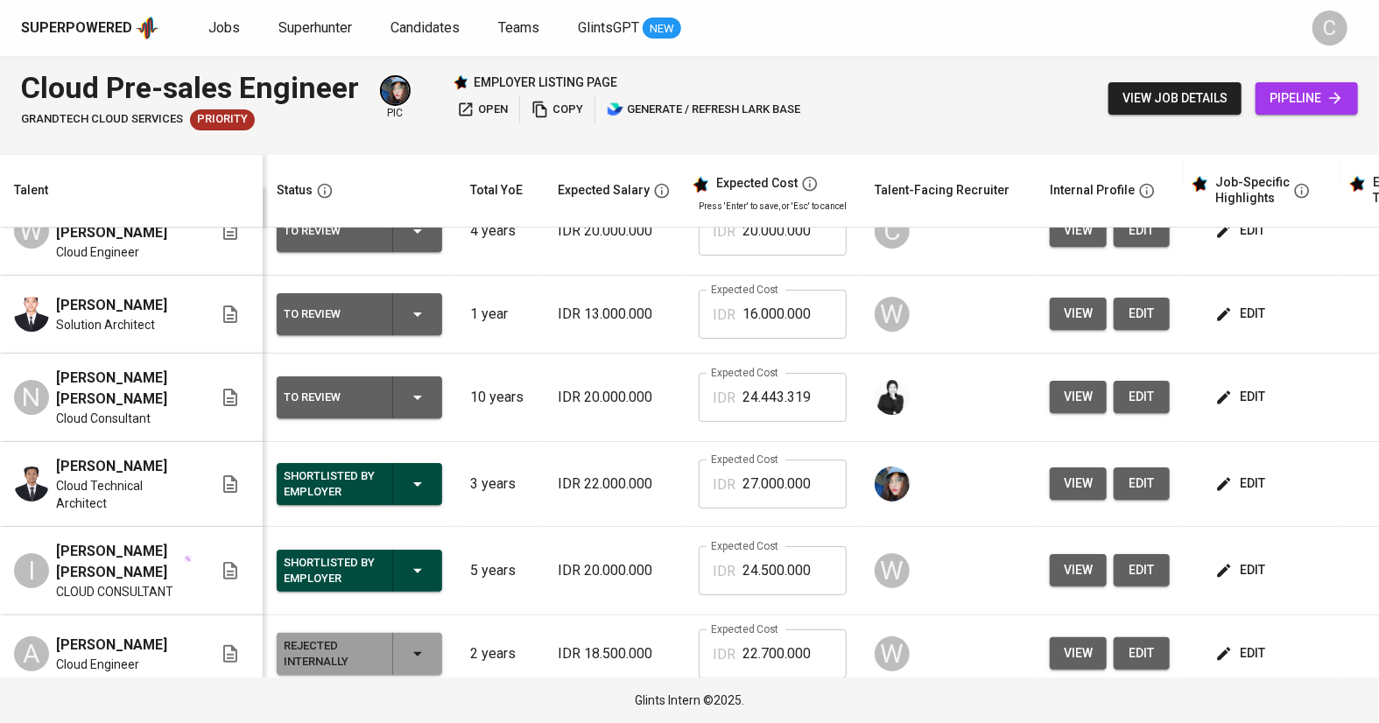
scroll to position [0, 0]
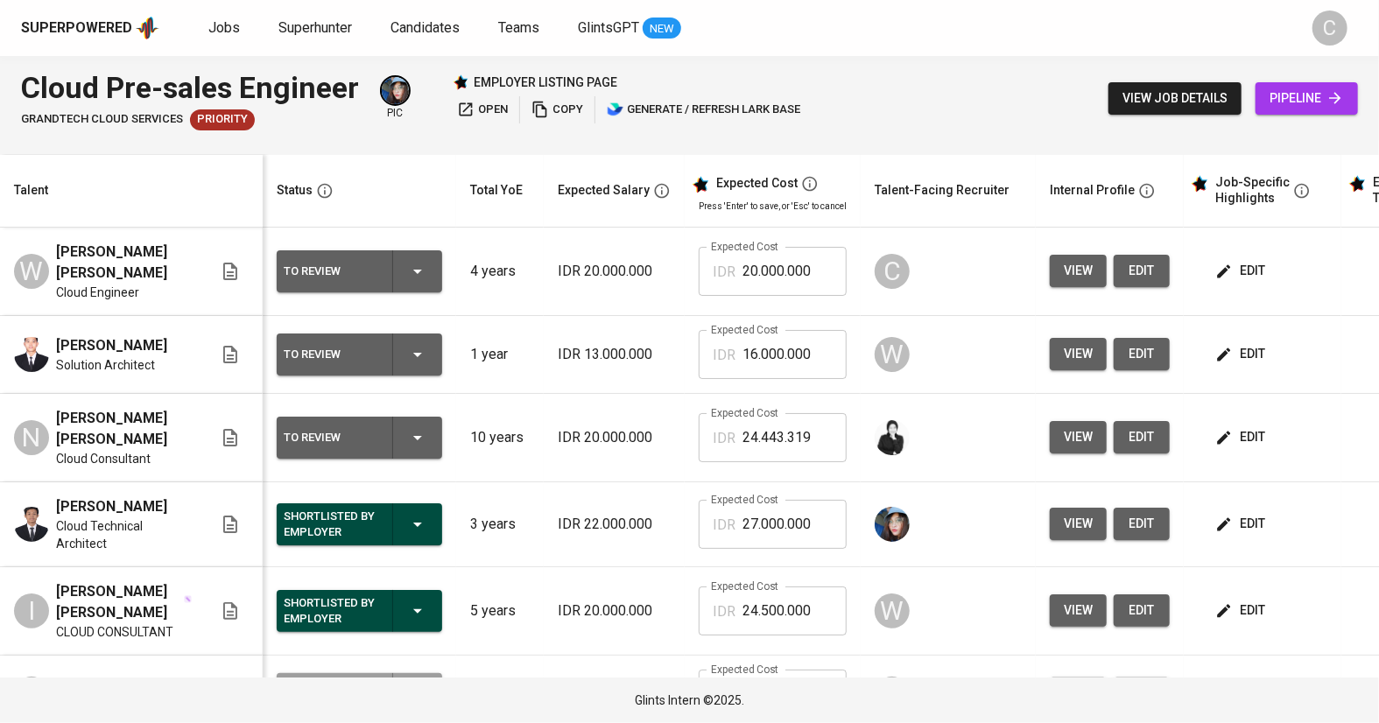
click at [1226, 255] on button "edit" at bounding box center [1242, 271] width 60 height 32
click at [1228, 264] on span "edit" at bounding box center [1242, 271] width 46 height 22
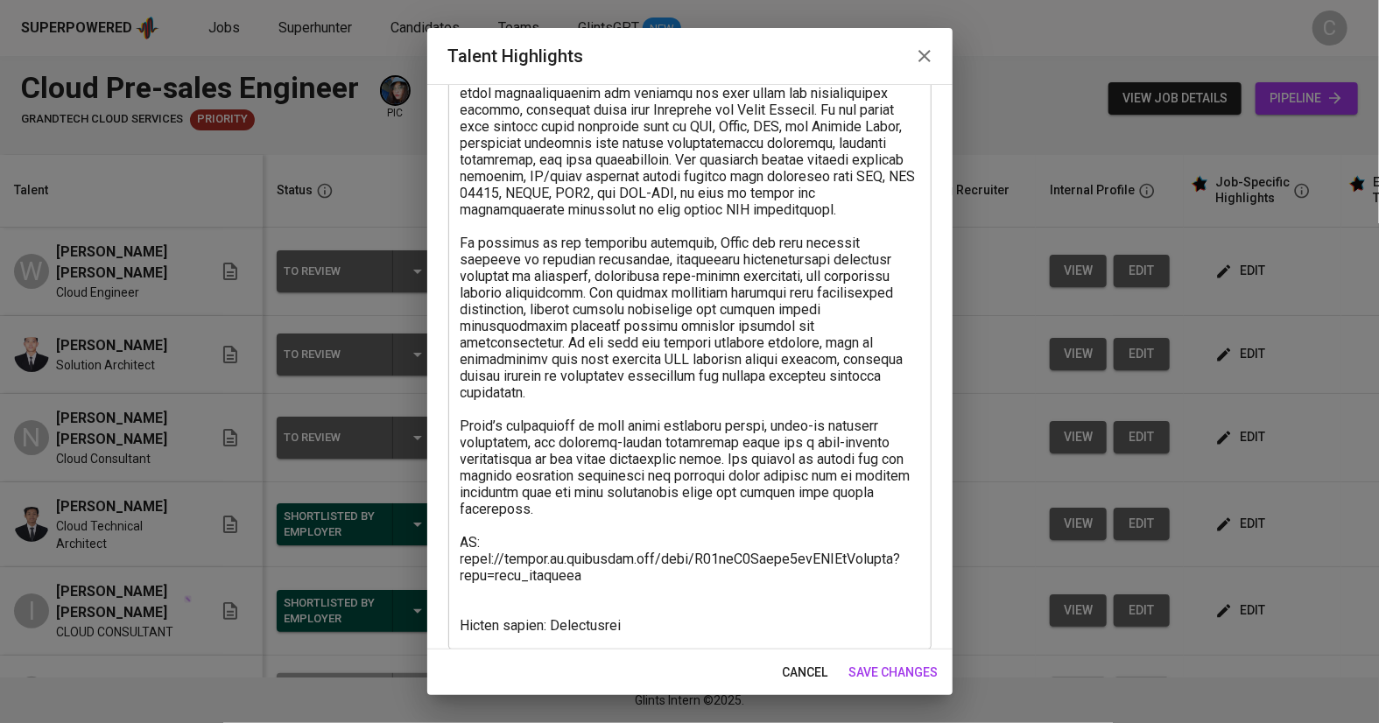
scroll to position [145, 0]
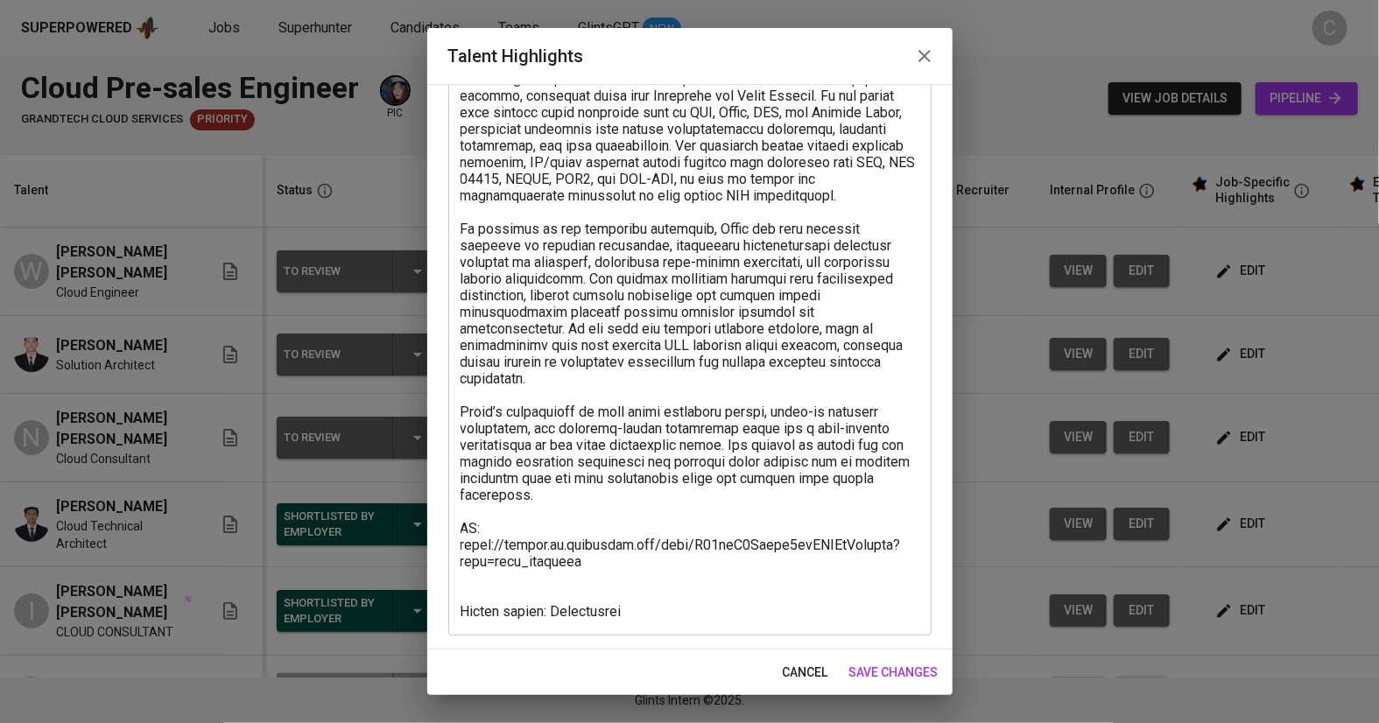
click at [592, 556] on textarea at bounding box center [689, 337] width 459 height 566
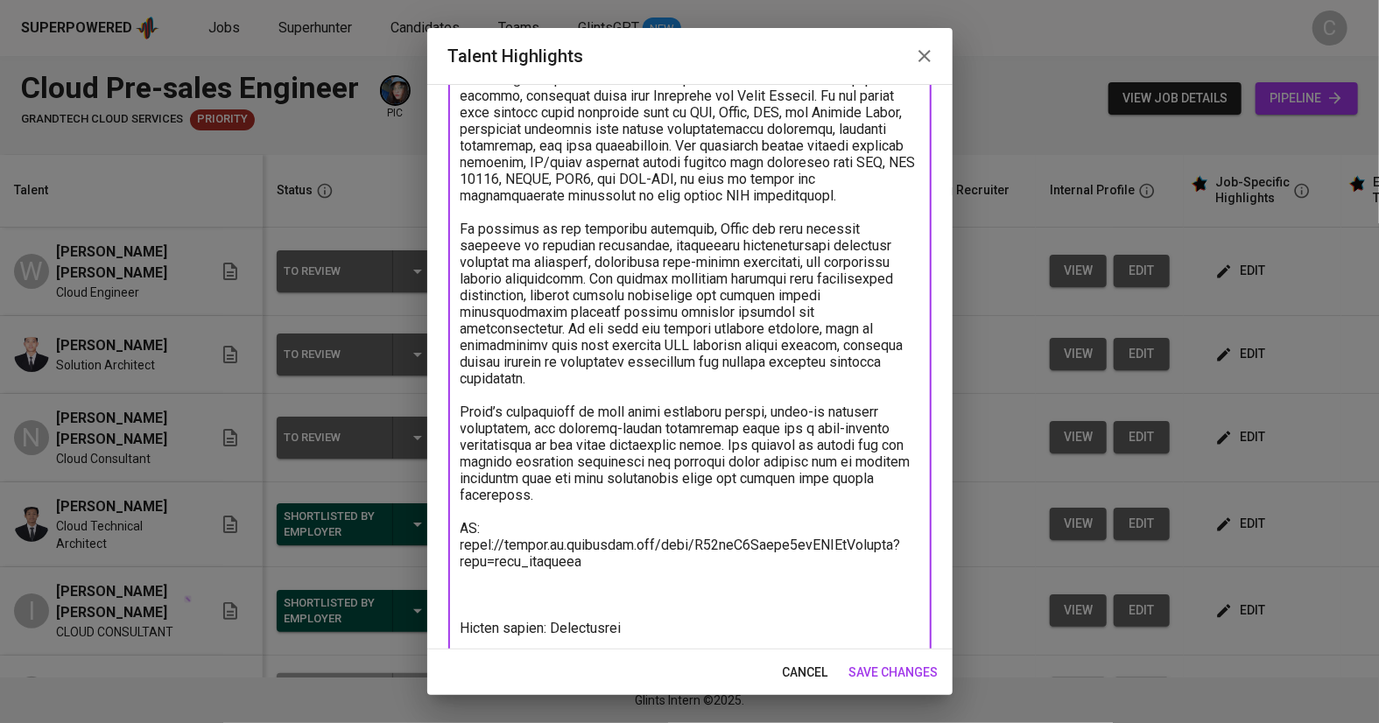
paste textarea "[Salary Expectation] IDR 24.443.319"
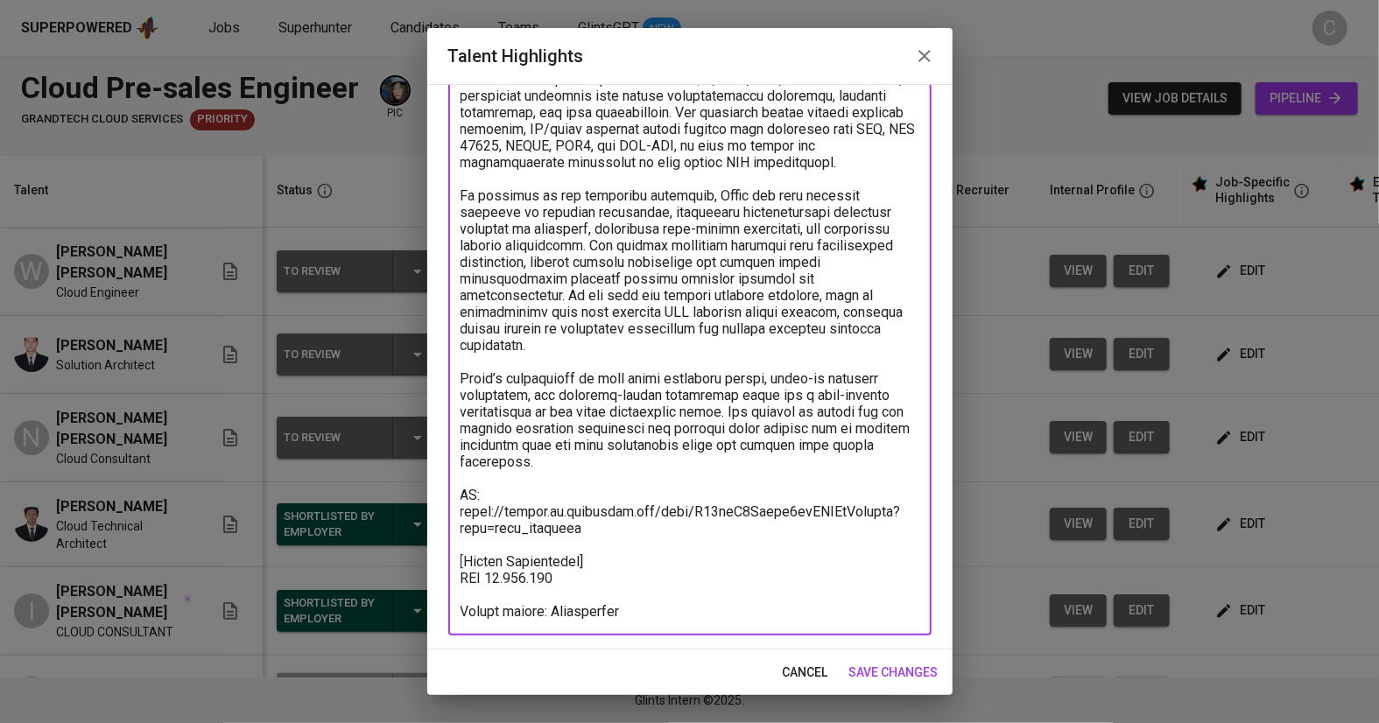
type textarea "Willy is a skilled Cloud Engineer with extensive experience managing cloud infr…"
click at [903, 661] on button "save changes" at bounding box center [893, 673] width 103 height 32
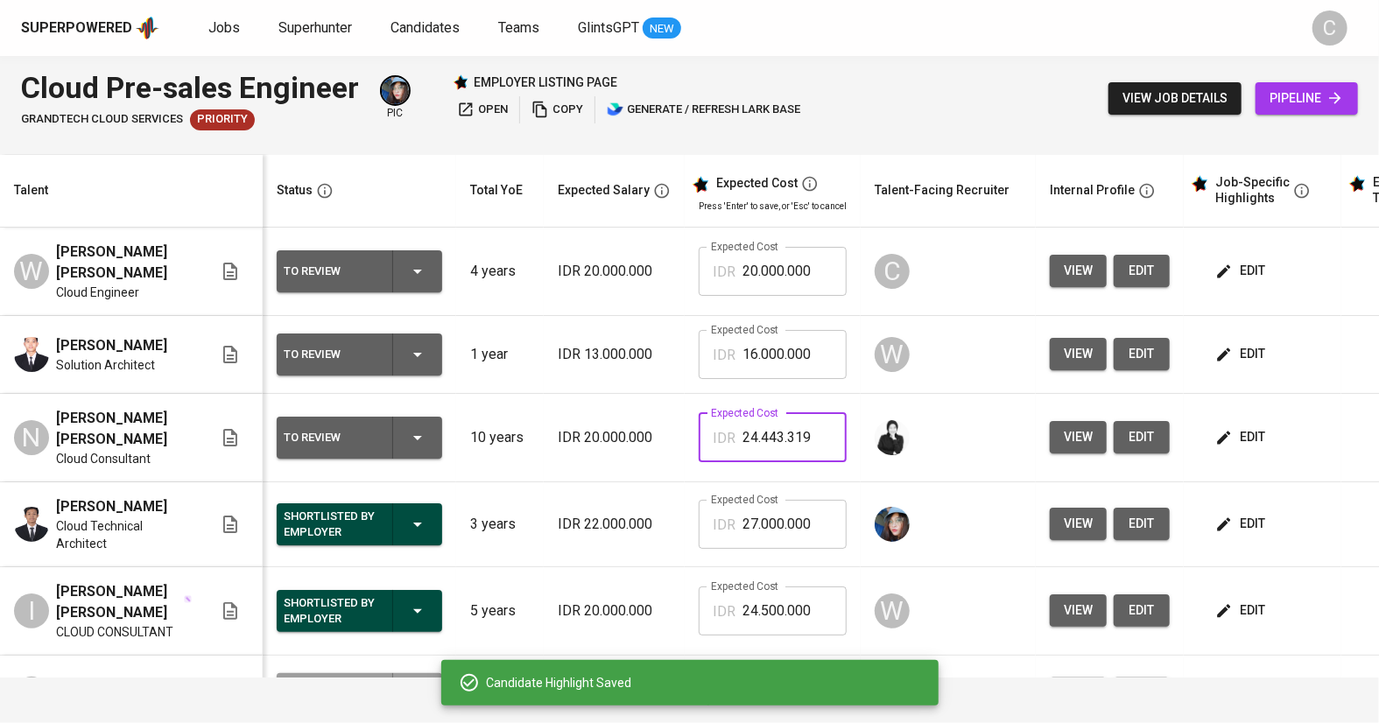
drag, startPoint x: 840, startPoint y: 416, endPoint x: 694, endPoint y: 418, distance: 146.2
click at [699, 418] on div "IDR 24.443.319 Expected Cost" at bounding box center [773, 437] width 148 height 49
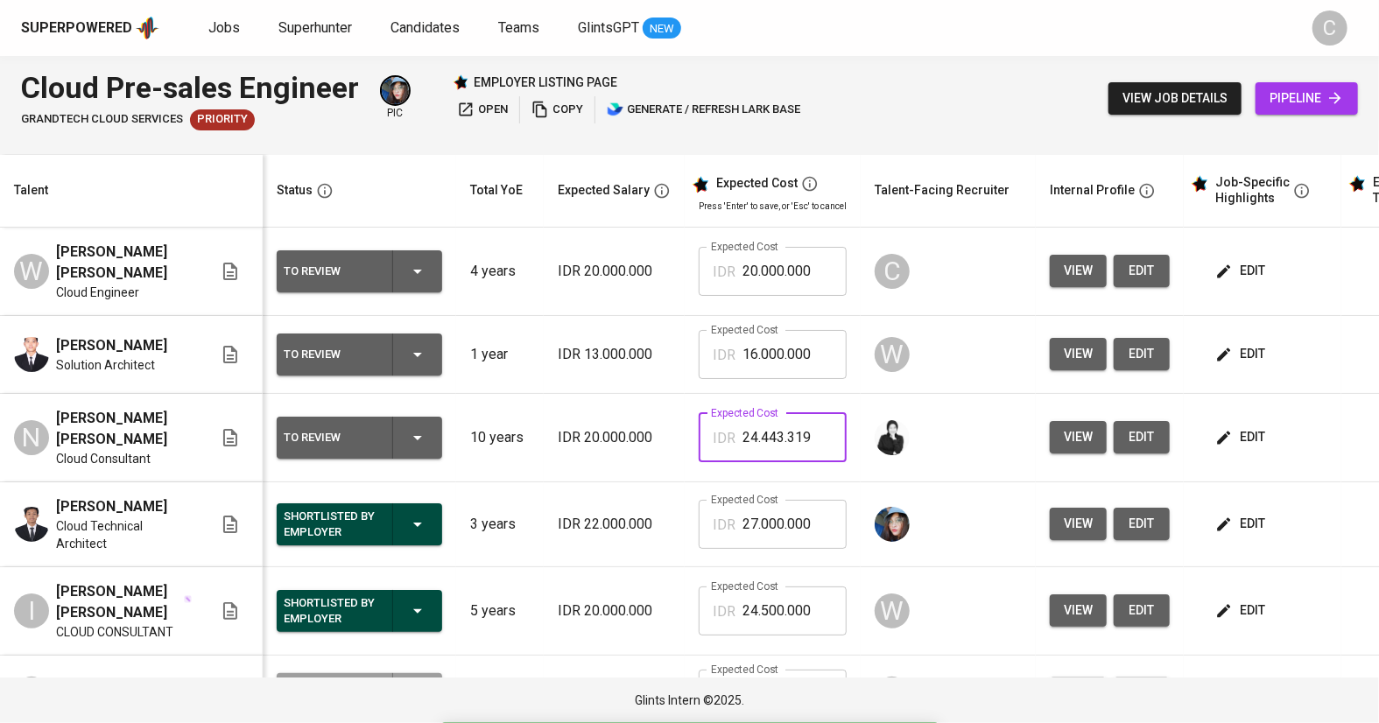
click at [808, 263] on input "20.000.000" at bounding box center [794, 271] width 104 height 49
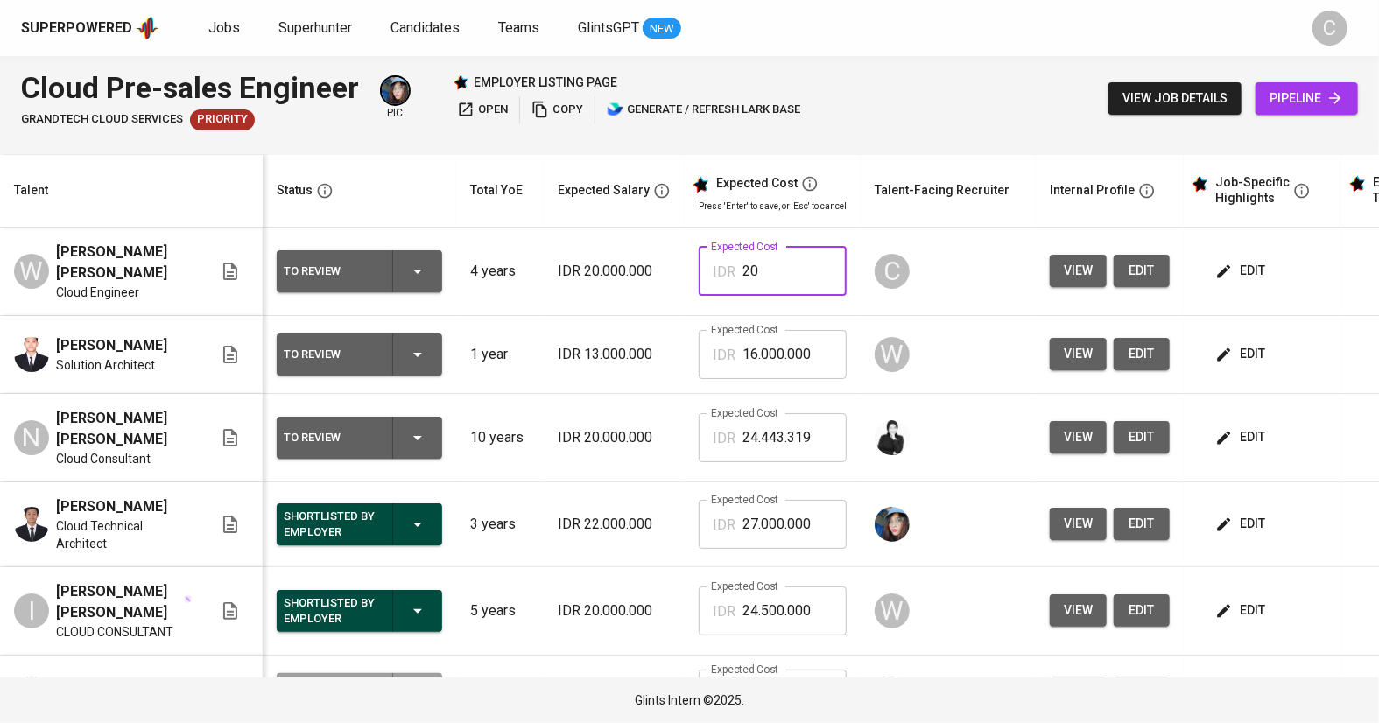
type input "2"
paste input "24.443.319"
type input "24.443.319"
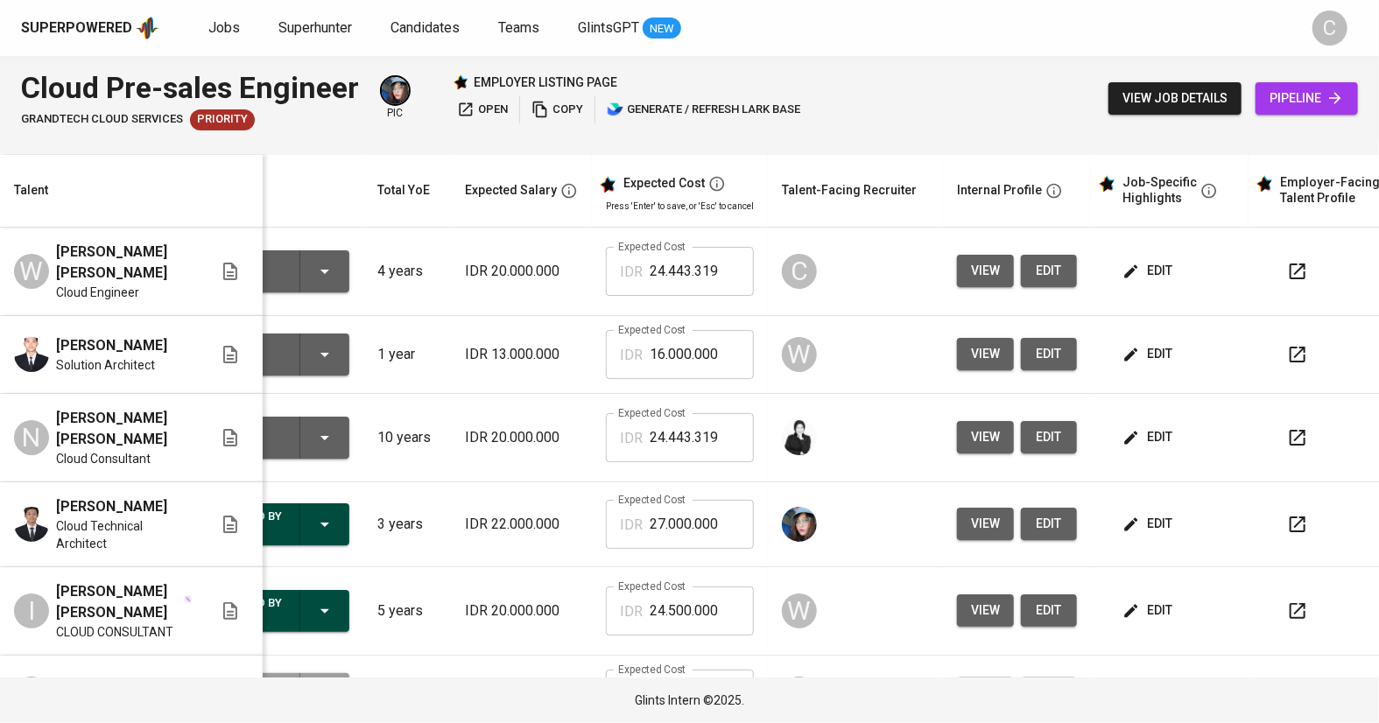
scroll to position [0, 0]
click at [1157, 270] on span "edit" at bounding box center [1150, 271] width 46 height 22
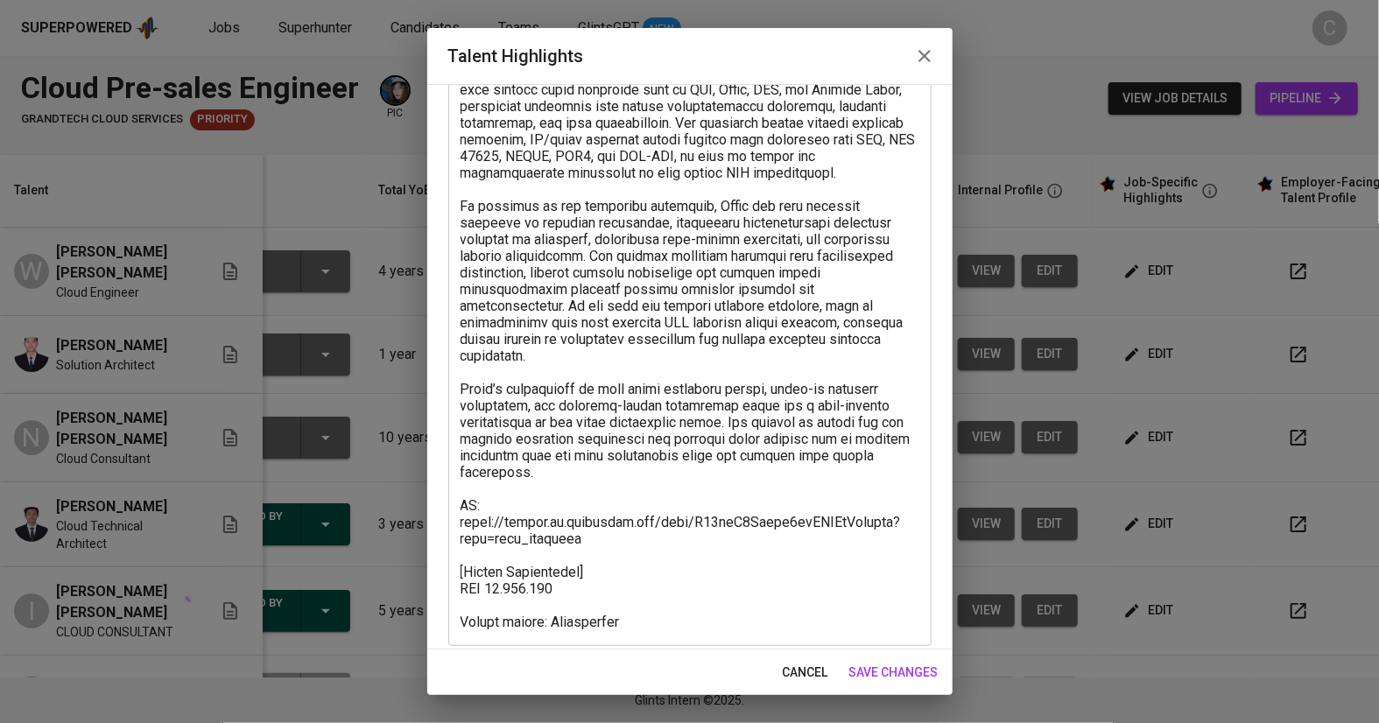
scroll to position [179, 0]
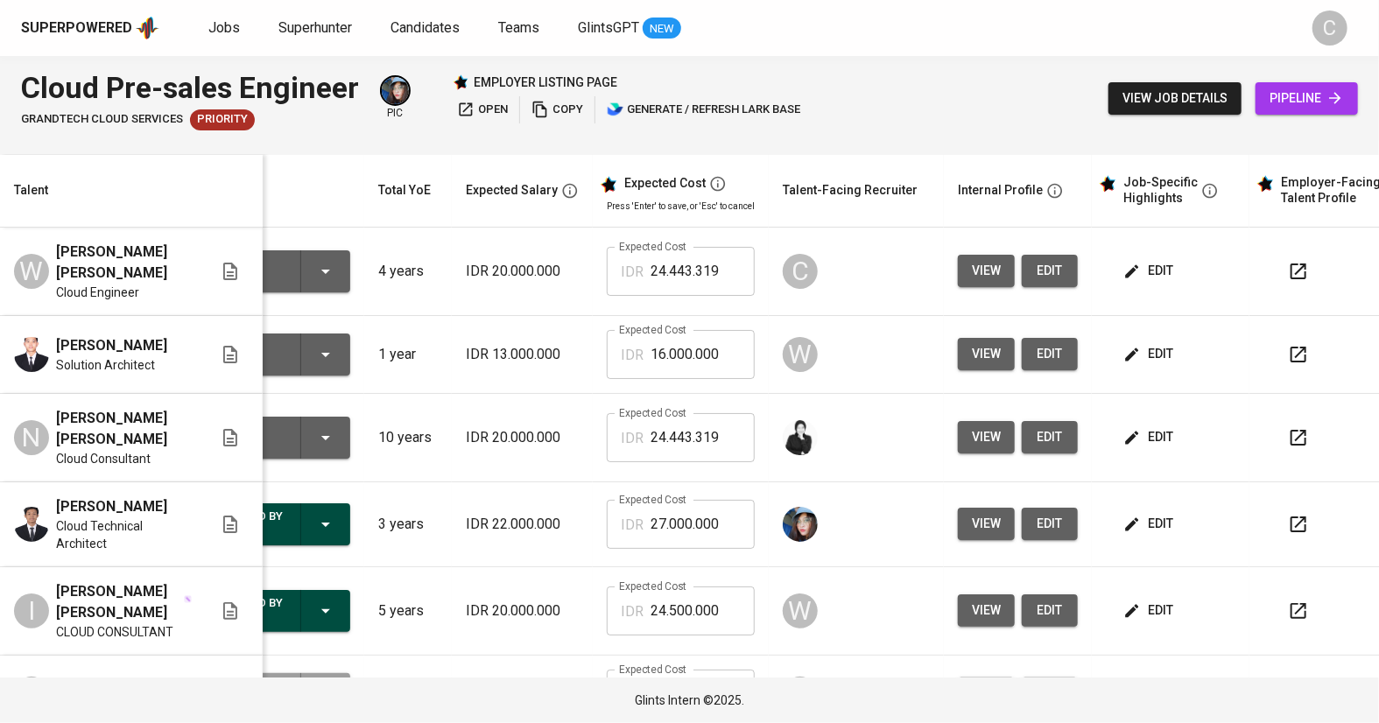
click at [1288, 250] on button "button" at bounding box center [1298, 271] width 42 height 42
click at [1355, 462] on td at bounding box center [1336, 438] width 175 height 88
click at [998, 95] on div "Cloud Pre-sales Engineer GrandTech Cloud Services Priority pic employer listing…" at bounding box center [689, 98] width 1379 height 85
click at [1263, 371] on td at bounding box center [1336, 355] width 175 height 78
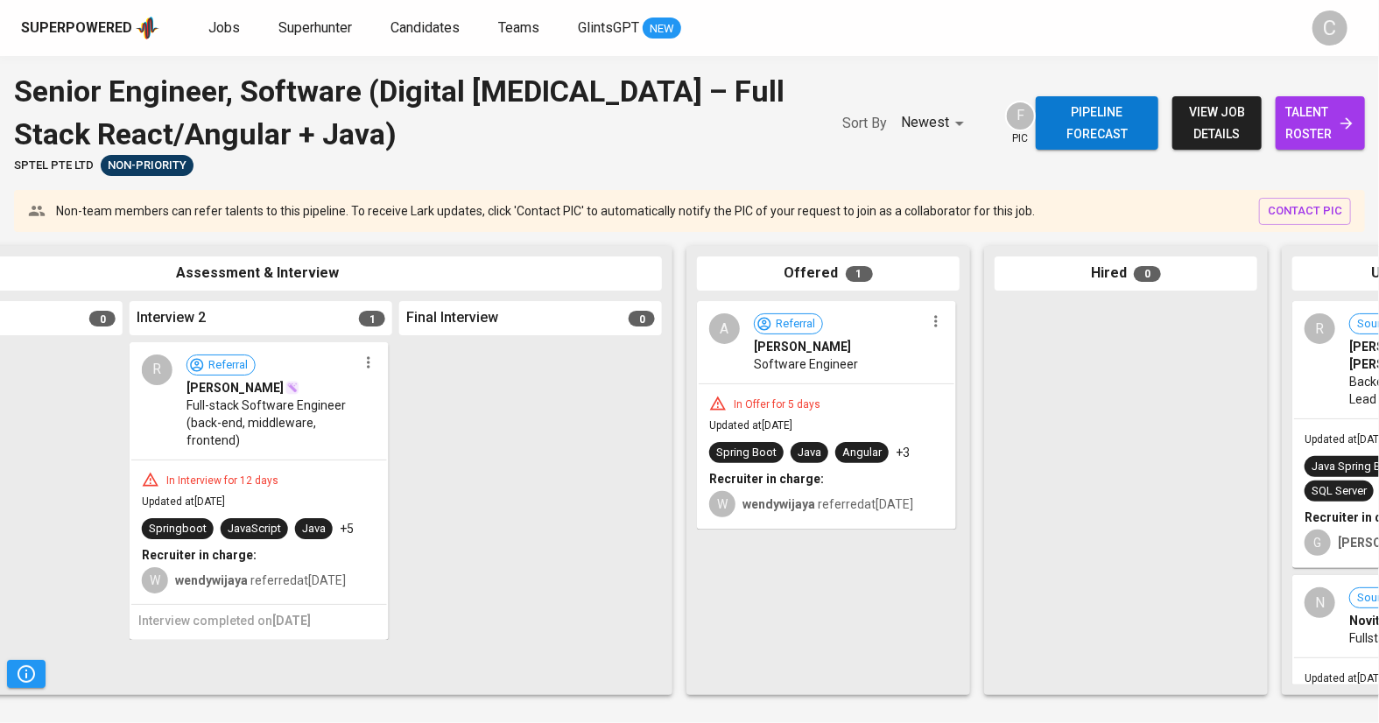
scroll to position [0, 760]
click at [1303, 102] on span "talent roster" at bounding box center [1319, 123] width 61 height 43
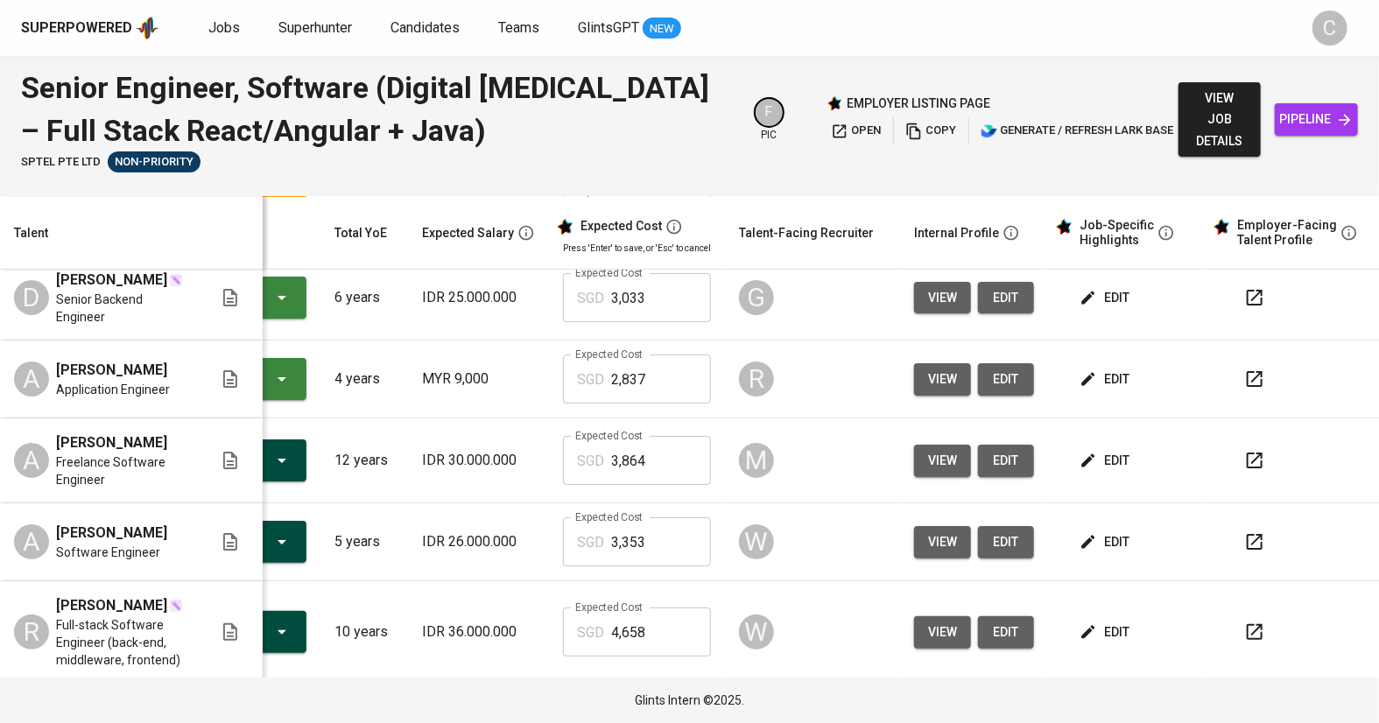
click at [1112, 535] on span "edit" at bounding box center [1106, 542] width 46 height 22
click at [1244, 535] on icon "button" at bounding box center [1254, 541] width 21 height 21
